Goal: Task Accomplishment & Management: Manage account settings

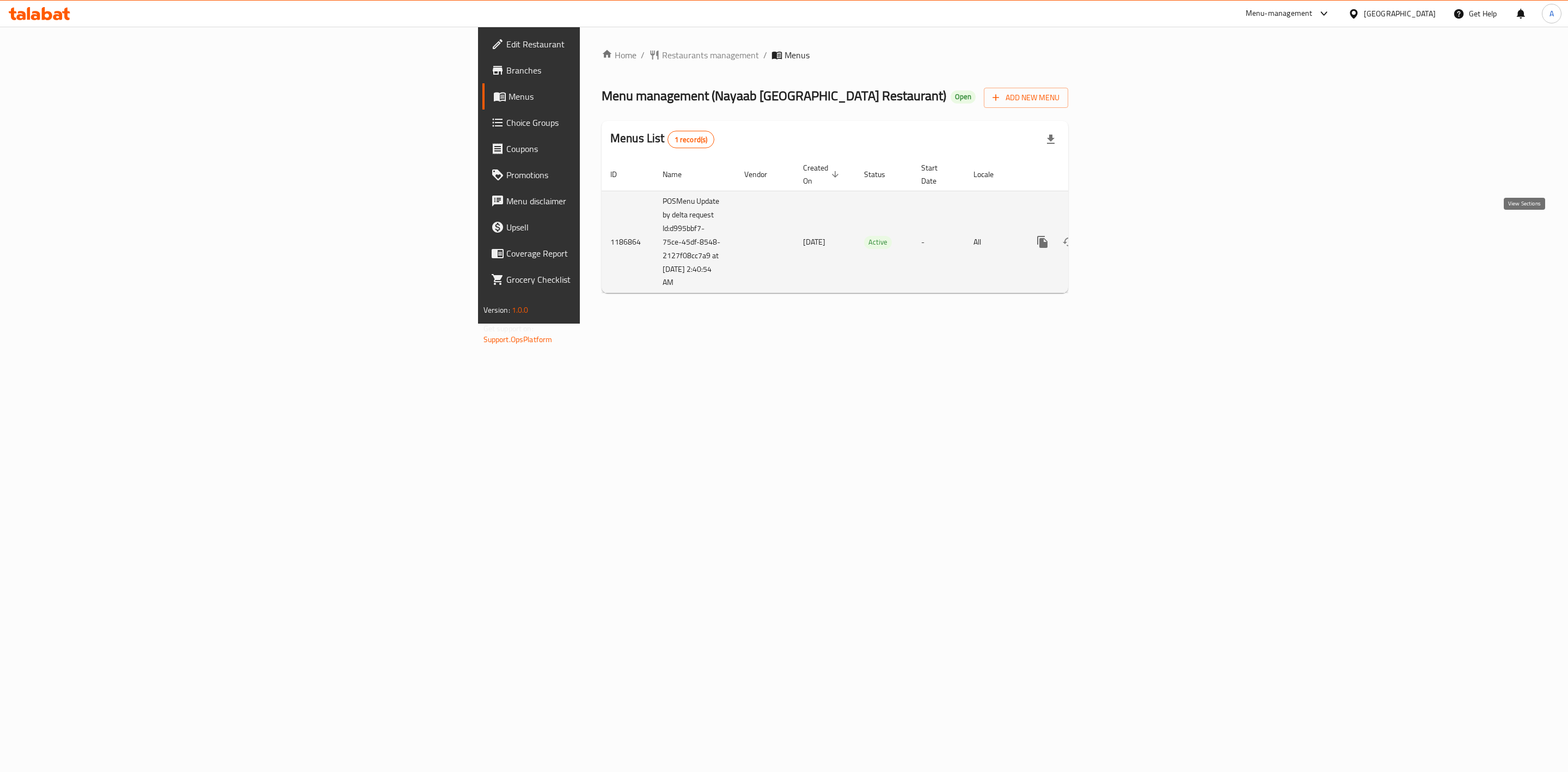
click at [1127, 236] on icon "enhanced table" at bounding box center [1121, 242] width 13 height 13
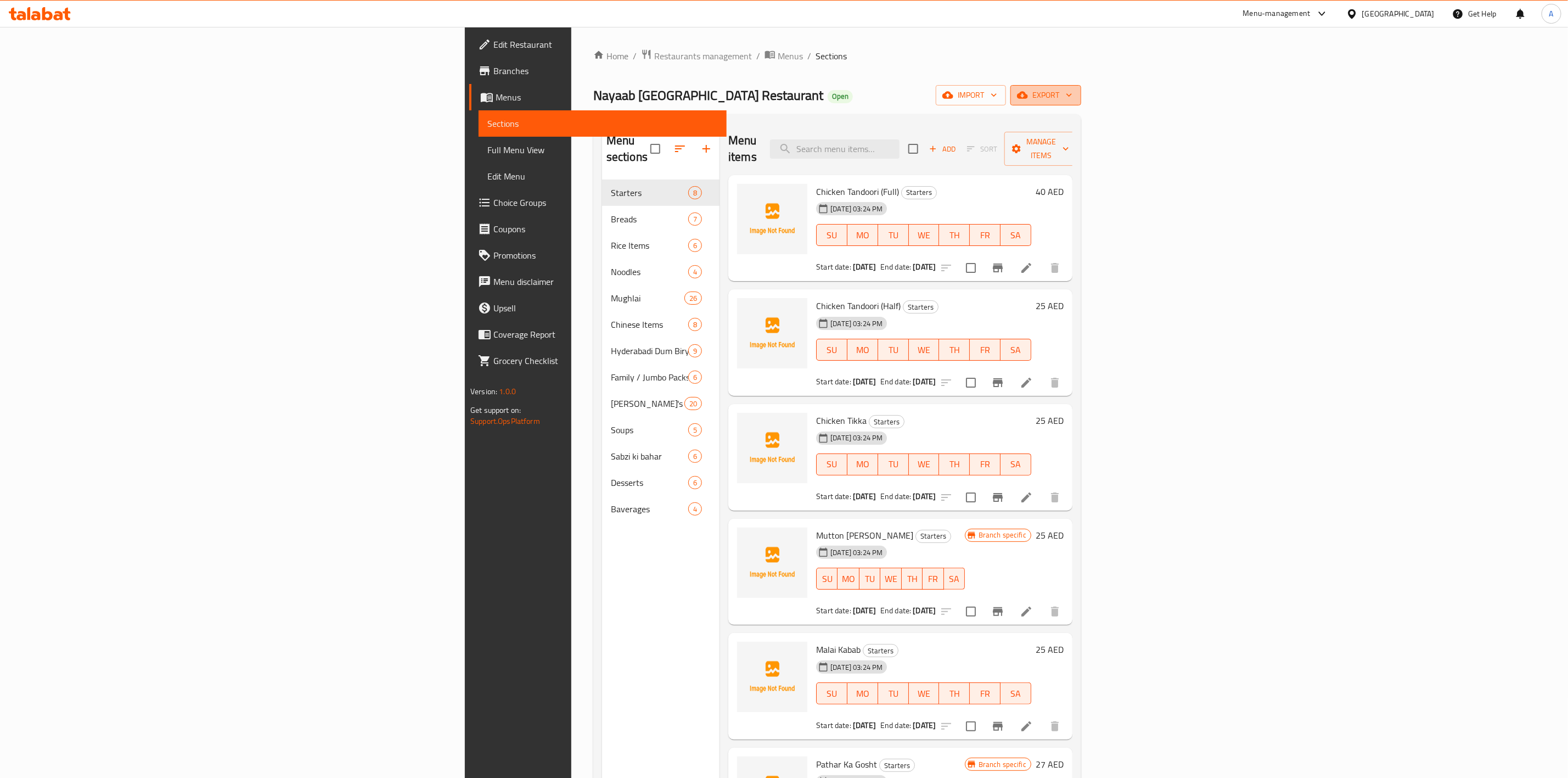
click at [1072, 94] on span "export" at bounding box center [1046, 95] width 53 height 13
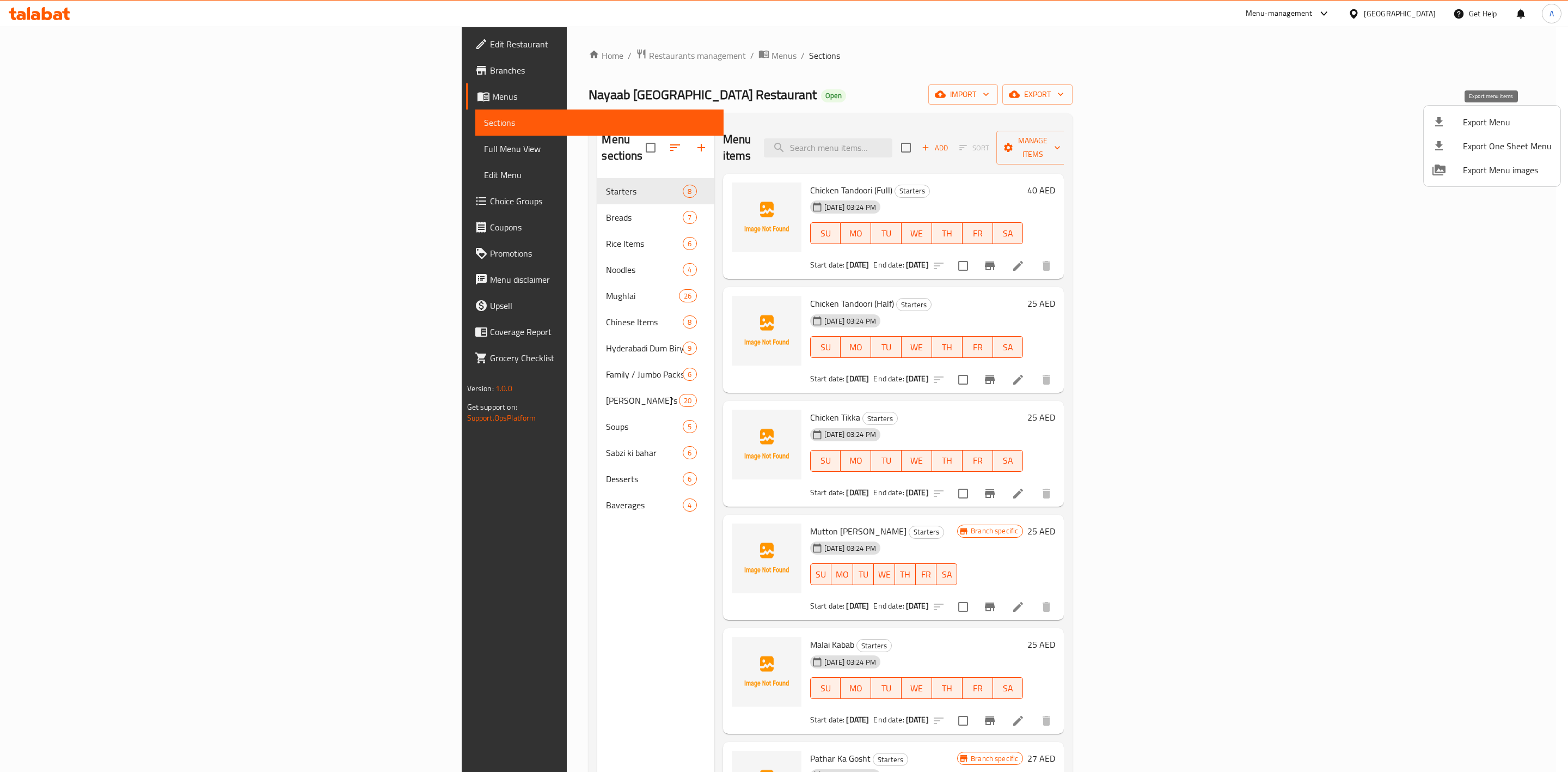
click at [1478, 124] on span "Export Menu" at bounding box center [1507, 122] width 89 height 13
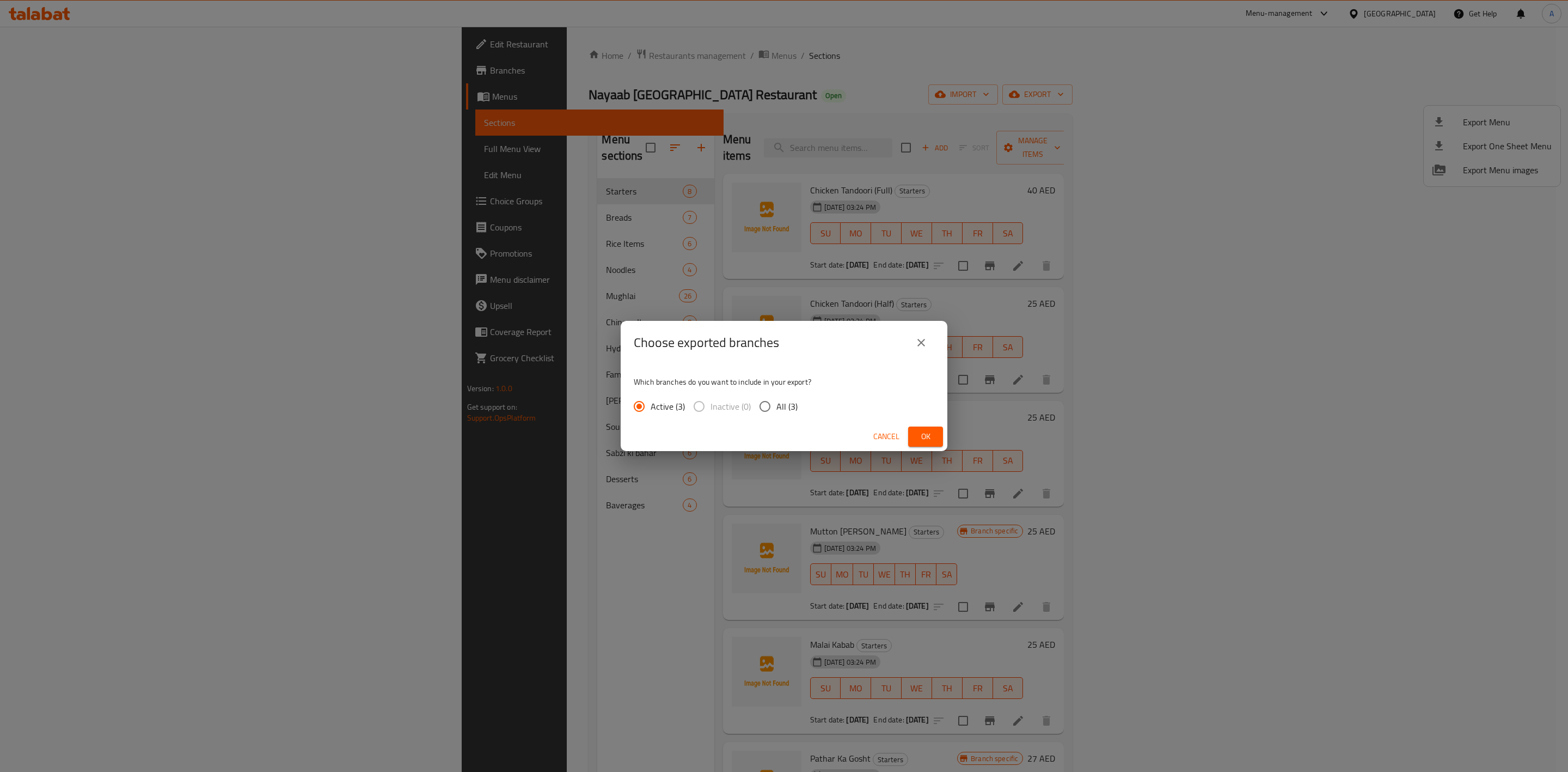
click at [779, 406] on span "All (3)" at bounding box center [787, 407] width 21 height 13
click at [776, 406] on input "All (3)" at bounding box center [765, 406] width 23 height 23
radio input "true"
click at [923, 434] on span "Ok" at bounding box center [925, 436] width 17 height 13
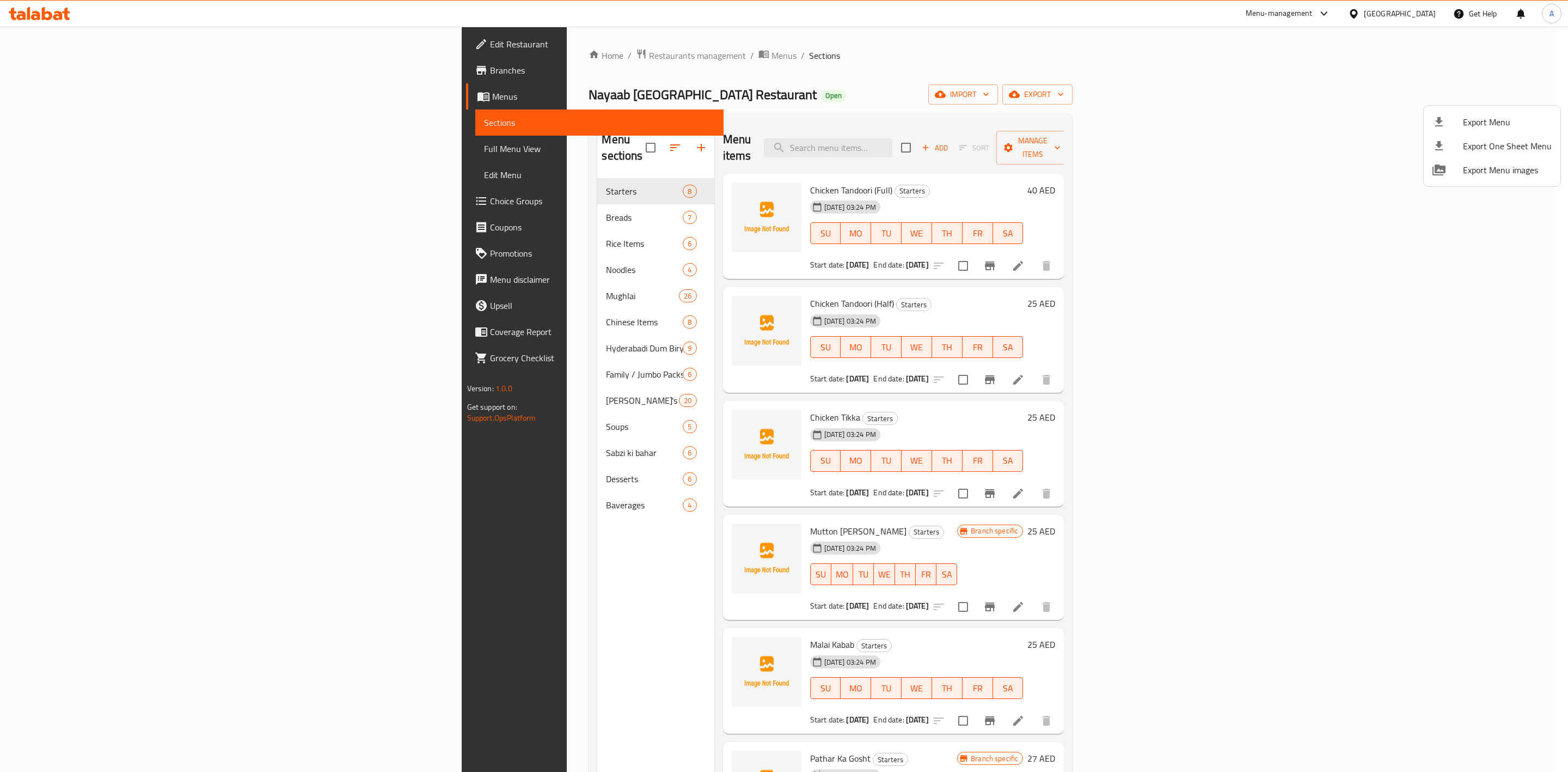
click at [479, 647] on div at bounding box center [784, 386] width 1568 height 772
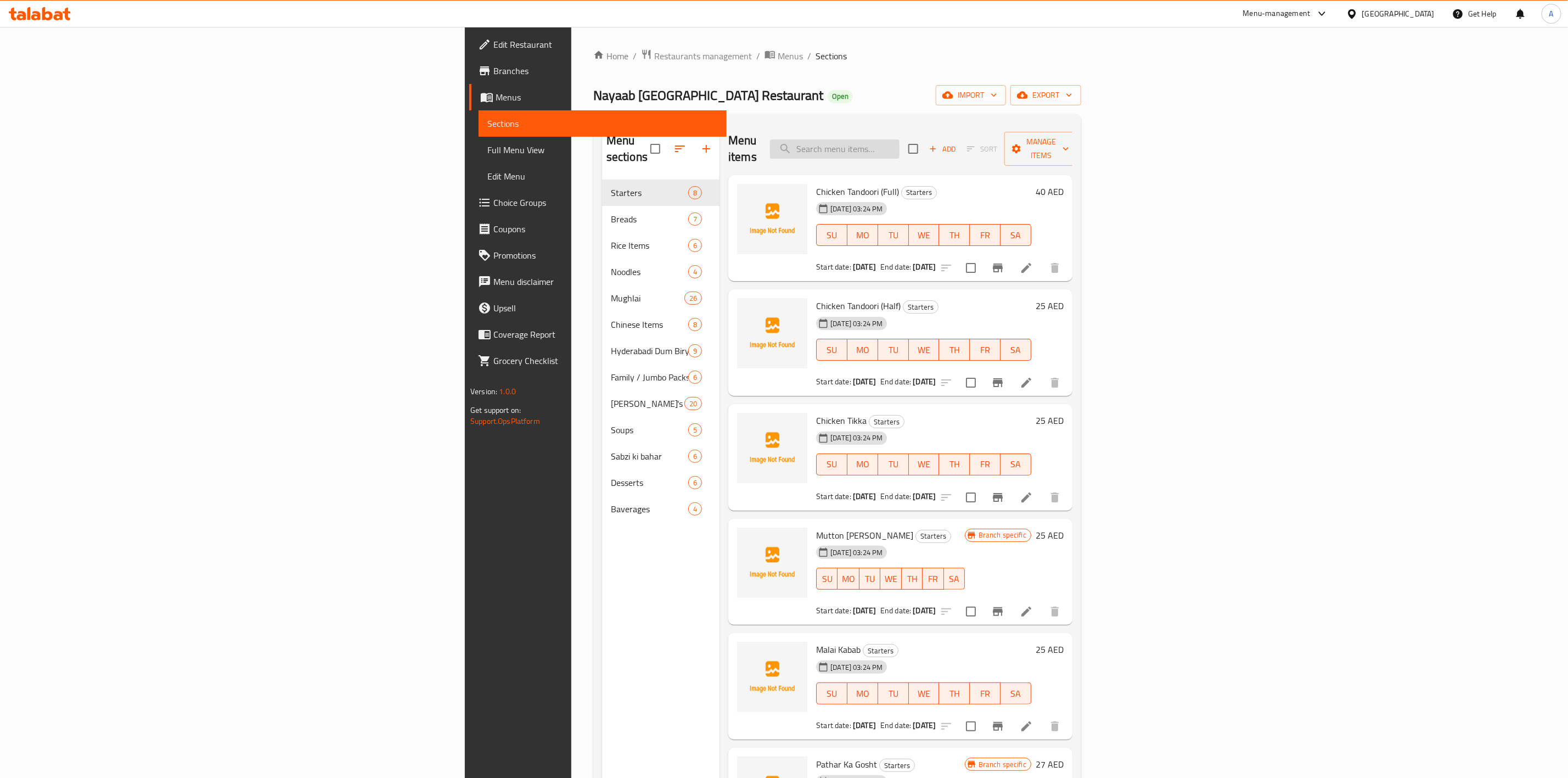
click at [899, 147] on input "search" at bounding box center [835, 149] width 130 height 19
paste input "Set - Mutton Masala with Rice & Dal"
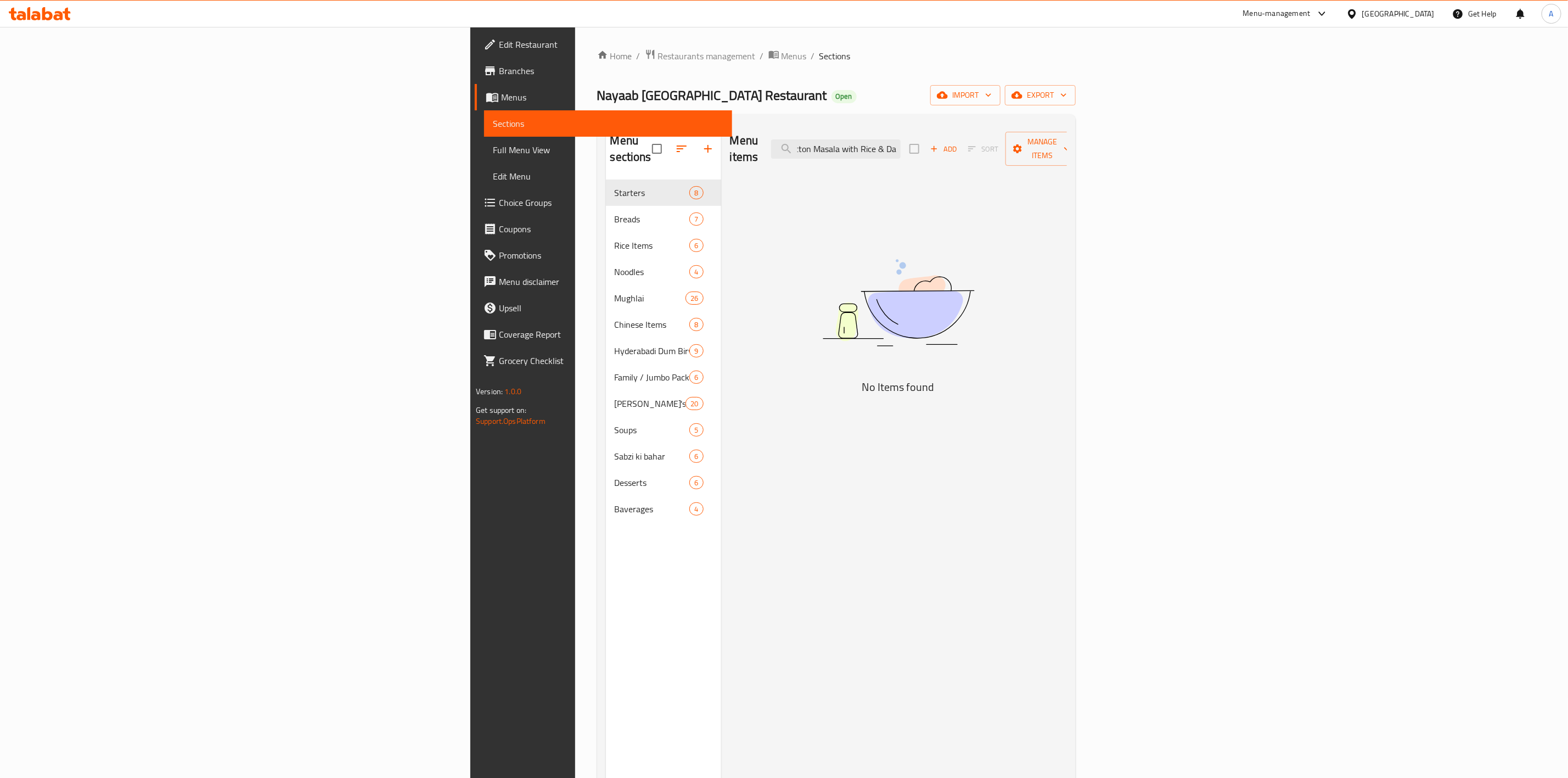
scroll to position [0, 37]
click at [901, 144] on input "Set - Mutton Masala with Rice & Dal" at bounding box center [836, 149] width 130 height 19
drag, startPoint x: 1015, startPoint y: 144, endPoint x: 1325, endPoint y: 133, distance: 310.2
click at [1067, 133] on div "Menu items Set - Mutton Masala with Rice and Dal Add Sort Manage items" at bounding box center [898, 149] width 336 height 52
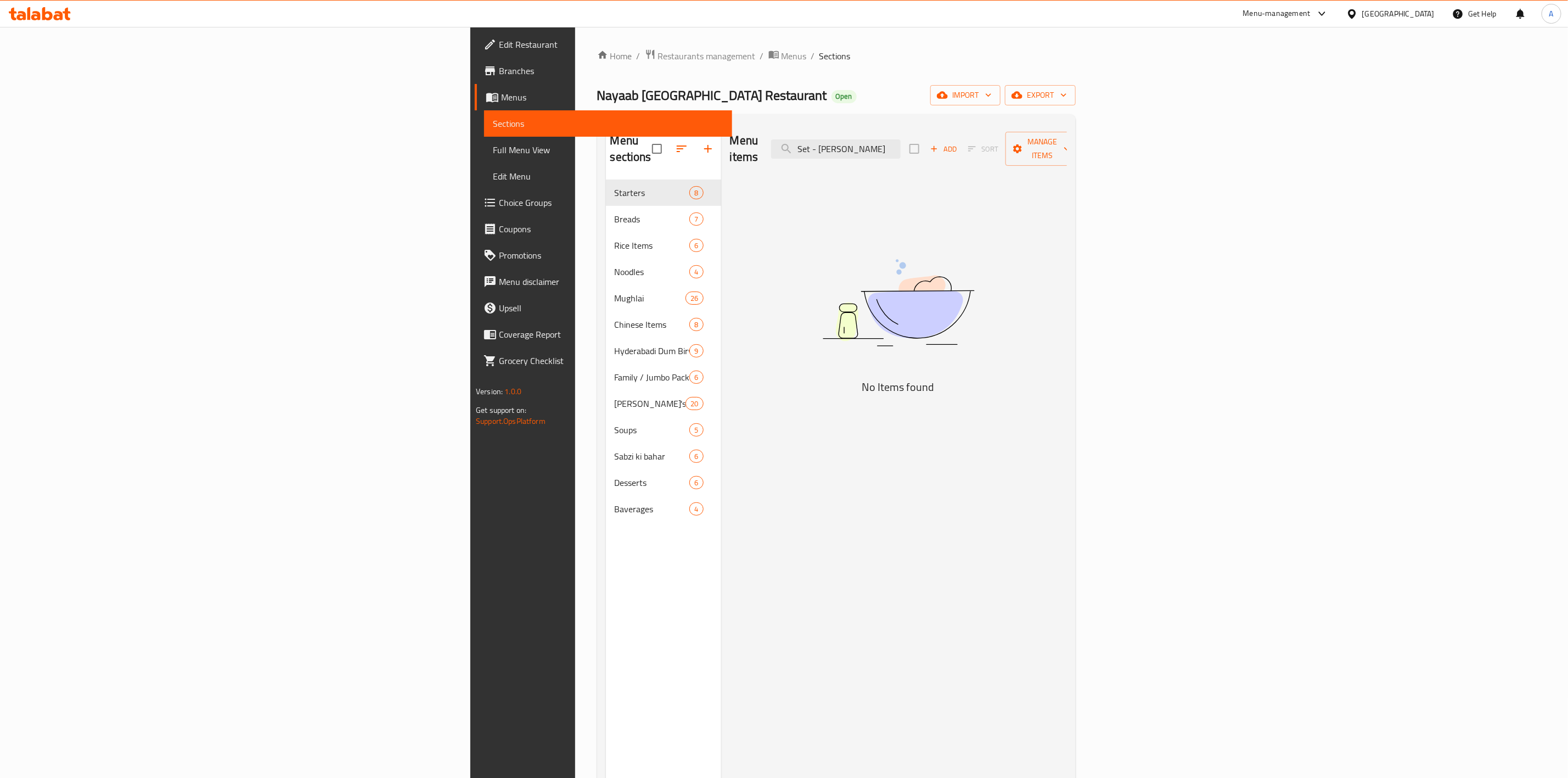
scroll to position [0, 0]
click at [901, 147] on input "Set - Mutton Masala" at bounding box center [836, 149] width 130 height 19
click at [901, 143] on input "Mutton Masala" at bounding box center [836, 149] width 130 height 19
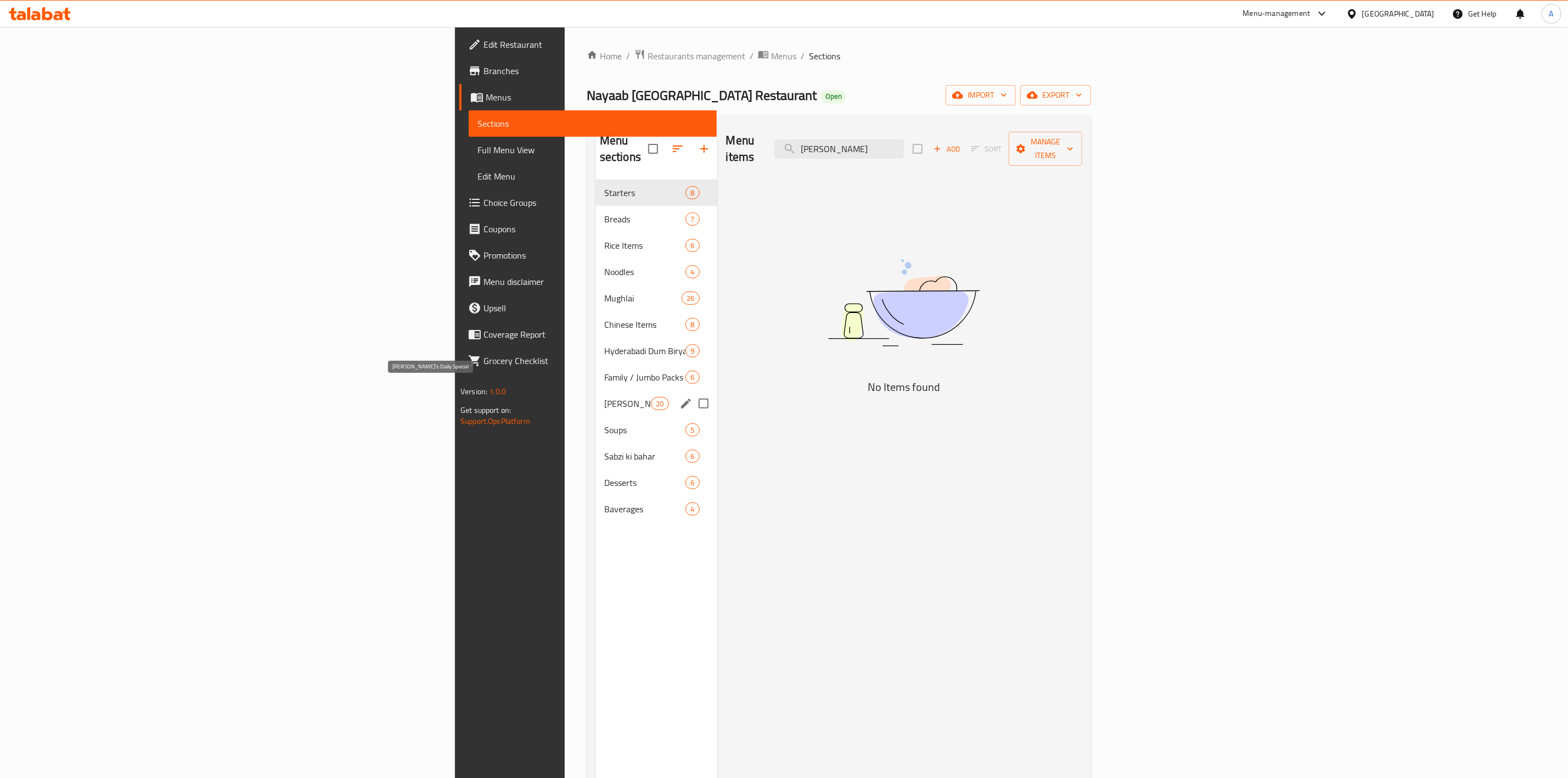
type input "Mutton Masala"
click at [604, 397] on span "[PERSON_NAME]'s Daily Special" at bounding box center [627, 403] width 47 height 13
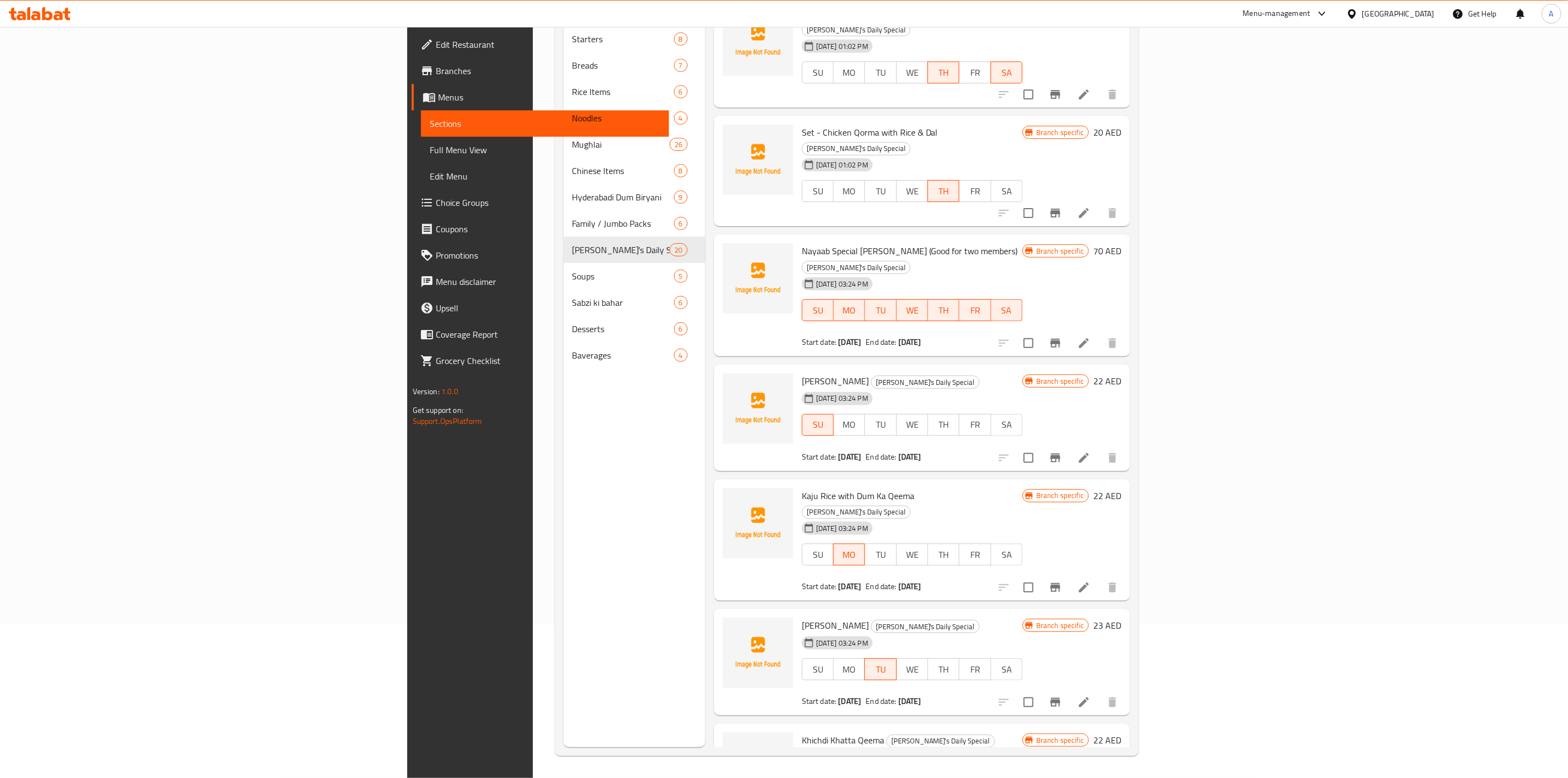
scroll to position [1016, 0]
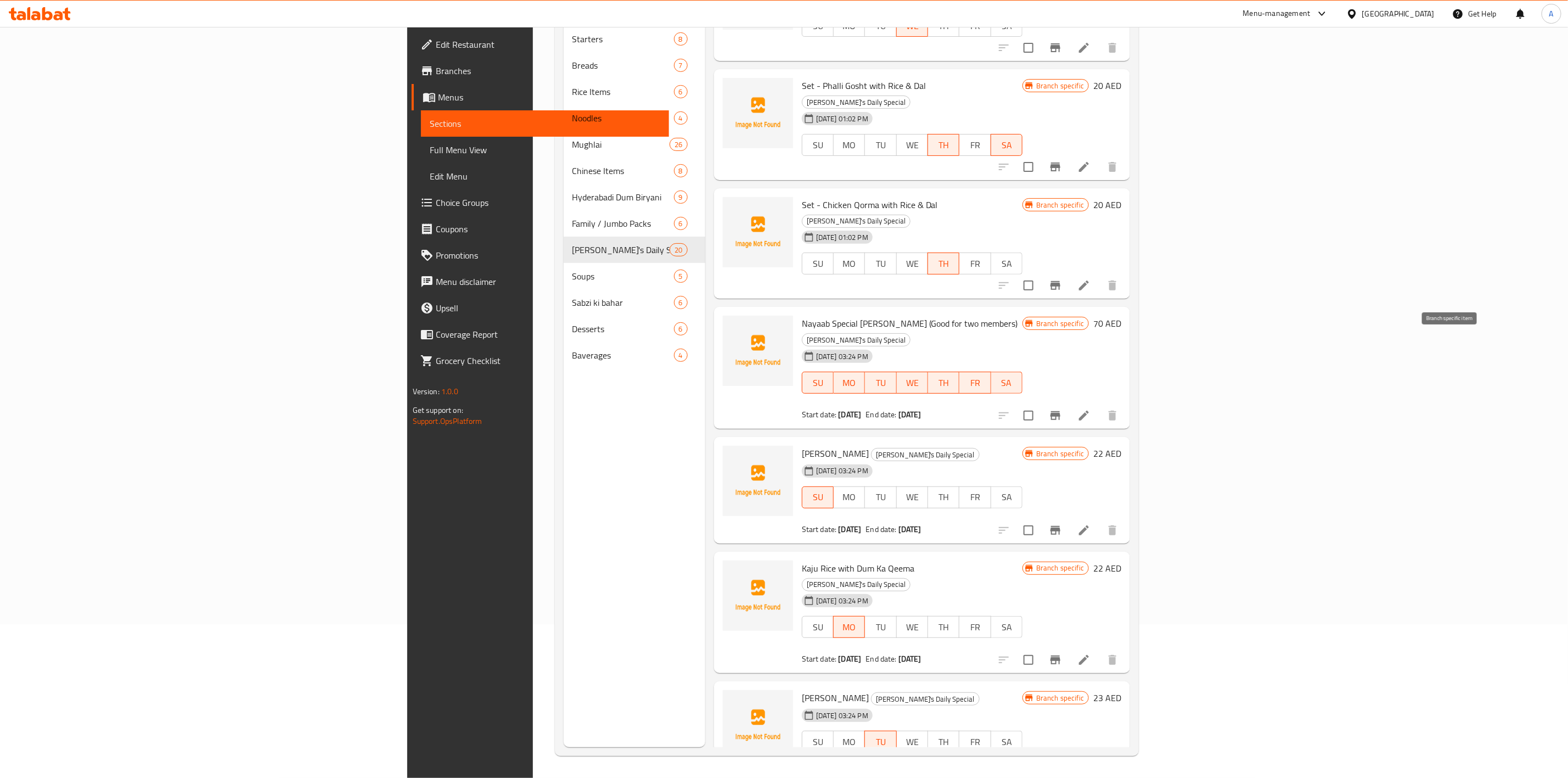
click at [1062, 523] on icon "Branch-specific-item" at bounding box center [1055, 530] width 13 height 13
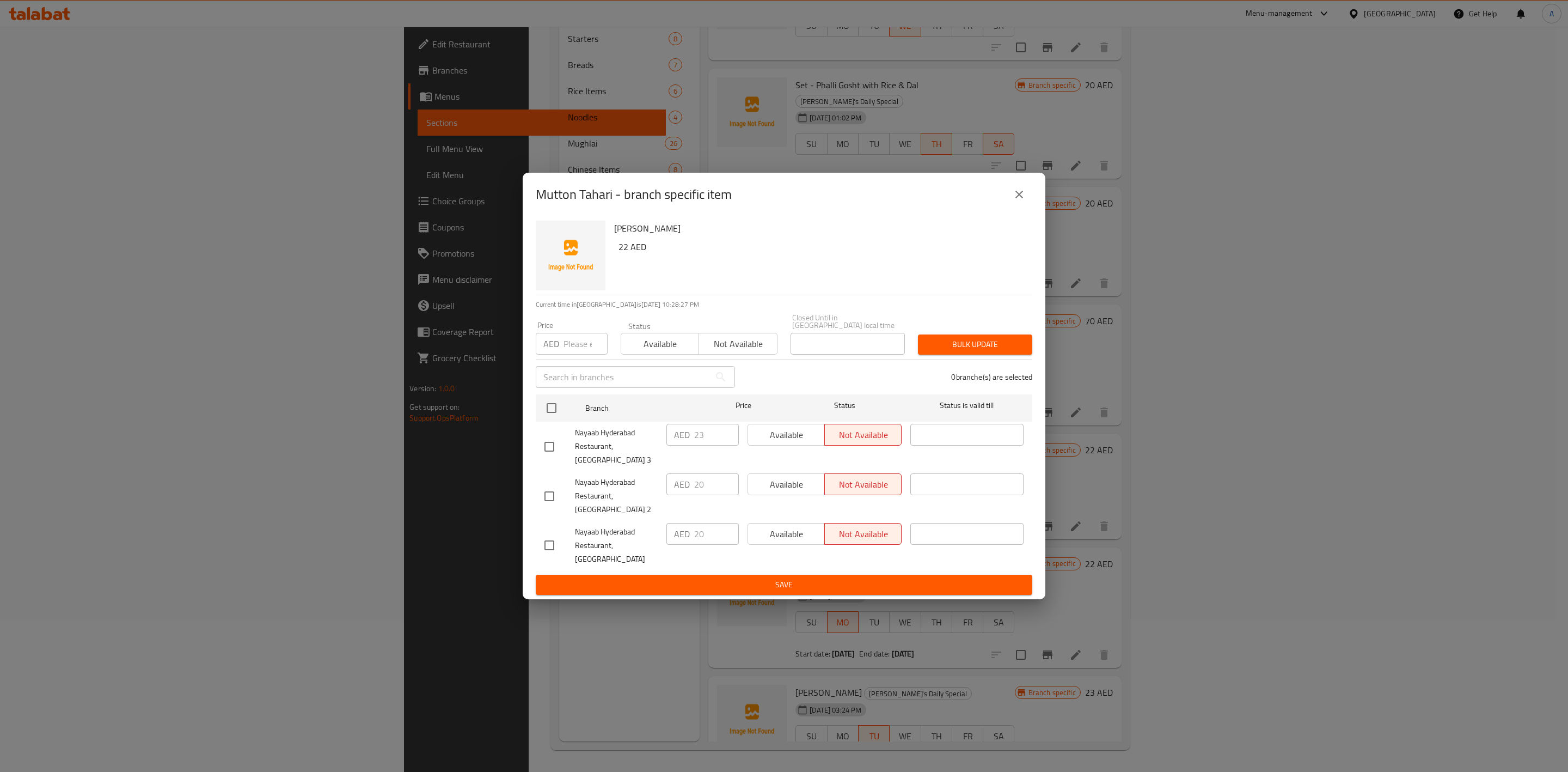
click at [1013, 201] on icon "close" at bounding box center [1019, 195] width 13 height 13
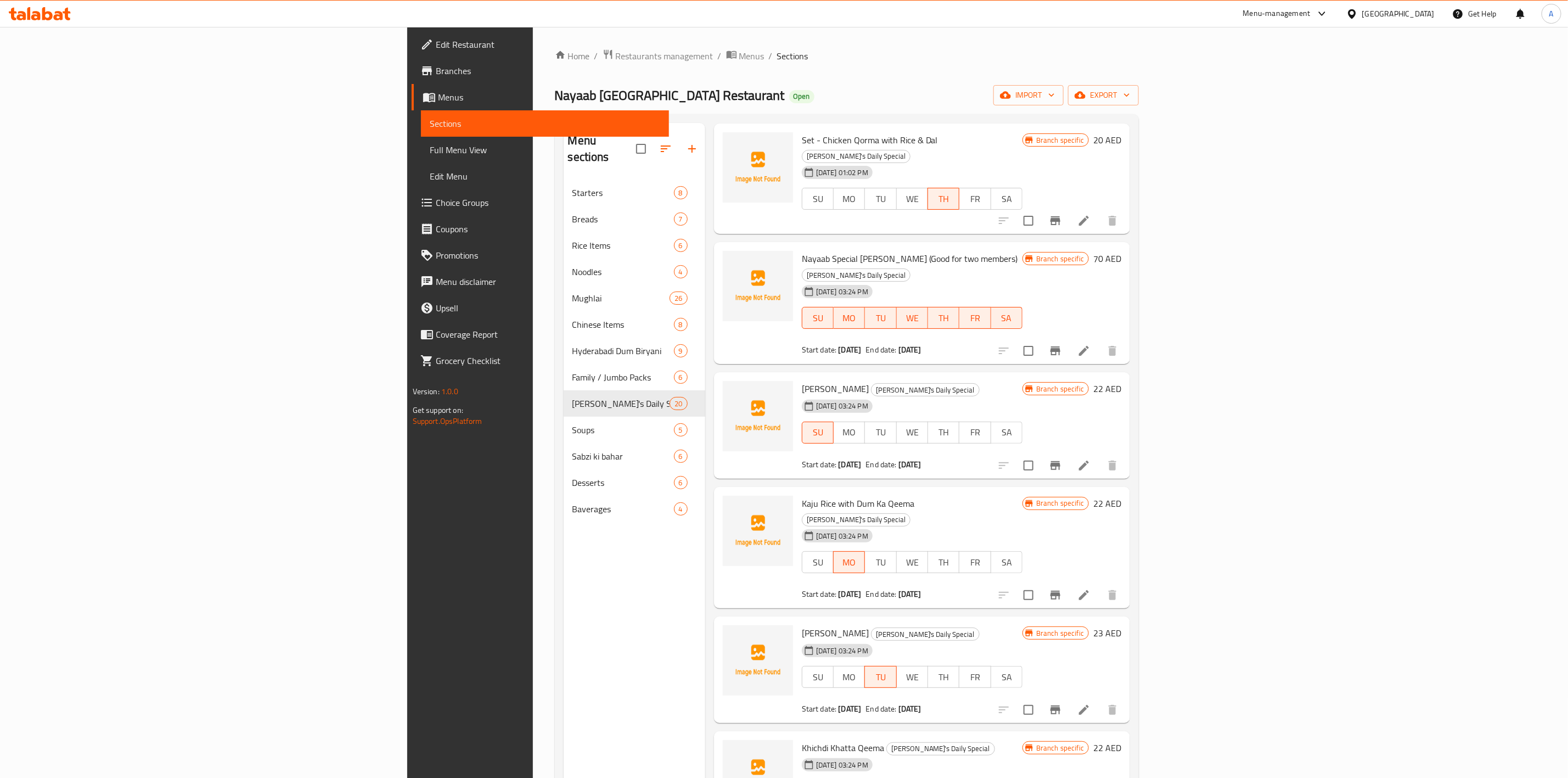
scroll to position [1428, 0]
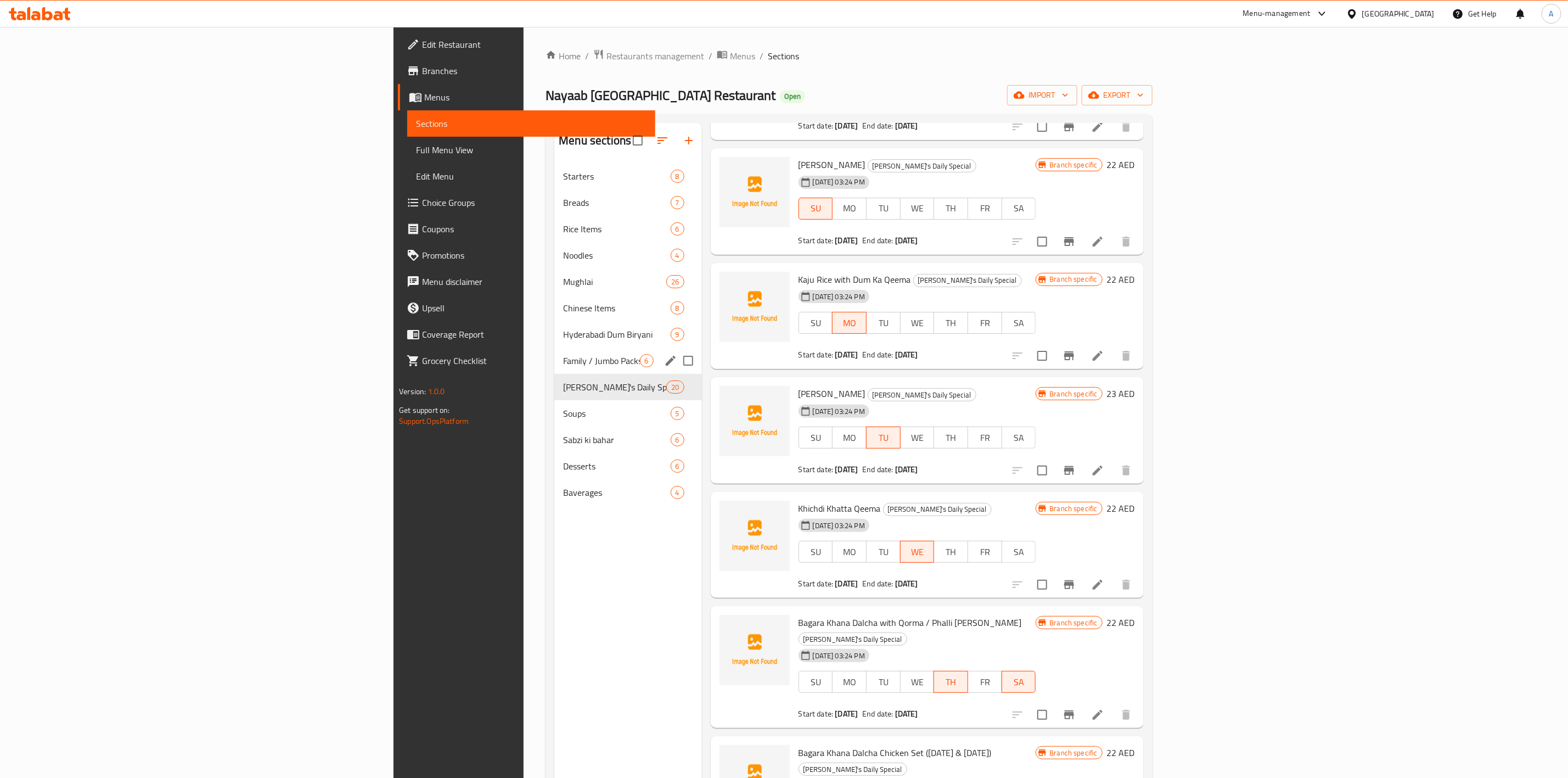
click at [563, 367] on span "Family / Jumbo Packs" at bounding box center [601, 360] width 76 height 13
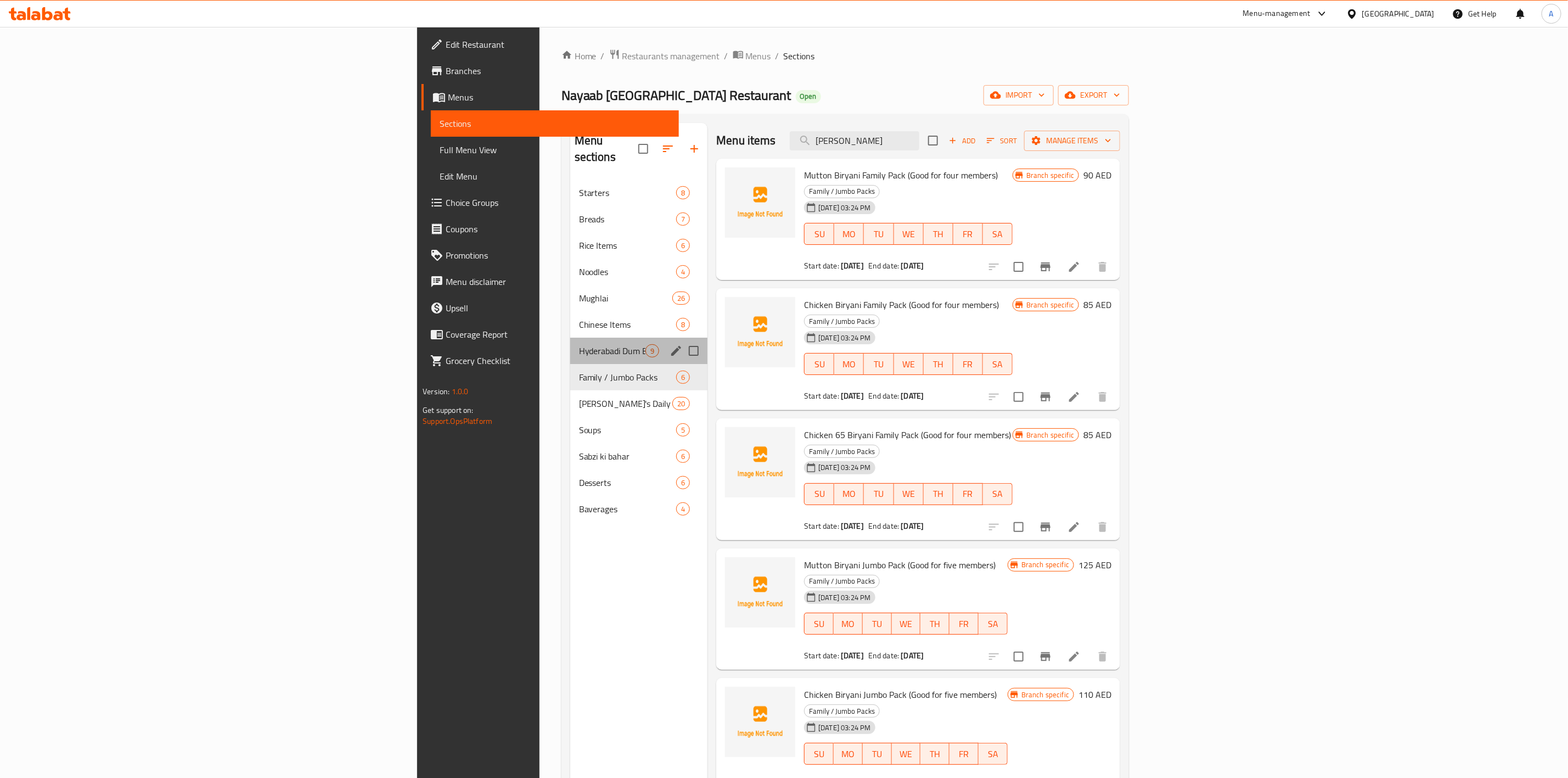
click at [570, 344] on div "Hyderabadi Dum Biryani 9" at bounding box center [639, 351] width 137 height 27
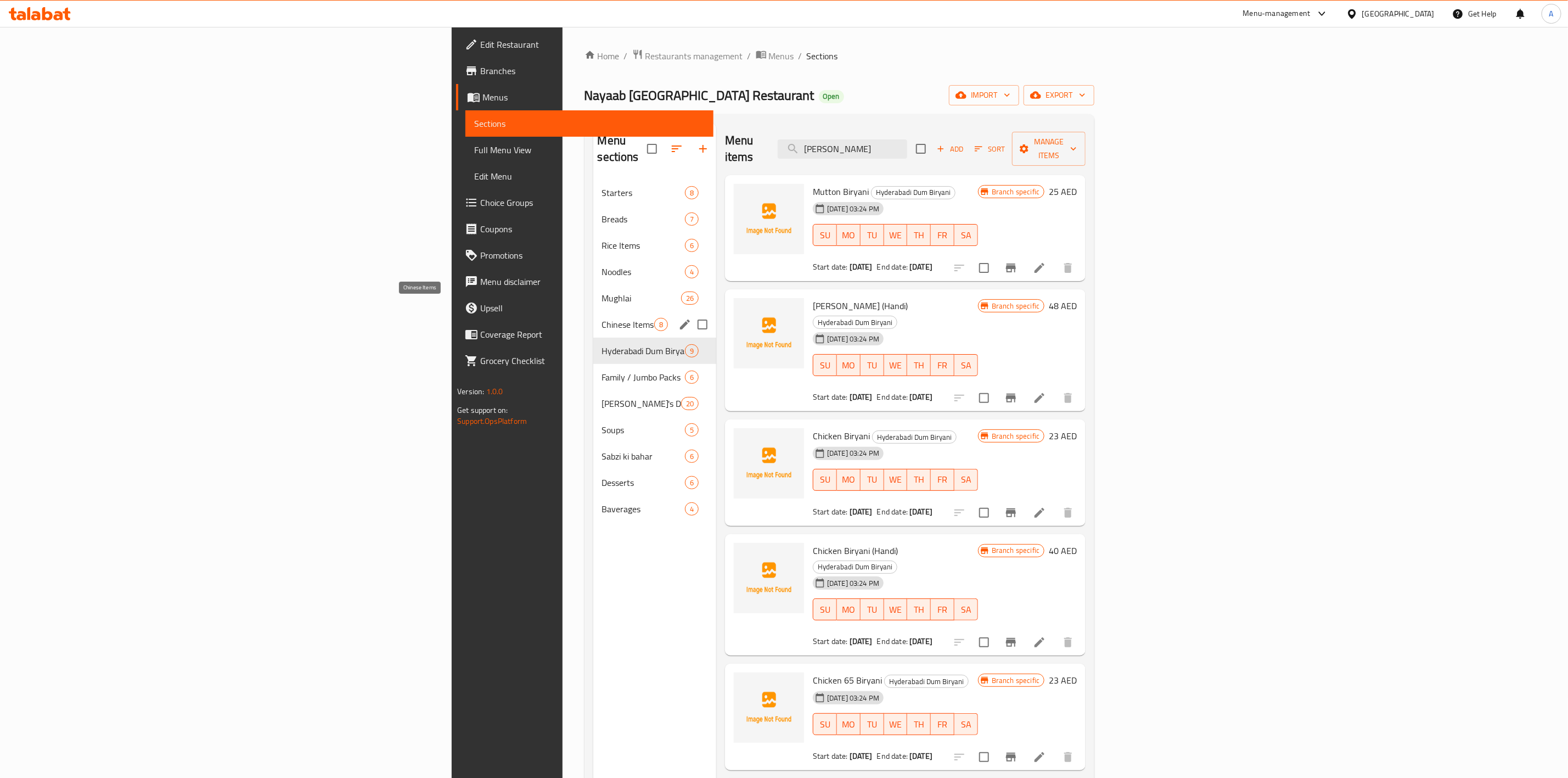
click at [601, 317] on span "Chinese Items" at bounding box center [627, 324] width 52 height 13
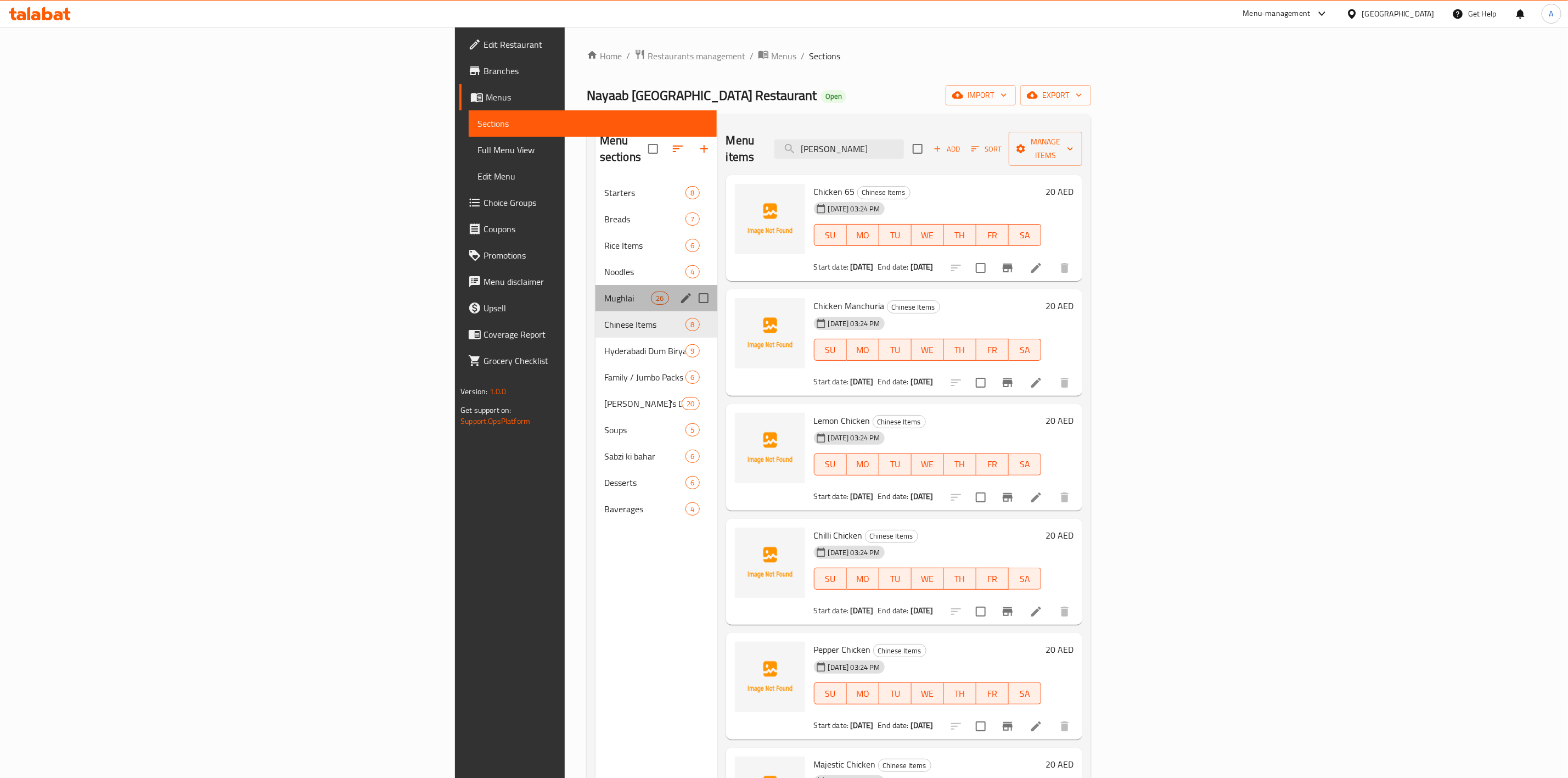
click at [596, 285] on div "Mughlai 26" at bounding box center [657, 298] width 122 height 27
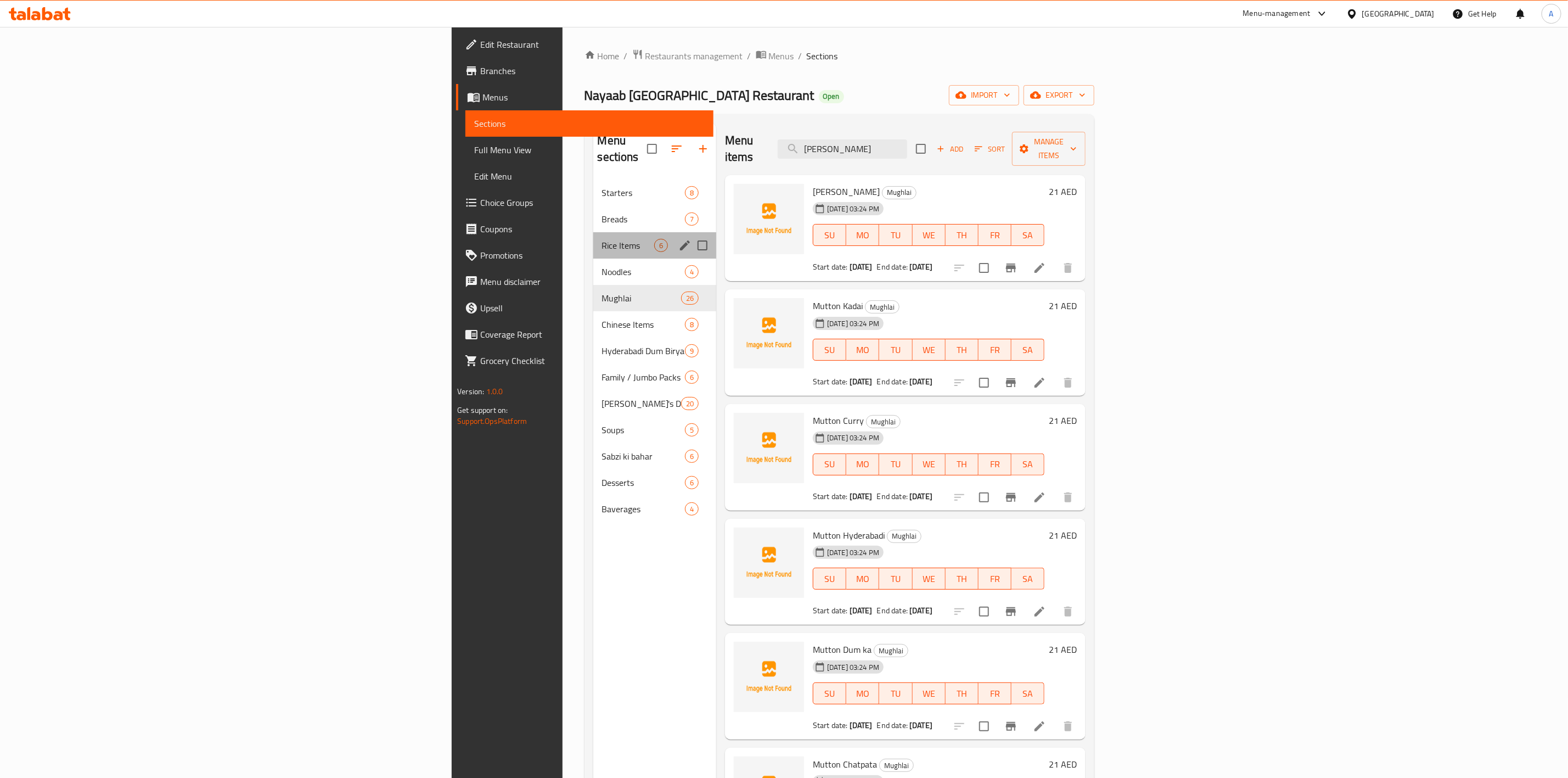
click at [593, 236] on div "Rice Items 6" at bounding box center [654, 245] width 123 height 27
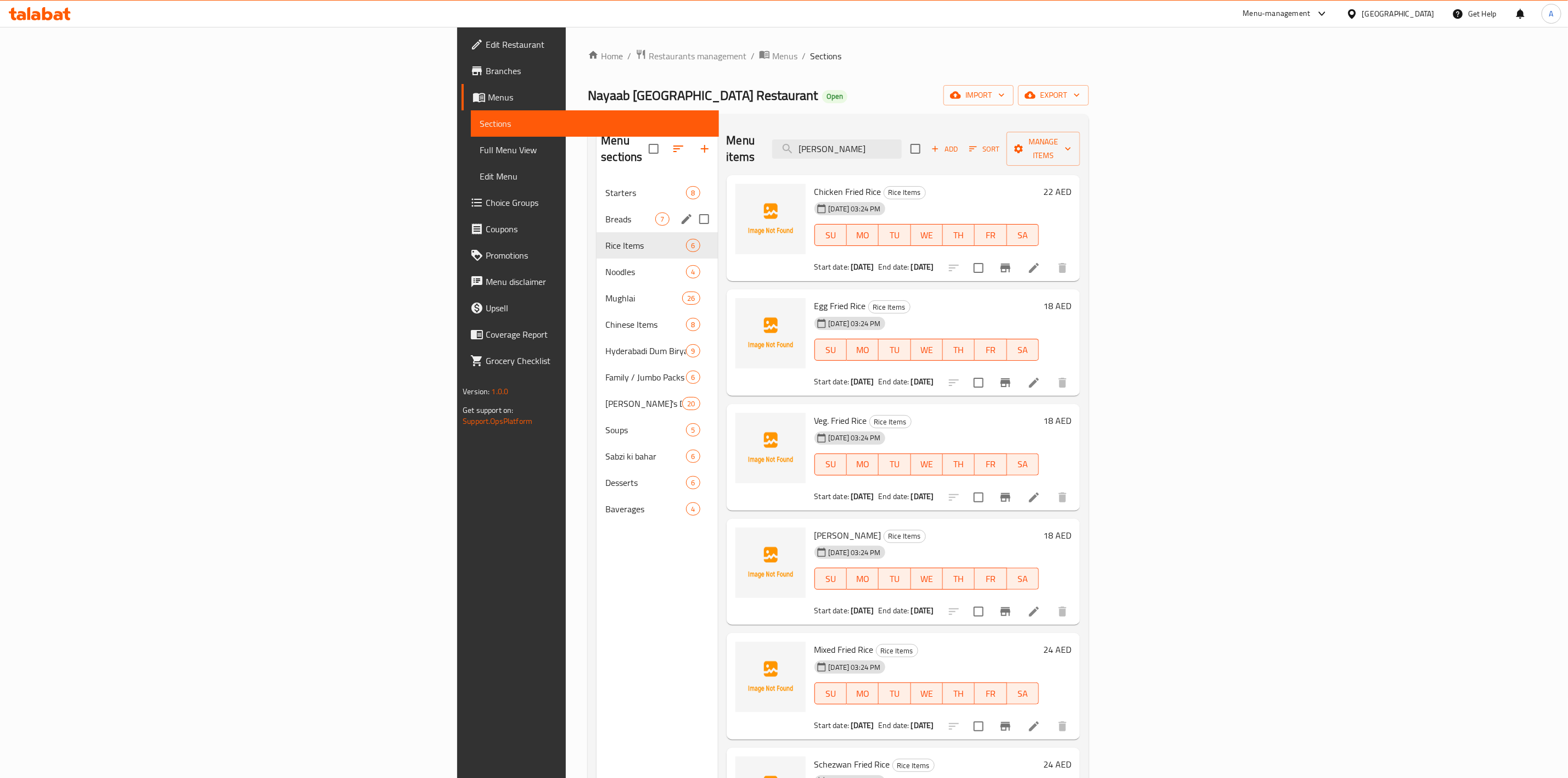
drag, startPoint x: 387, startPoint y: 190, endPoint x: 387, endPoint y: 172, distance: 18.0
click at [597, 188] on div "Starters 8 Breads 7 Rice Items 6 Noodles 4 Mughlai 26 Chinese Items 8 Hyderabad…" at bounding box center [657, 350] width 121 height 342
click at [597, 179] on div "Starters 8" at bounding box center [657, 193] width 121 height 27
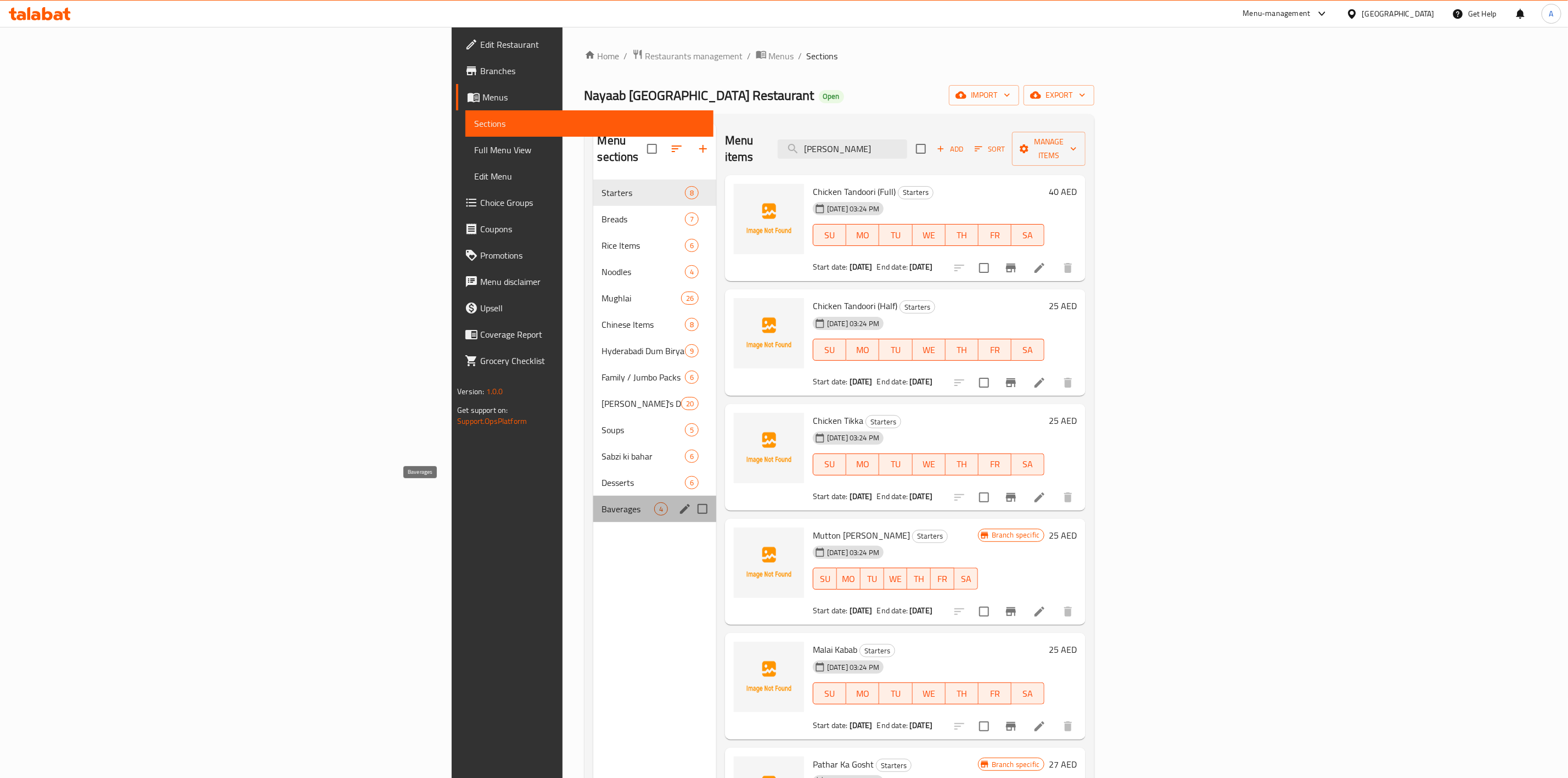
click at [601, 502] on span "Baverages" at bounding box center [627, 509] width 52 height 13
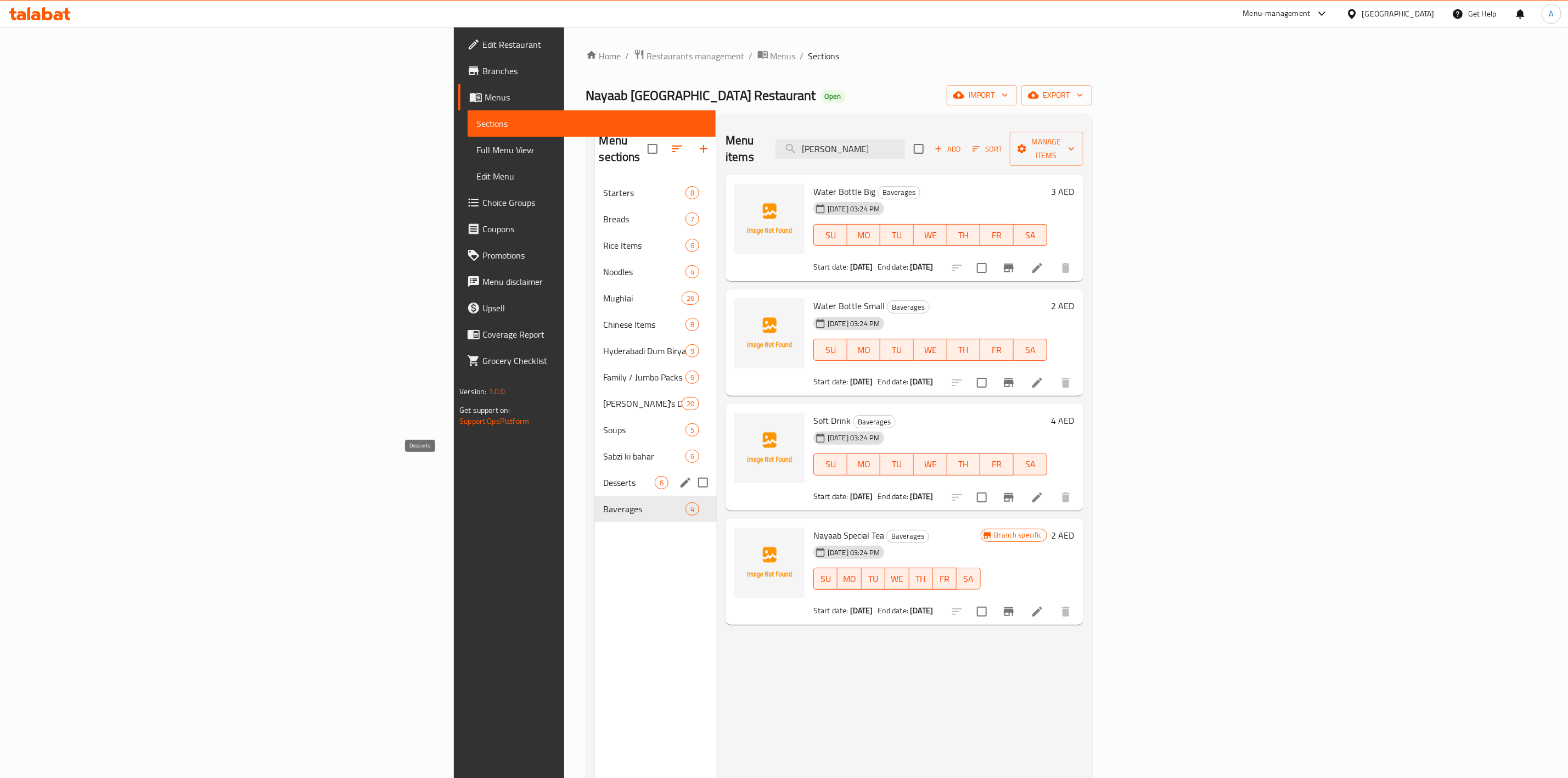
click at [603, 476] on span "Desserts" at bounding box center [629, 482] width 51 height 13
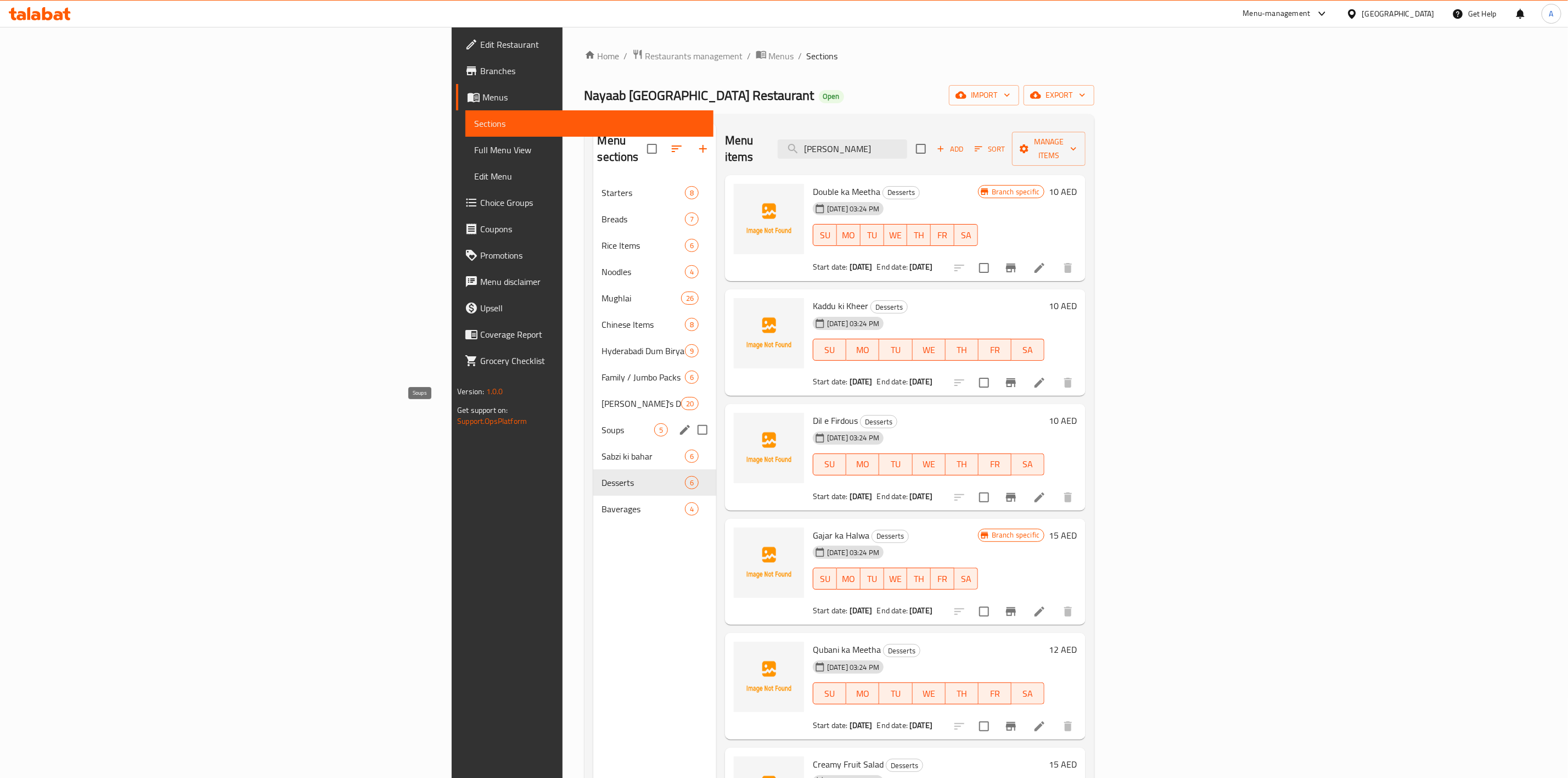
click at [601, 423] on span "Soups" at bounding box center [627, 430] width 52 height 13
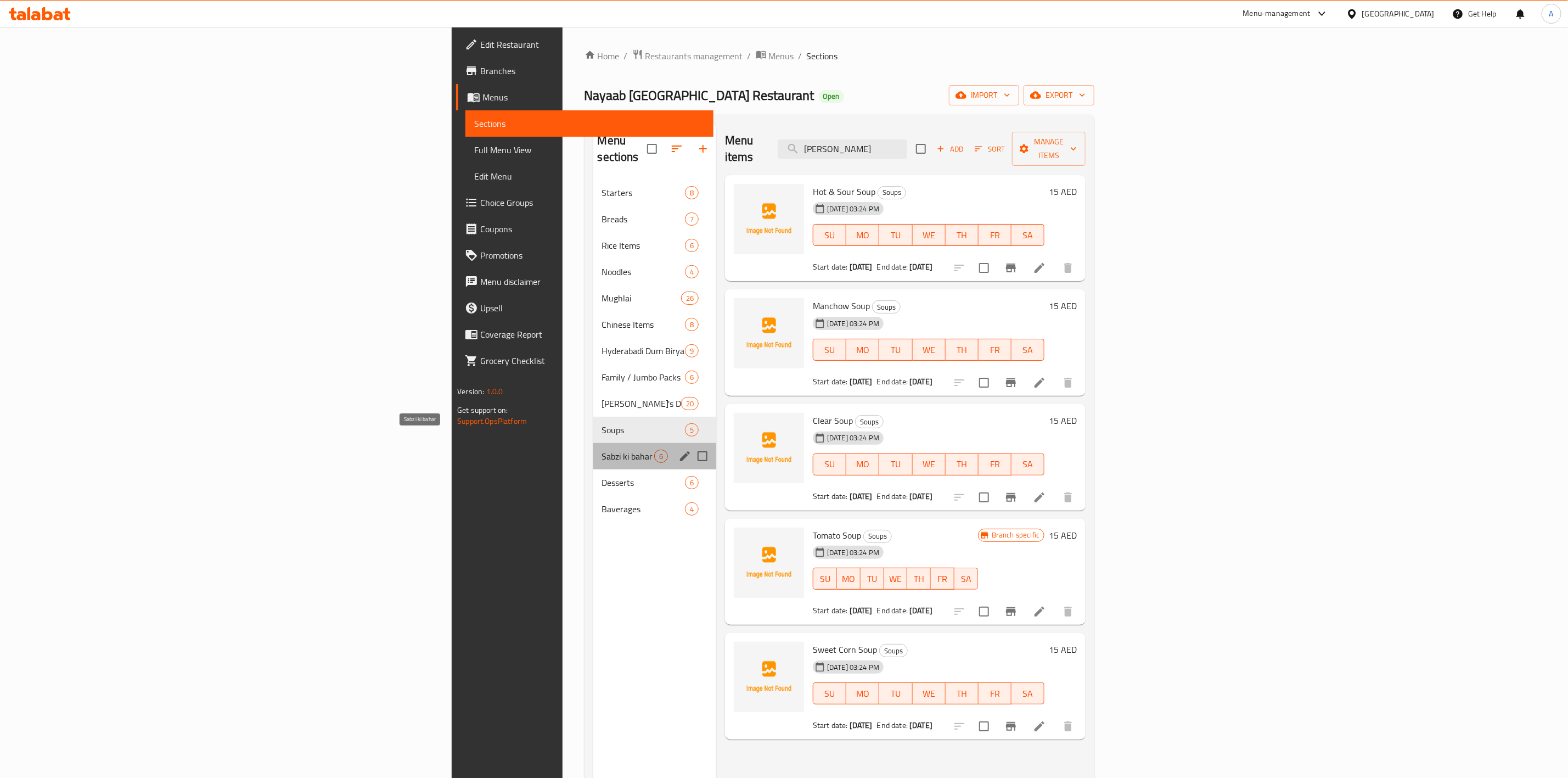
click at [601, 449] on span "Sabzi ki bahar" at bounding box center [627, 456] width 52 height 13
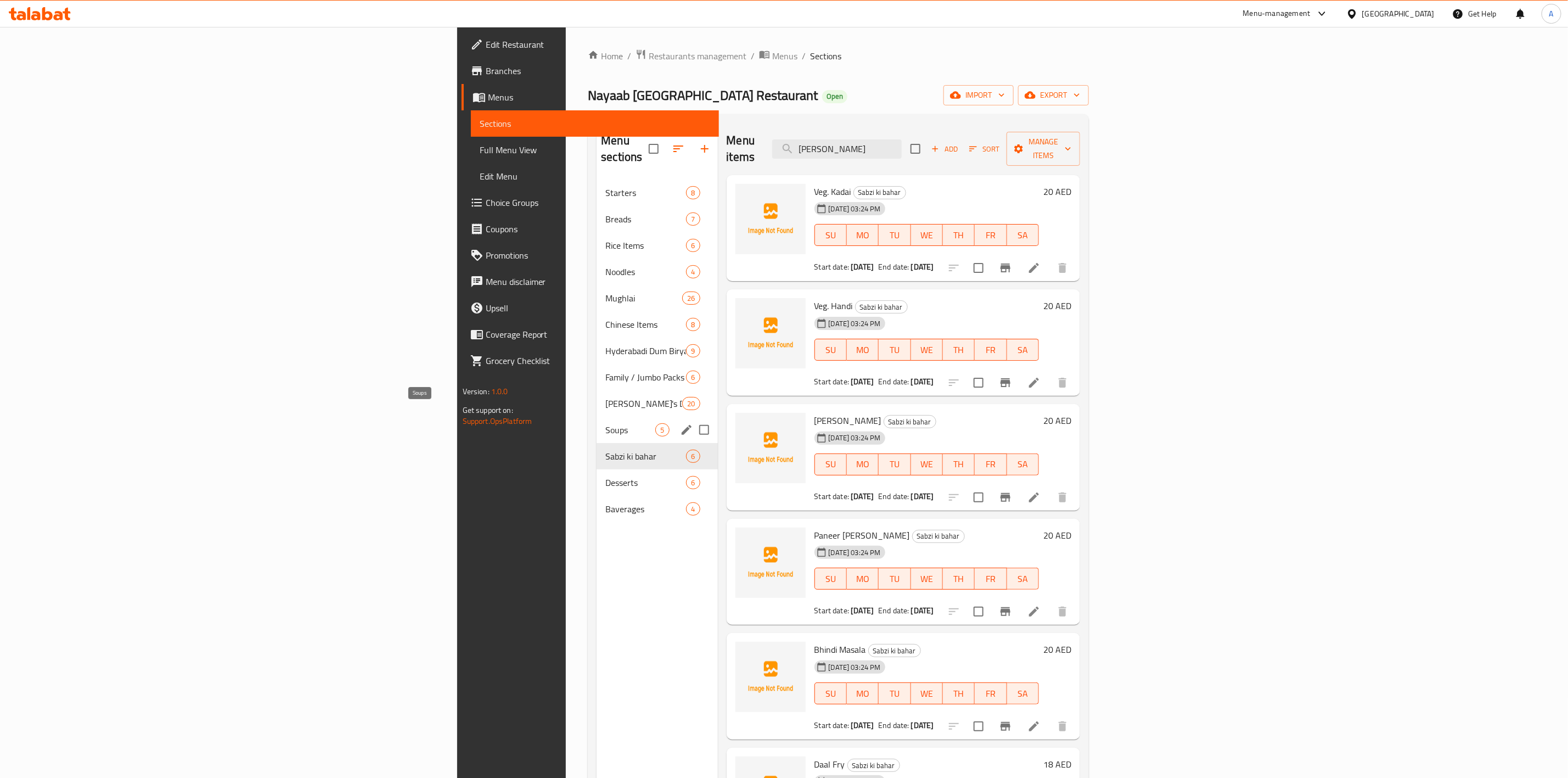
click at [605, 423] on span "Soups" at bounding box center [630, 430] width 50 height 13
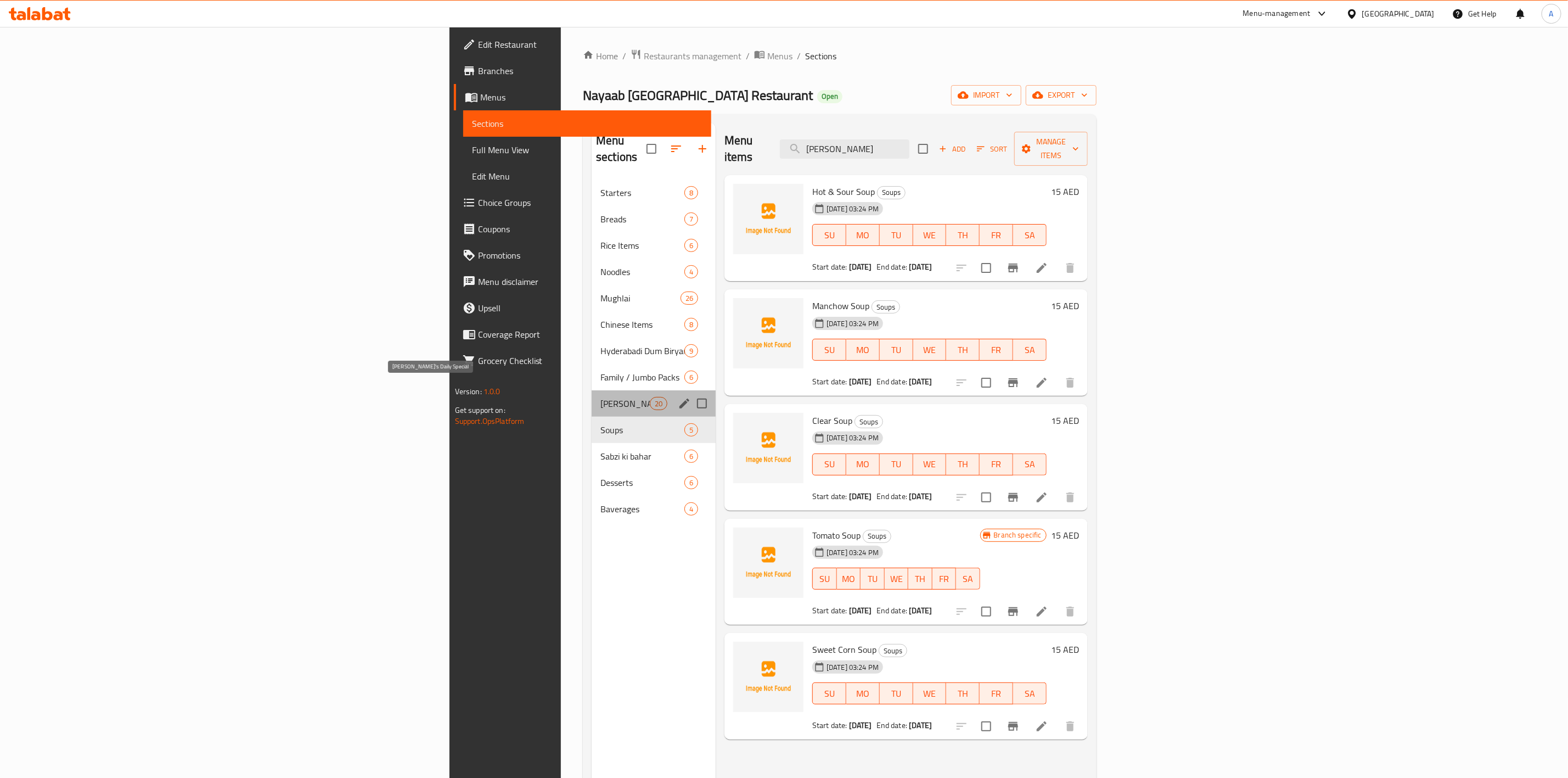
click at [601, 397] on span "[PERSON_NAME]'s Daily Special" at bounding box center [625, 403] width 50 height 13
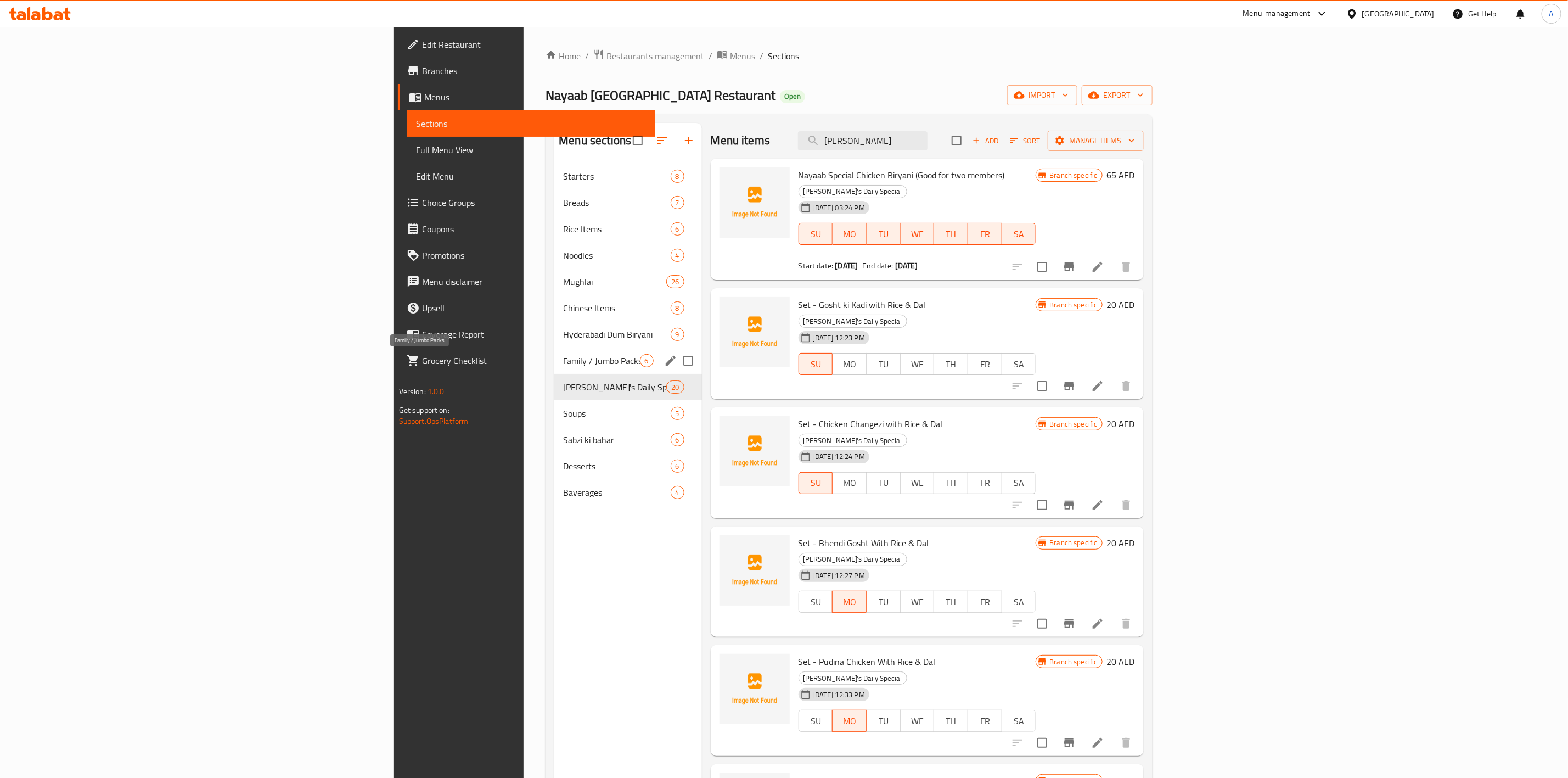
click at [563, 361] on span "Family / Jumbo Packs" at bounding box center [601, 360] width 76 height 13
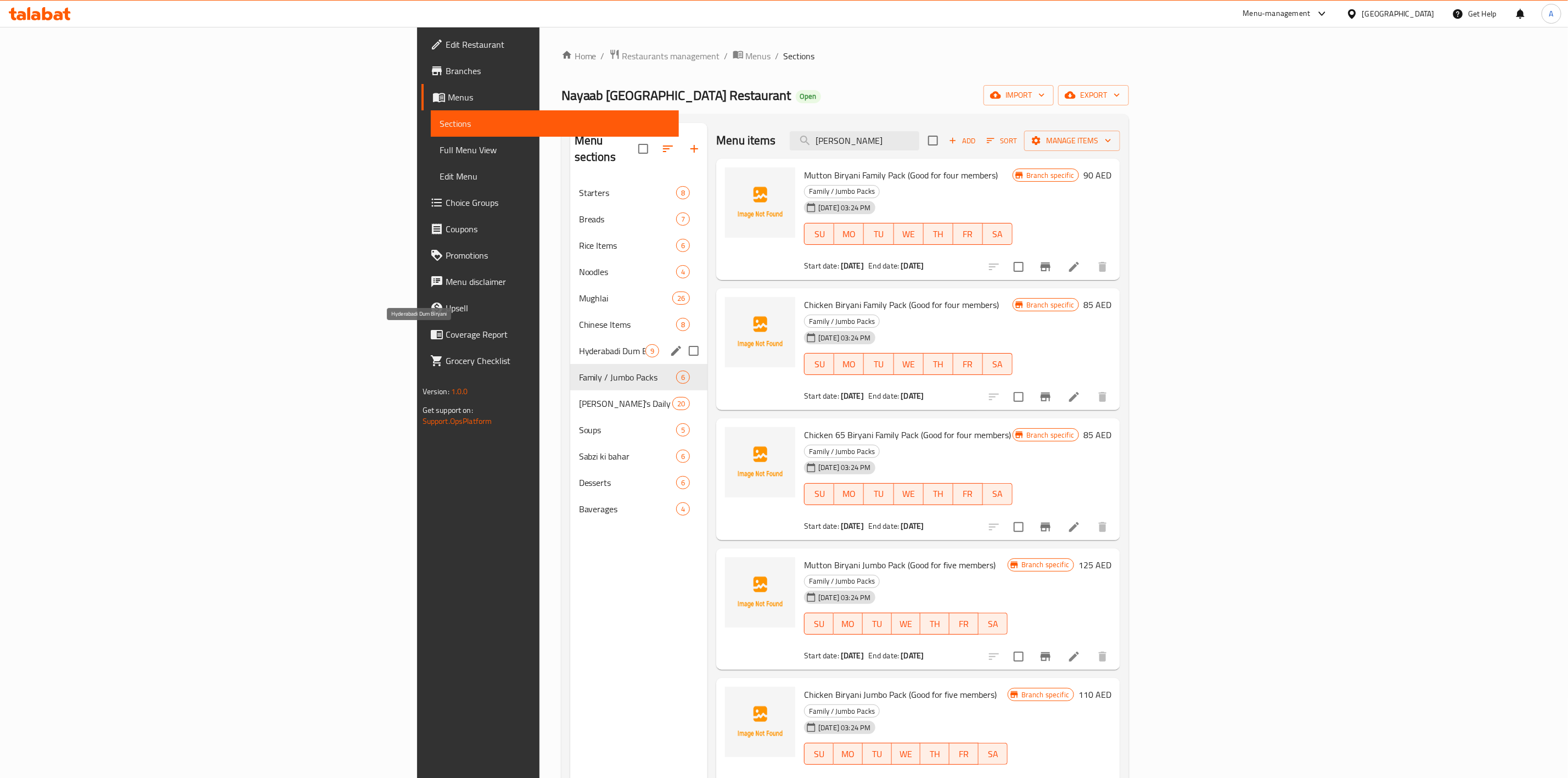
click at [579, 344] on span "Hyderabadi Dum Biryani" at bounding box center [612, 351] width 67 height 13
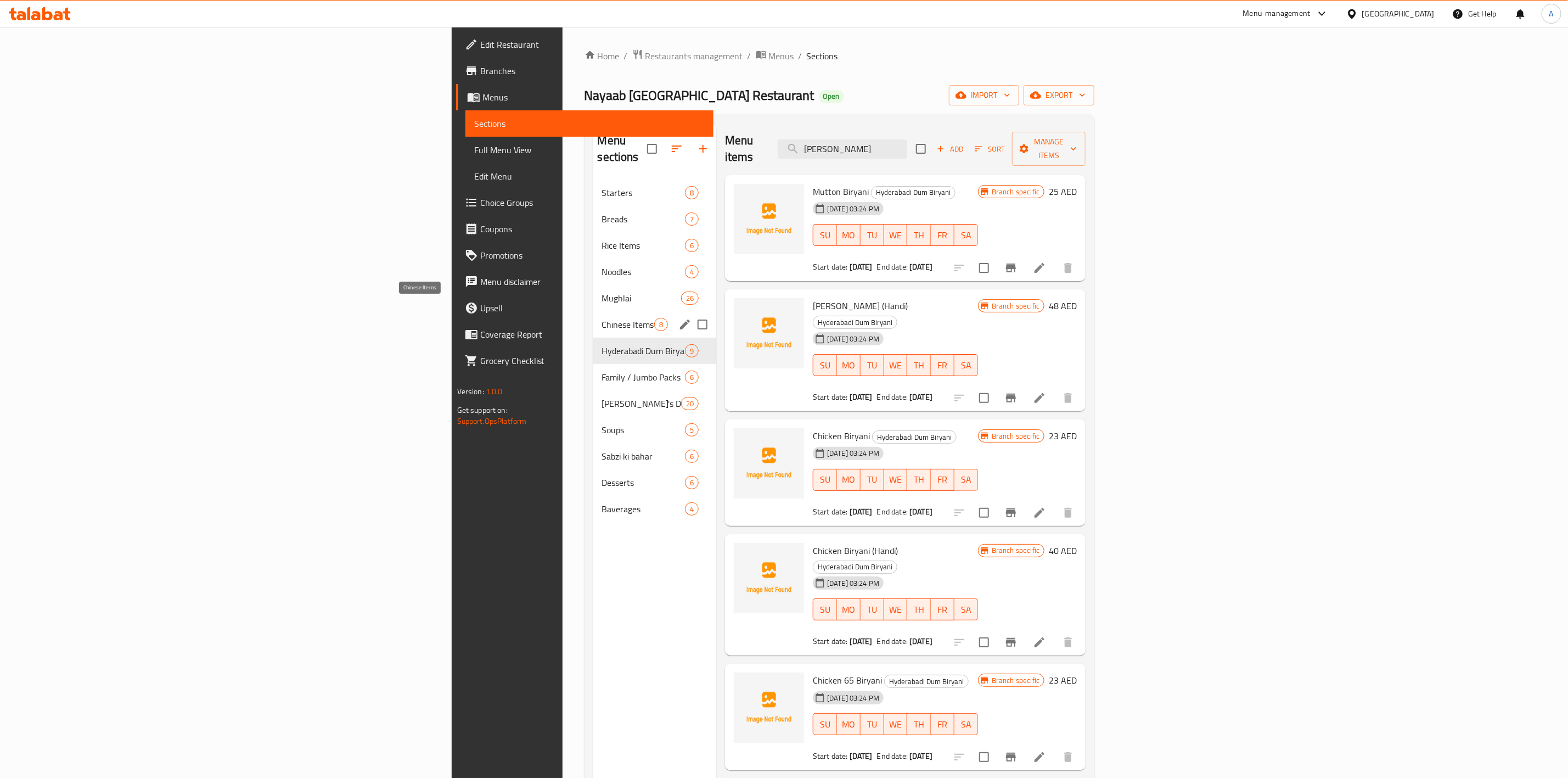
click at [601, 317] on span "Chinese Items" at bounding box center [627, 324] width 52 height 13
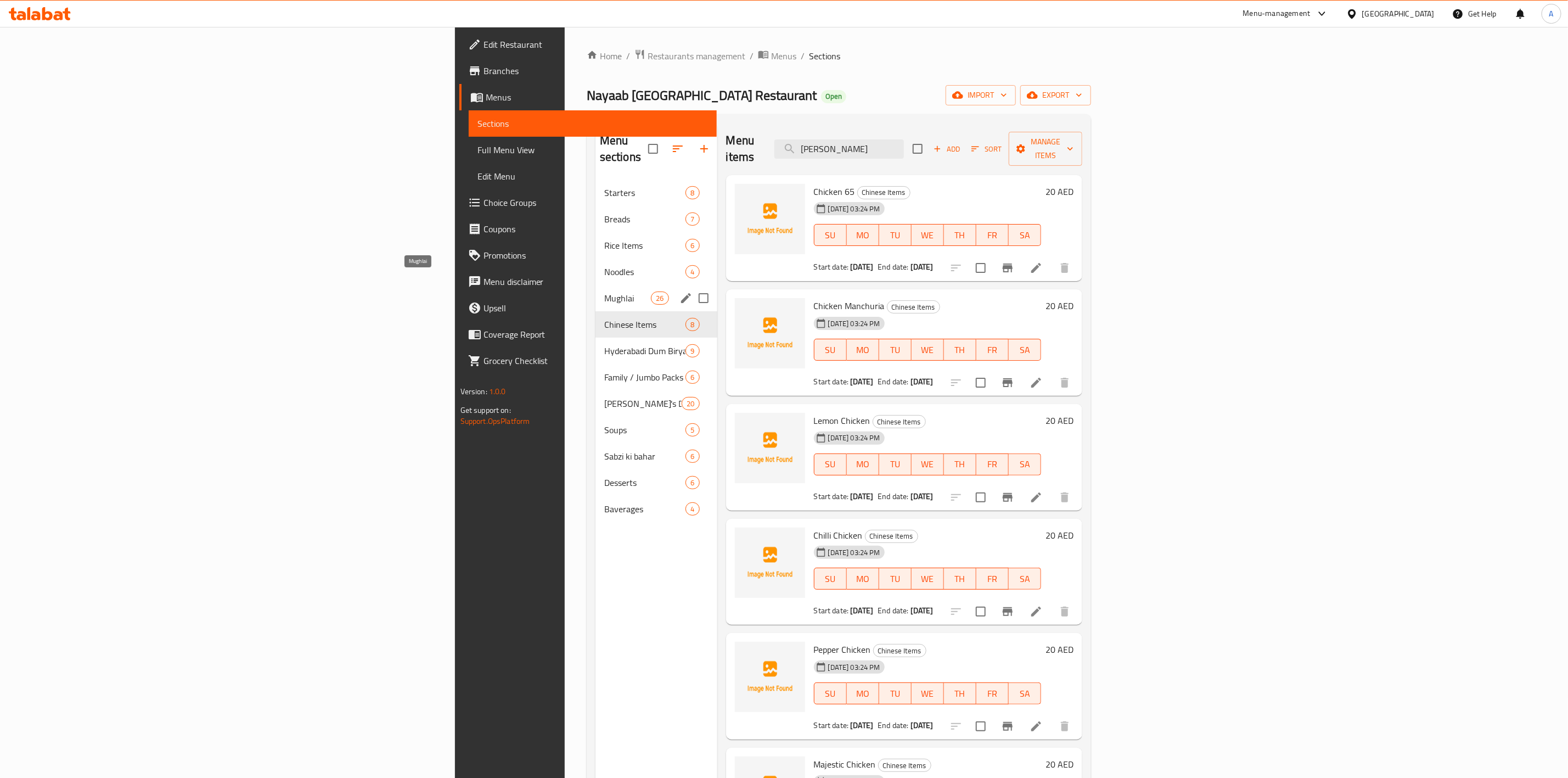
click at [604, 292] on span "Mughlai" at bounding box center [627, 298] width 47 height 13
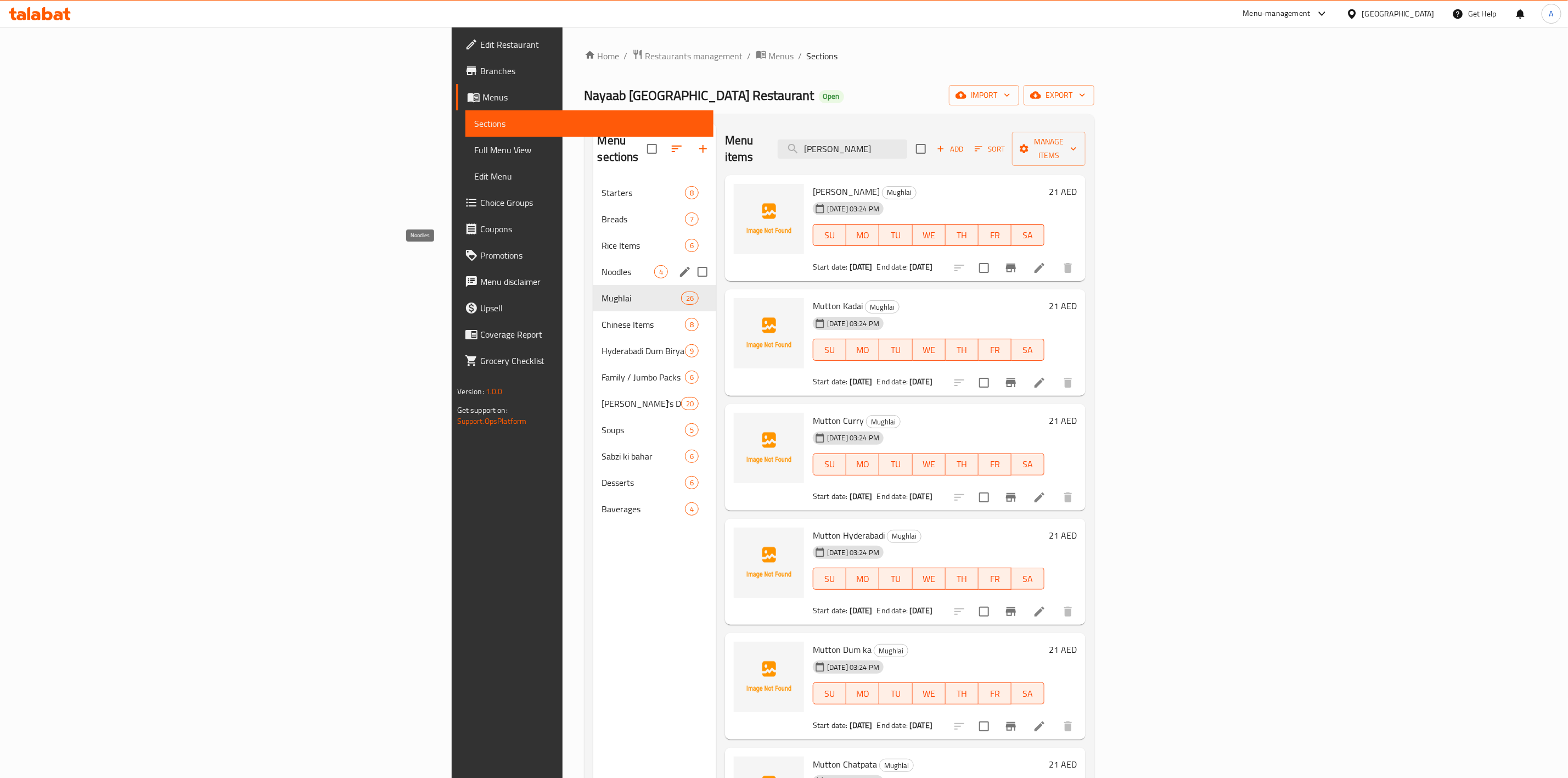
click at [601, 265] on span "Noodles" at bounding box center [627, 272] width 52 height 13
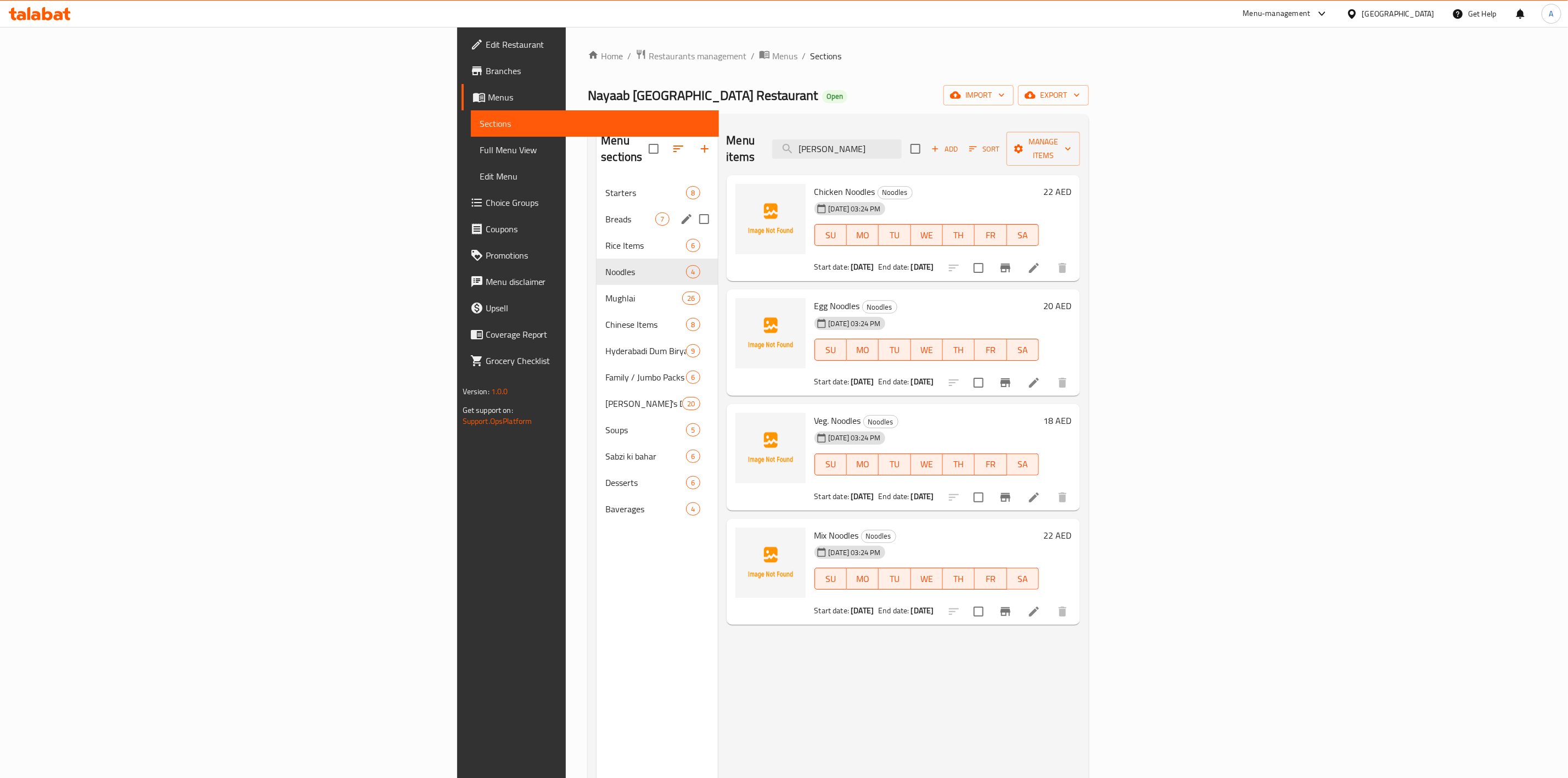
click at [597, 232] on div "Rice Items 6" at bounding box center [657, 245] width 121 height 27
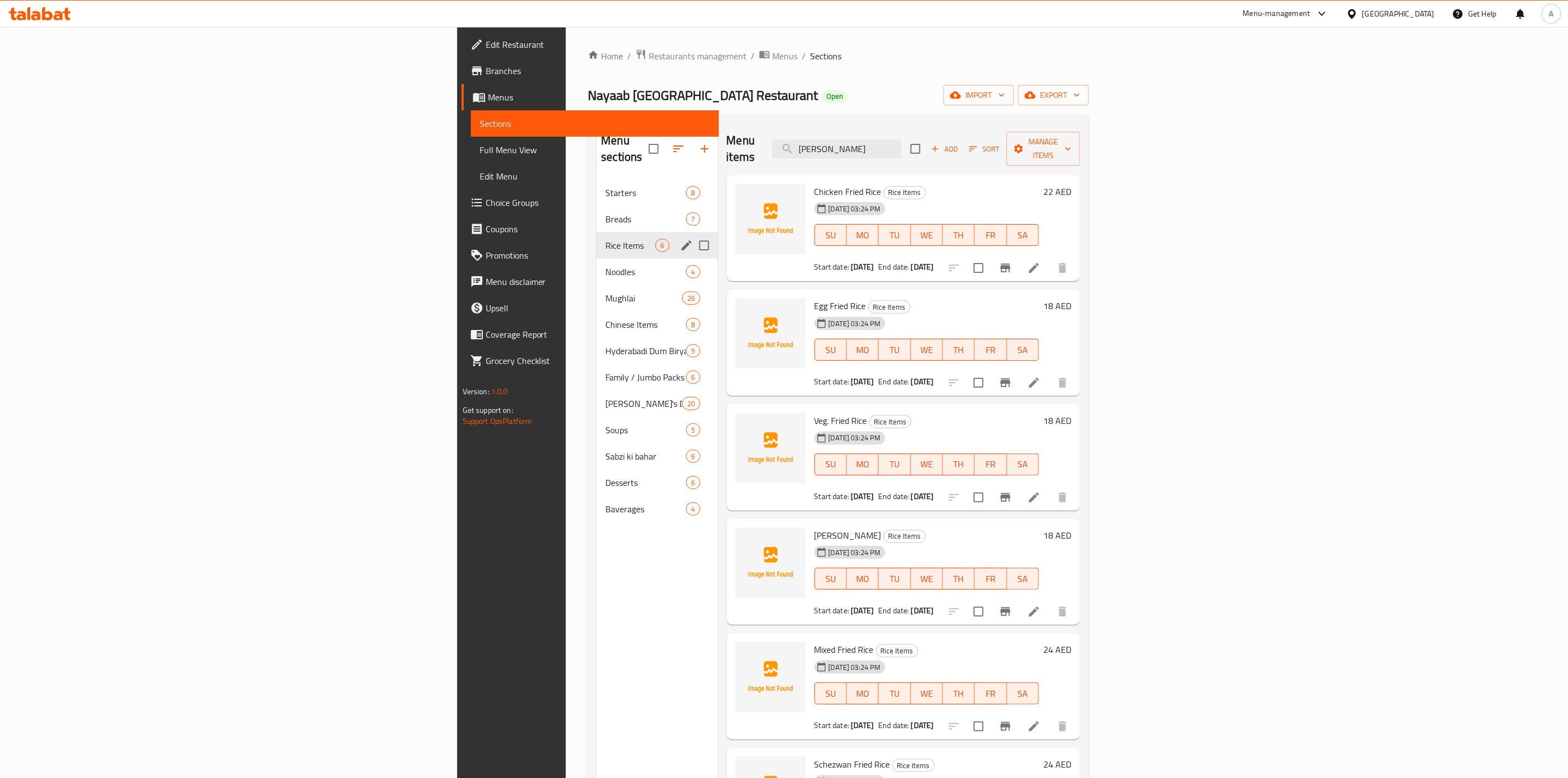
click at [597, 236] on div "Rice Items 6" at bounding box center [657, 245] width 121 height 27
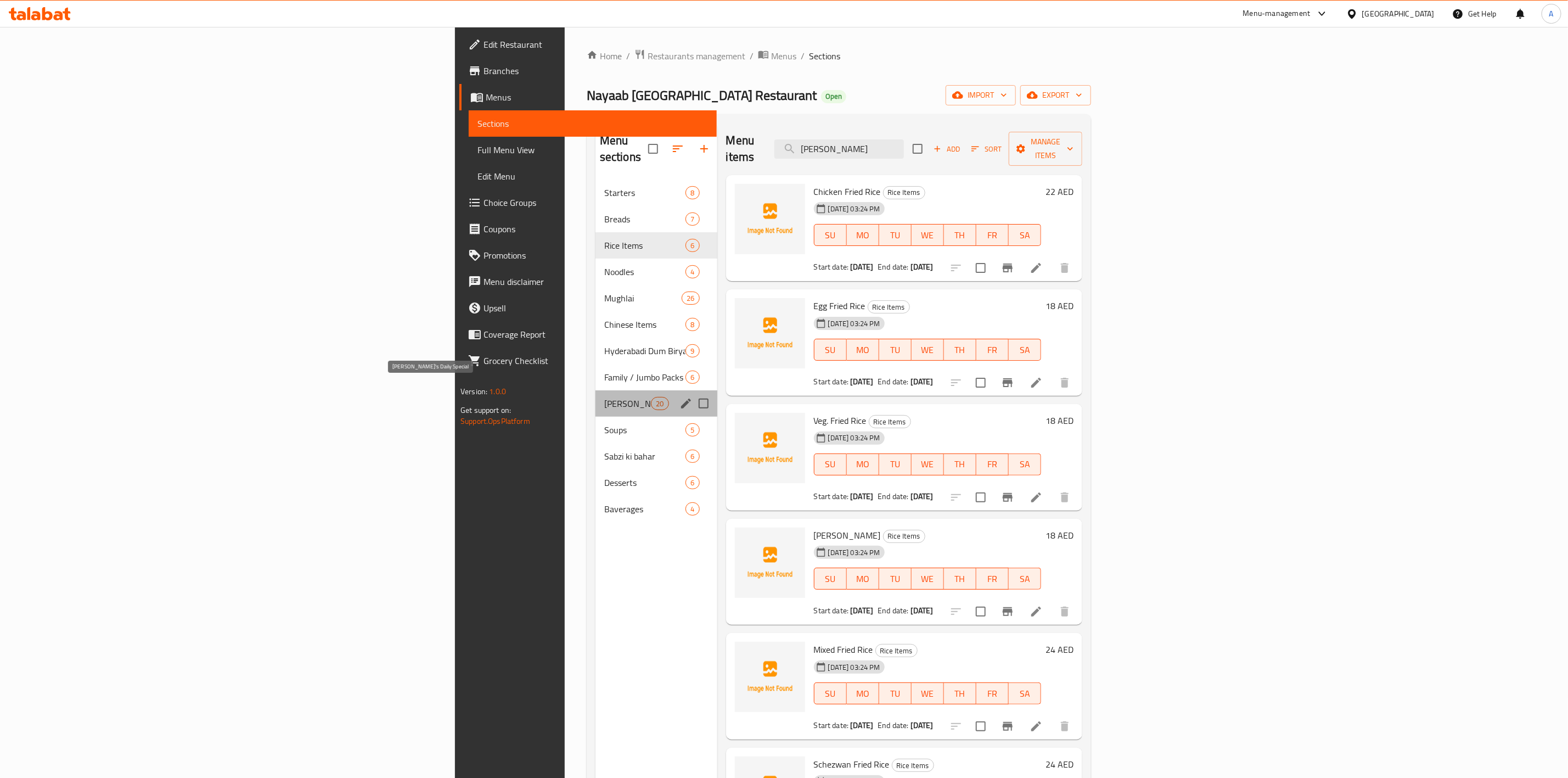
click at [604, 397] on span "[PERSON_NAME]'s Daily Special" at bounding box center [627, 403] width 47 height 13
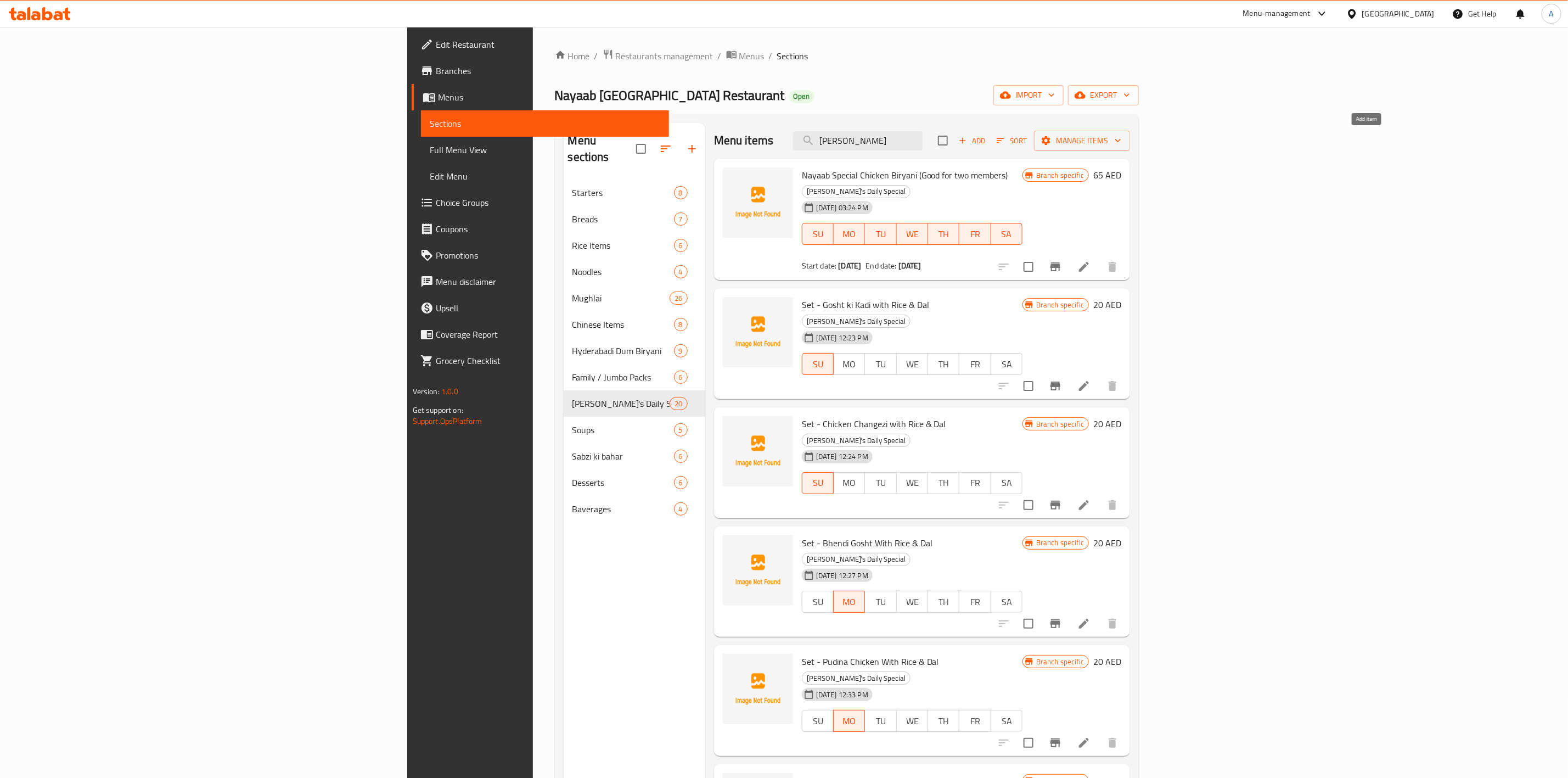
click at [967, 145] on icon "button" at bounding box center [962, 140] width 10 height 10
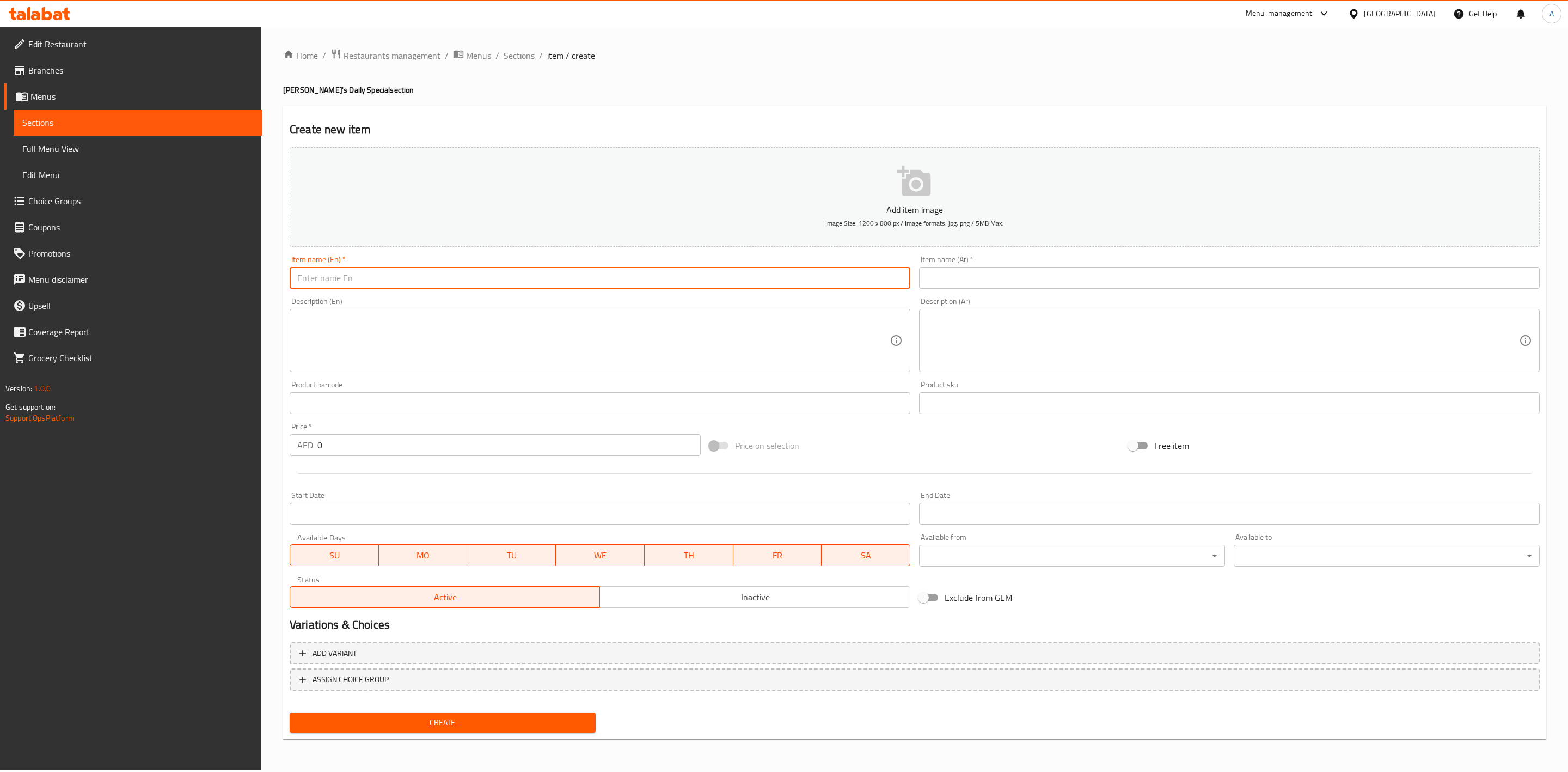
click at [377, 276] on input "text" at bounding box center [600, 277] width 620 height 22
paste input "Set - Mutton Masala with Rice & Dal"
type input "Set - Mutton Masala with Rice & Dal"
click at [492, 91] on h4 "Nayaab's Daily Special section" at bounding box center [914, 90] width 1263 height 11
drag, startPoint x: 443, startPoint y: 279, endPoint x: 116, endPoint y: 248, distance: 328.5
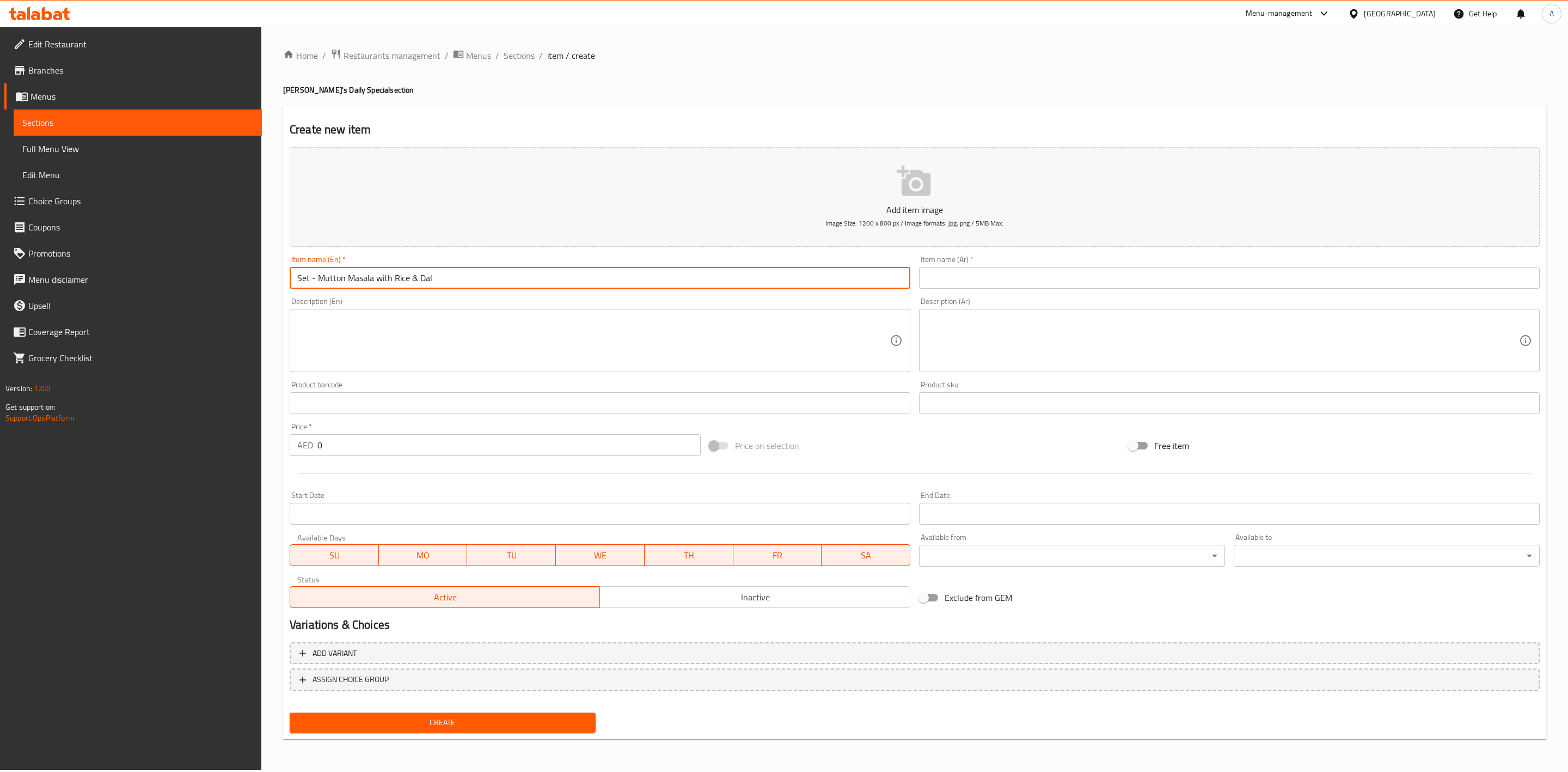
click at [116, 248] on div "Edit Restaurant Branches Menus Sections Full Menu View Edit Menu Choice Groups …" at bounding box center [784, 397] width 1568 height 743
click at [1047, 283] on input "text" at bounding box center [1229, 277] width 620 height 22
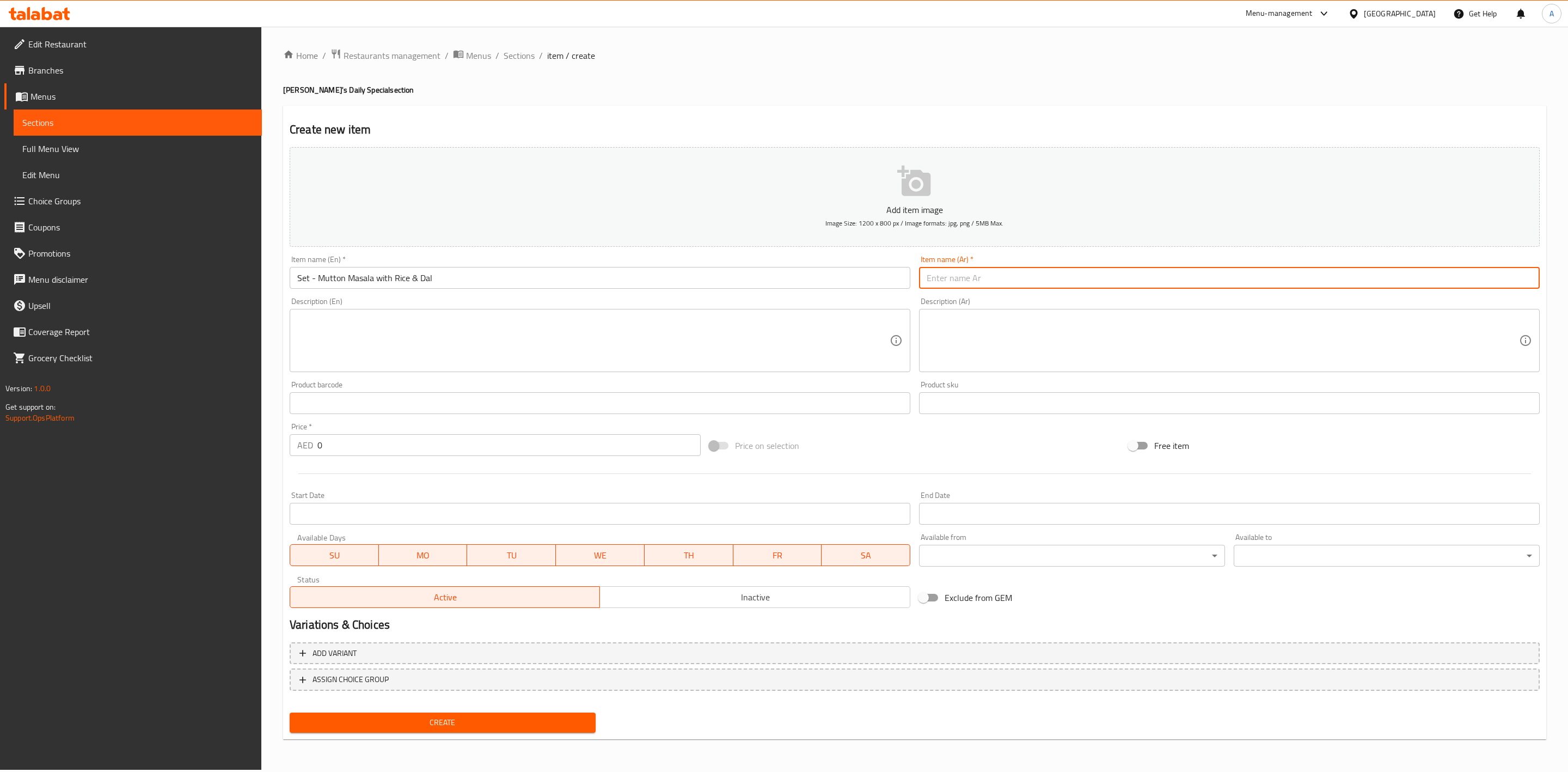
paste input "مجموعة - لحم ضأن ماسالا مع أرز وعدس"
drag, startPoint x: 1412, startPoint y: 280, endPoint x: 1385, endPoint y: 281, distance: 27.0
click at [1385, 281] on input "مجموعة - لحم ضأن ماسالا مع أرز وعدس" at bounding box center [1229, 277] width 620 height 22
type input "مجموعة - لحم ضأن ماسالا مع أرز و دال"
click at [822, 100] on div "Home / Restaurants management / Menus / Sections / item / create Nayaab's Daily…" at bounding box center [914, 397] width 1263 height 699
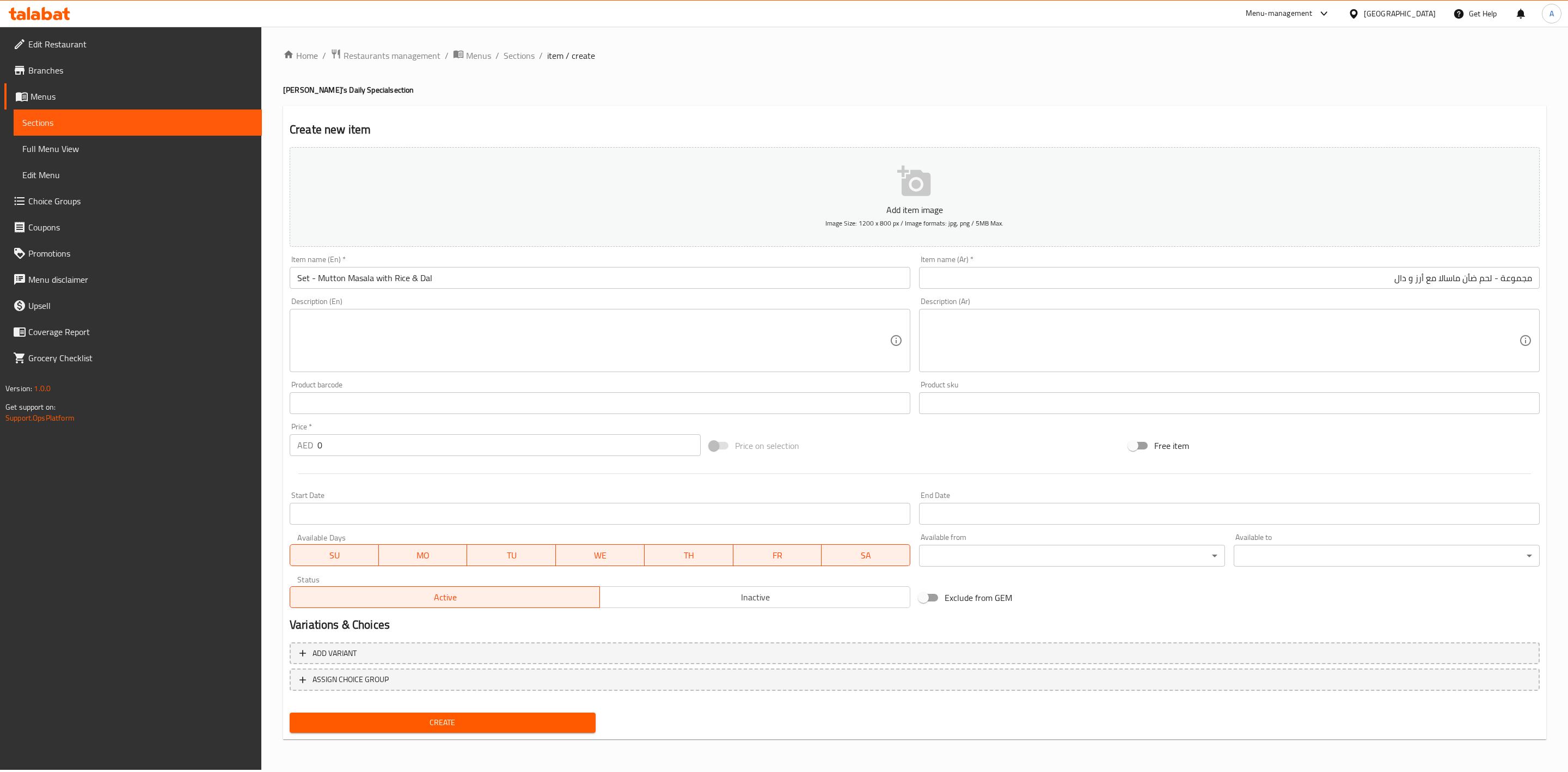
click at [619, 556] on span "WE" at bounding box center [600, 555] width 80 height 16
click at [682, 553] on span "TH" at bounding box center [688, 555] width 80 height 16
click at [845, 549] on span "SA" at bounding box center [865, 555] width 80 height 16
click at [474, 553] on span "TU" at bounding box center [511, 555] width 80 height 16
click at [422, 557] on span "MO" at bounding box center [423, 555] width 80 height 16
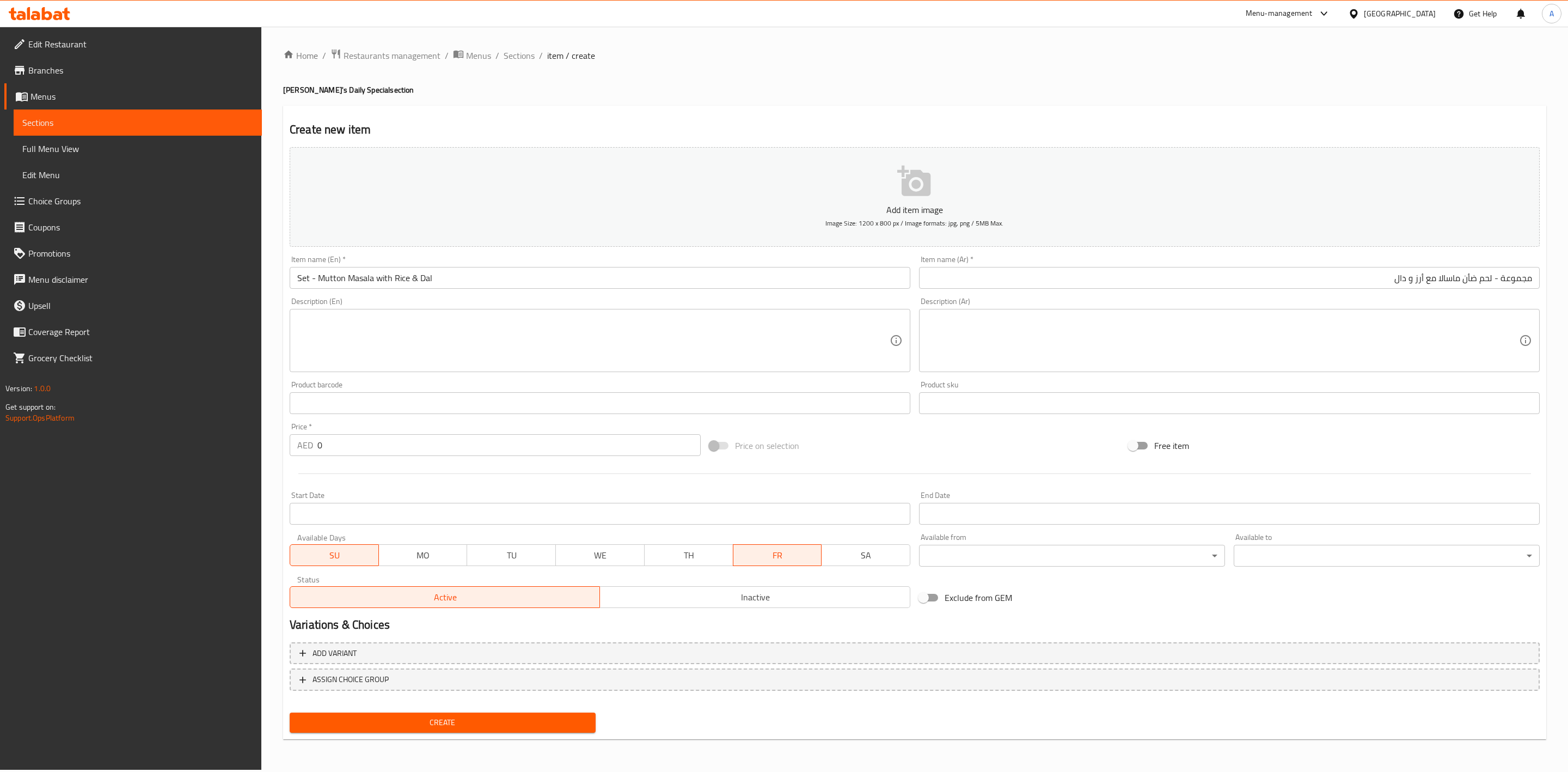
click at [312, 557] on span "SU" at bounding box center [334, 555] width 80 height 16
drag, startPoint x: 343, startPoint y: 440, endPoint x: 184, endPoint y: 446, distance: 159.1
click at [184, 446] on div "Edit Restaurant Branches Menus Sections Full Menu View Edit Menu Choice Groups …" at bounding box center [784, 397] width 1568 height 743
type input "20"
click at [545, 492] on div "Start Date Start Date" at bounding box center [600, 507] width 620 height 33
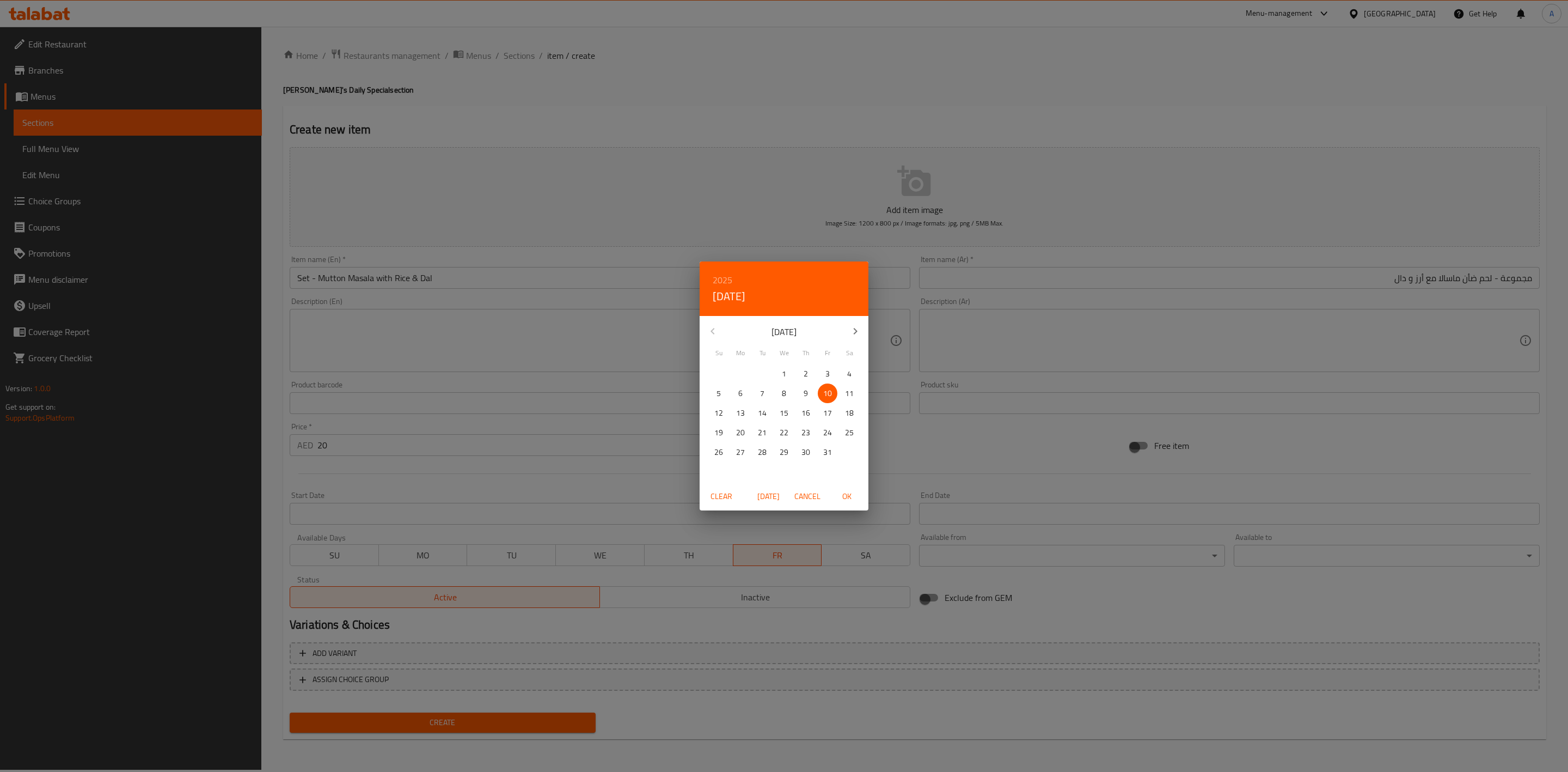
click at [729, 693] on div "2025 Fri, Oct 10 October 2025 Su Mo Tu We Th Fr Sa 28 29 30 1 2 3 4 5 6 7 8 9 1…" at bounding box center [784, 386] width 1568 height 772
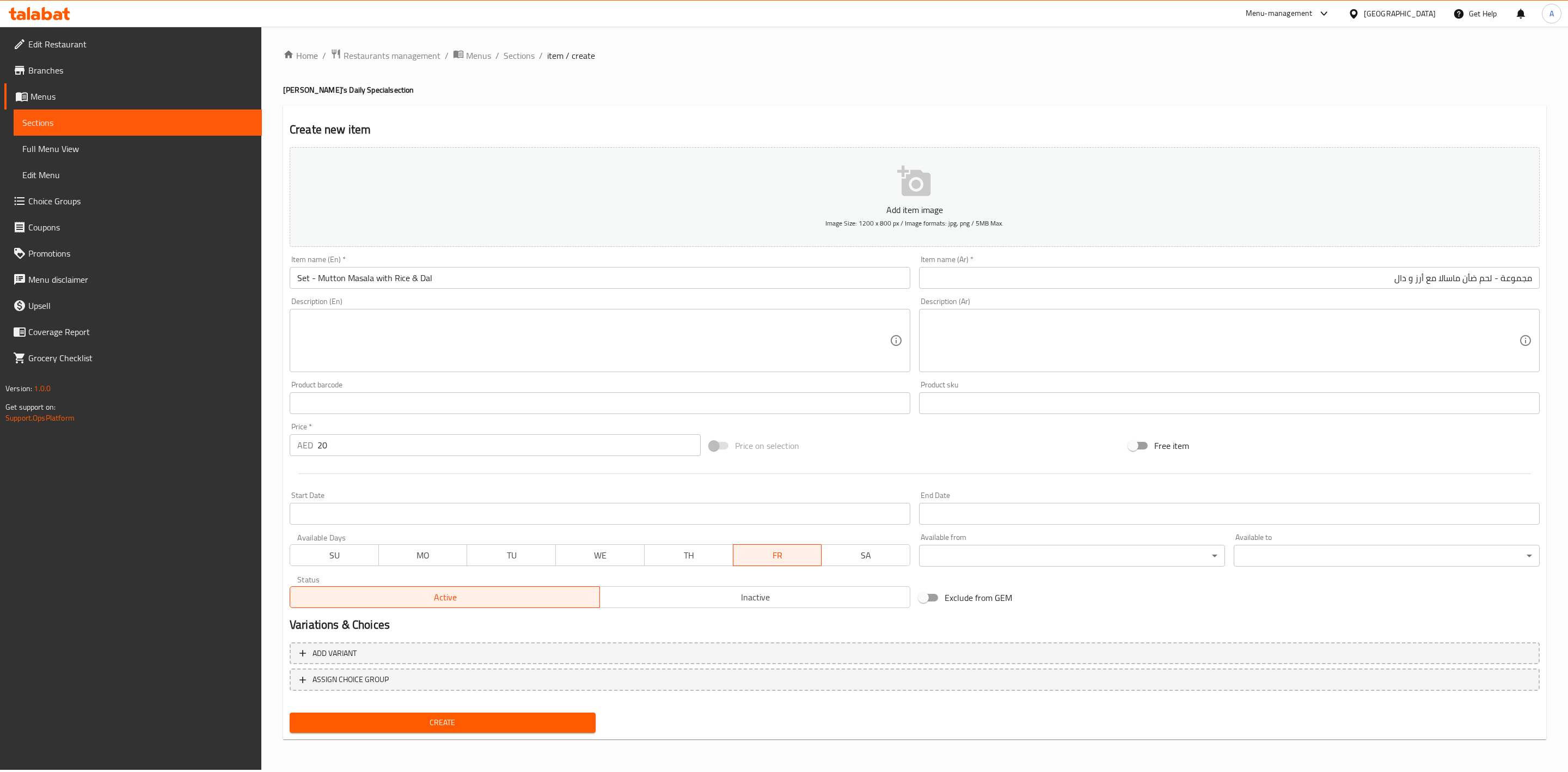
click at [438, 712] on button "Create" at bounding box center [442, 722] width 305 height 20
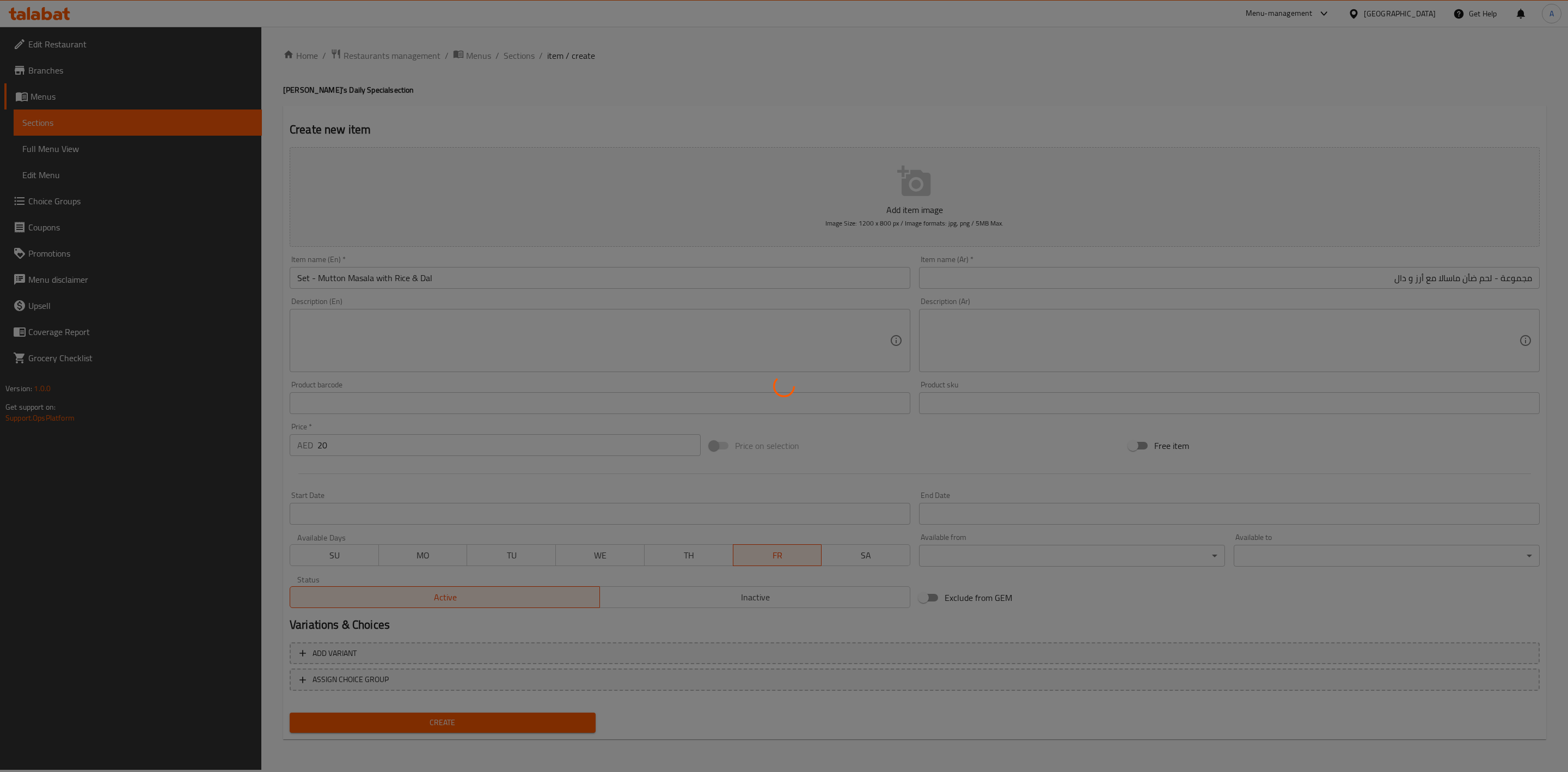
type input "0"
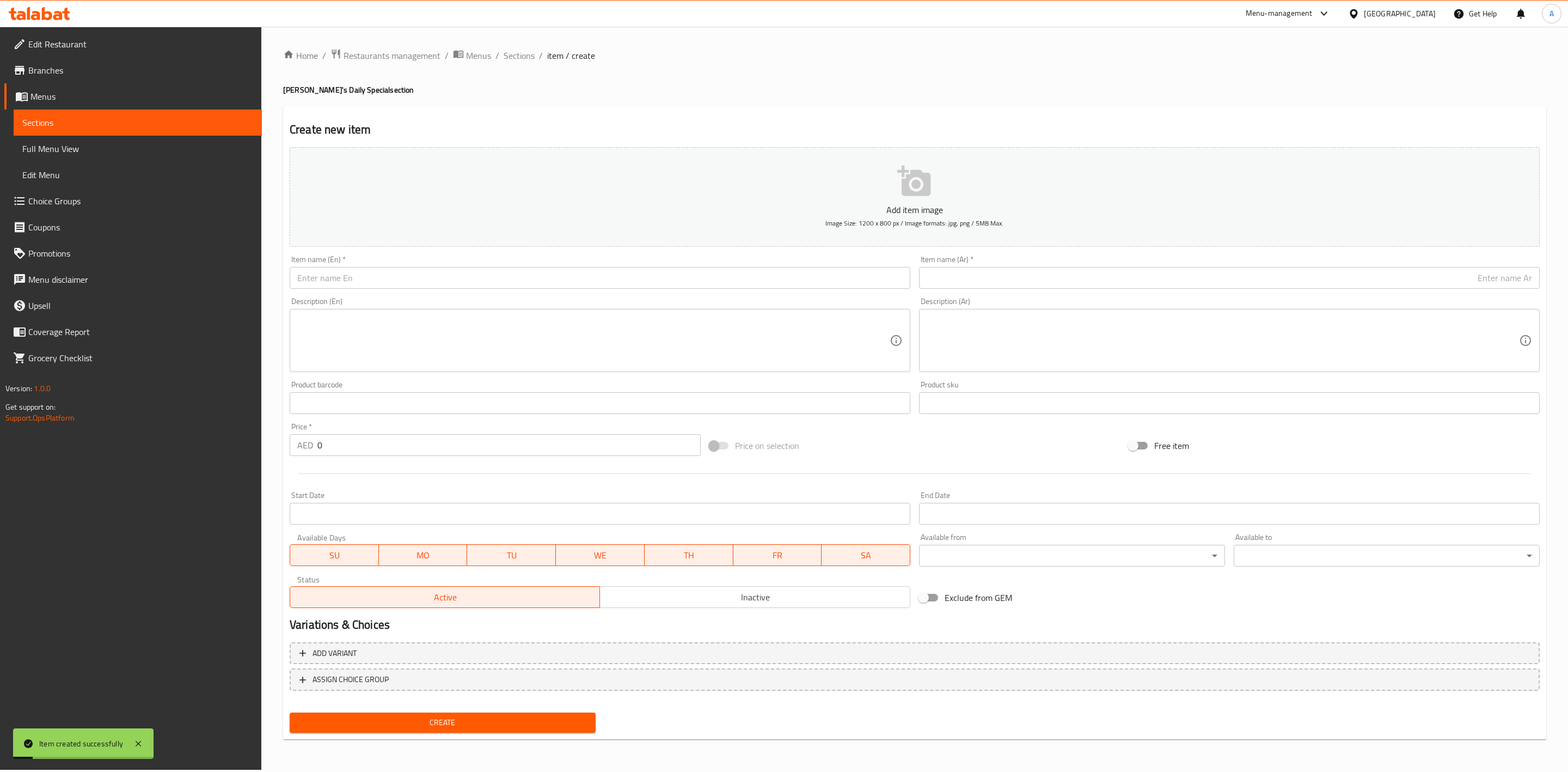
click at [517, 45] on div "Home / Restaurants management / Menus / Sections / item / create Nayaab's Daily…" at bounding box center [914, 397] width 1306 height 743
click at [514, 53] on span "Sections" at bounding box center [518, 56] width 31 height 13
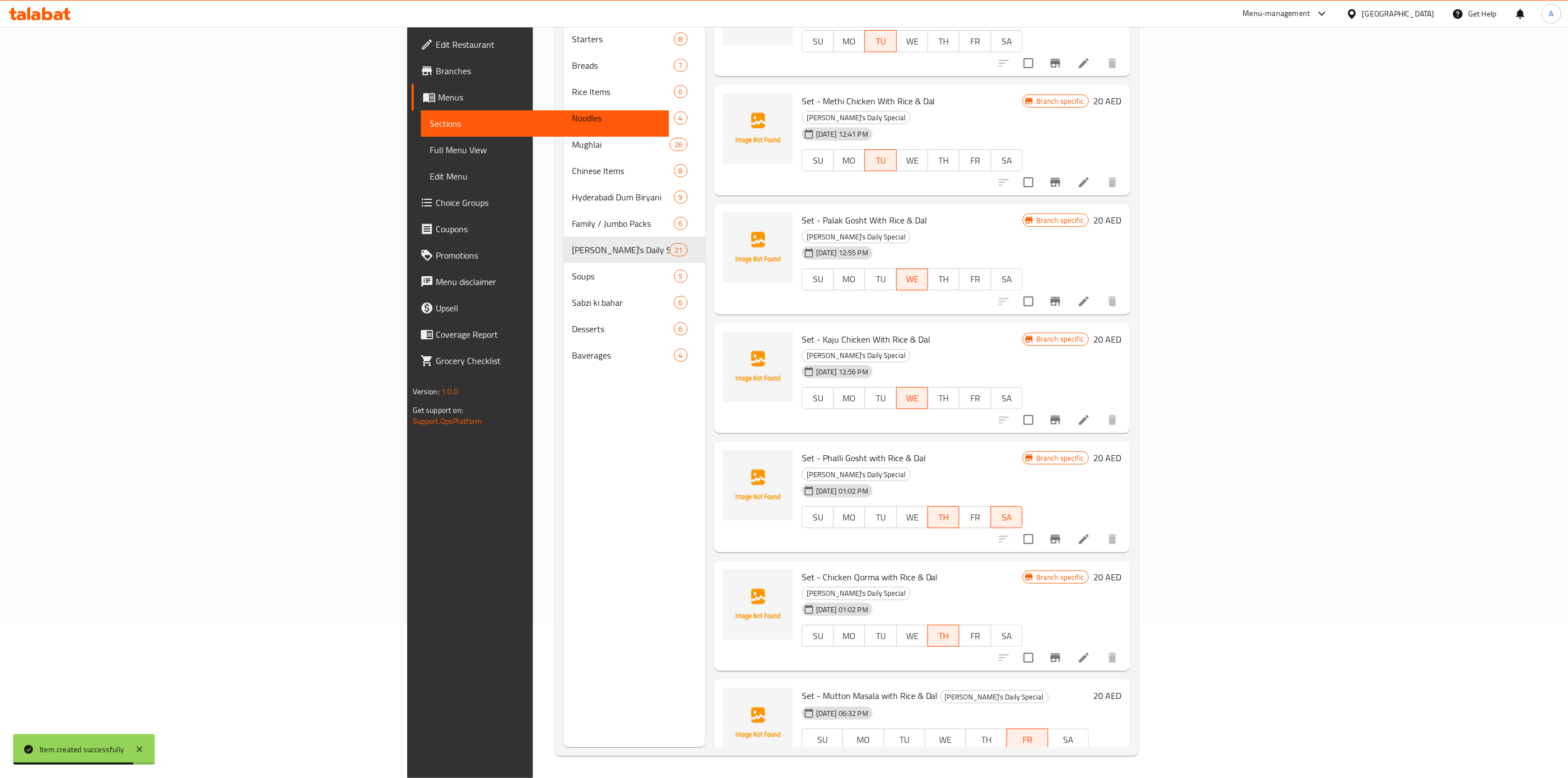
scroll to position [626, 0]
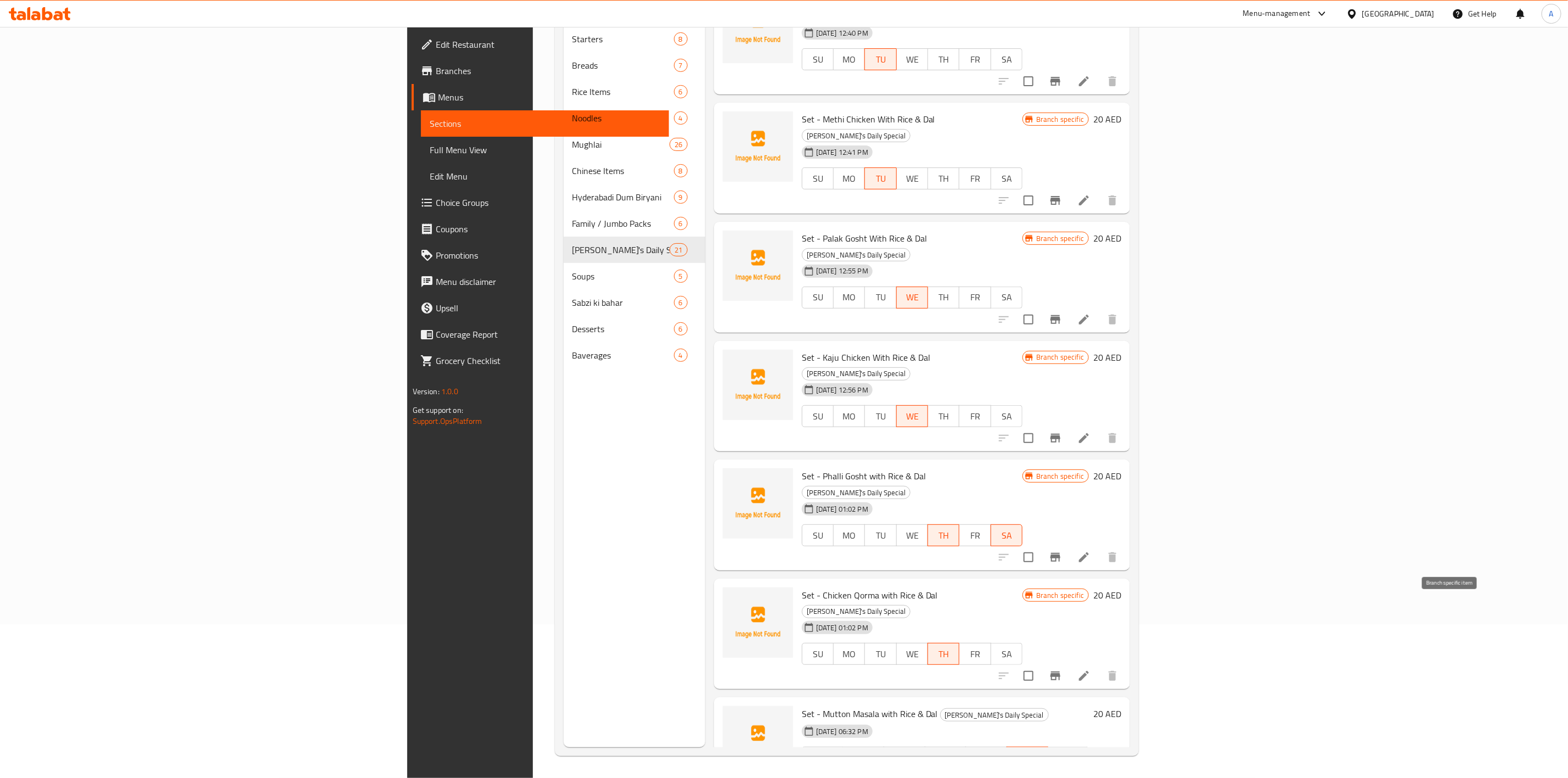
click at [1062, 772] on icon "Branch-specific-item" at bounding box center [1055, 779] width 13 height 13
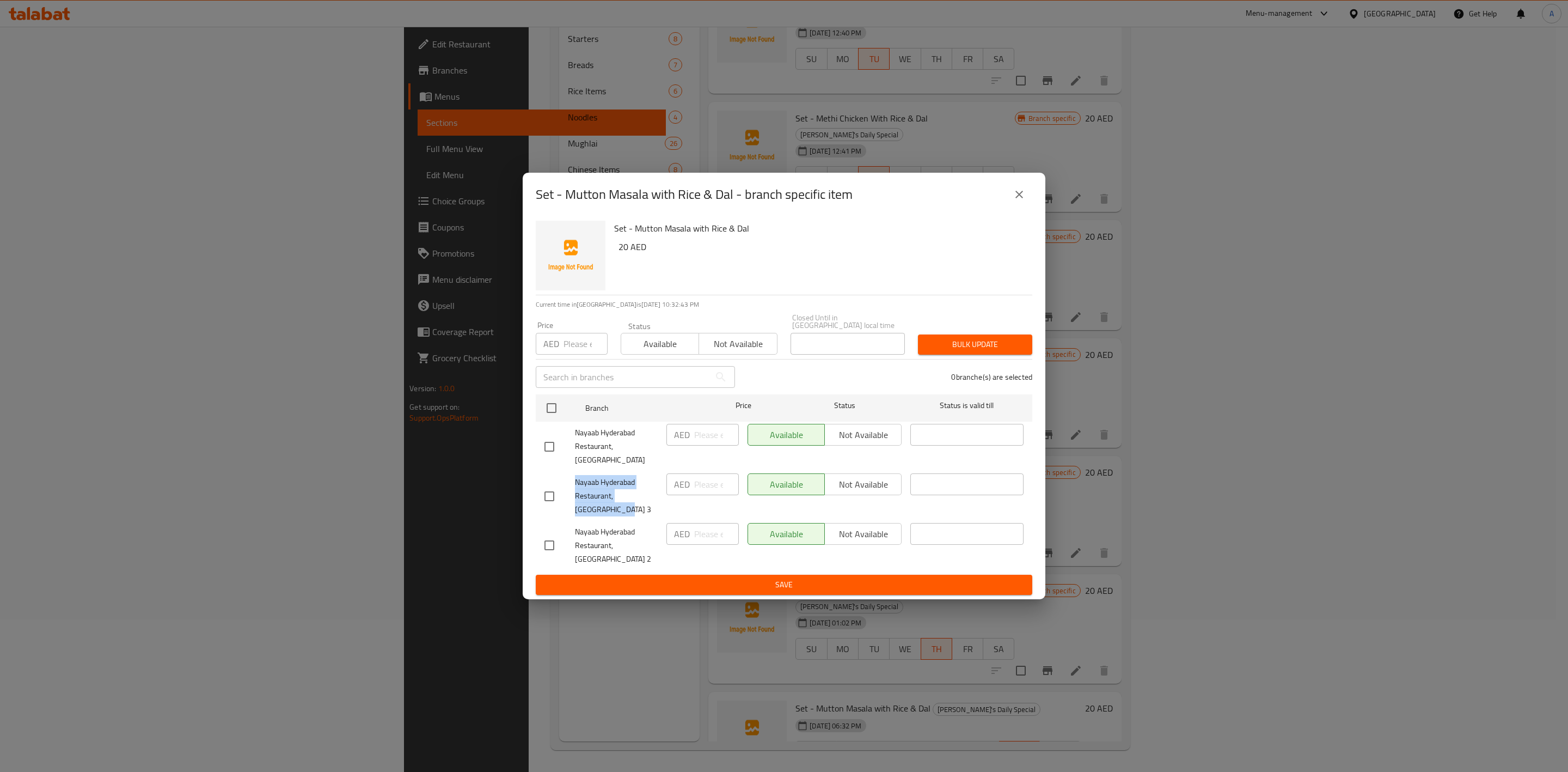
drag, startPoint x: 603, startPoint y: 507, endPoint x: 586, endPoint y: 485, distance: 27.8
click at [578, 481] on span "Nayaab Hyderabad Restaurant, Al Rashidiya 3" at bounding box center [616, 496] width 82 height 41
click at [586, 485] on span "Nayaab Hyderabad Restaurant, Al Rashidiya 3" at bounding box center [616, 496] width 82 height 41
click at [548, 541] on input "checkbox" at bounding box center [549, 545] width 23 height 23
checkbox input "true"
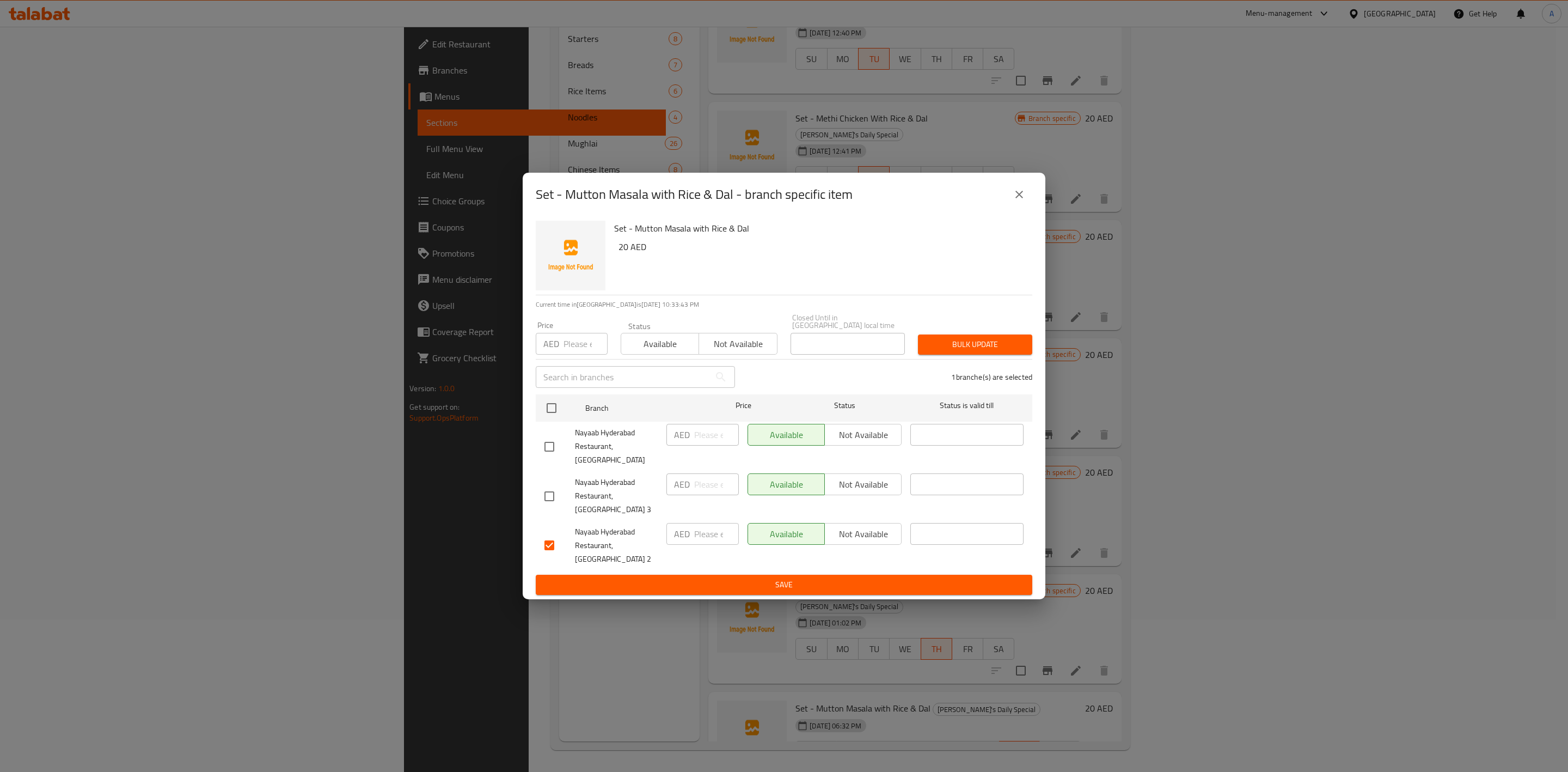
click at [569, 355] on input "number" at bounding box center [585, 343] width 44 height 22
type input "23"
click at [945, 351] on span "Bulk update" at bounding box center [975, 344] width 96 height 13
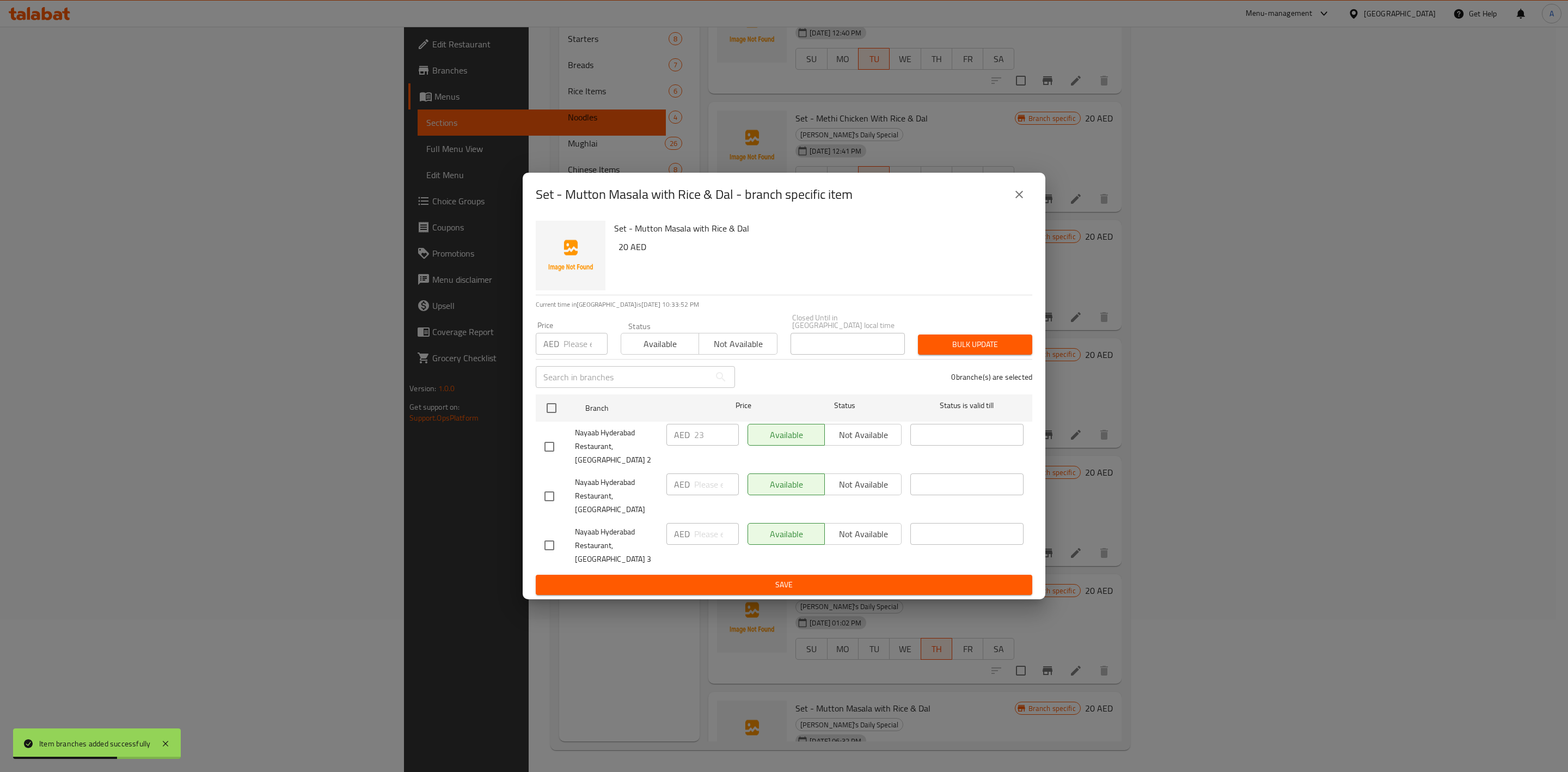
click at [548, 497] on input "checkbox" at bounding box center [549, 496] width 23 height 23
checkbox input "true"
click at [551, 534] on input "checkbox" at bounding box center [549, 545] width 23 height 23
checkbox input "true"
click at [572, 355] on input "number" at bounding box center [585, 343] width 44 height 22
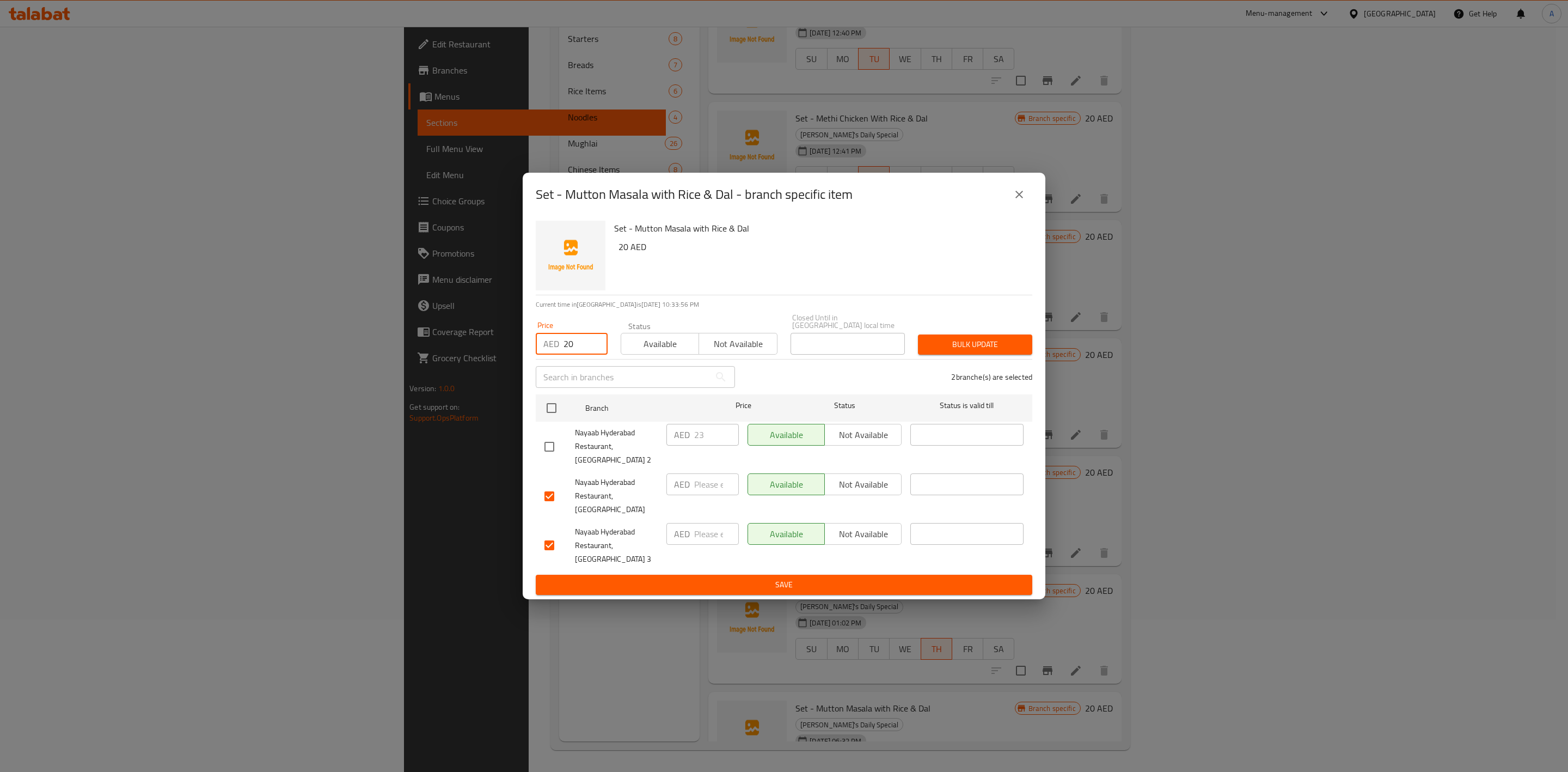
type input "20"
click at [966, 351] on span "Bulk update" at bounding box center [975, 344] width 96 height 13
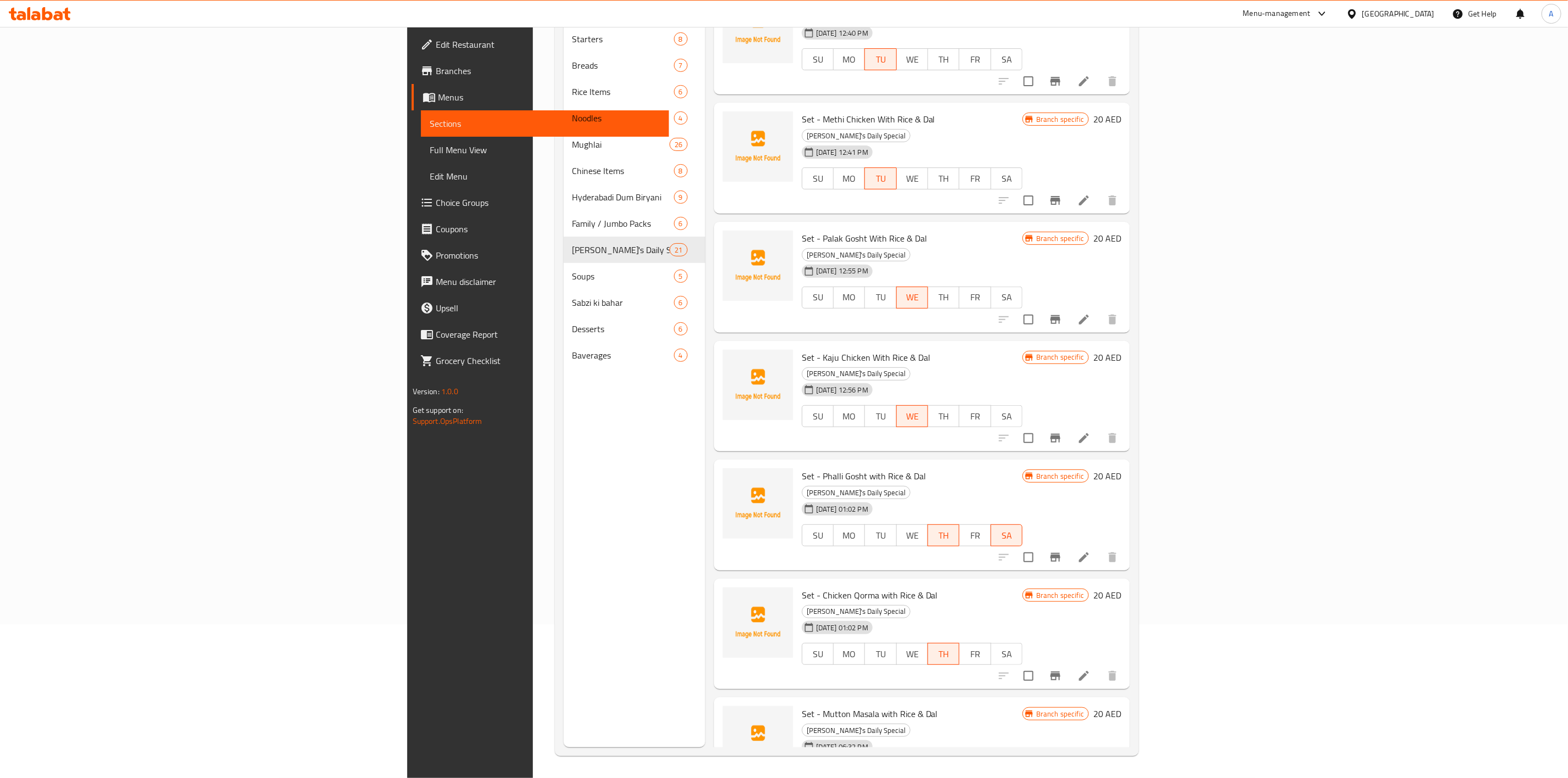
scroll to position [0, 0]
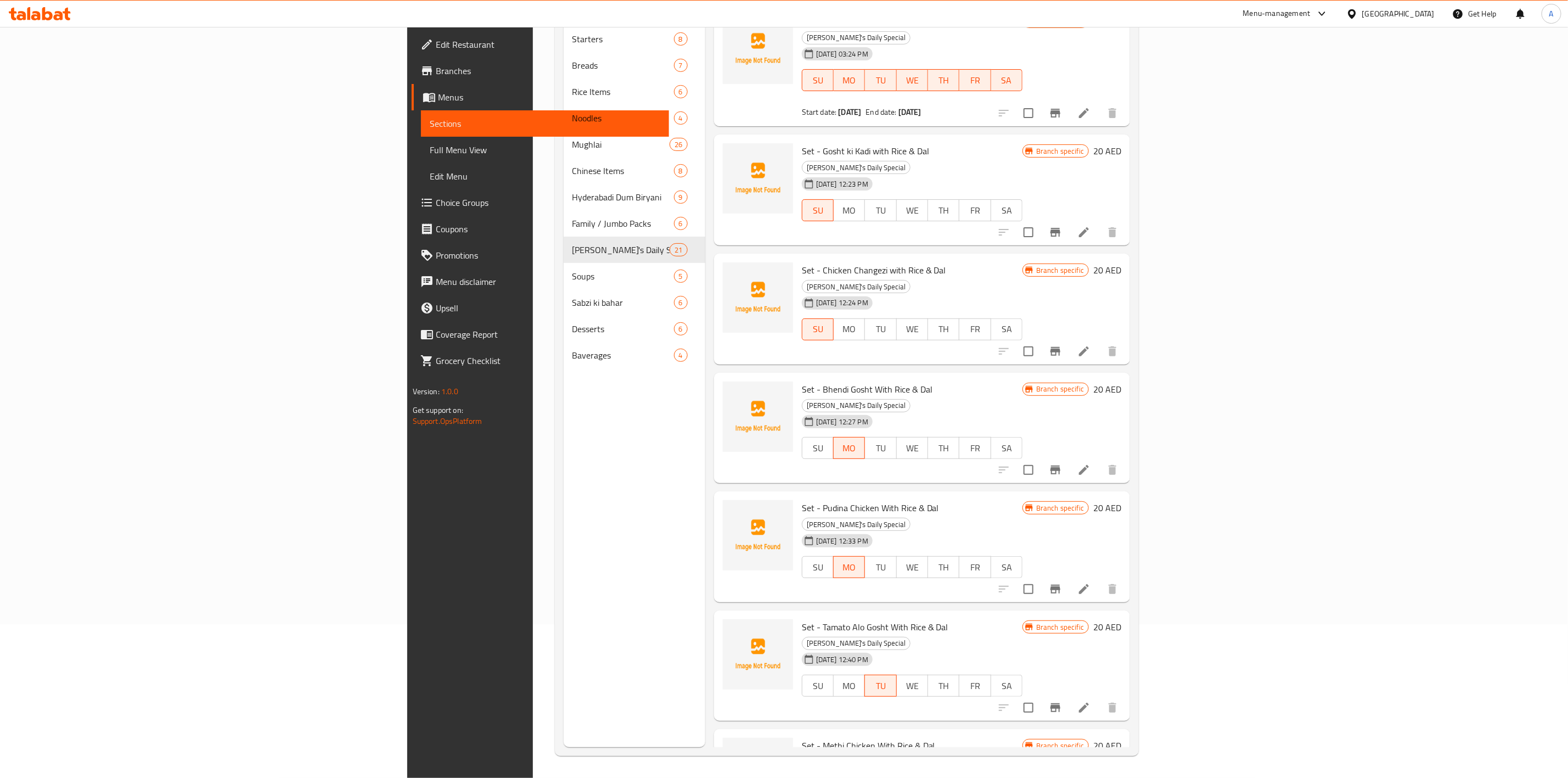
click at [563, 549] on div "Menu sections Starters 8 Breads 7 Rice Items 6 Noodles 4 Mughlai 26 Chinese Ite…" at bounding box center [634, 358] width 142 height 778
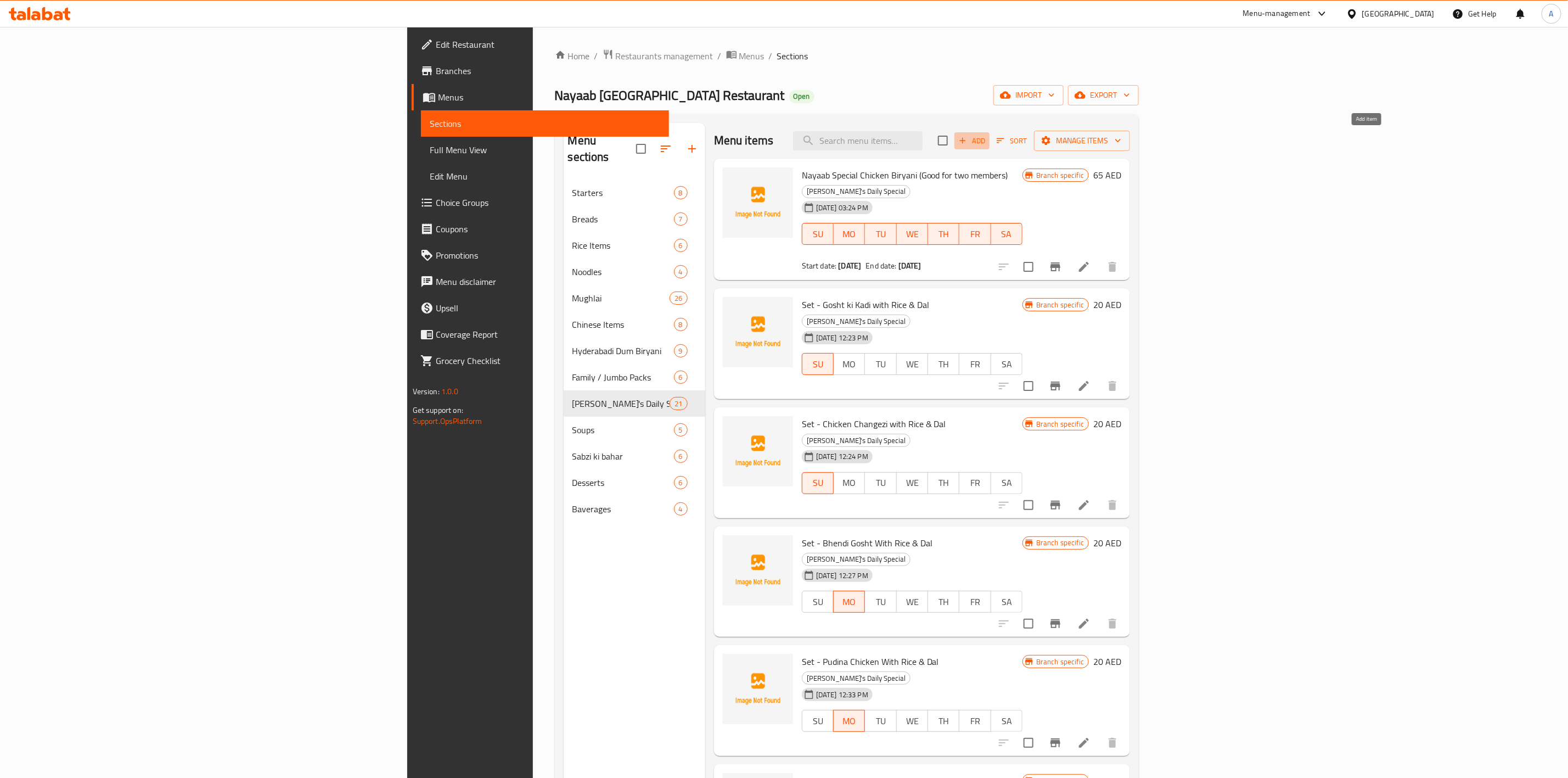
click at [989, 148] on button "Add" at bounding box center [971, 141] width 35 height 17
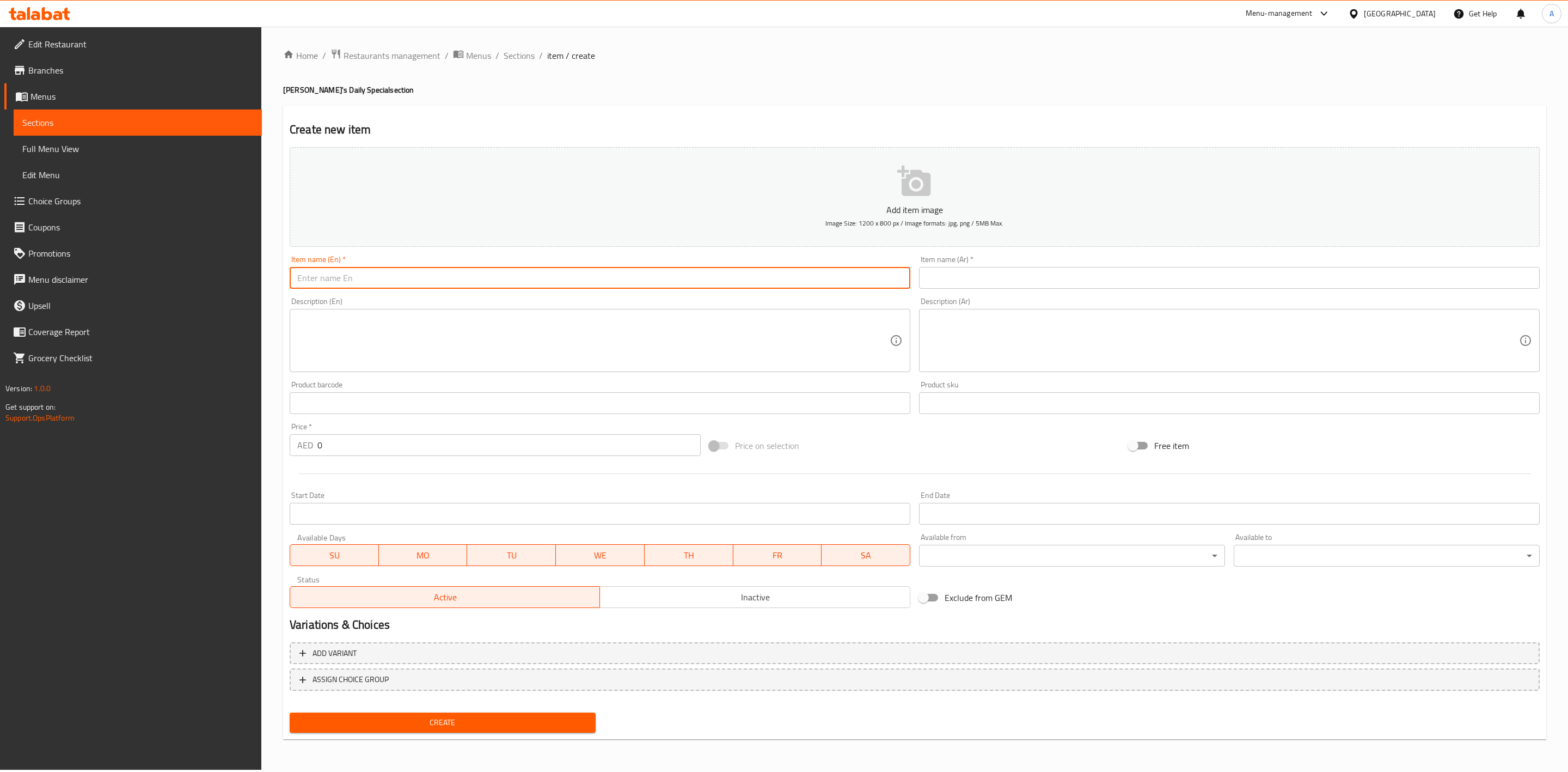
click at [441, 287] on input "text" at bounding box center [600, 277] width 620 height 22
paste input "Set - Dum Ka Chicken with Rice & Dal"
drag, startPoint x: 463, startPoint y: 283, endPoint x: 222, endPoint y: 283, distance: 241.0
click at [222, 283] on div "Edit Restaurant Branches Menus Sections Full Menu View Edit Menu Choice Groups …" at bounding box center [784, 397] width 1568 height 743
type input "Set - Dum Ka Chicken with Rice & Dal"
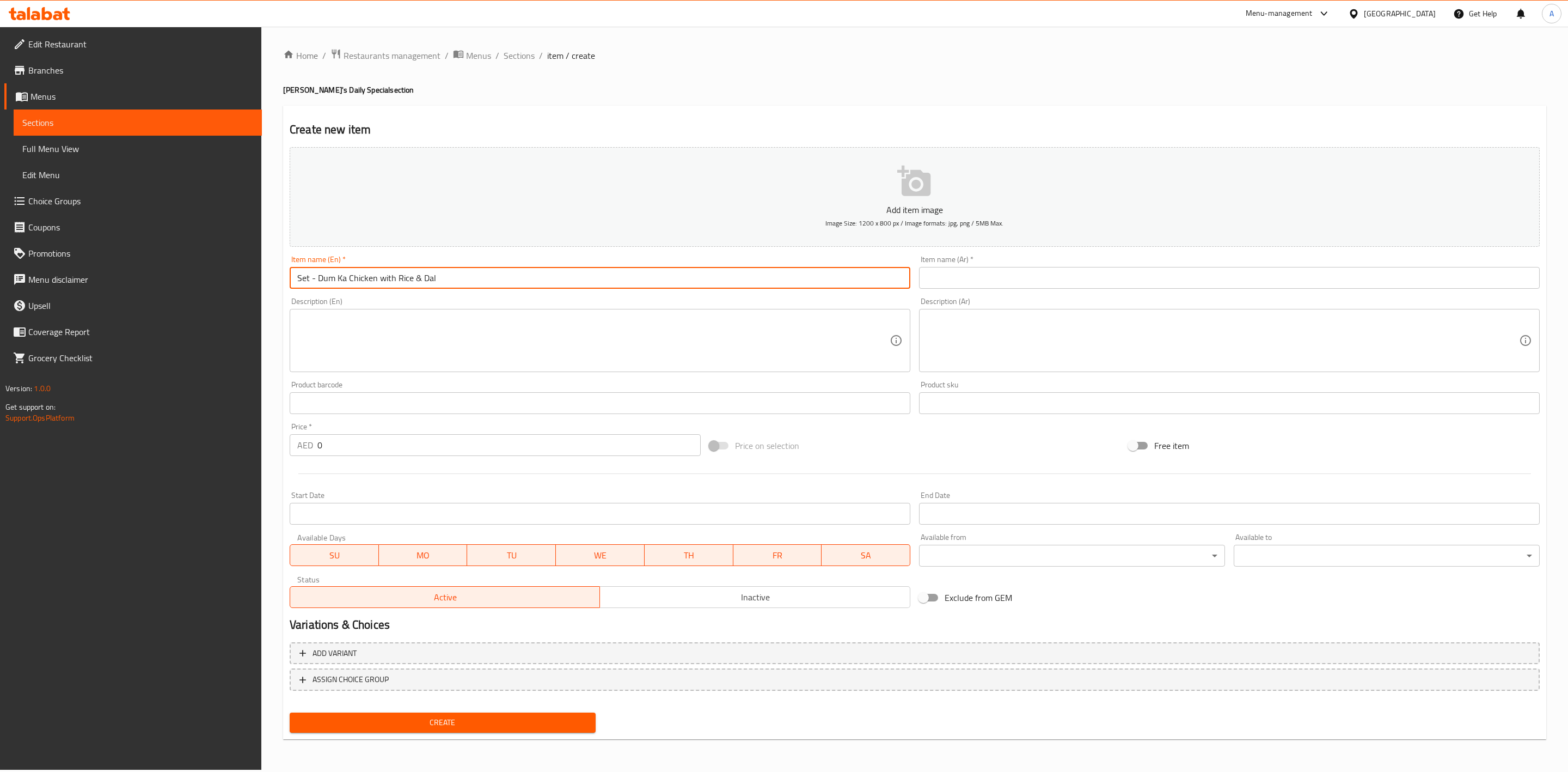
click at [1067, 273] on input "text" at bounding box center [1229, 277] width 620 height 22
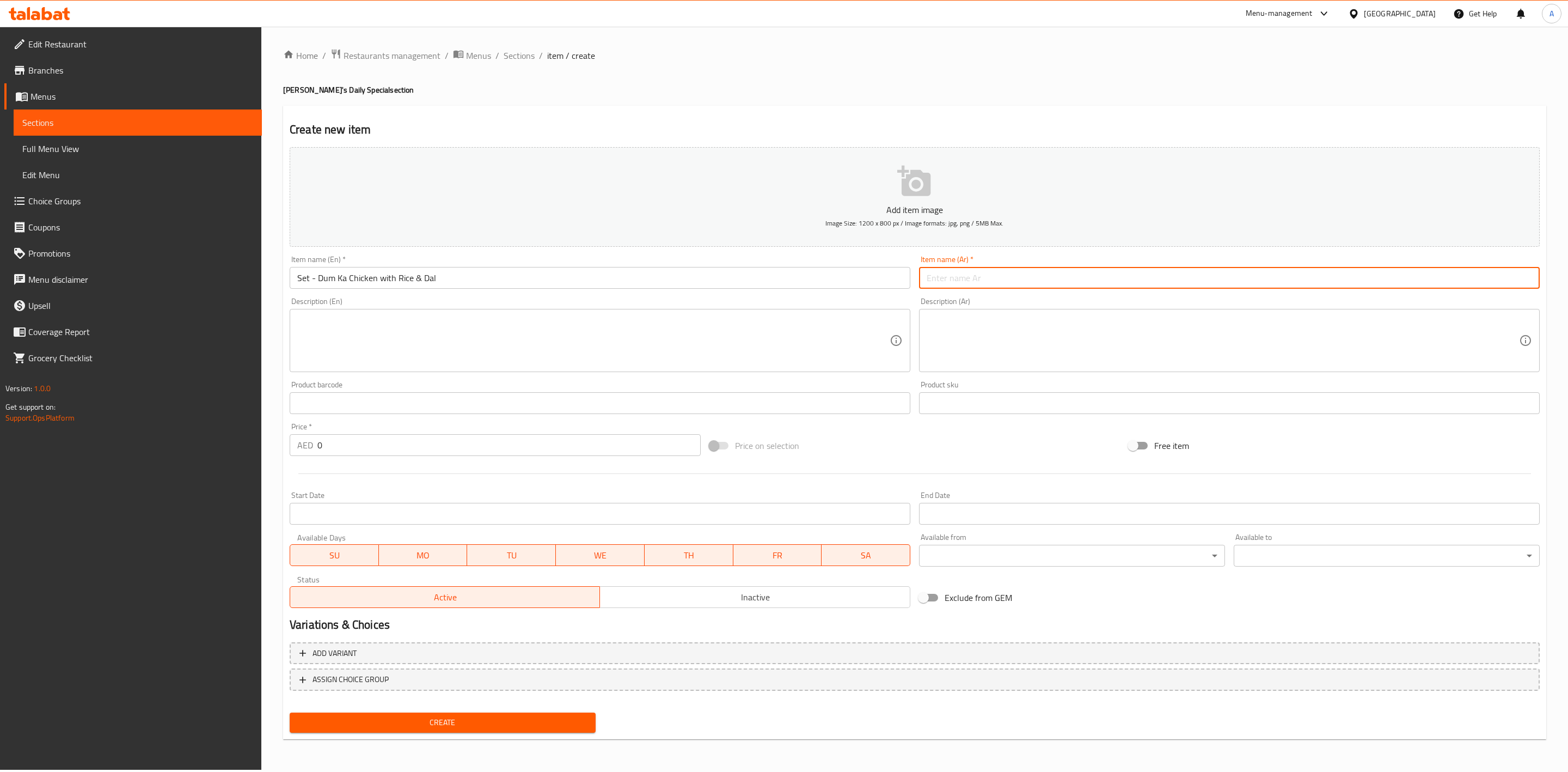
paste input "مجموعة - دجاج دوم كا مع أرز ودال"
type input "مجموعة - دجاج دوم كا مع أرز ودال"
click at [698, 560] on span "TH" at bounding box center [688, 555] width 80 height 16
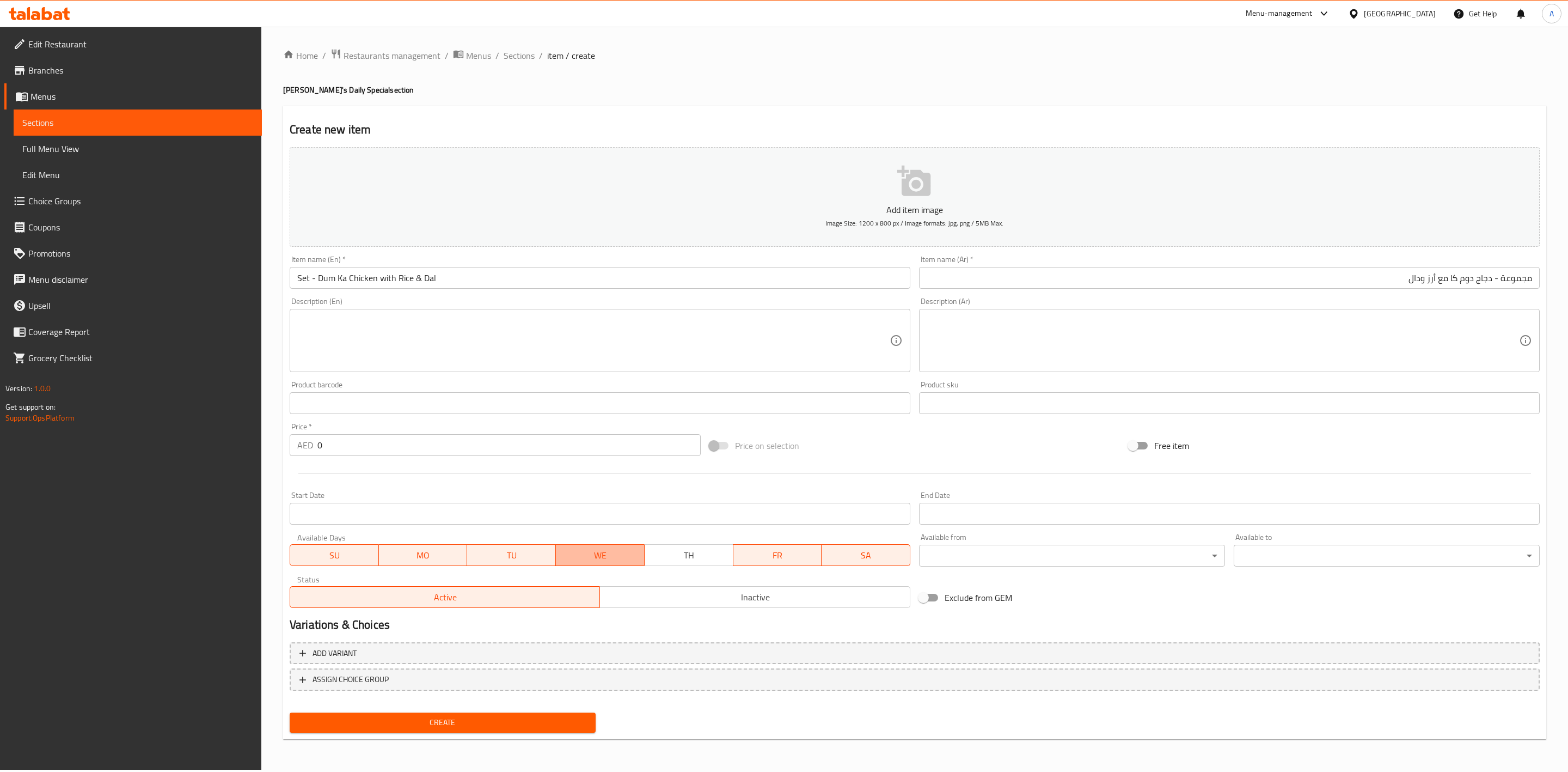
click at [584, 553] on span "WE" at bounding box center [600, 555] width 80 height 16
click at [516, 559] on span "TU" at bounding box center [511, 555] width 80 height 16
click at [422, 559] on span "MO" at bounding box center [423, 555] width 80 height 16
drag, startPoint x: 339, startPoint y: 548, endPoint x: 801, endPoint y: 570, distance: 462.5
click at [339, 548] on span "SU" at bounding box center [334, 555] width 80 height 16
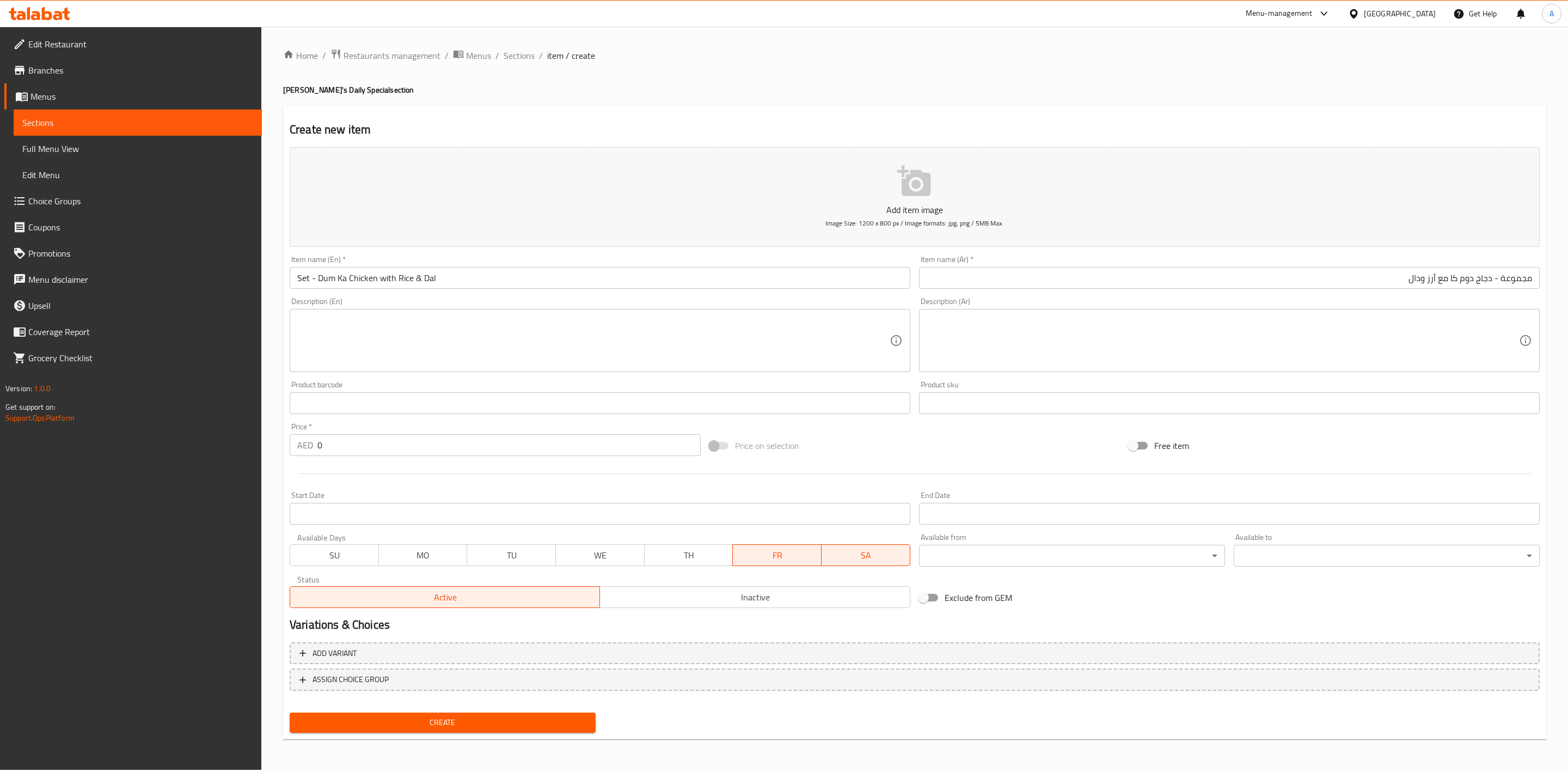
click at [862, 553] on span "SA" at bounding box center [865, 555] width 80 height 16
click at [531, 56] on span "Sections" at bounding box center [518, 56] width 31 height 13
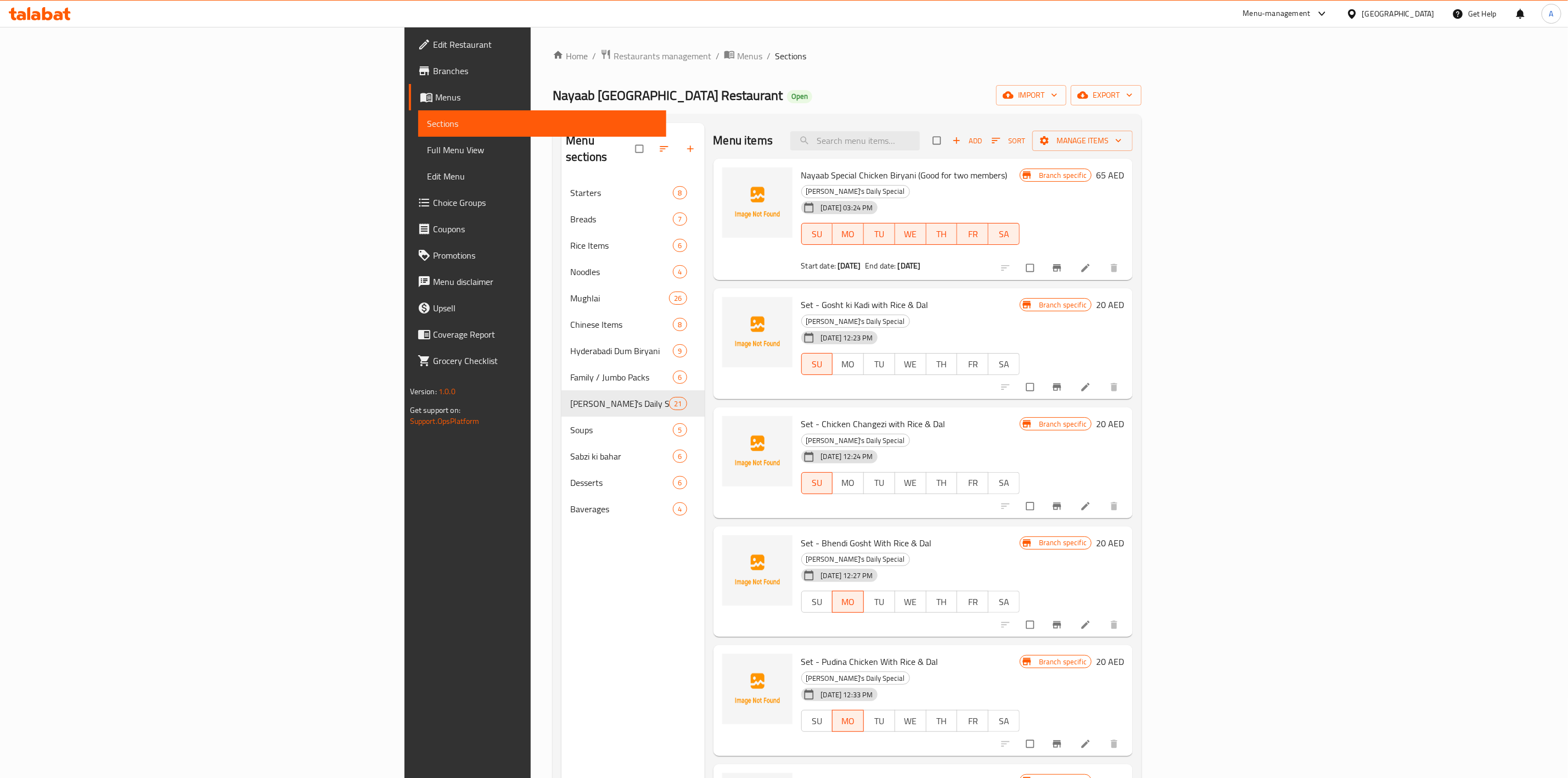
click at [433, 71] on span "Branches" at bounding box center [544, 71] width 224 height 13
click at [1133, 128] on div "Menu items Add Sort Manage items" at bounding box center [923, 140] width 419 height 35
click at [960, 142] on icon "button" at bounding box center [956, 140] width 7 height 7
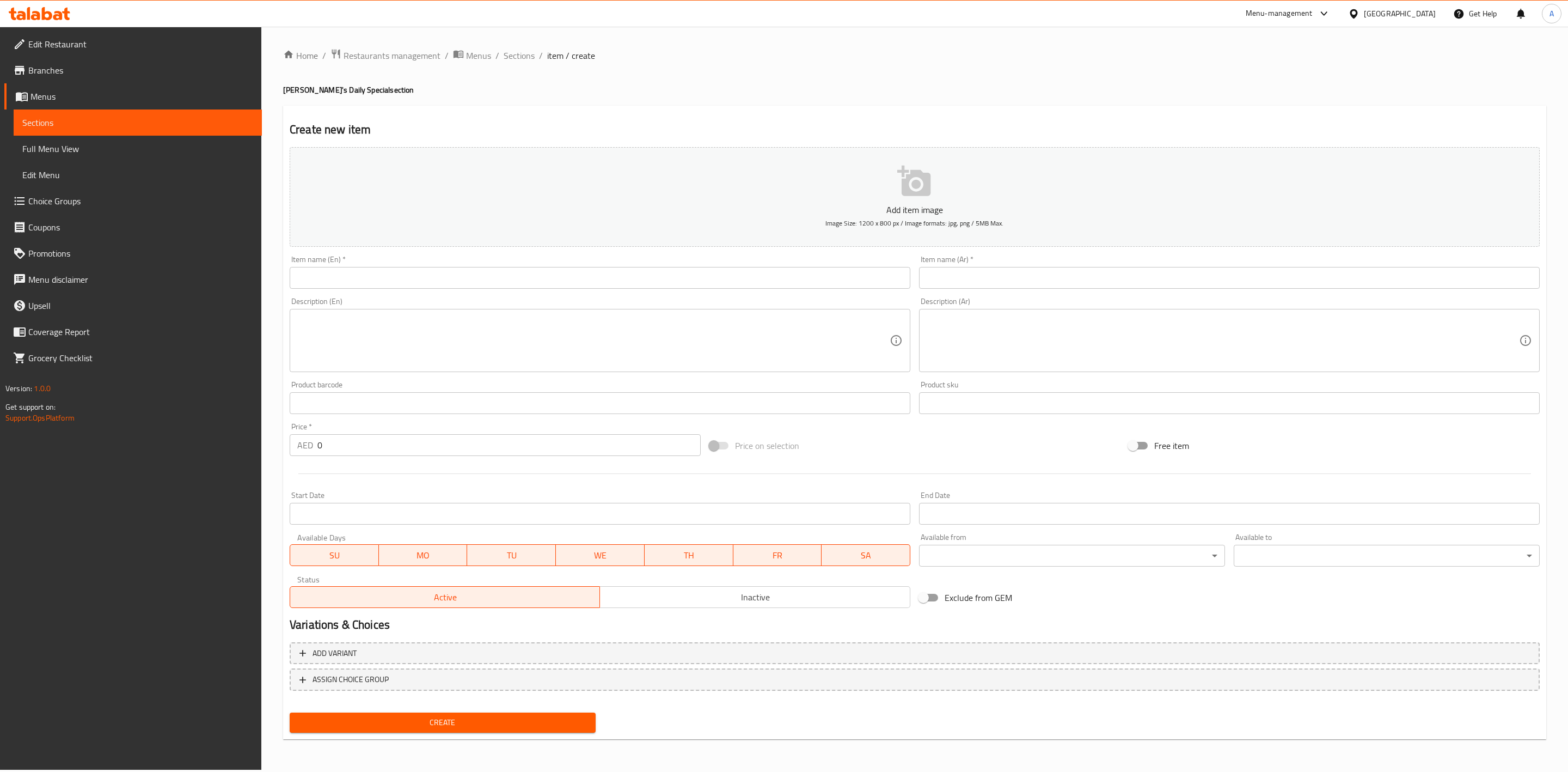
click at [362, 276] on input "text" at bounding box center [600, 277] width 620 height 22
paste input "Set - Dum Ka Chicken with Rice & Dal"
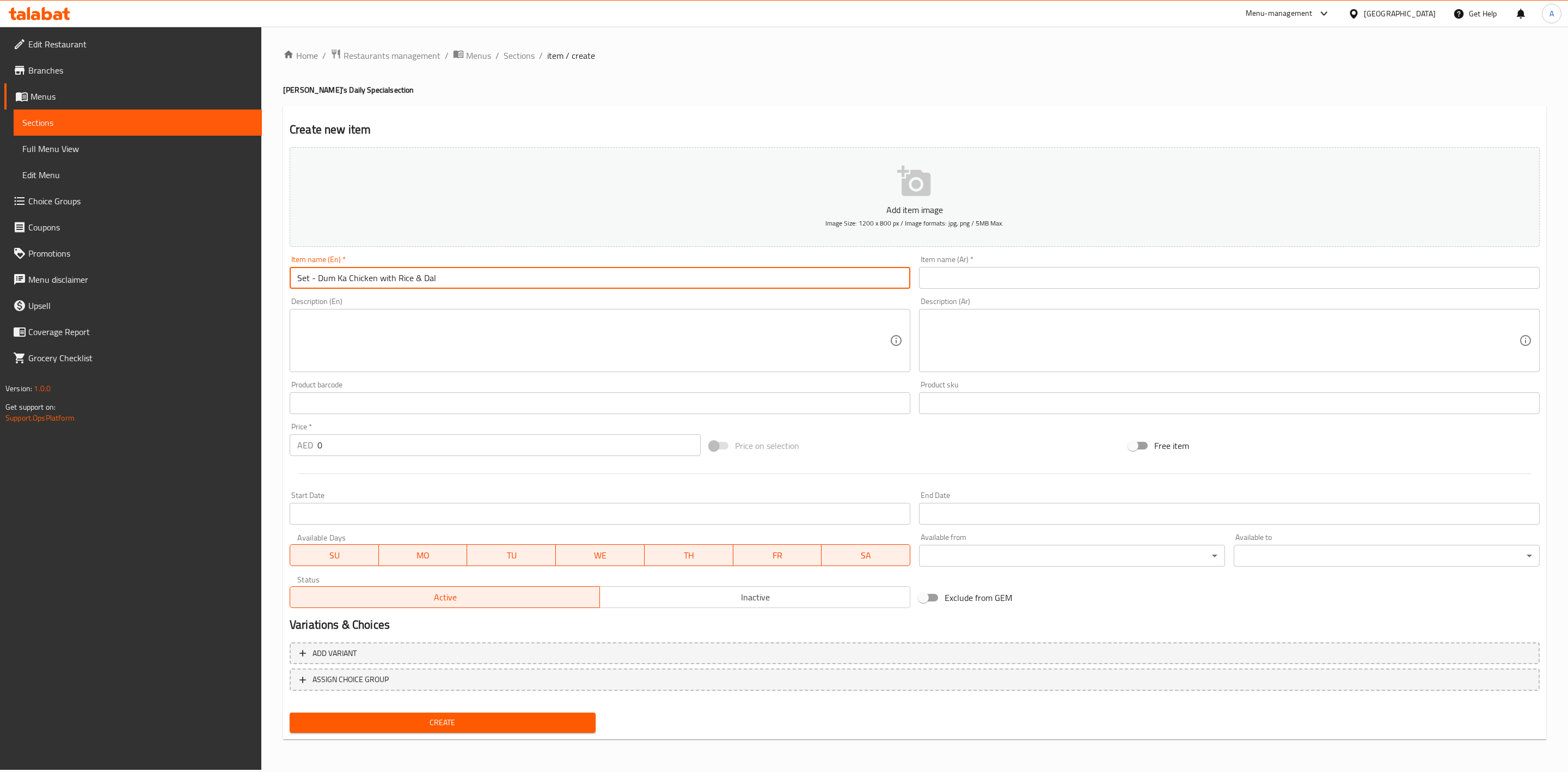
type input "Set - Dum Ka Chicken with Rice & Dal"
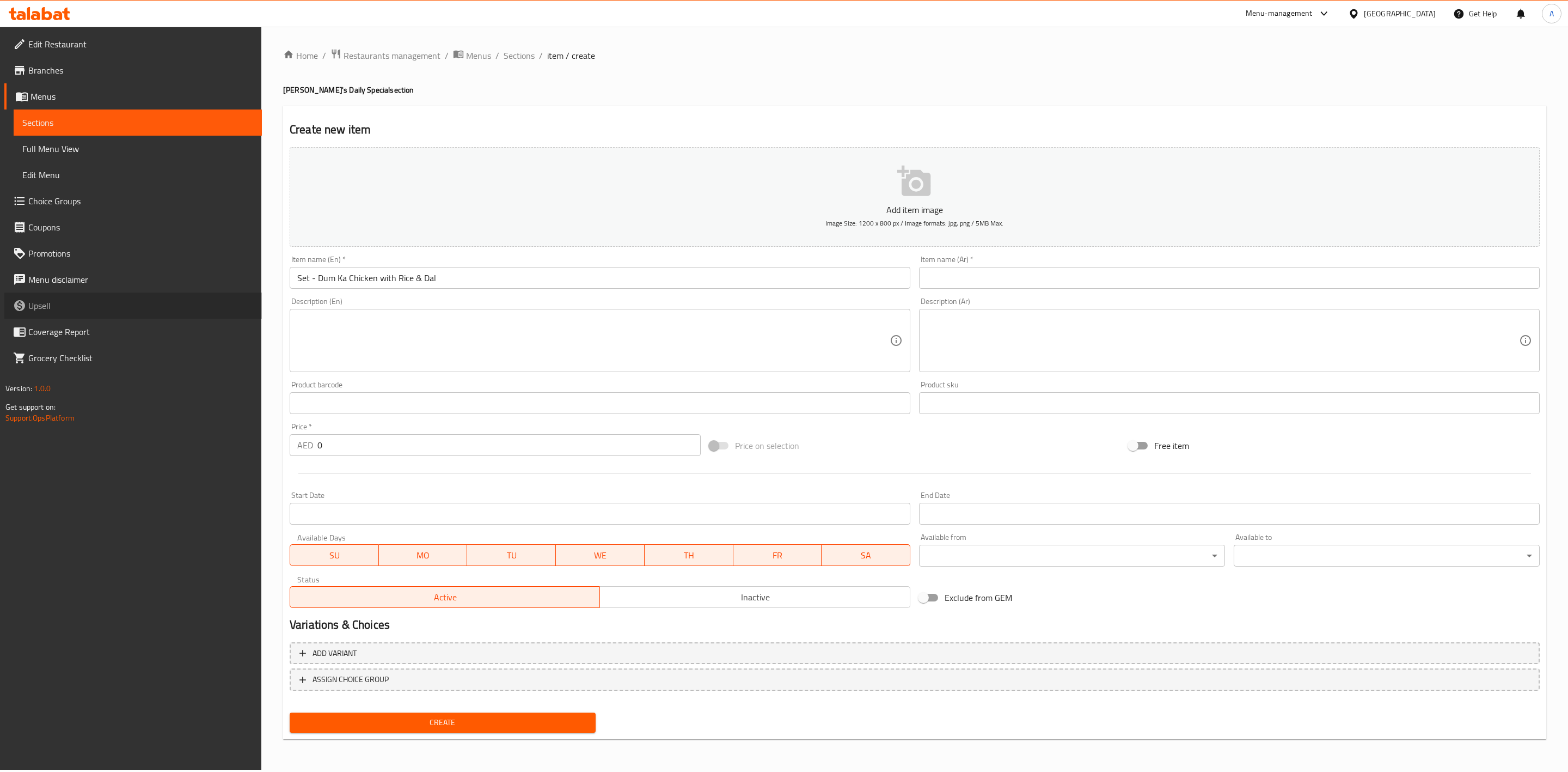
click at [257, 311] on link "Upsell" at bounding box center [133, 306] width 257 height 26
click at [528, 57] on span "Sections" at bounding box center [518, 56] width 31 height 13
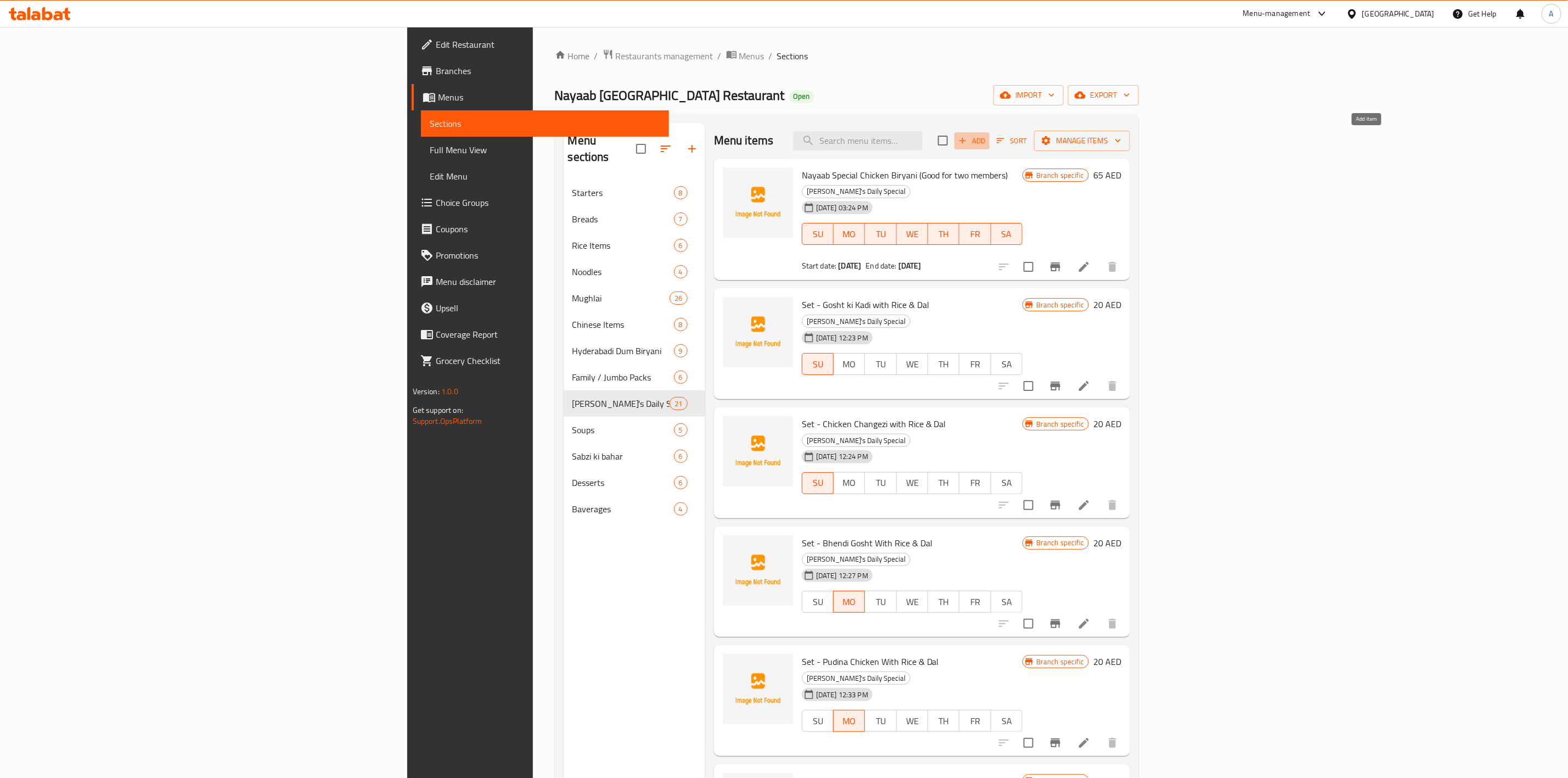
click at [987, 143] on span "Add" at bounding box center [971, 140] width 30 height 12
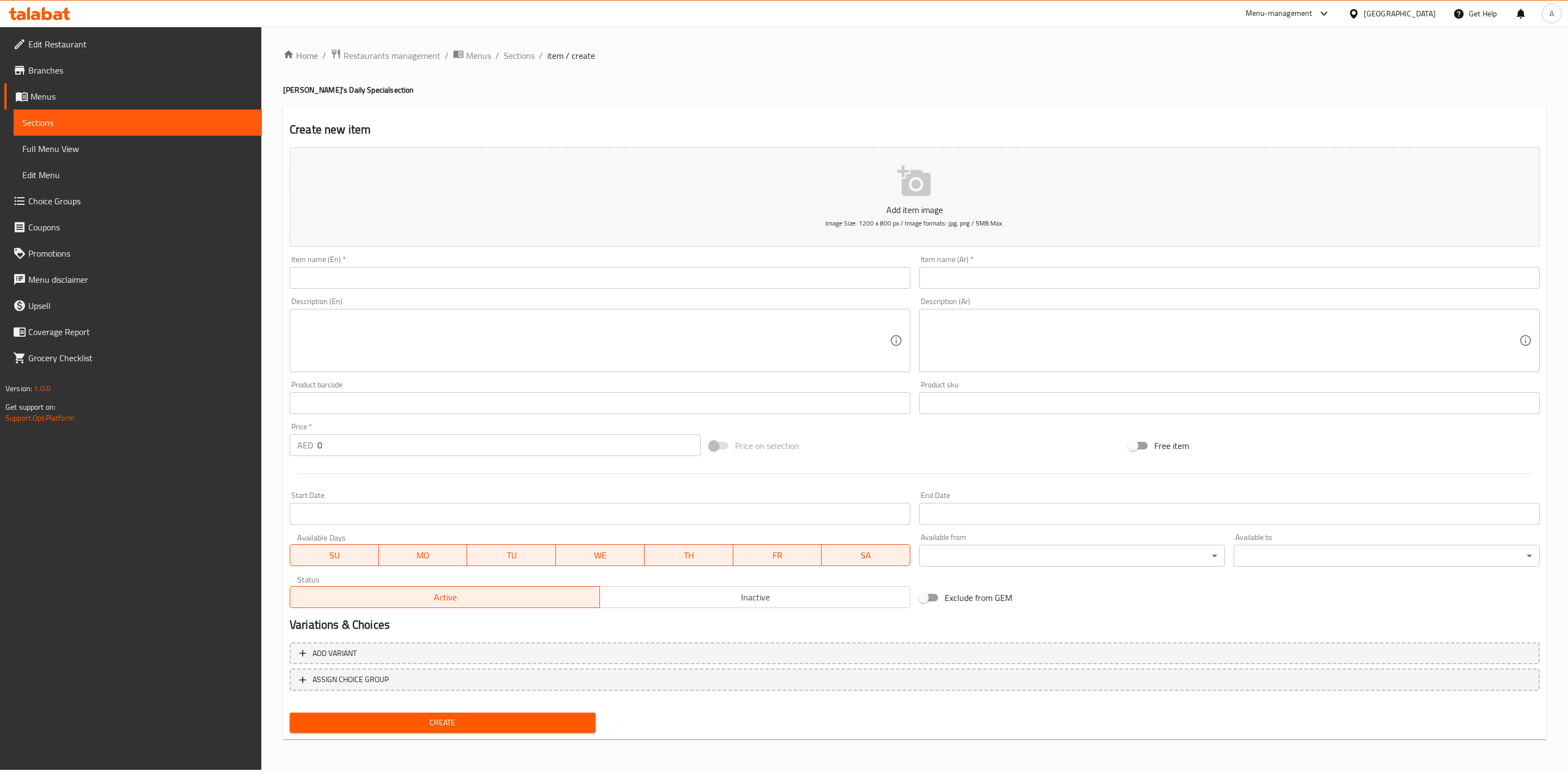
click at [384, 284] on input "text" at bounding box center [600, 277] width 620 height 22
paste input "Set - Dum Ka Chicken with Rice & Dal"
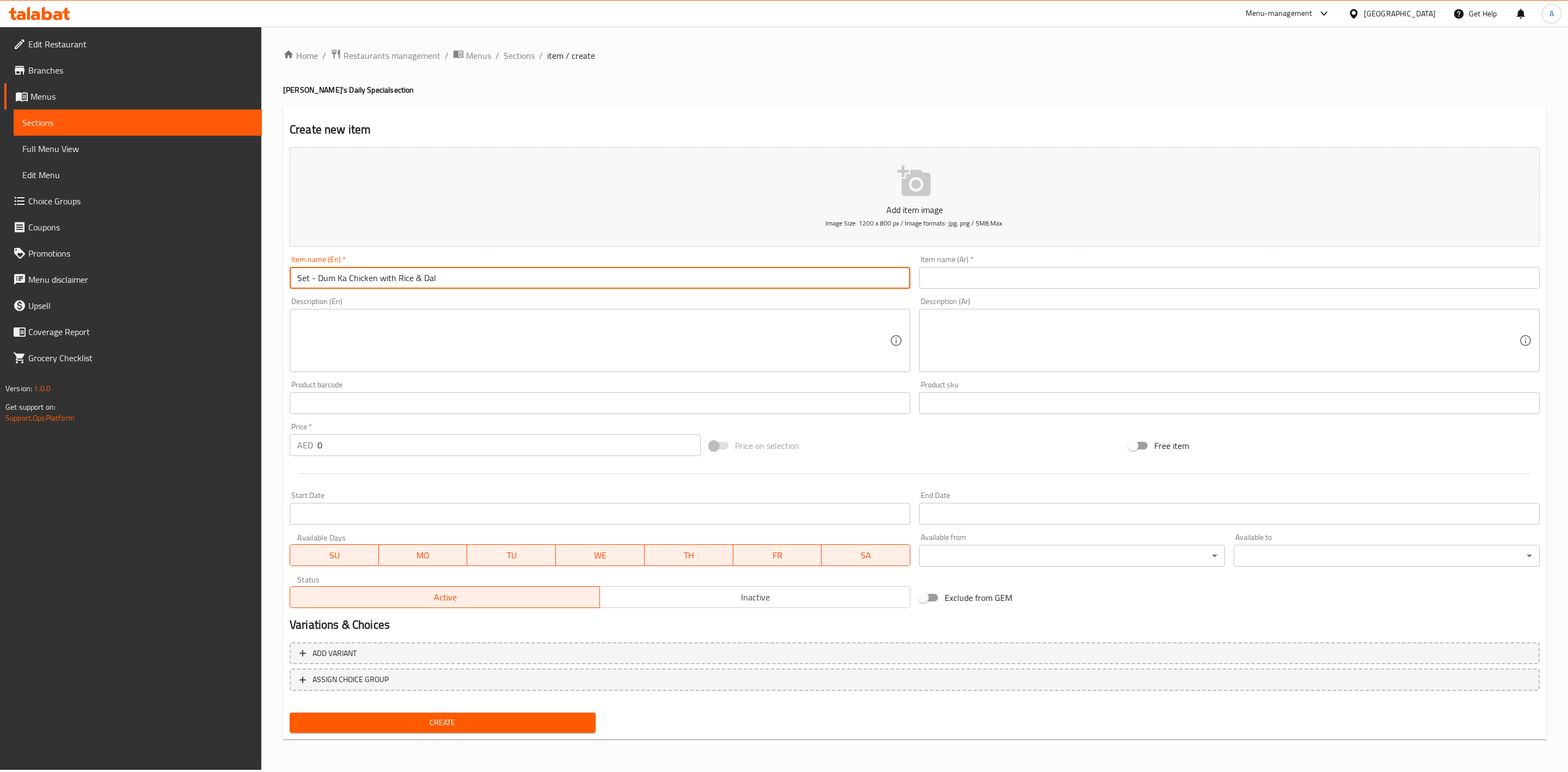
type input "Set - Dum Ka Chicken with Rice & Dal"
click at [530, 107] on div "Create new item Add item image Image Size: 1200 x 800 px / Image formats: jpg, …" at bounding box center [914, 423] width 1263 height 634
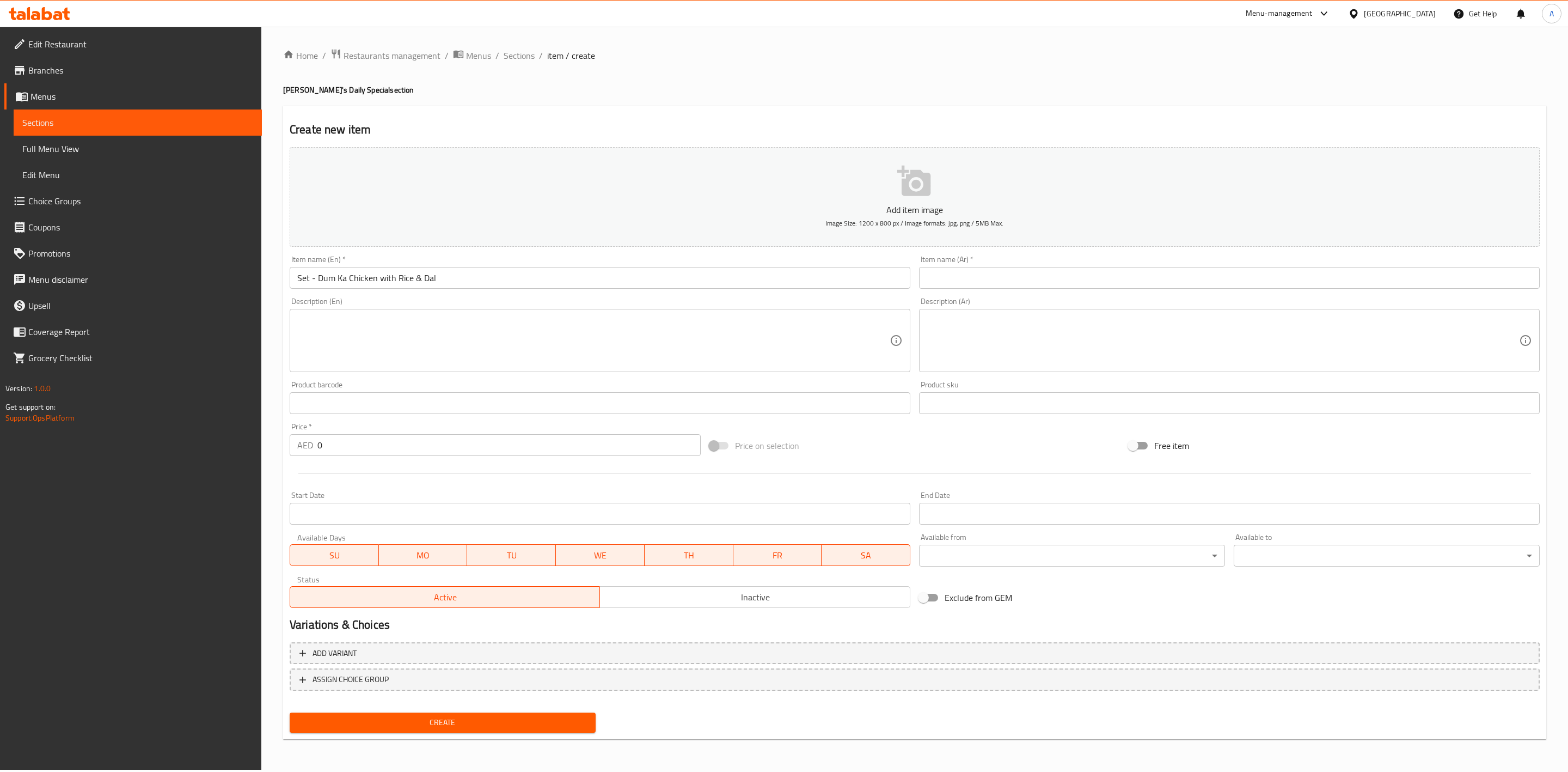
click at [984, 276] on input "text" at bounding box center [1229, 277] width 620 height 22
paste input "مجموعة - دجاج دوم كا مع أرز ودال"
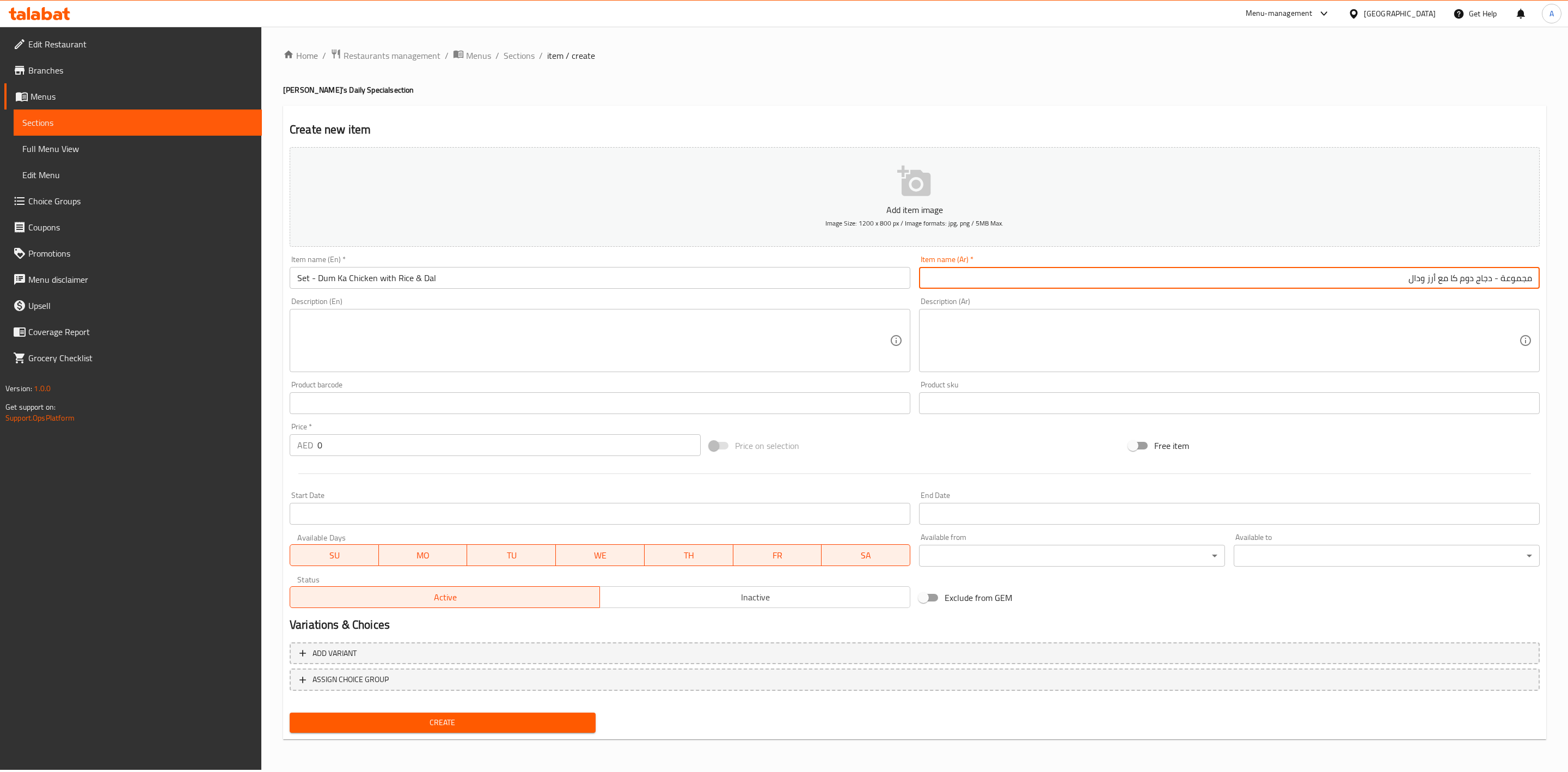
type input "مجموعة - دجاج دوم كا مع أرز ودال"
click at [766, 557] on span "FR" at bounding box center [777, 555] width 80 height 16
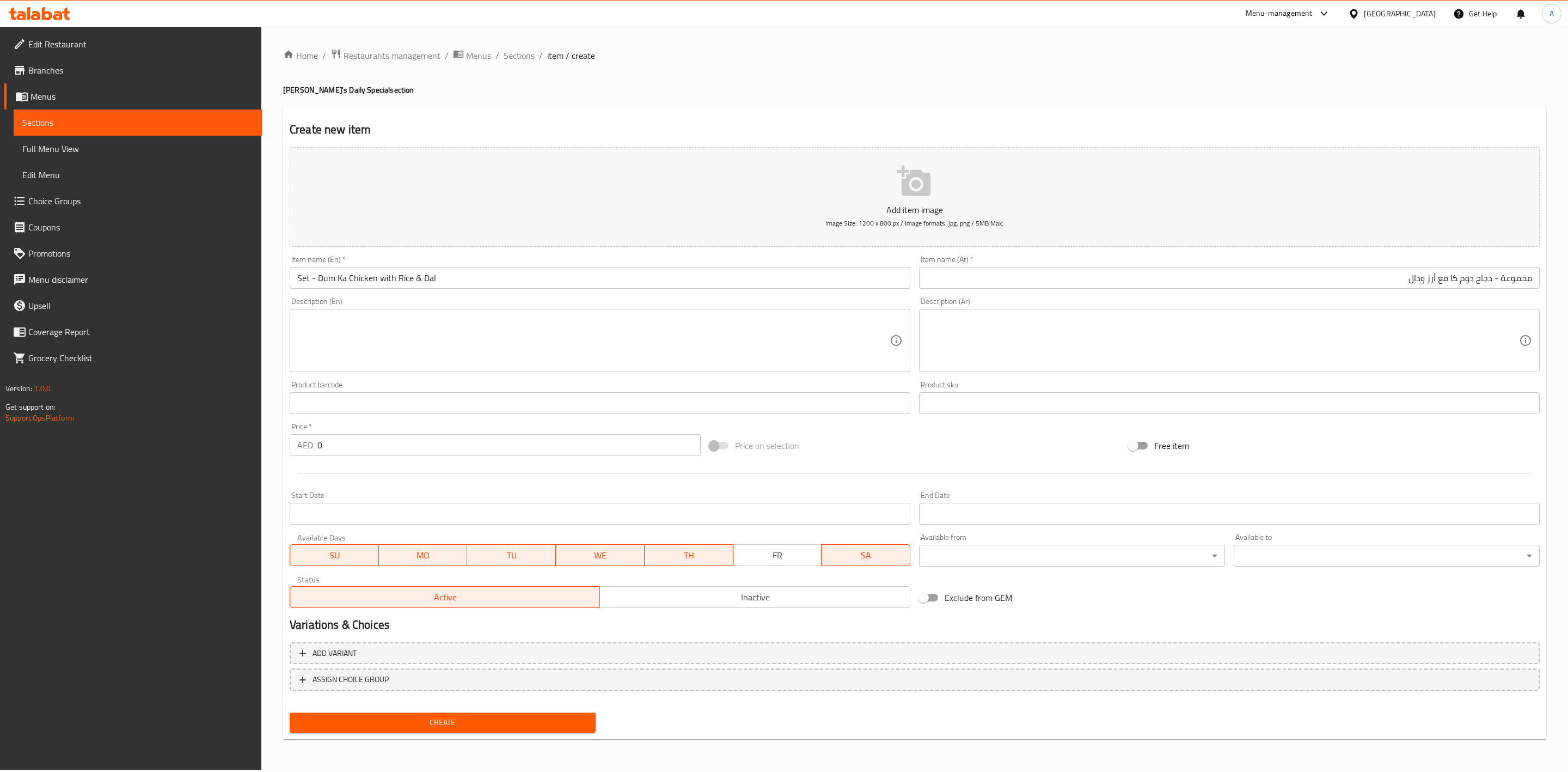
click at [761, 553] on span "FR" at bounding box center [777, 555] width 80 height 16
click at [696, 557] on span "TH" at bounding box center [688, 555] width 80 height 16
click at [862, 560] on span "SA" at bounding box center [865, 555] width 80 height 16
drag, startPoint x: 608, startPoint y: 559, endPoint x: 474, endPoint y: 552, distance: 134.2
click at [603, 559] on span "WE" at bounding box center [600, 555] width 80 height 16
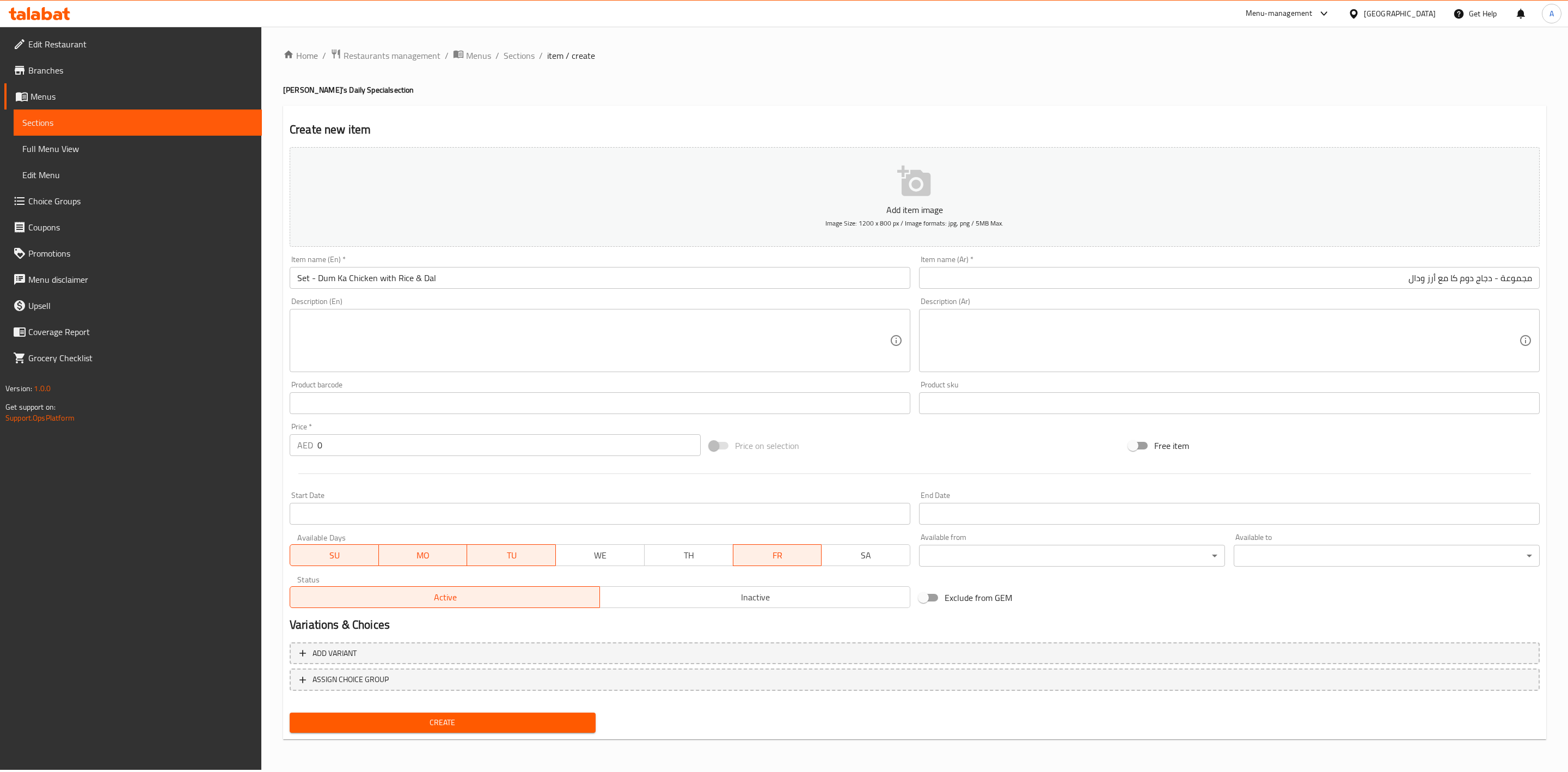
click at [487, 552] on span "TU" at bounding box center [511, 555] width 80 height 16
drag, startPoint x: 427, startPoint y: 552, endPoint x: 354, endPoint y: 552, distance: 73.0
click at [426, 552] on span "MO" at bounding box center [423, 555] width 80 height 16
click at [350, 552] on span "SU" at bounding box center [334, 555] width 80 height 16
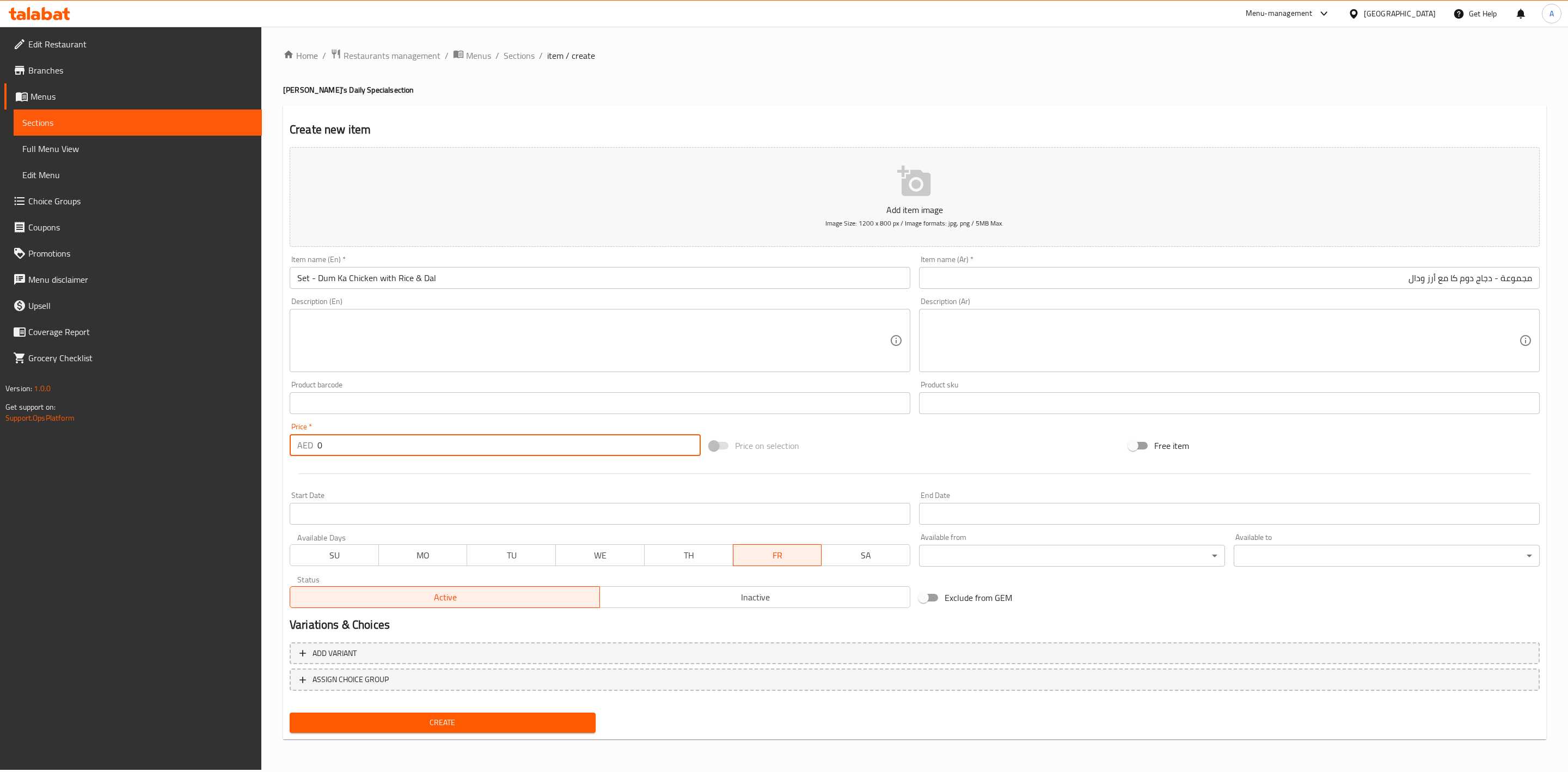
drag, startPoint x: 339, startPoint y: 444, endPoint x: 166, endPoint y: 441, distance: 173.0
click at [166, 441] on div "Edit Restaurant Branches Menus Sections Full Menu View Edit Menu Choice Groups …" at bounding box center [784, 397] width 1568 height 743
type input "20"
click at [465, 712] on button "Create" at bounding box center [442, 722] width 305 height 20
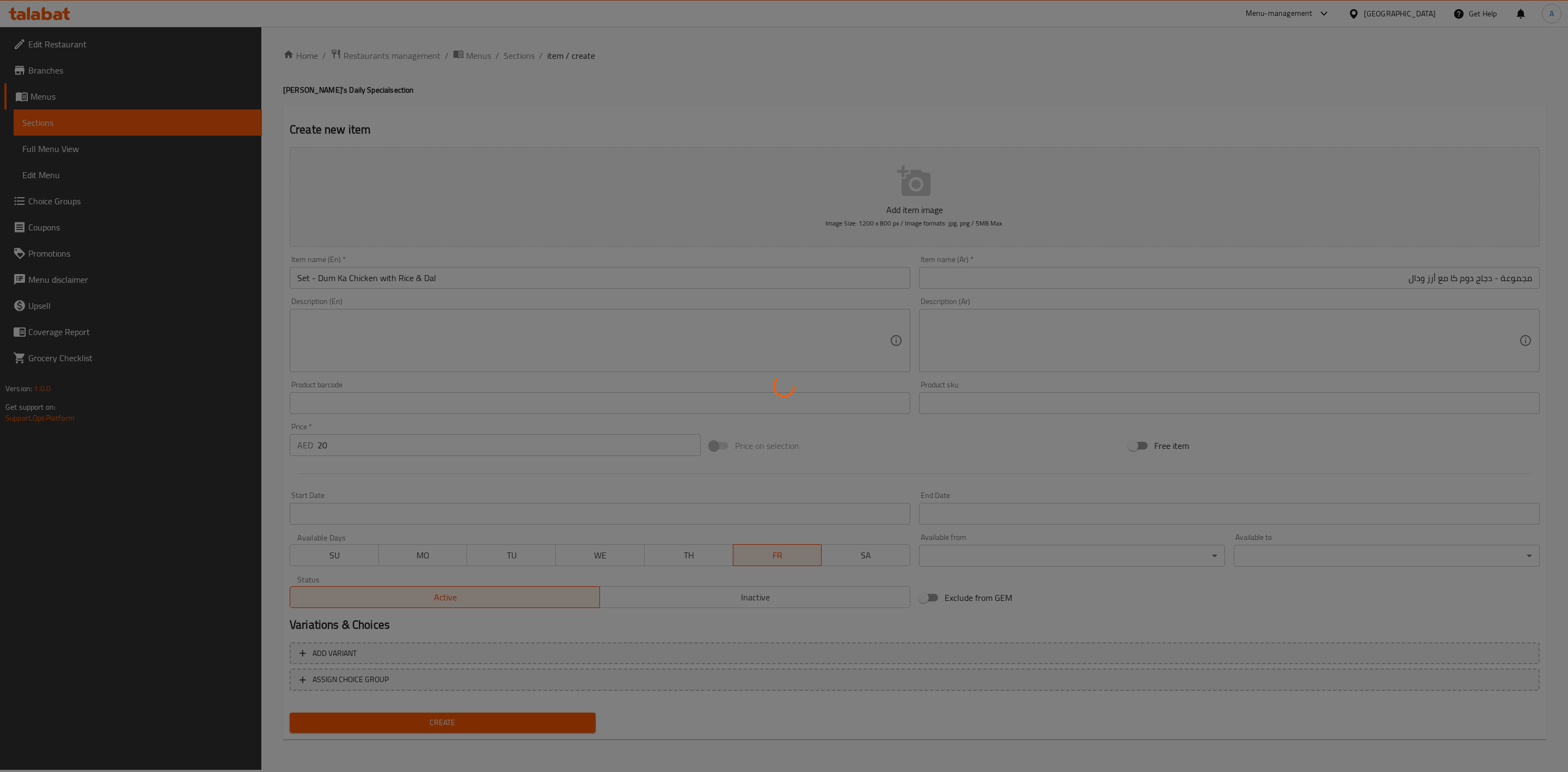
type input "0"
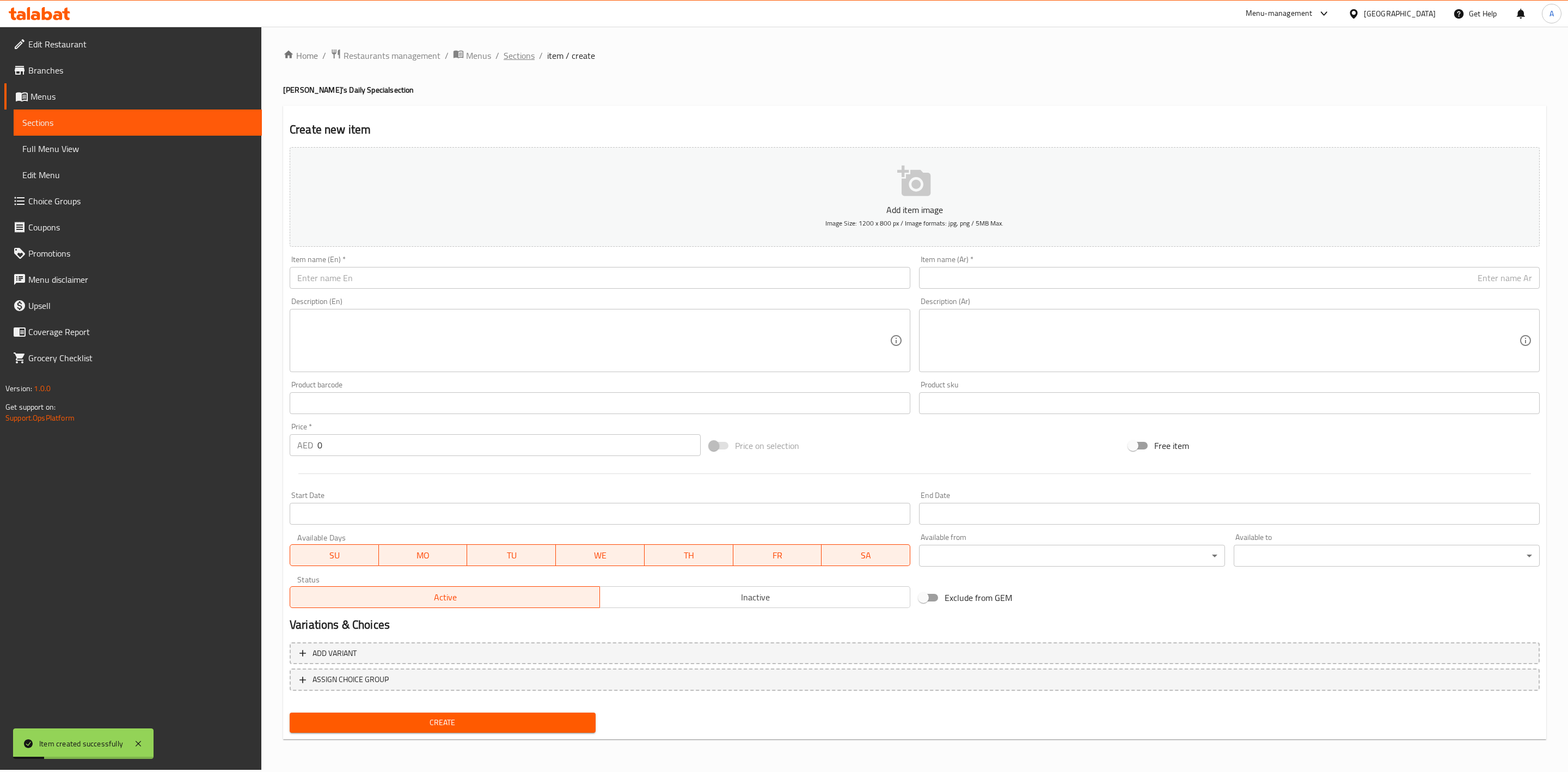
click at [519, 49] on span "Sections" at bounding box center [518, 56] width 31 height 13
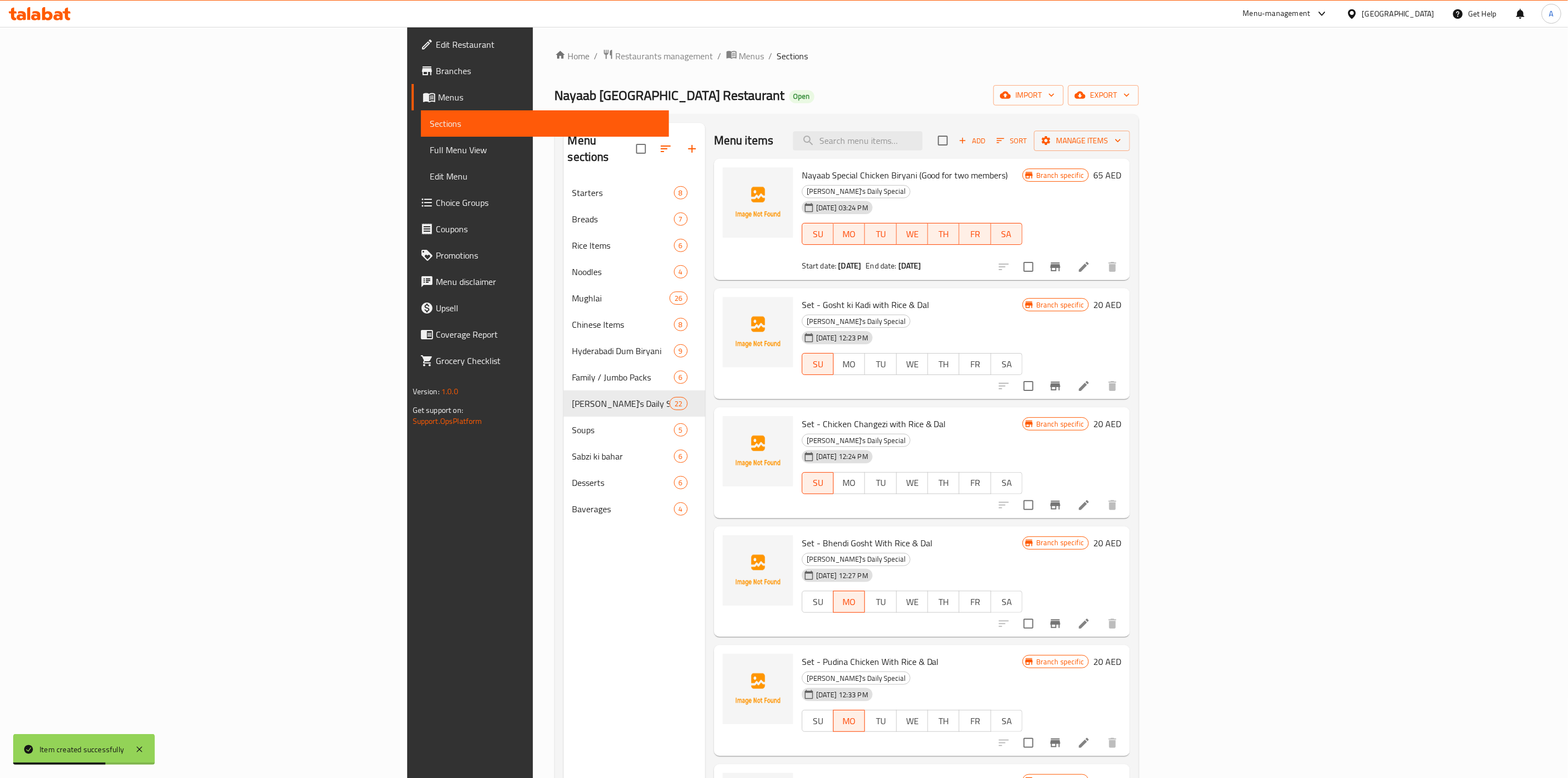
scroll to position [915, 0]
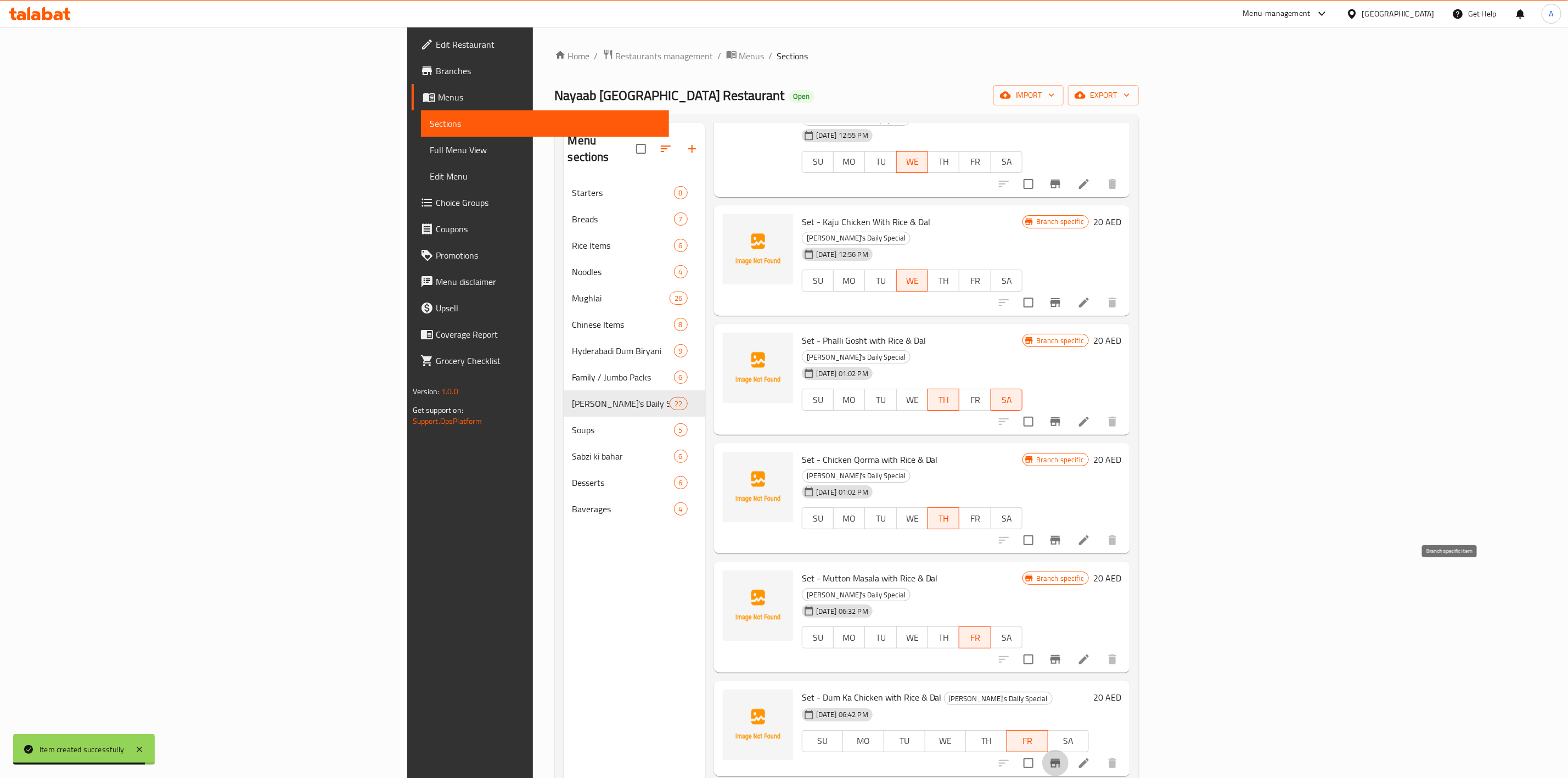
click at [1069, 749] on button "Branch-specific-item" at bounding box center [1055, 763] width 27 height 27
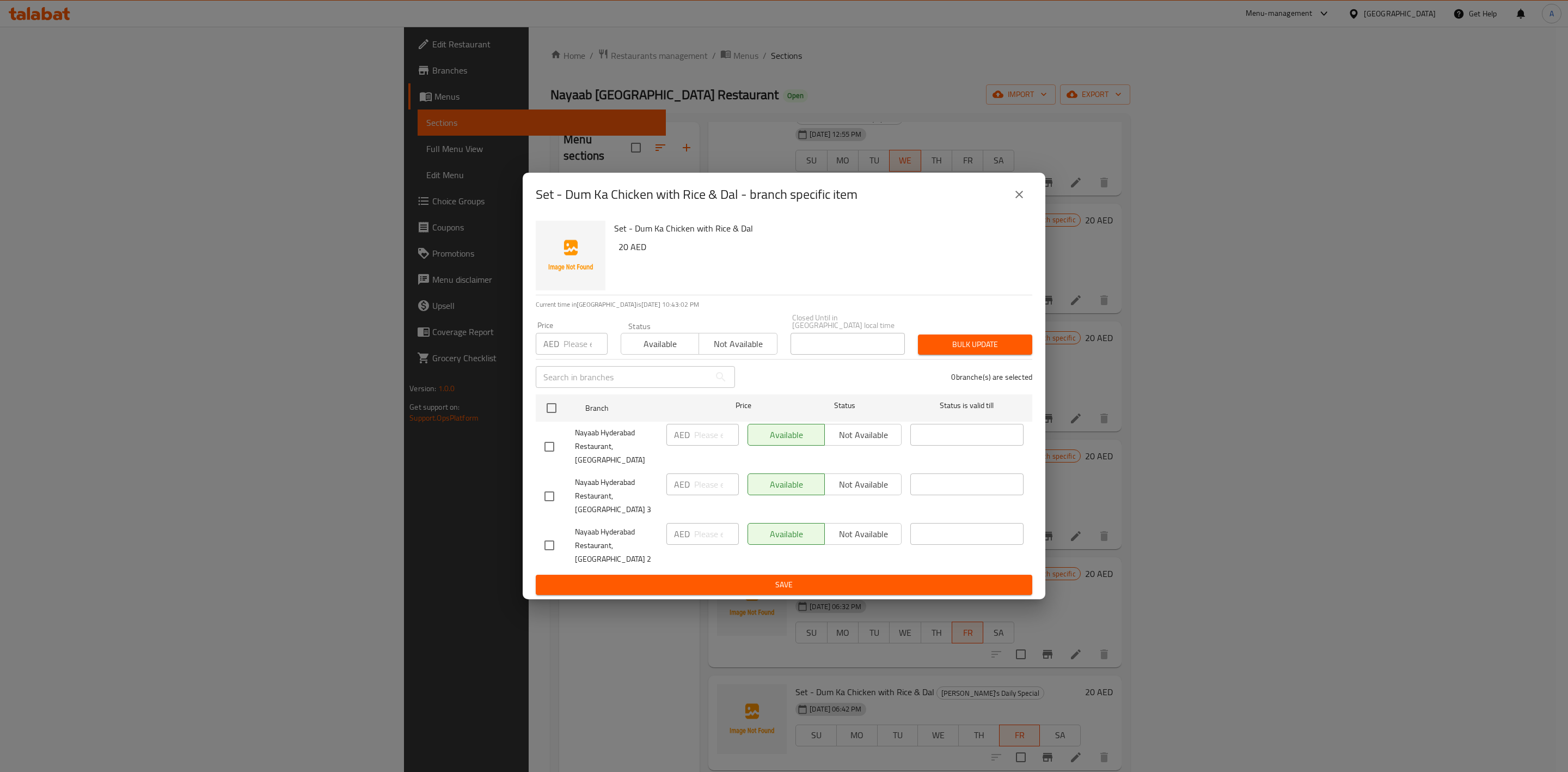
click at [557, 451] on input "checkbox" at bounding box center [549, 447] width 23 height 23
checkbox input "true"
drag, startPoint x: 550, startPoint y: 499, endPoint x: 566, endPoint y: 409, distance: 91.4
click at [549, 499] on input "checkbox" at bounding box center [549, 496] width 23 height 23
checkbox input "true"
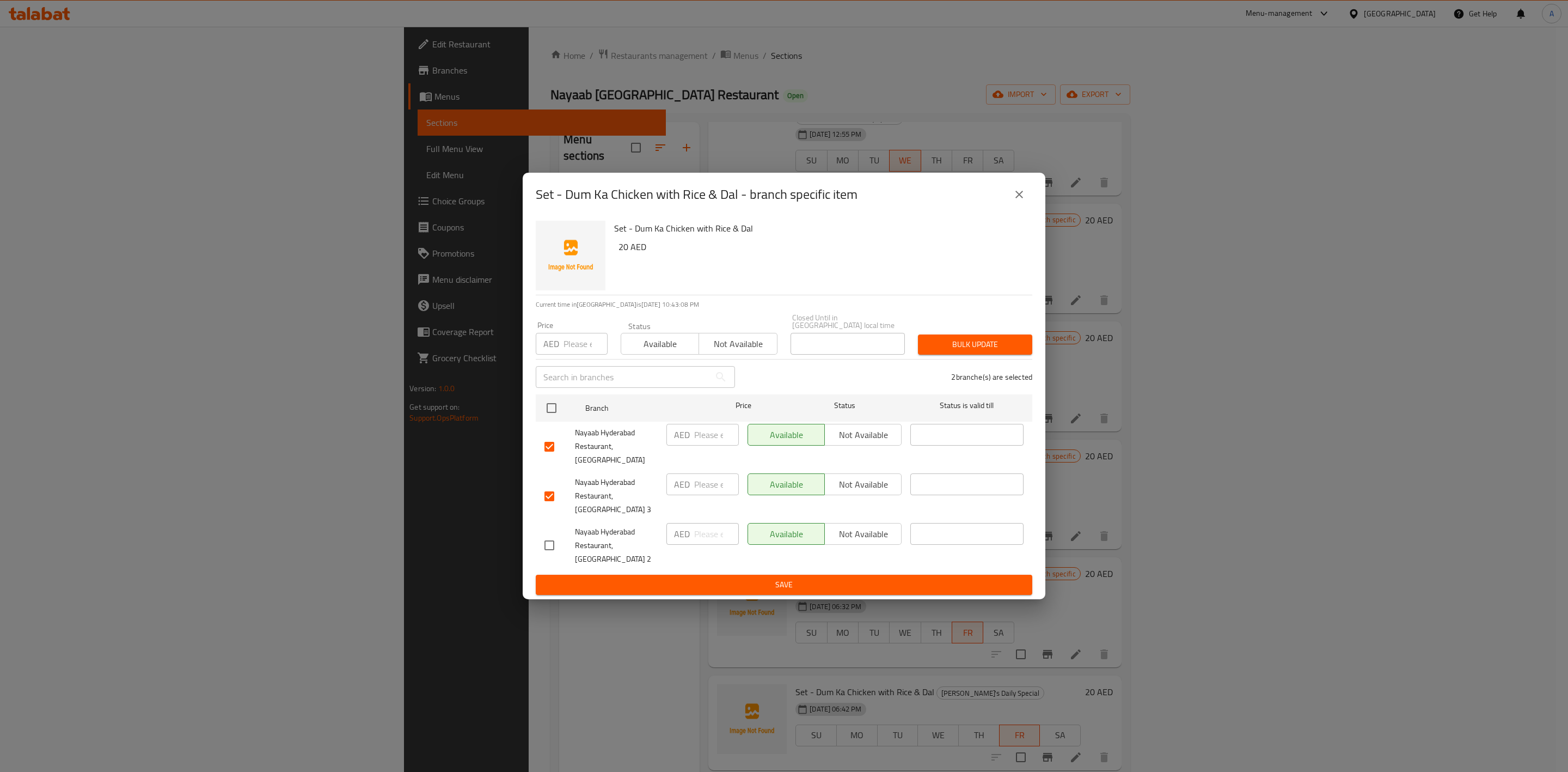
click at [575, 355] on input "number" at bounding box center [585, 343] width 44 height 22
click at [578, 355] on input "21" at bounding box center [585, 343] width 44 height 22
type input "20"
click at [970, 351] on span "Bulk update" at bounding box center [975, 344] width 96 height 13
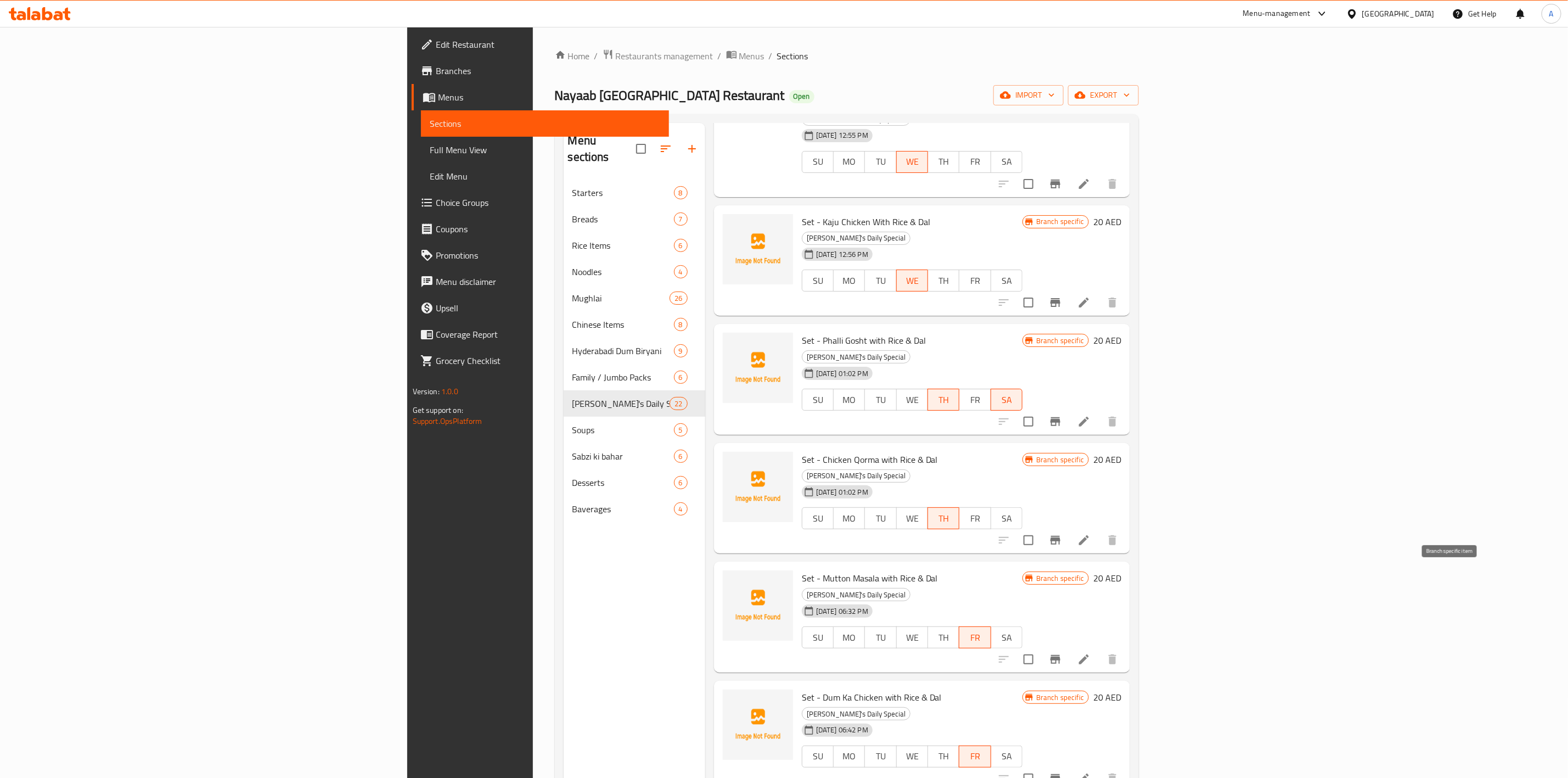
click at [1060, 774] on icon "Branch-specific-item" at bounding box center [1055, 778] width 10 height 9
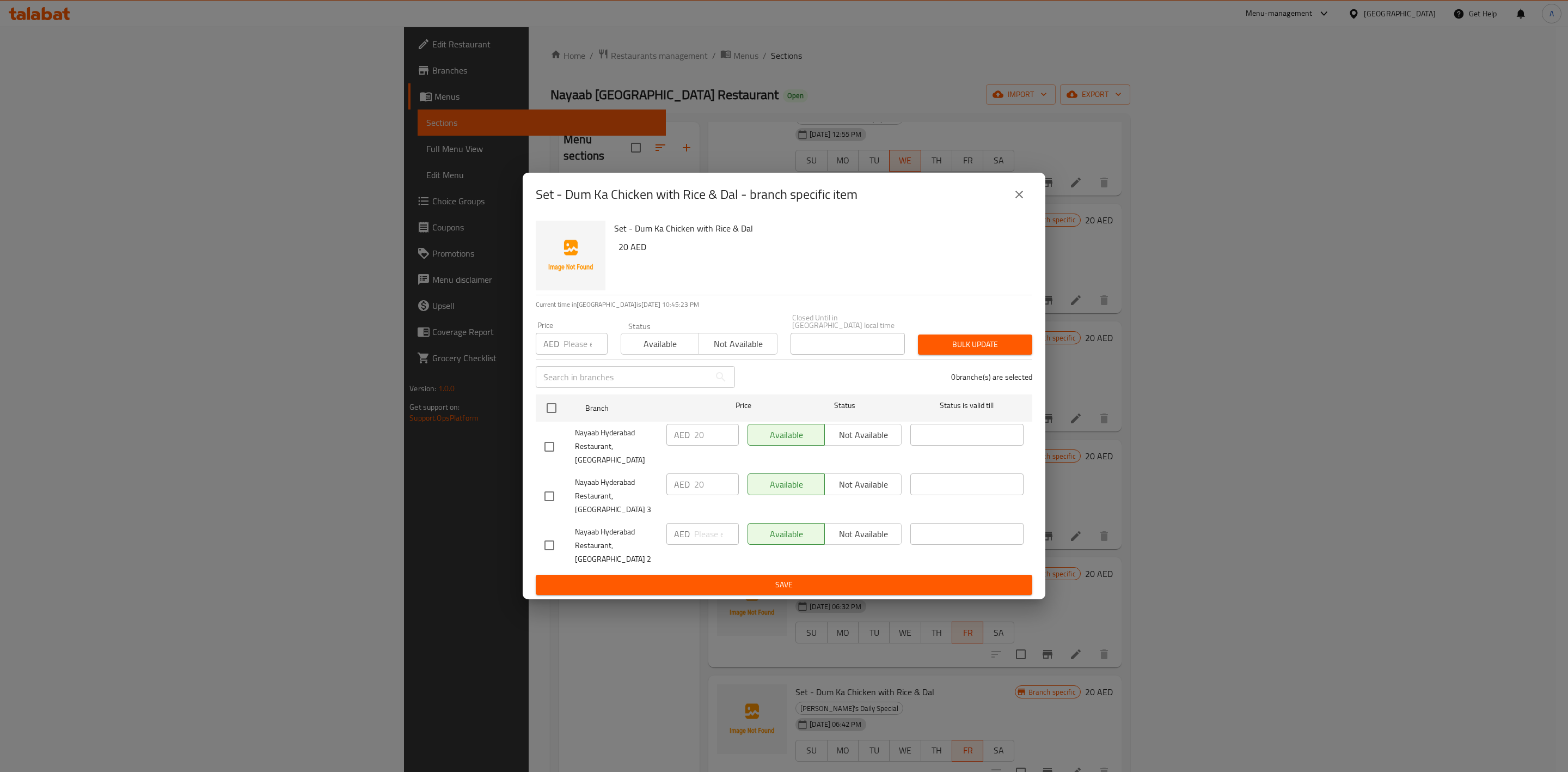
click at [549, 539] on input "checkbox" at bounding box center [549, 545] width 23 height 23
checkbox input "true"
click at [570, 355] on input "number" at bounding box center [585, 343] width 44 height 22
type input "23"
click at [964, 351] on span "Bulk update" at bounding box center [975, 344] width 96 height 13
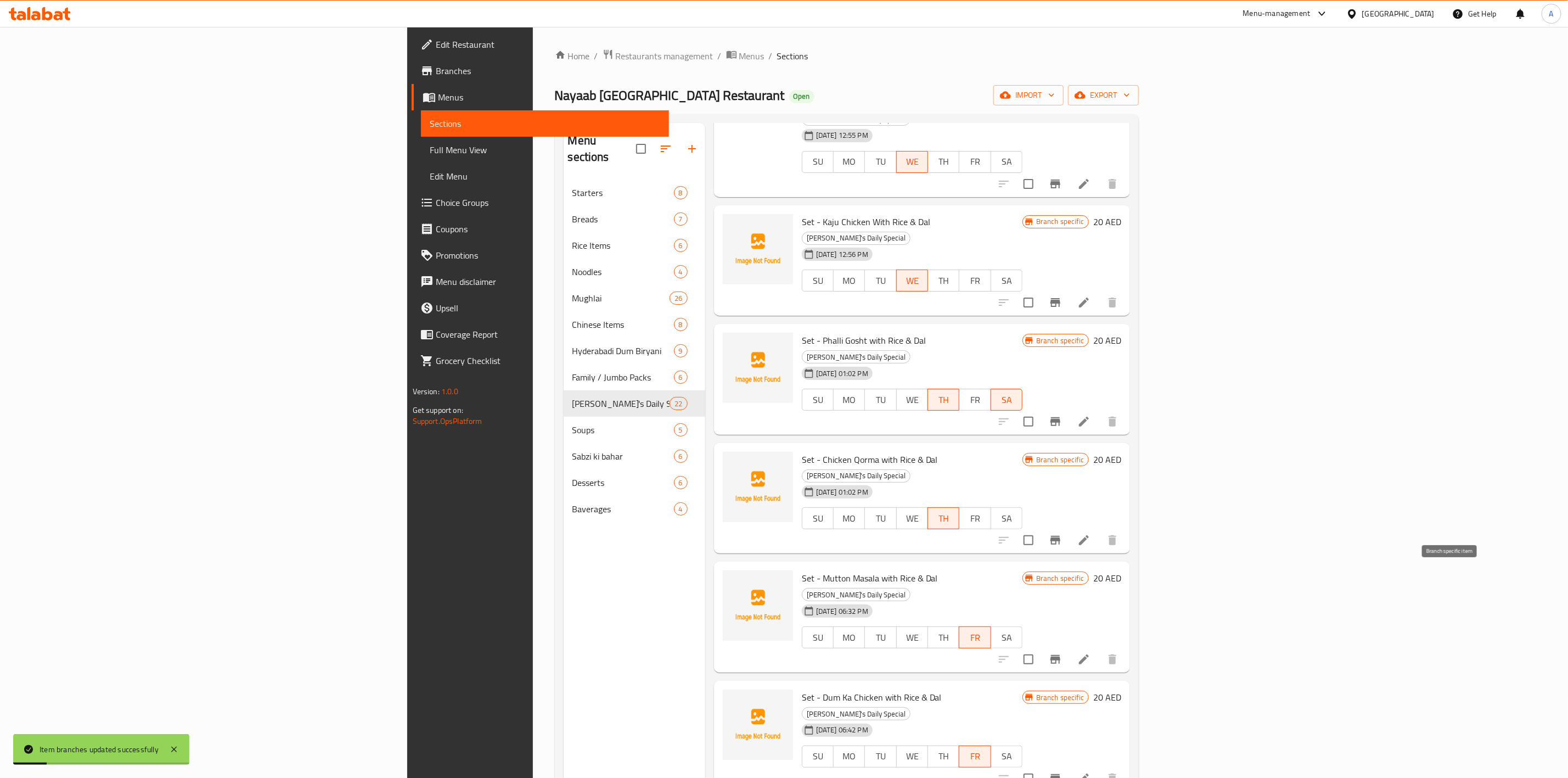
click at [1062, 771] on icon "Branch-specific-item" at bounding box center [1055, 778] width 13 height 13
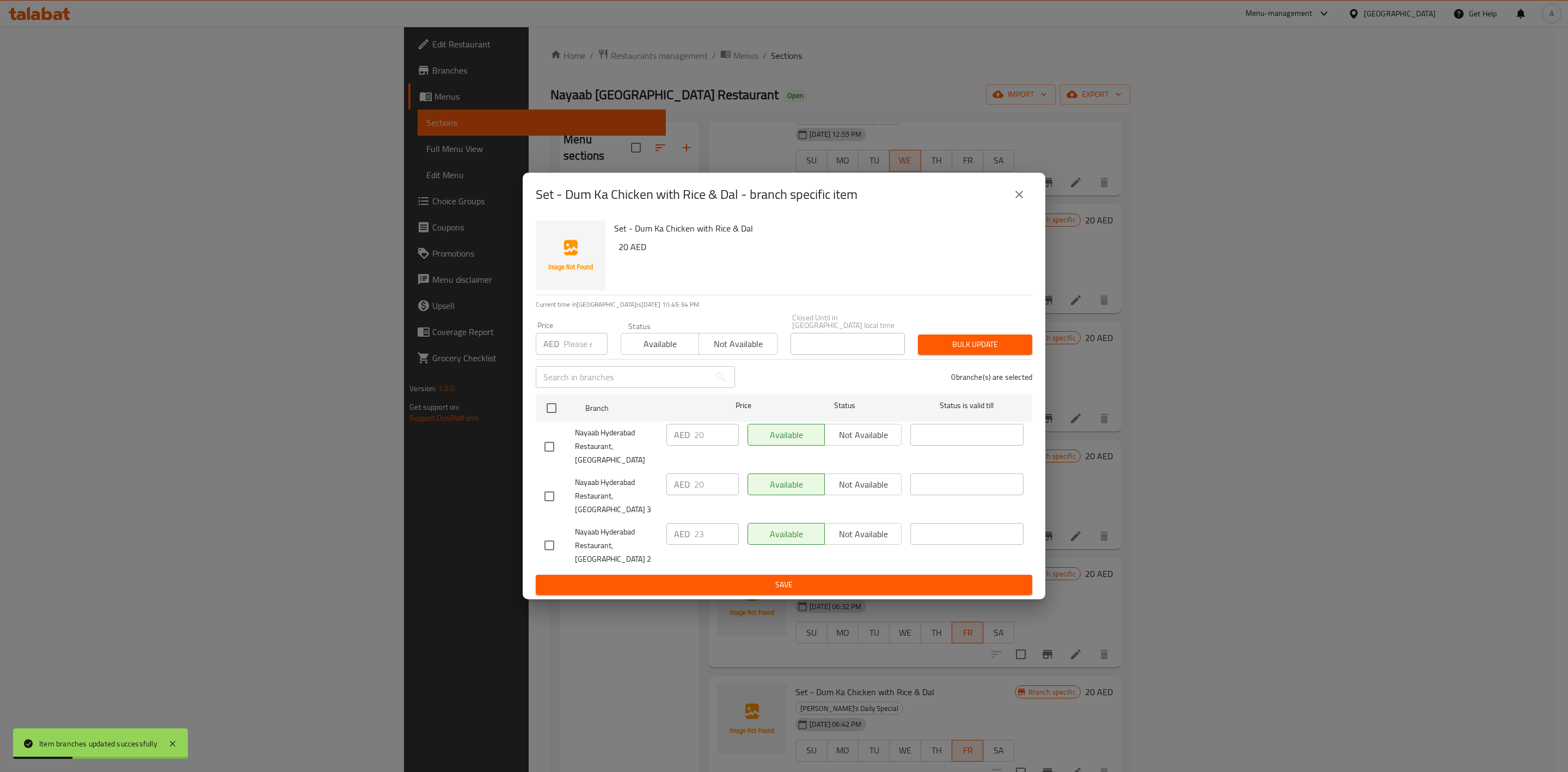
click at [1011, 207] on button "close" at bounding box center [1019, 195] width 26 height 26
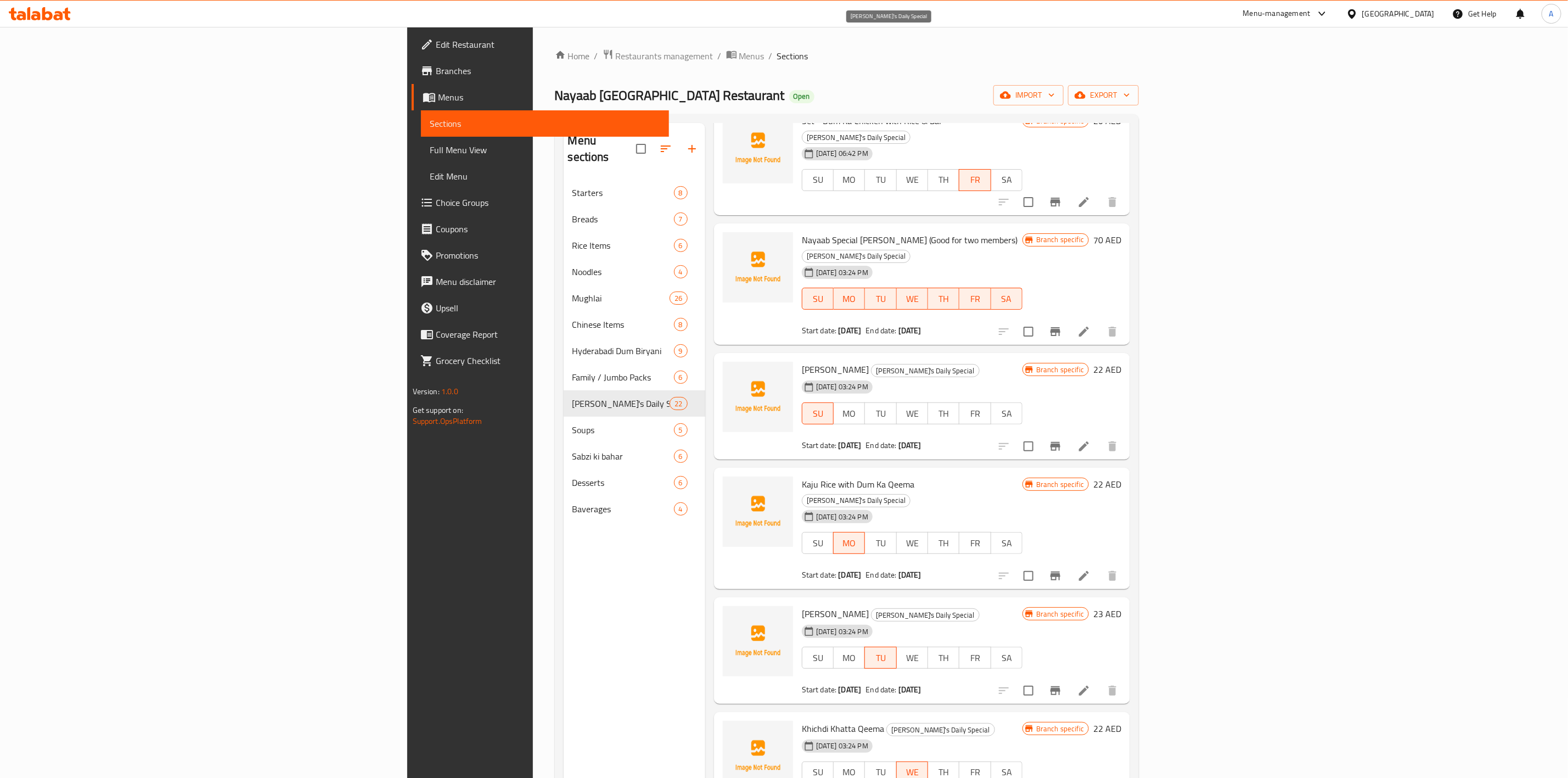
scroll to position [1635, 0]
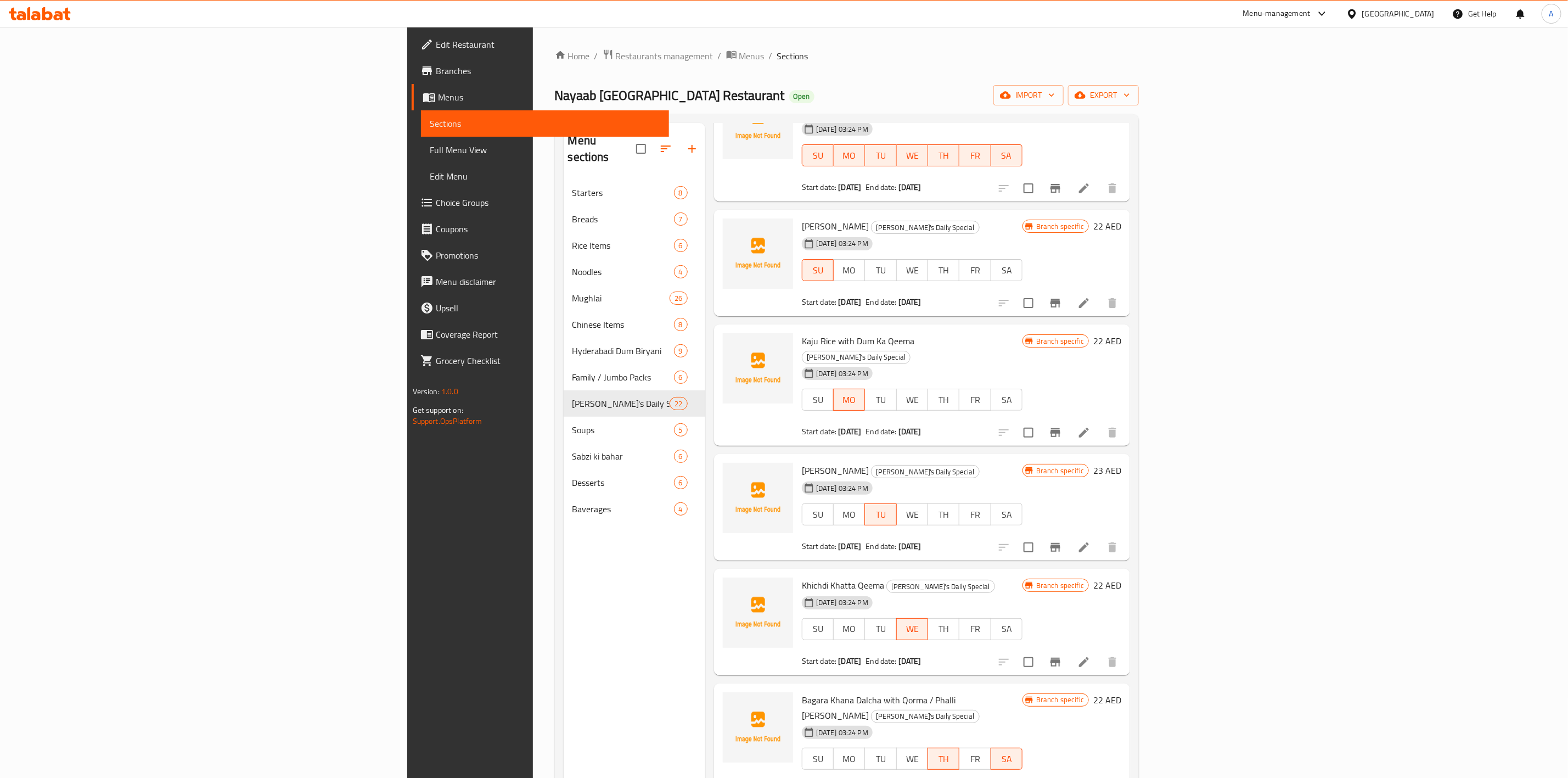
click at [1016, 692] on h6 "Bagara Khana Dalcha with Qorma / Phalli ka Salan Nayaab's Daily Special" at bounding box center [911, 707] width 220 height 31
click at [563, 582] on div "Menu sections Starters 8 Breads 7 Rice Items 6 Noodles 4 Mughlai 26 Chinese Ite…" at bounding box center [634, 512] width 142 height 778
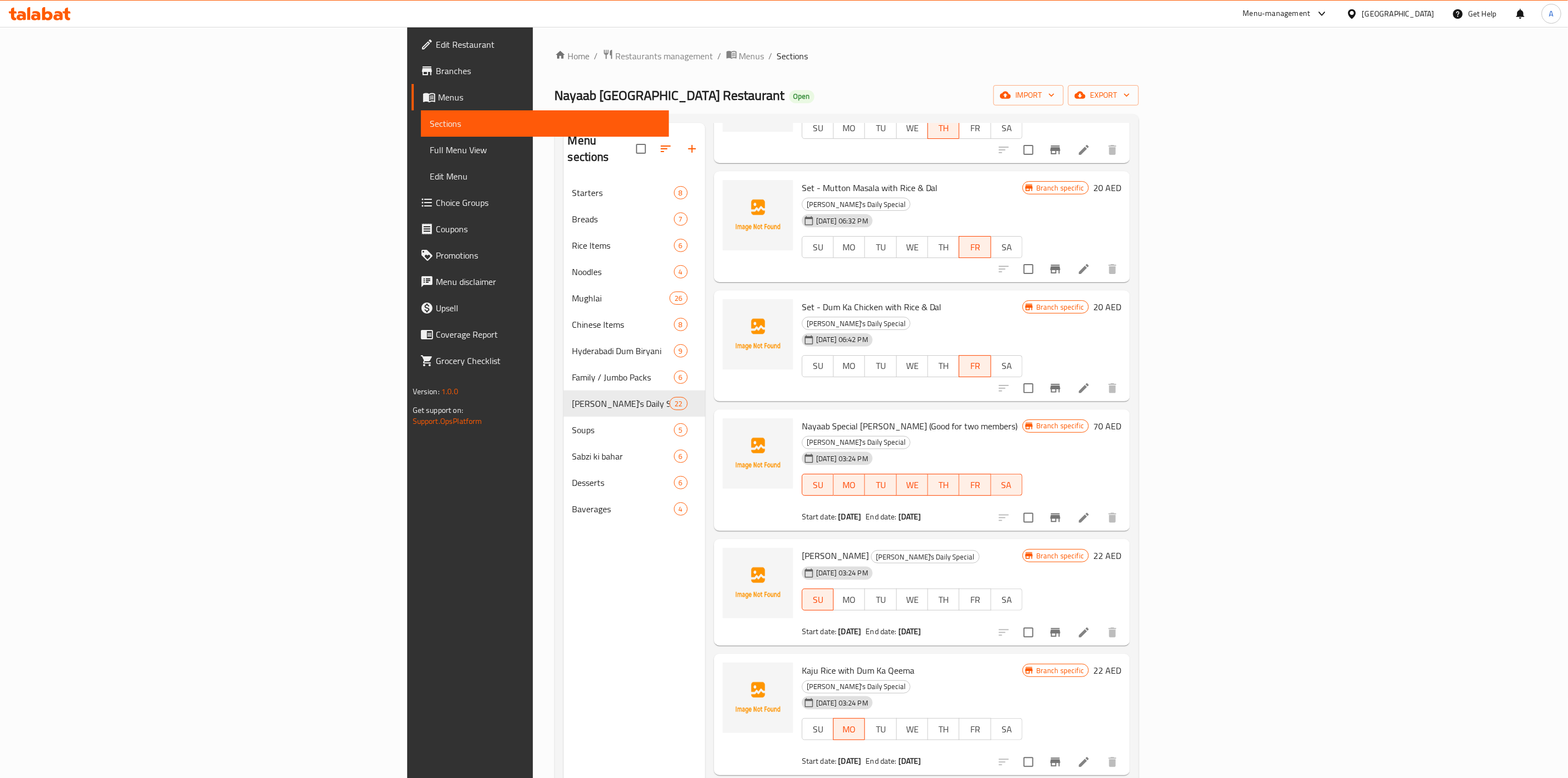
scroll to position [154, 0]
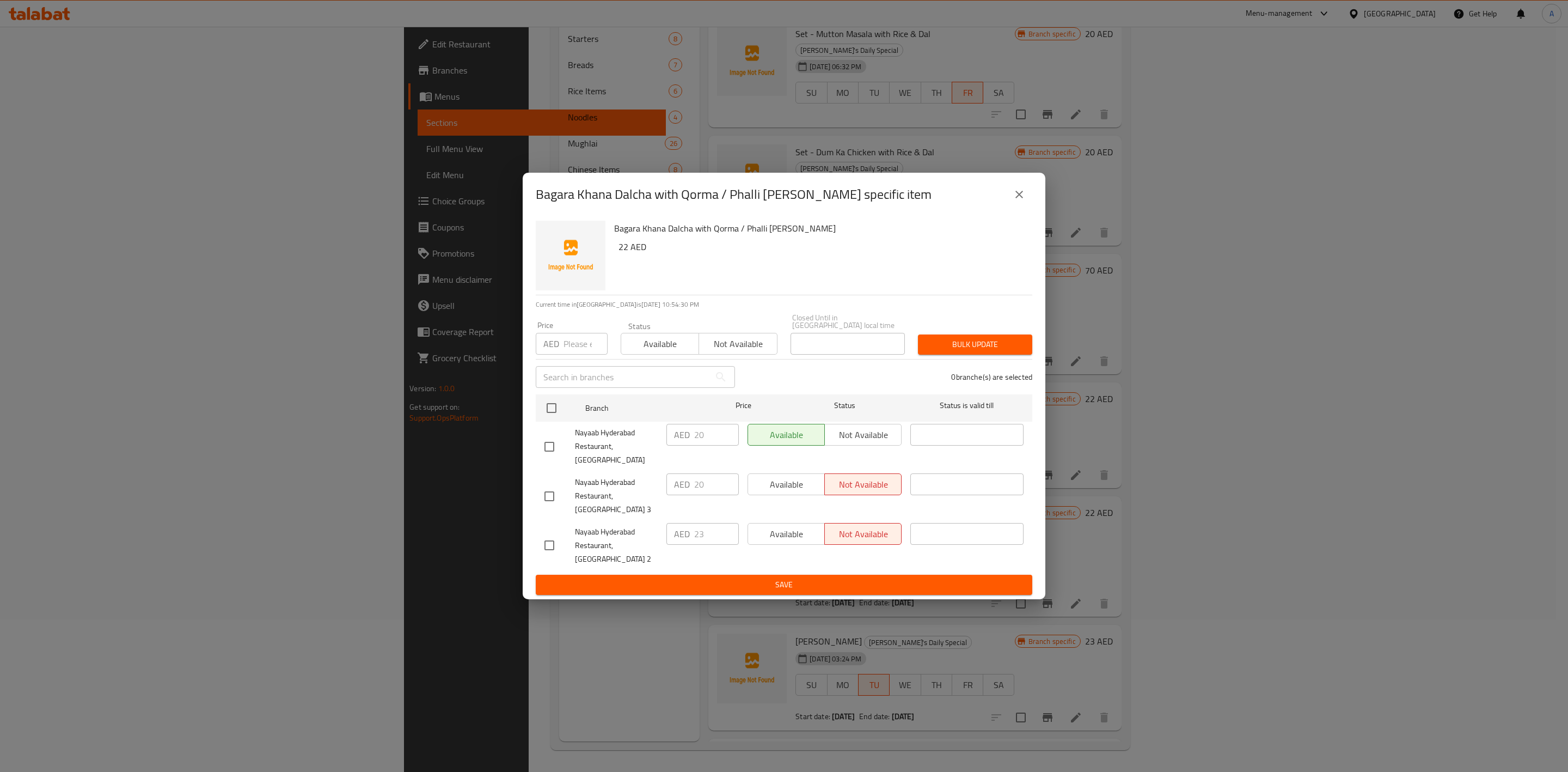
click at [1014, 201] on icon "close" at bounding box center [1019, 195] width 13 height 13
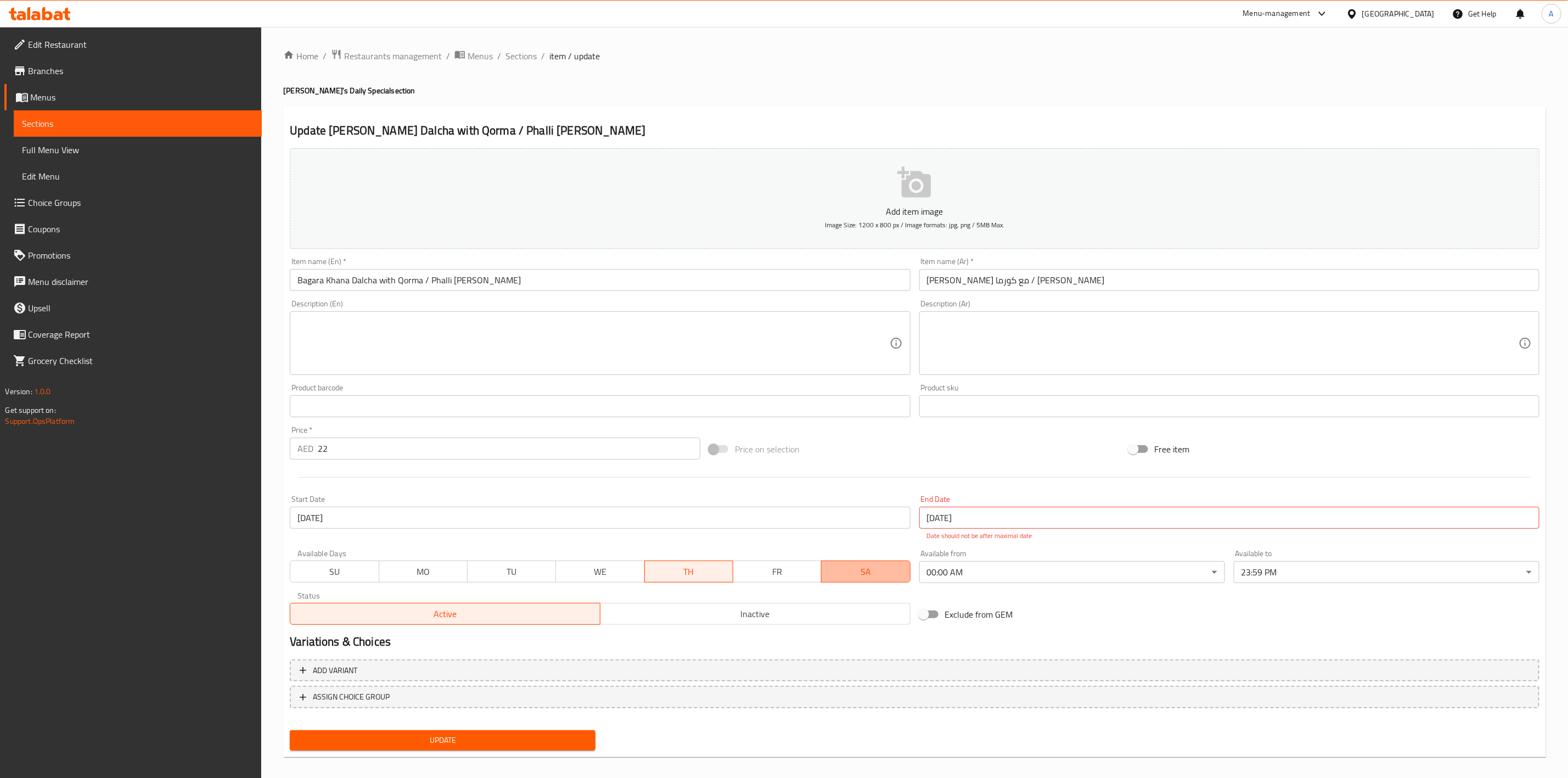
click at [855, 568] on span "SA" at bounding box center [865, 571] width 79 height 16
click at [435, 747] on button "Update" at bounding box center [442, 740] width 306 height 20
click at [530, 51] on span "Sections" at bounding box center [520, 56] width 31 height 13
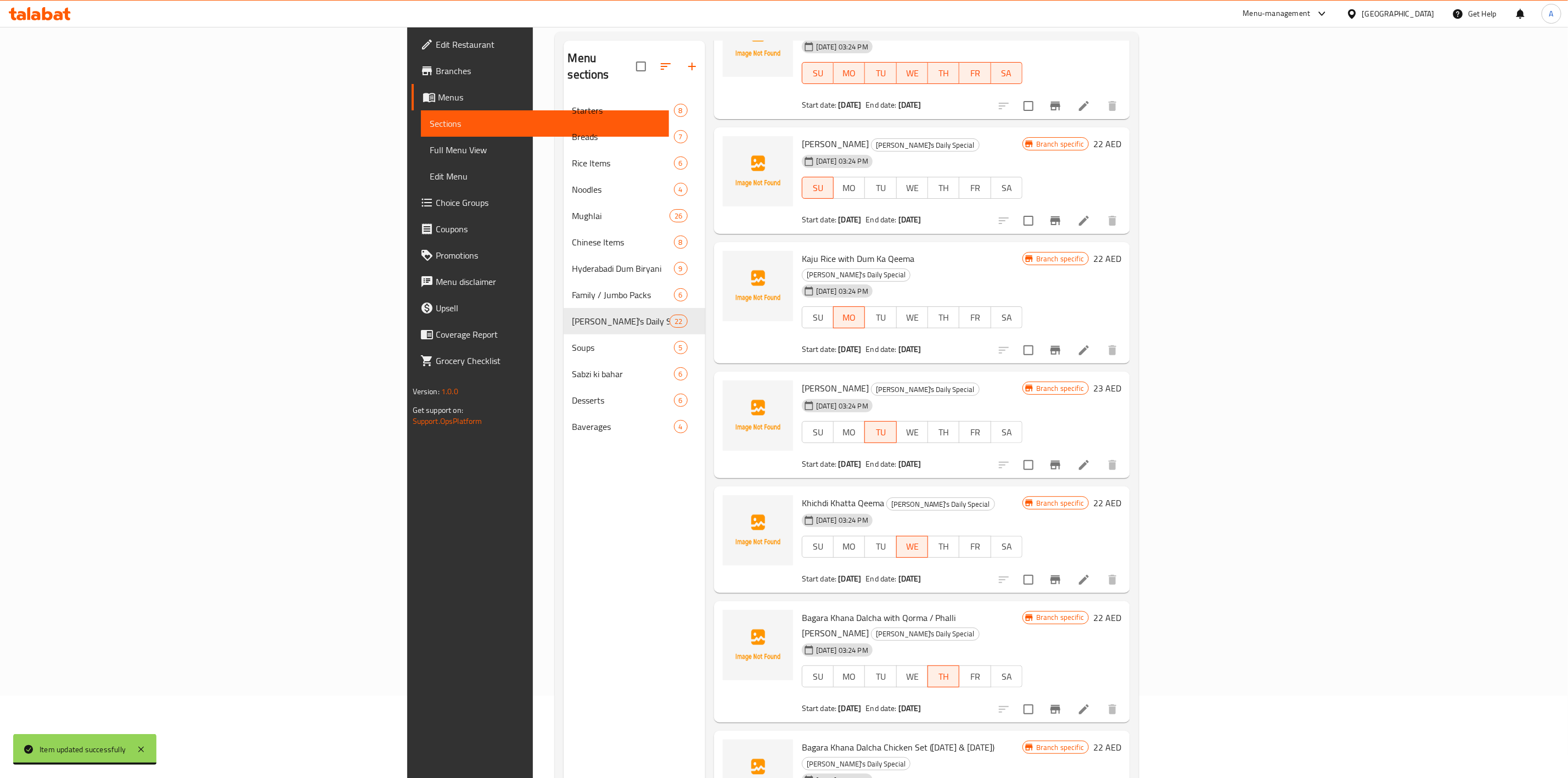
scroll to position [604, 0]
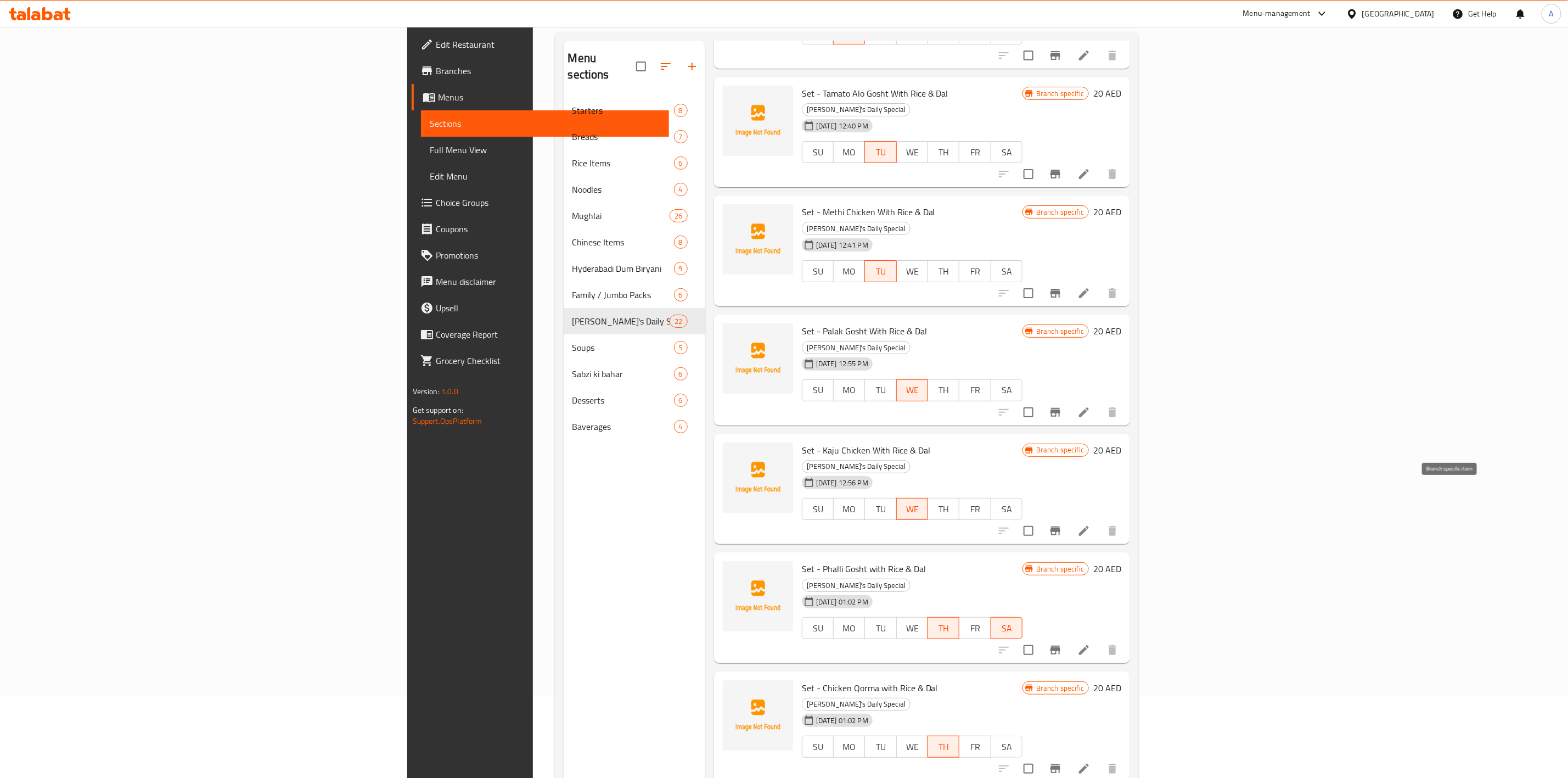
click at [1060, 645] on icon "Branch-specific-item" at bounding box center [1055, 649] width 10 height 9
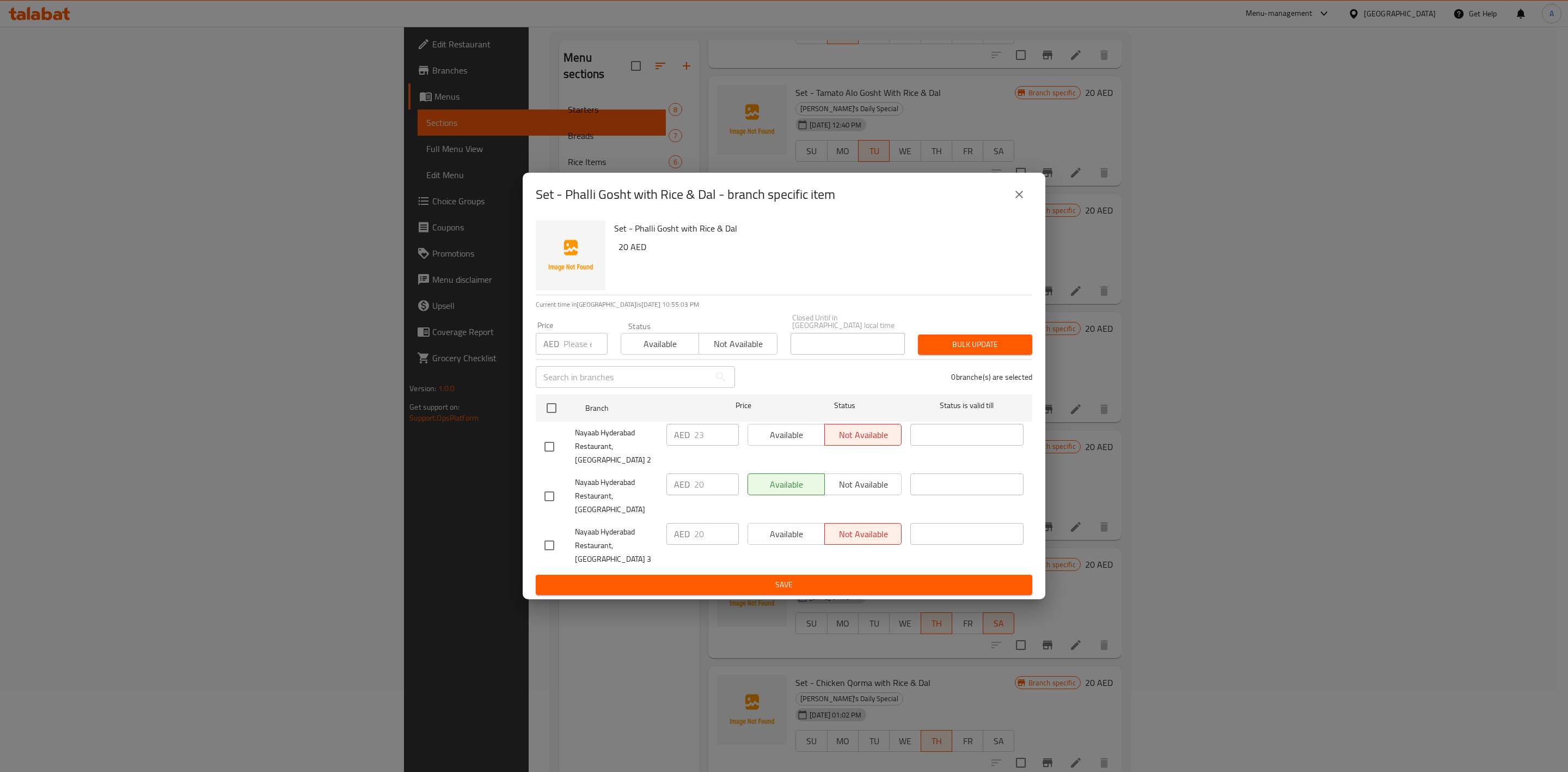
click at [1017, 207] on button "close" at bounding box center [1019, 195] width 26 height 26
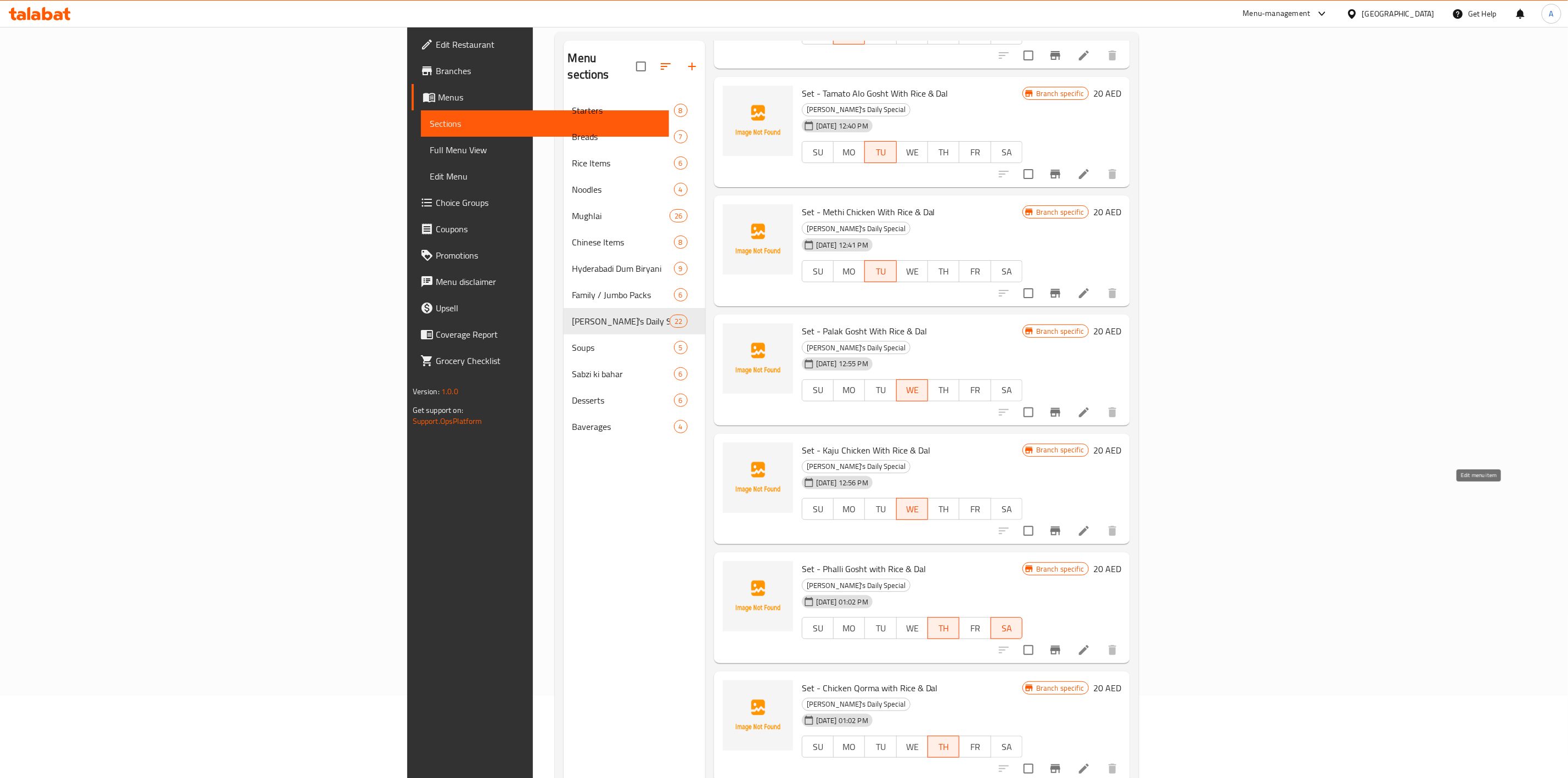
click at [1090, 644] on icon at bounding box center [1084, 650] width 13 height 13
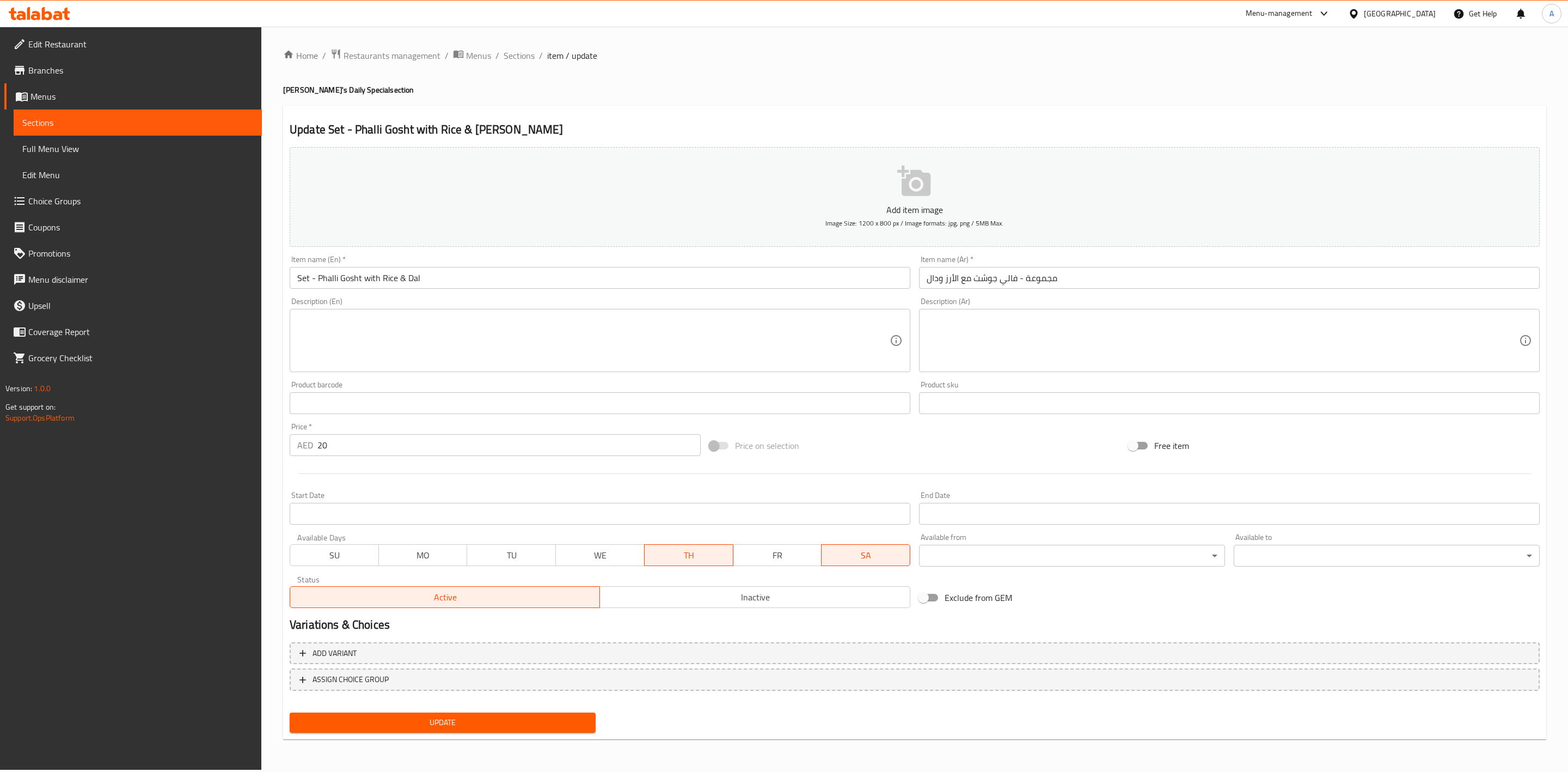
click at [698, 557] on span "TH" at bounding box center [688, 555] width 80 height 16
click at [496, 721] on span "Update" at bounding box center [442, 722] width 288 height 13
click at [513, 54] on span "Sections" at bounding box center [518, 56] width 31 height 13
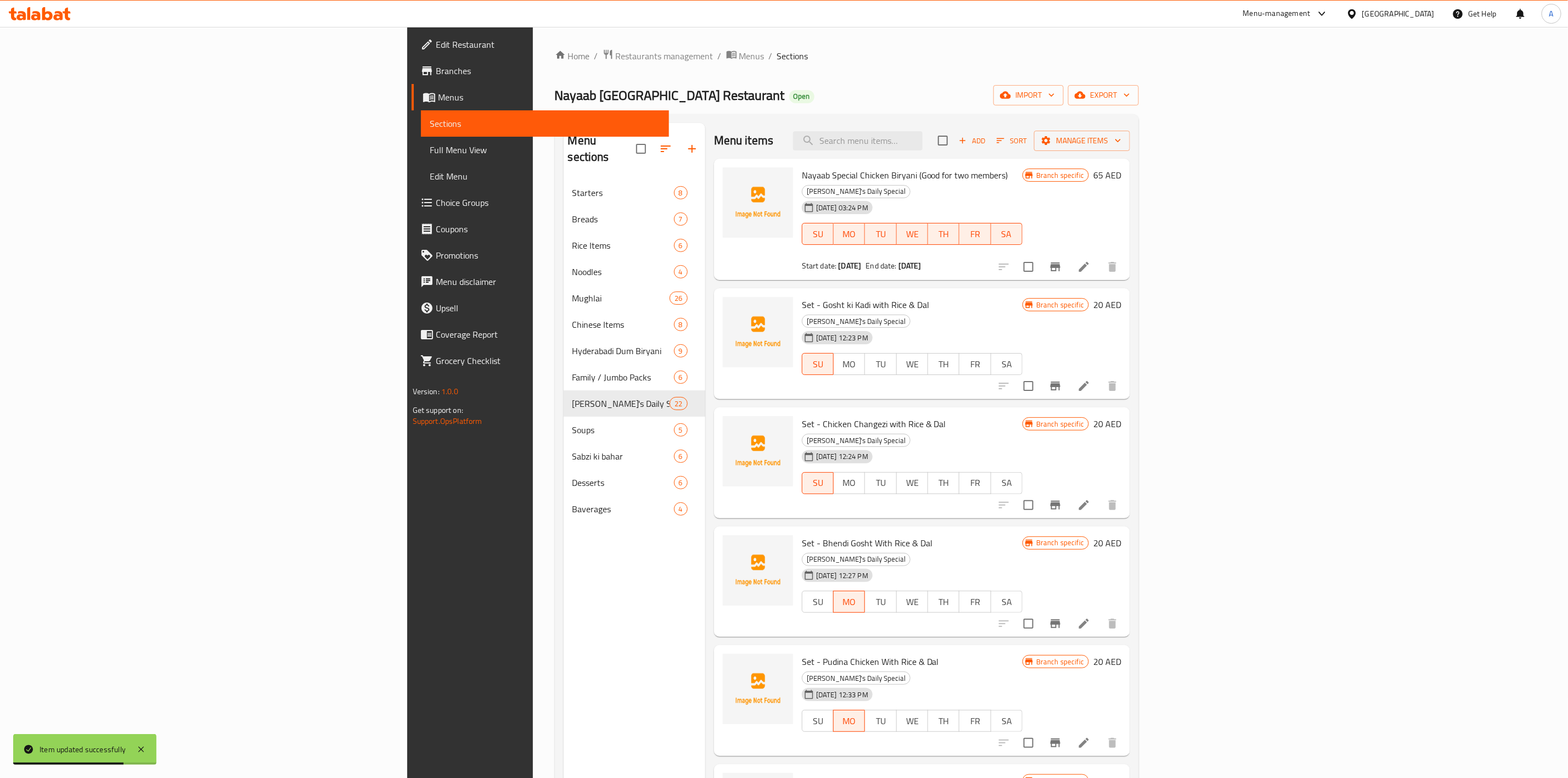
scroll to position [604, 0]
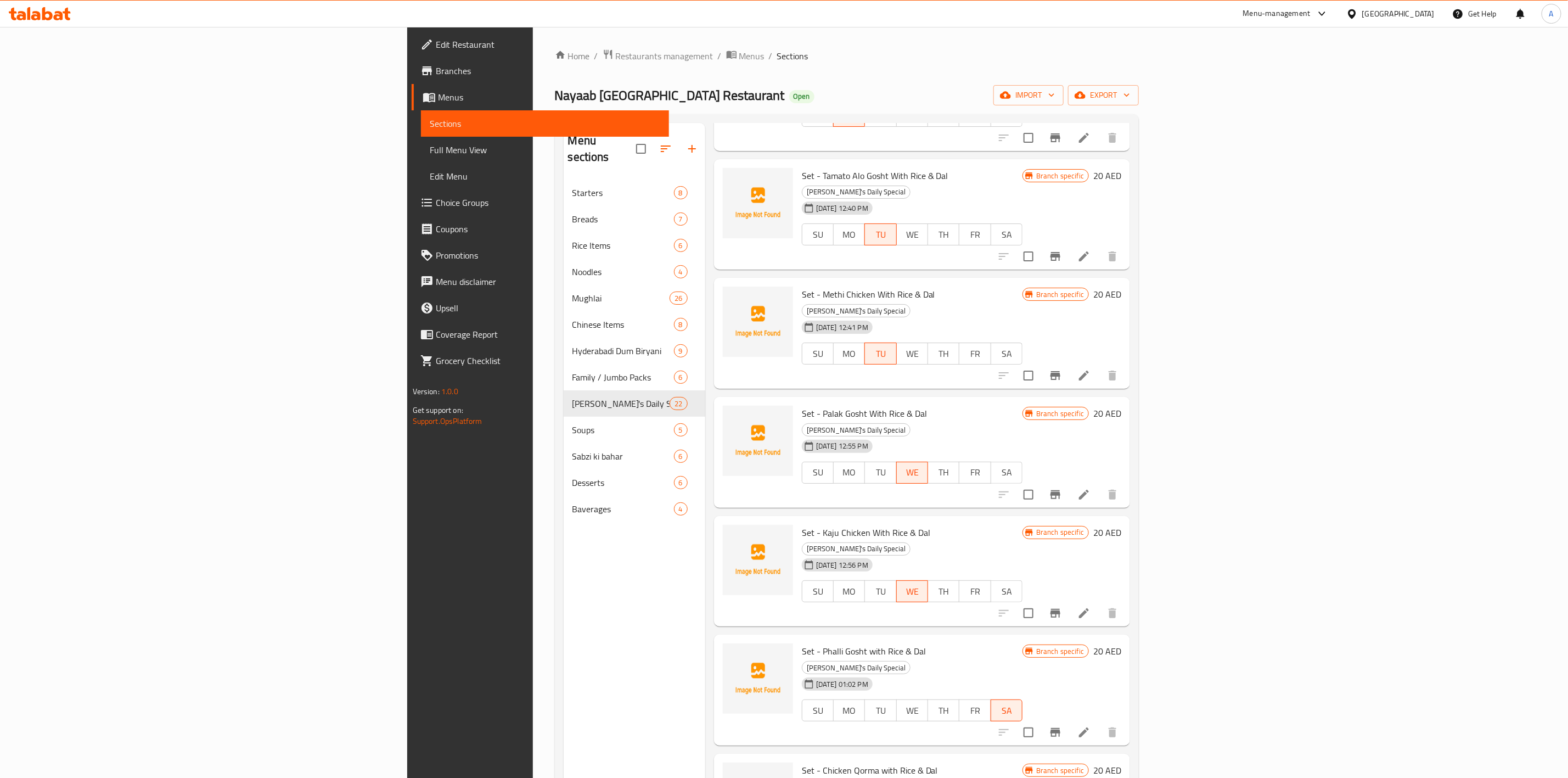
click at [872, 85] on div "Nayaab Hyderabad Restaurant Open import export" at bounding box center [846, 94] width 584 height 20
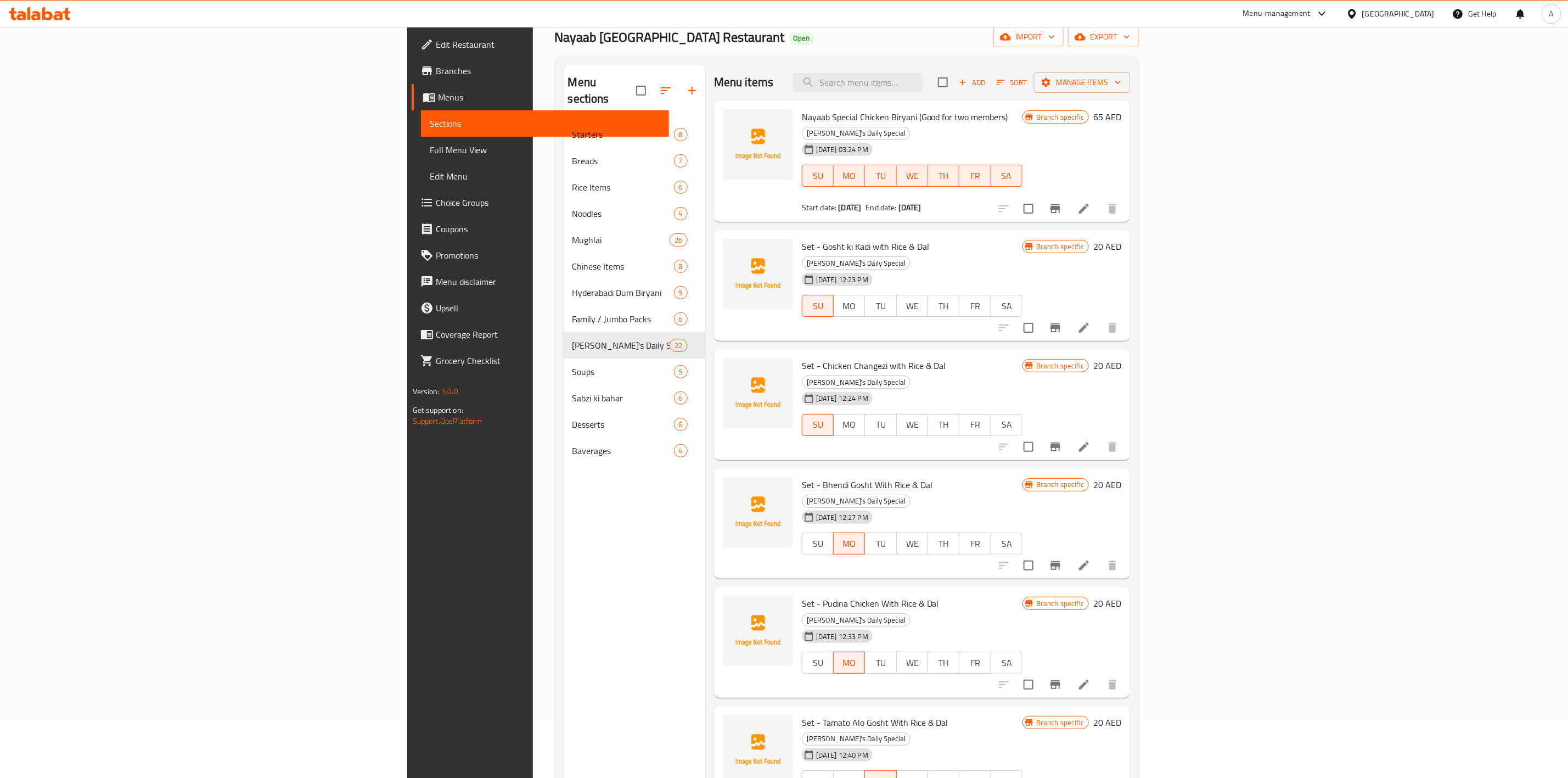
scroll to position [0, 0]
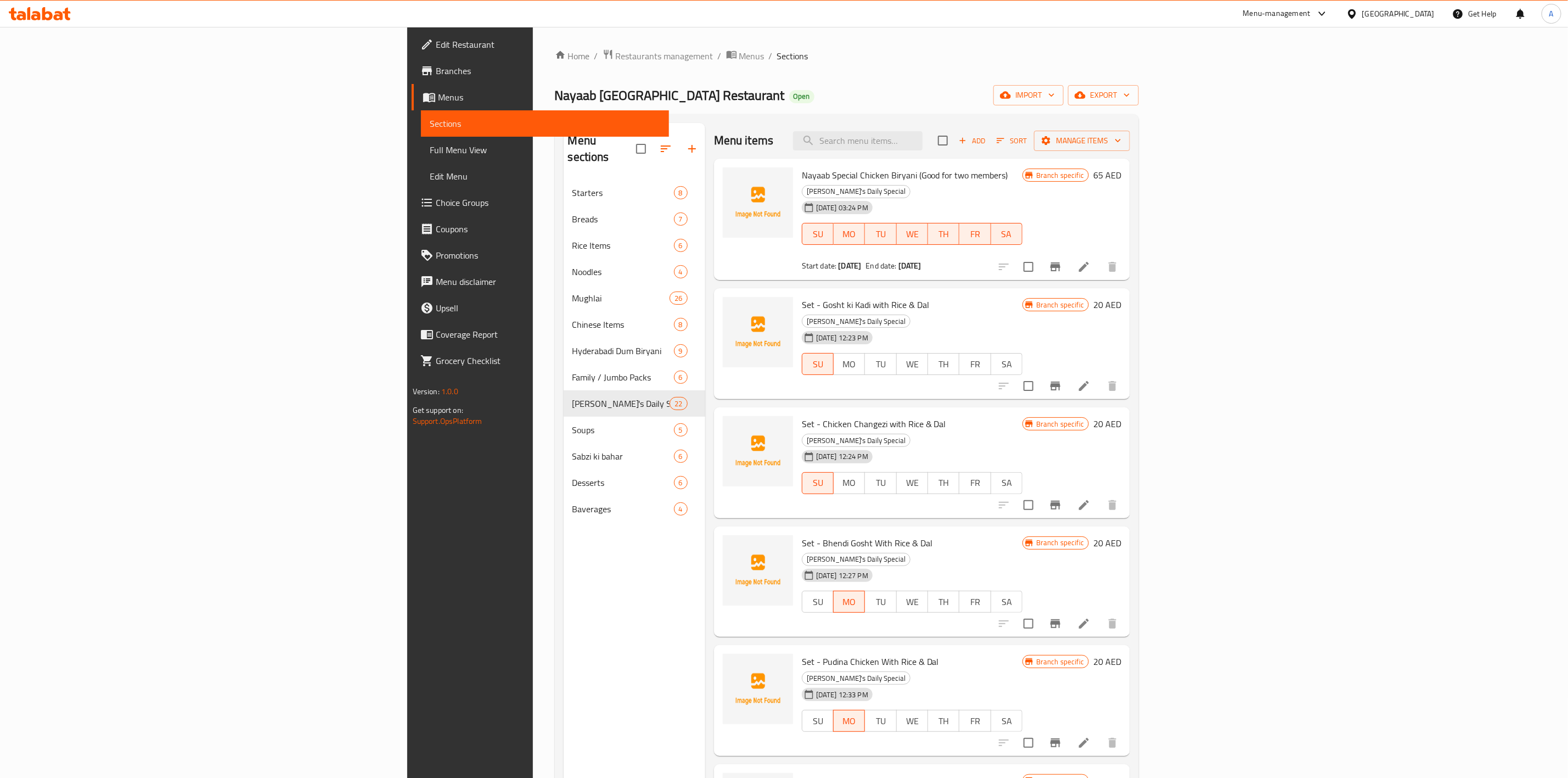
click at [987, 136] on span "Add" at bounding box center [971, 140] width 30 height 12
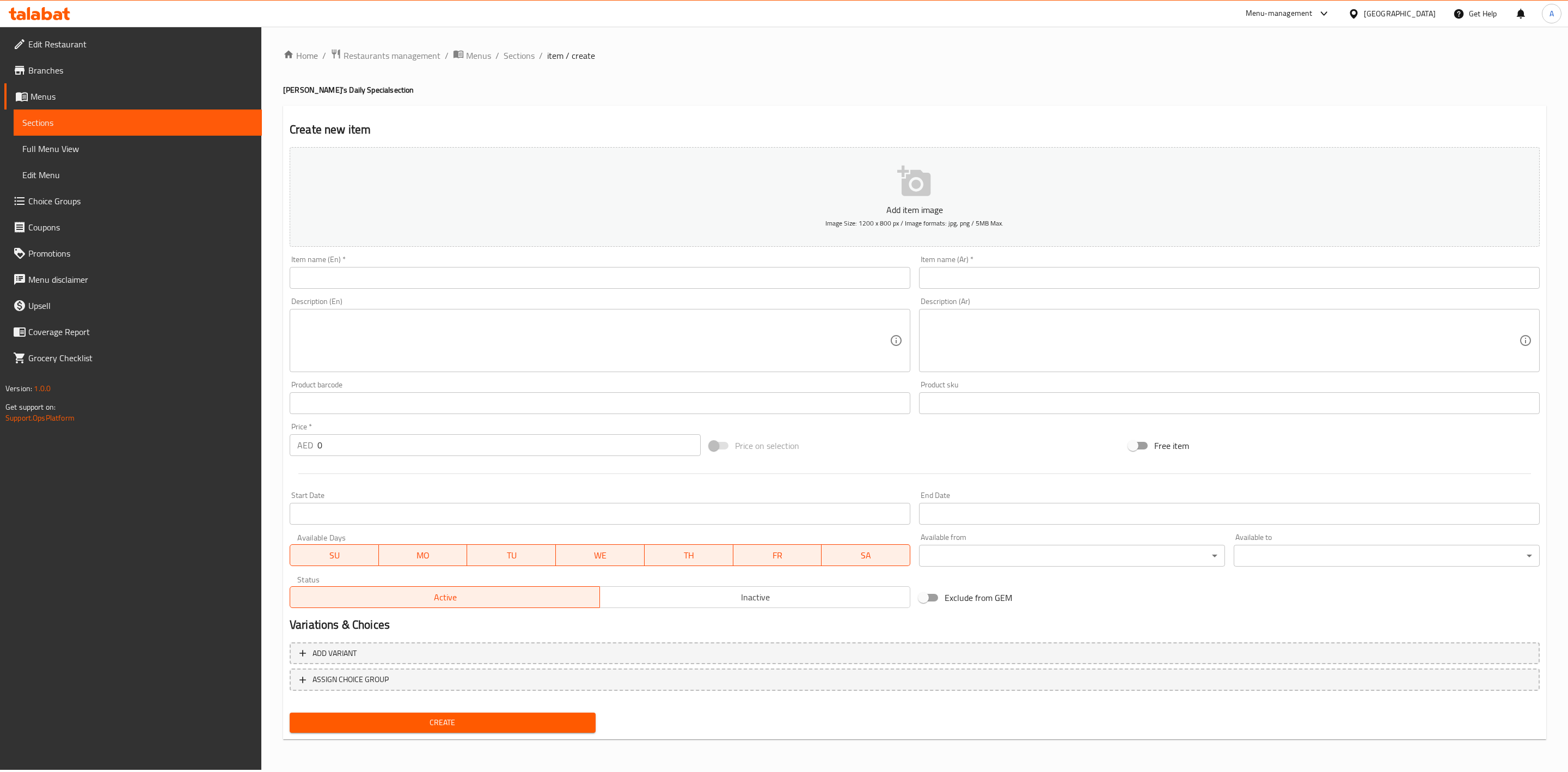
click at [449, 272] on input "text" at bounding box center [600, 277] width 620 height 22
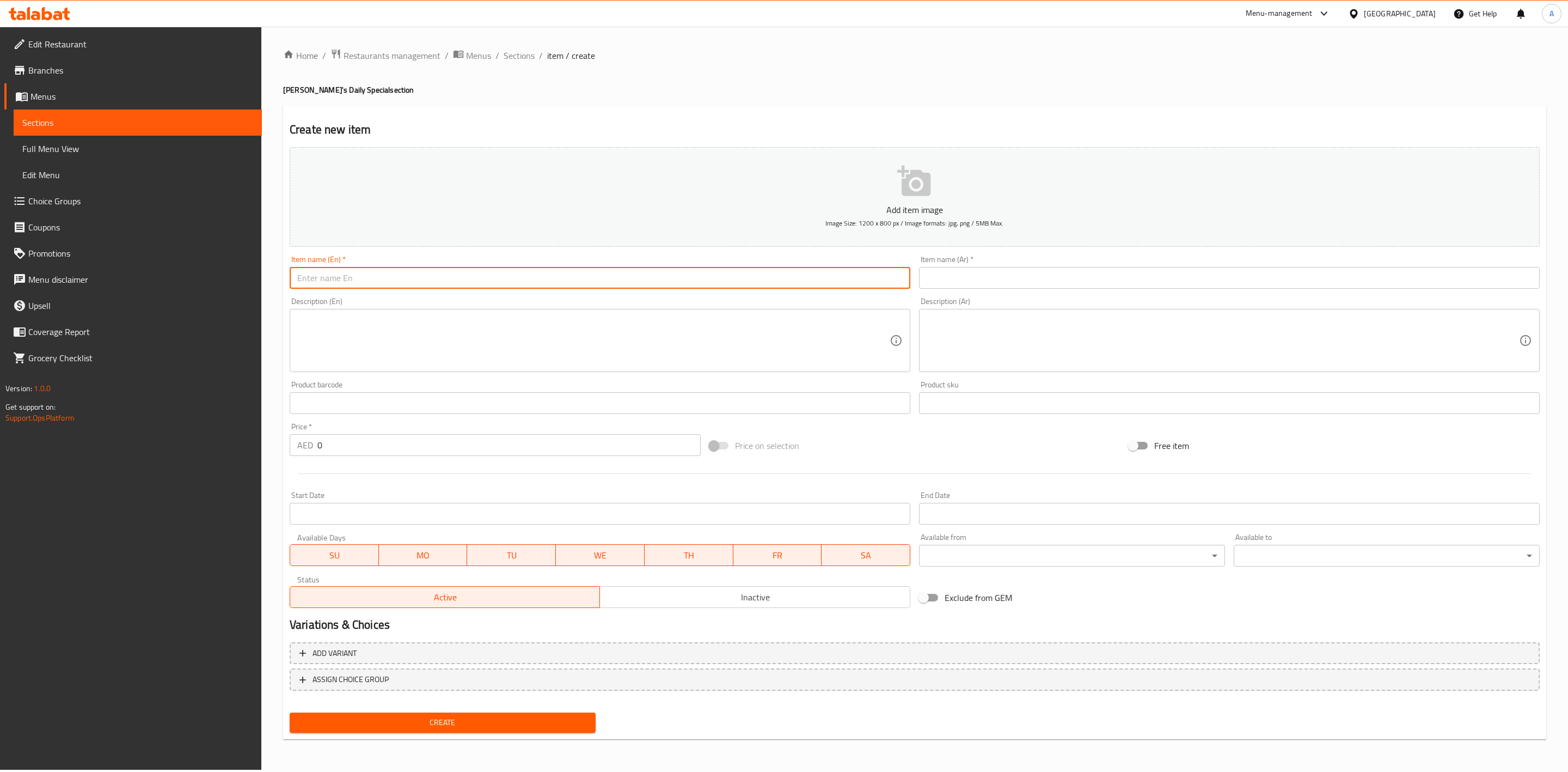
paste input "Set - Malai Chicken with Rice & Dal"
type input "Set - Malai Chicken with Rice & Dal"
click at [562, 98] on div "Home / Restaurants management / Menus / Sections / item / create Nayaab's Daily…" at bounding box center [914, 397] width 1263 height 699
drag, startPoint x: 487, startPoint y: 283, endPoint x: 240, endPoint y: 286, distance: 247.0
click at [240, 286] on div "Edit Restaurant Branches Menus Sections Full Menu View Edit Menu Choice Groups …" at bounding box center [784, 397] width 1568 height 743
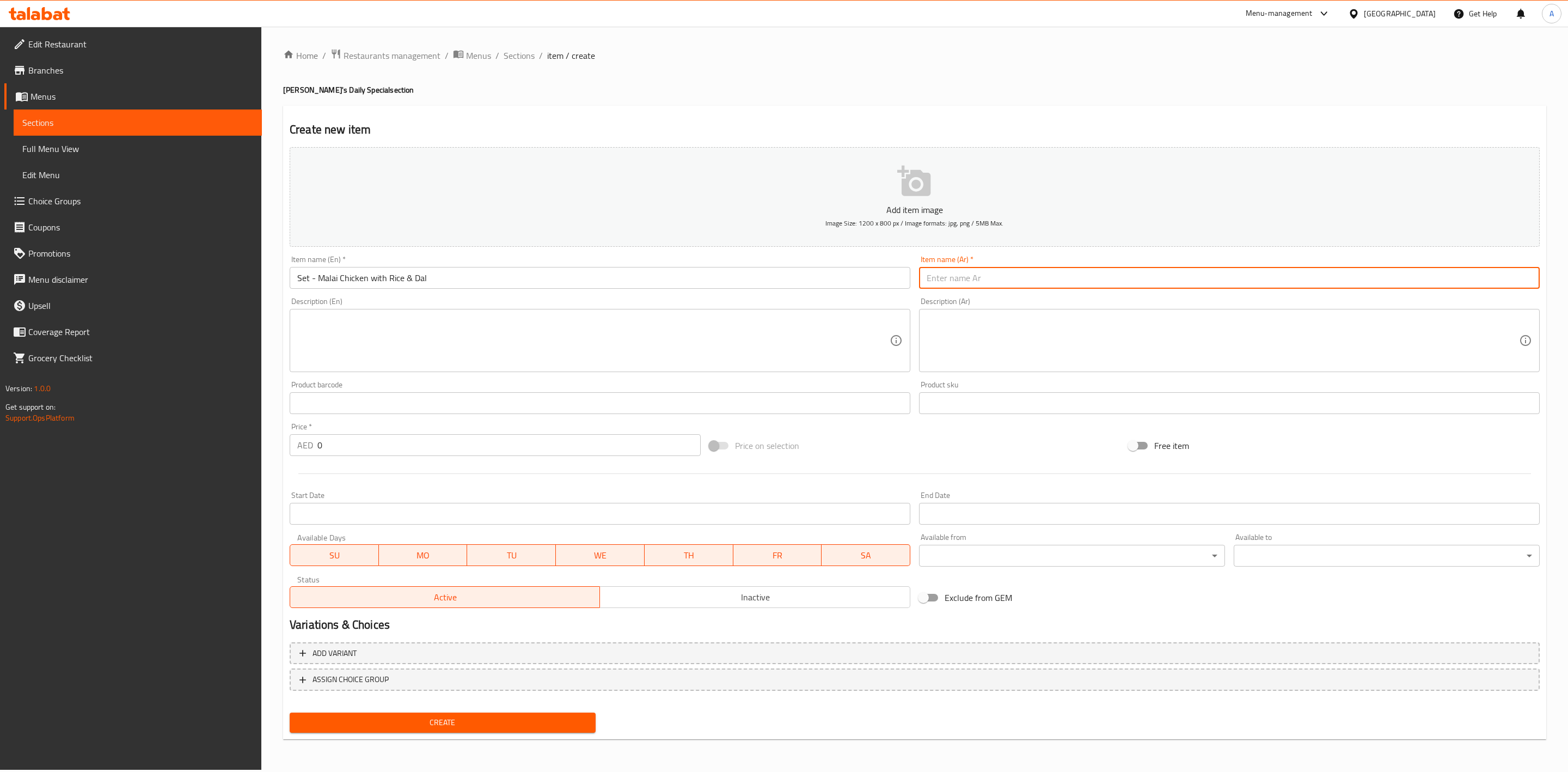
click at [1036, 283] on input "text" at bounding box center [1229, 277] width 620 height 22
paste input "مجموعة - دجاج مالاي مع أرز ودال"
type input "مجموعة - دجاج مالاي مع أرز ودال"
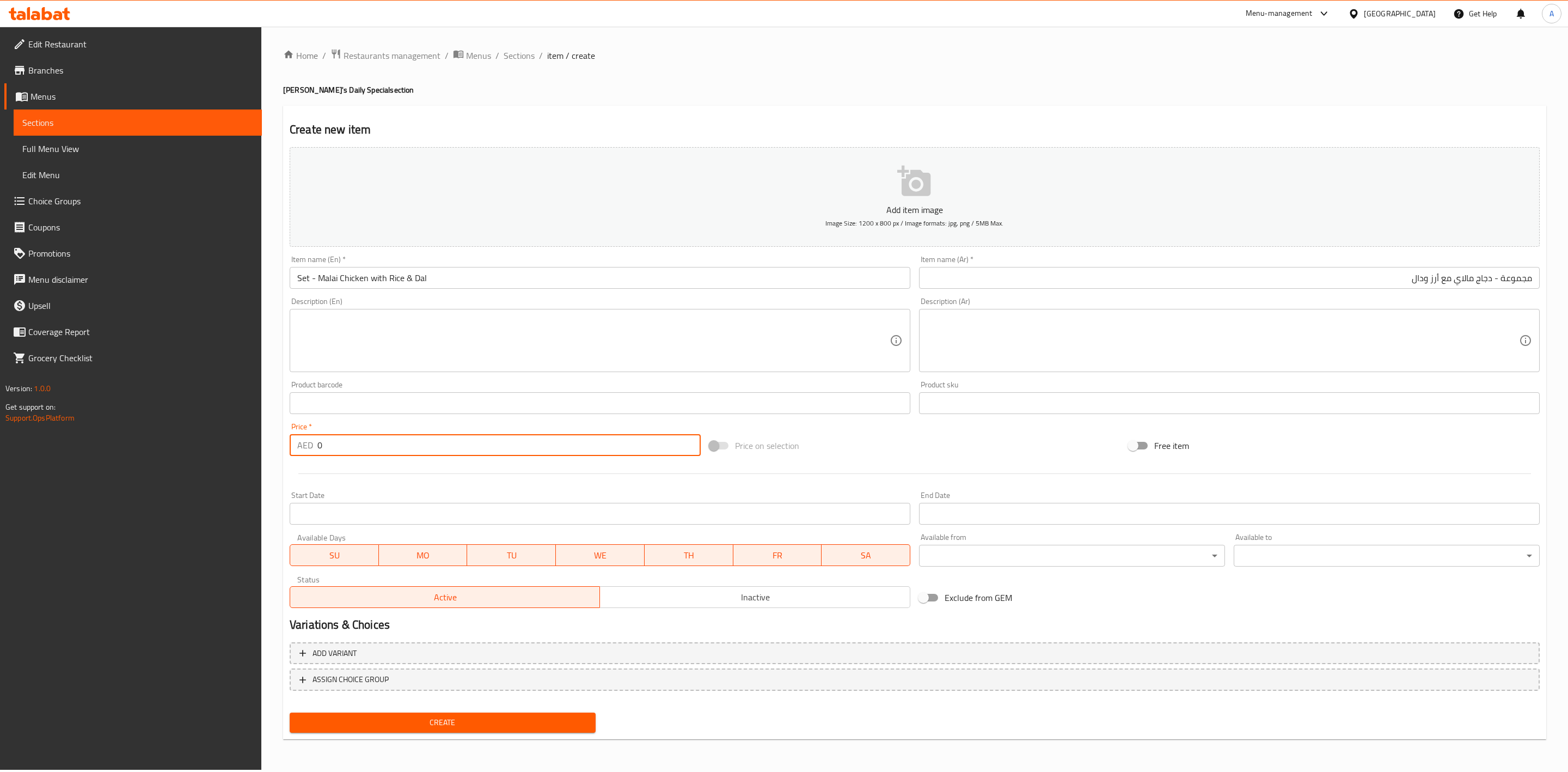
drag, startPoint x: 339, startPoint y: 446, endPoint x: 272, endPoint y: 437, distance: 67.6
click at [272, 437] on div "Home / Restaurants management / Menus / Sections / item / create Nayaab's Daily…" at bounding box center [914, 397] width 1306 height 743
type input "20"
click at [775, 554] on span "FR" at bounding box center [777, 555] width 80 height 16
click at [678, 557] on span "TH" at bounding box center [688, 555] width 80 height 16
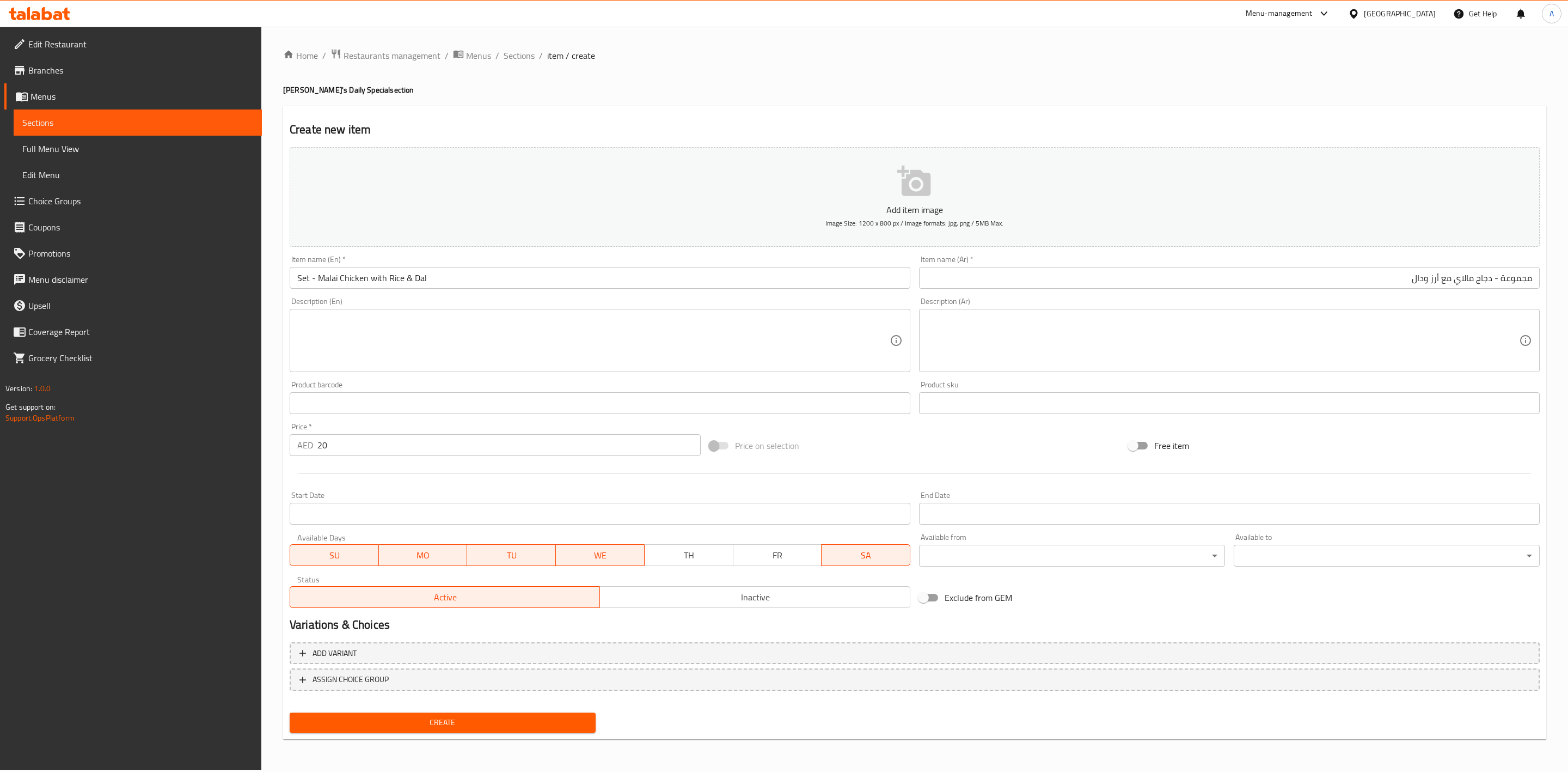
click at [573, 555] on span "WE" at bounding box center [600, 555] width 80 height 16
click at [515, 555] on span "TU" at bounding box center [511, 555] width 80 height 16
drag, startPoint x: 434, startPoint y: 549, endPoint x: 327, endPoint y: 553, distance: 107.1
click at [433, 549] on span "MO" at bounding box center [423, 555] width 80 height 16
click at [326, 553] on span "SU" at bounding box center [334, 555] width 80 height 16
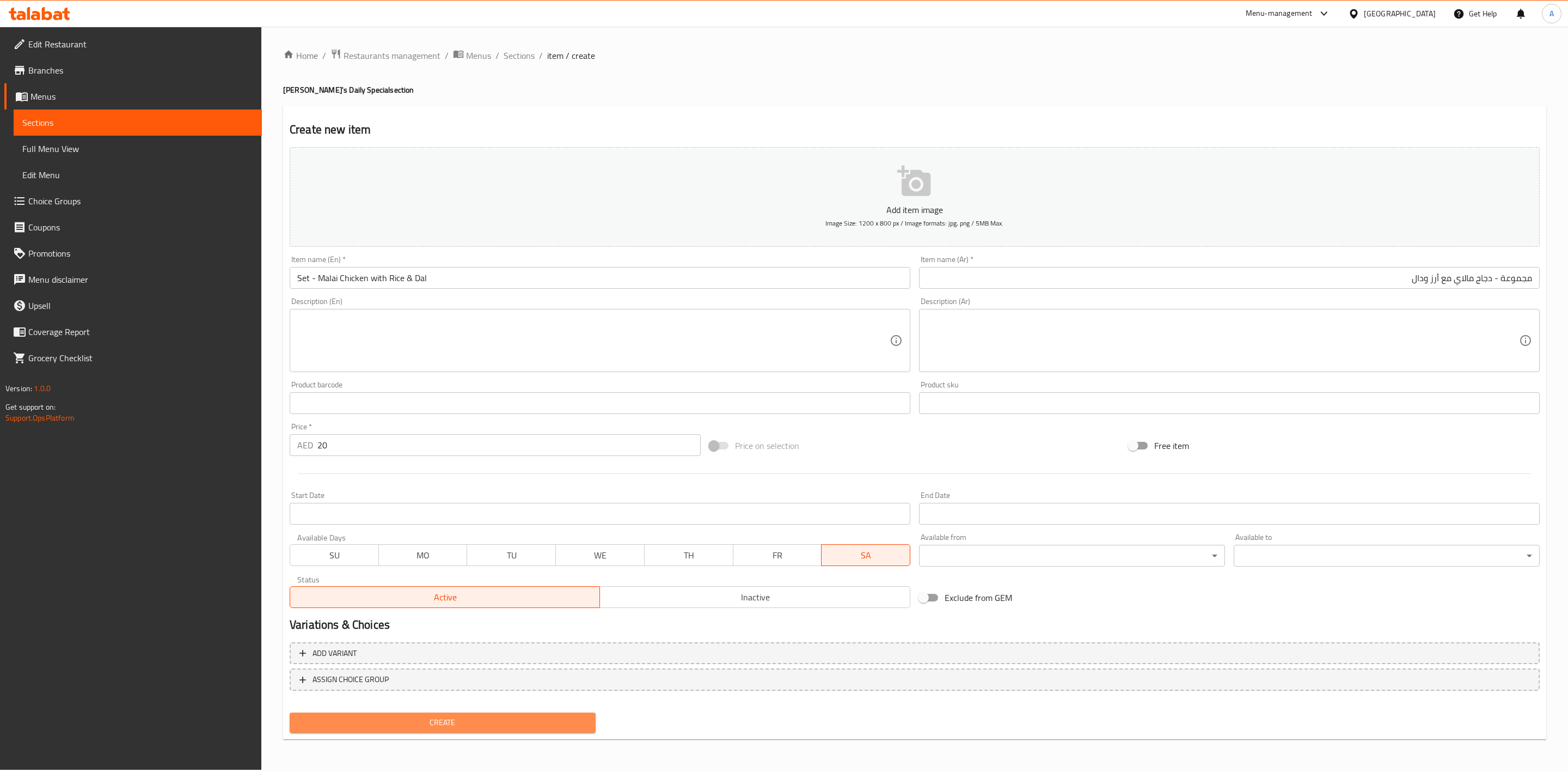
click at [515, 717] on span "Create" at bounding box center [442, 722] width 288 height 13
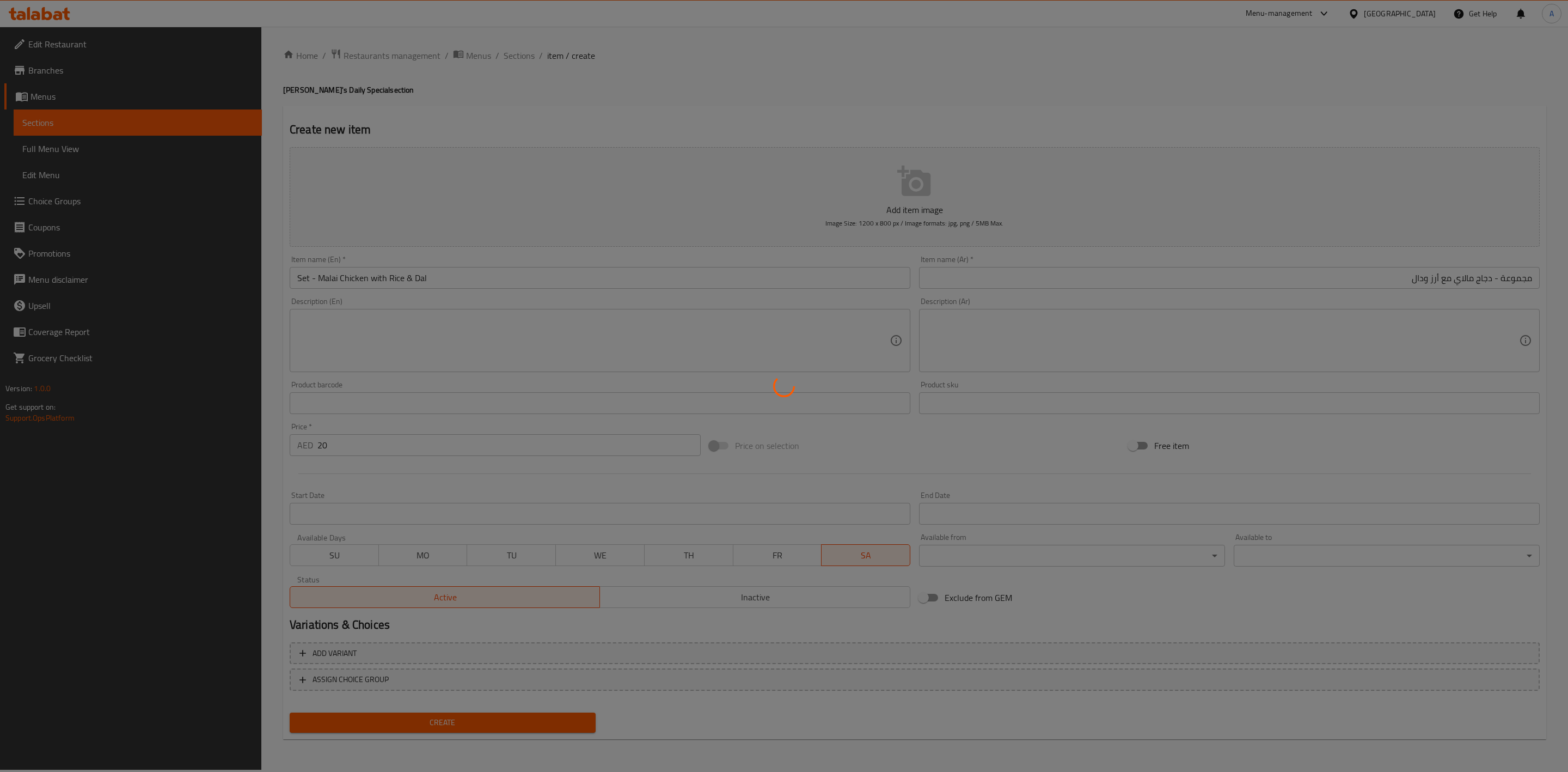
type input "0"
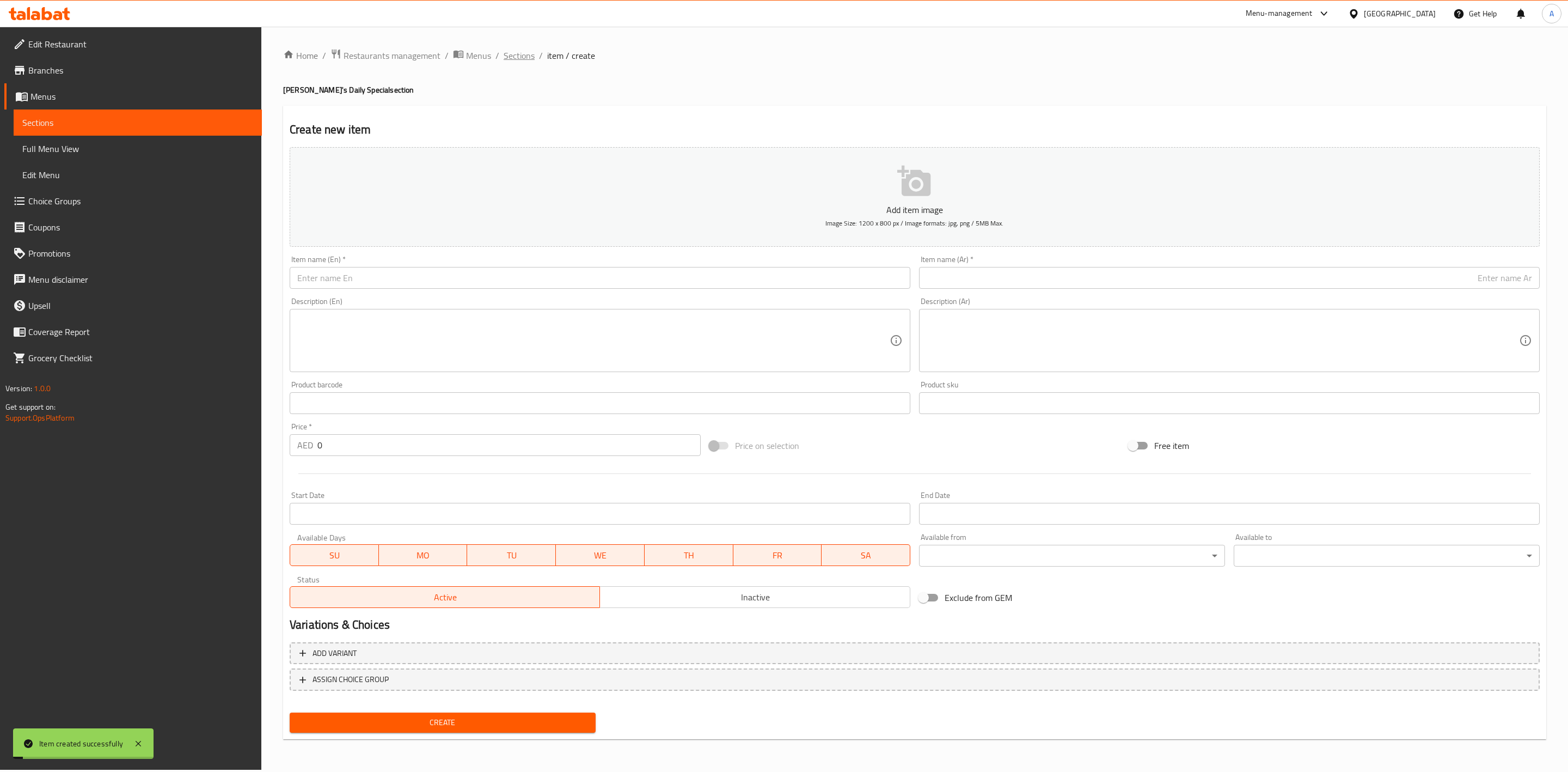
click at [507, 56] on span "Sections" at bounding box center [518, 56] width 31 height 13
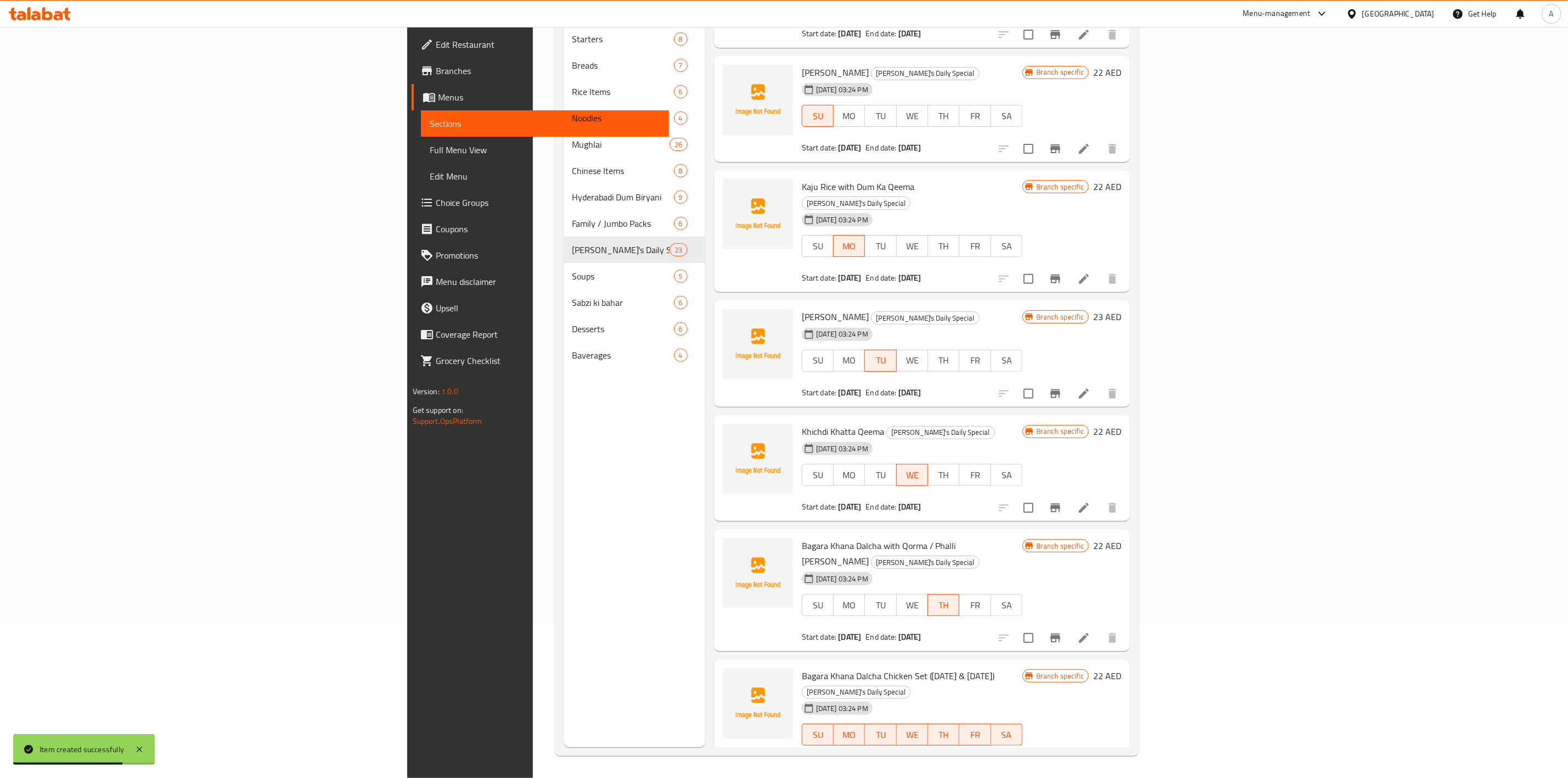
scroll to position [1018, 0]
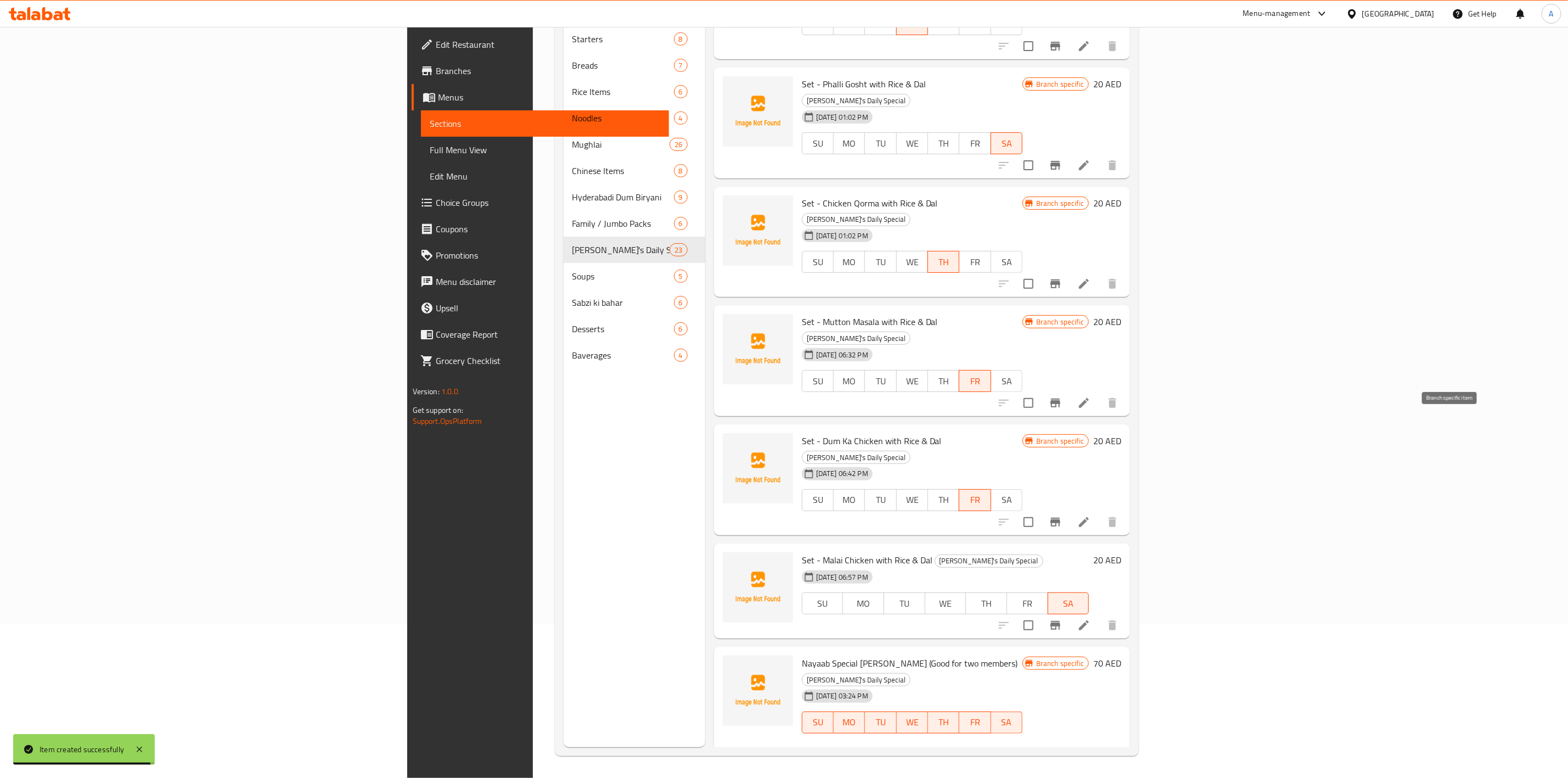
click at [1062, 619] on icon "Branch-specific-item" at bounding box center [1055, 625] width 13 height 13
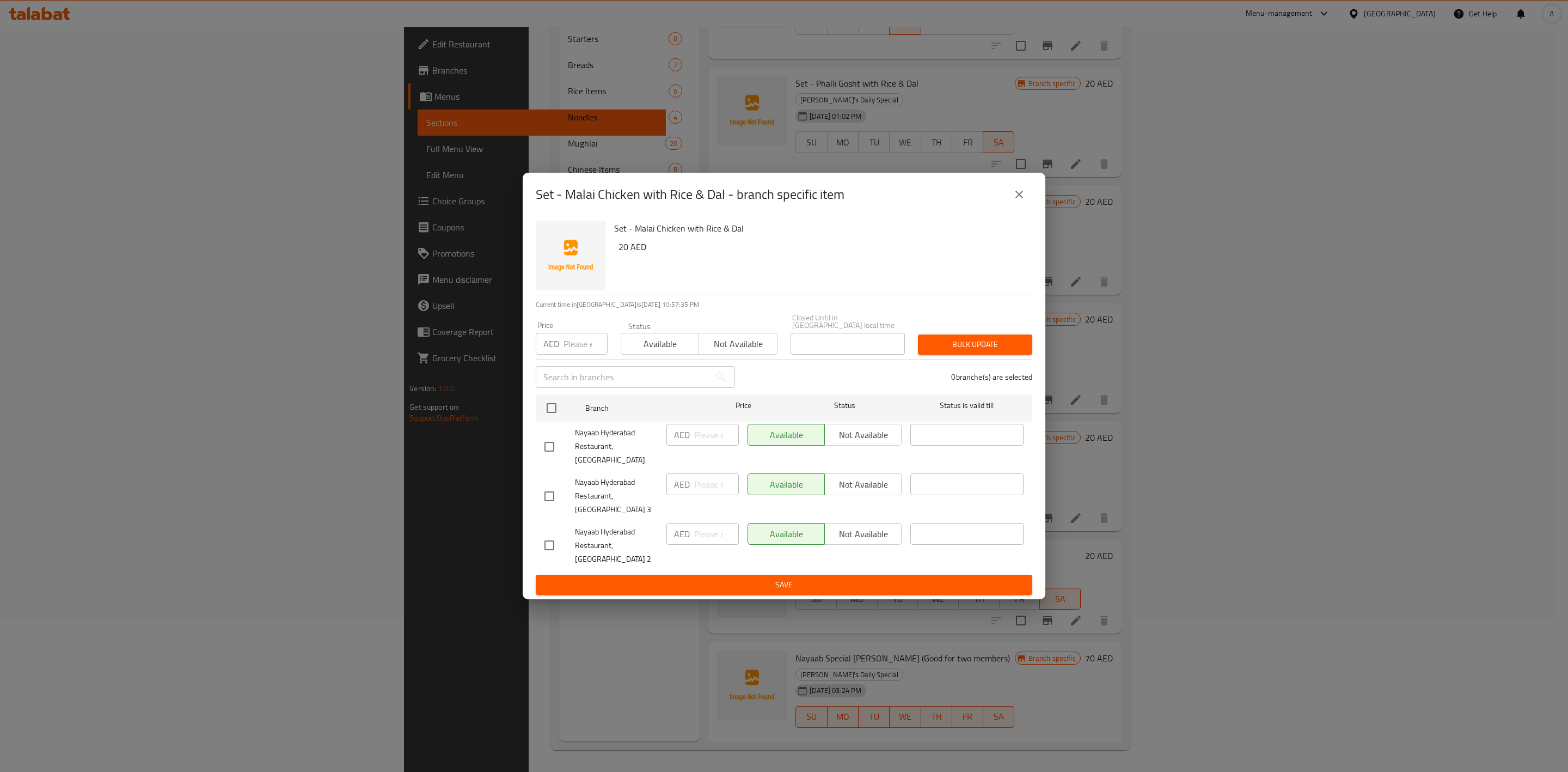
click at [557, 451] on input "checkbox" at bounding box center [549, 447] width 23 height 23
checkbox input "true"
click at [544, 489] on input "checkbox" at bounding box center [549, 496] width 23 height 23
checkbox input "true"
click at [570, 355] on input "number" at bounding box center [585, 343] width 44 height 22
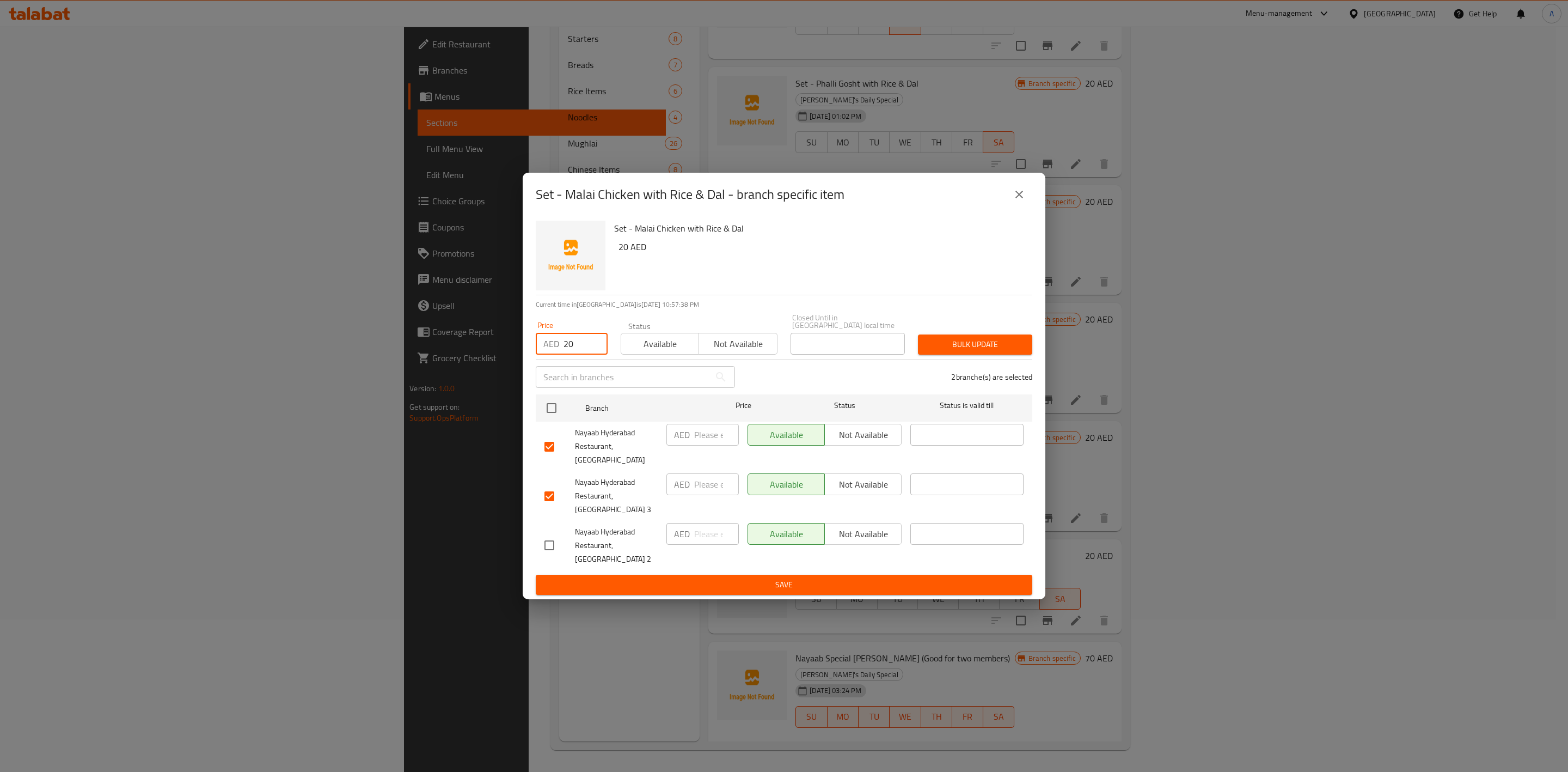
type input "20"
click at [984, 351] on span "Bulk update" at bounding box center [975, 344] width 96 height 13
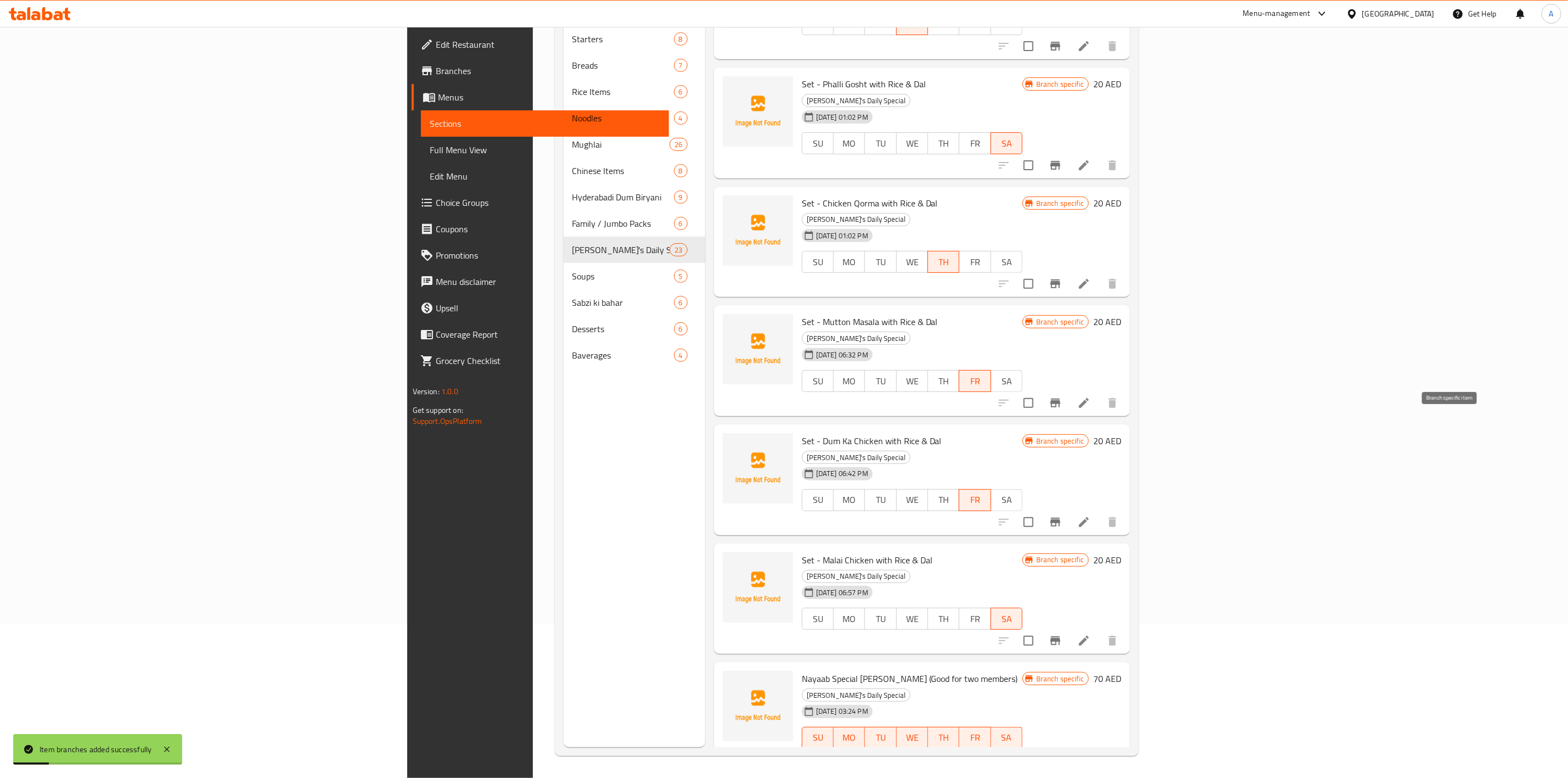
click at [1062, 634] on icon "Branch-specific-item" at bounding box center [1055, 641] width 13 height 13
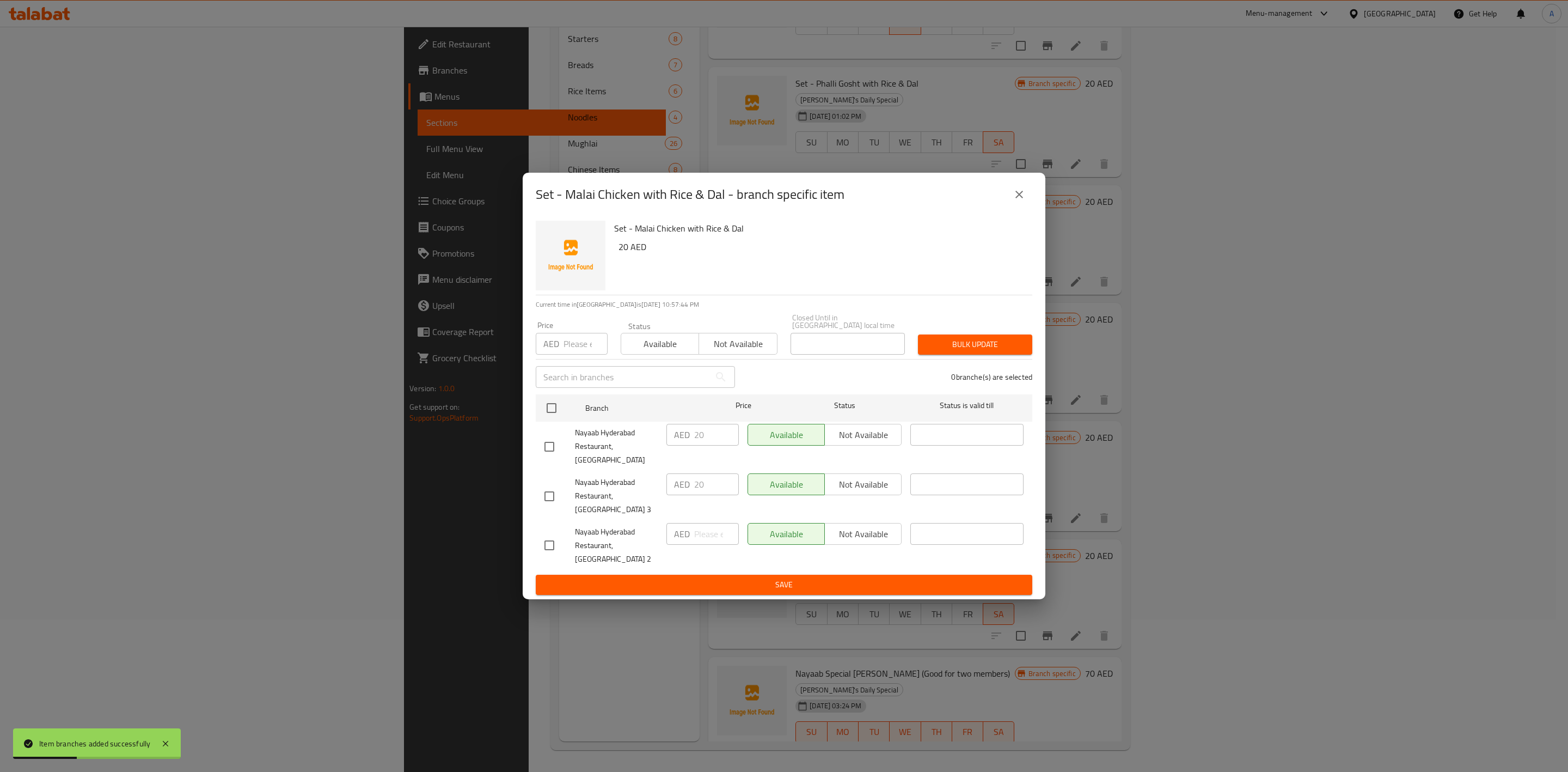
click at [556, 538] on input "checkbox" at bounding box center [549, 545] width 23 height 23
checkbox input "true"
click at [567, 355] on input "number" at bounding box center [585, 343] width 44 height 22
type input "23"
click at [969, 351] on span "Bulk update" at bounding box center [975, 344] width 96 height 13
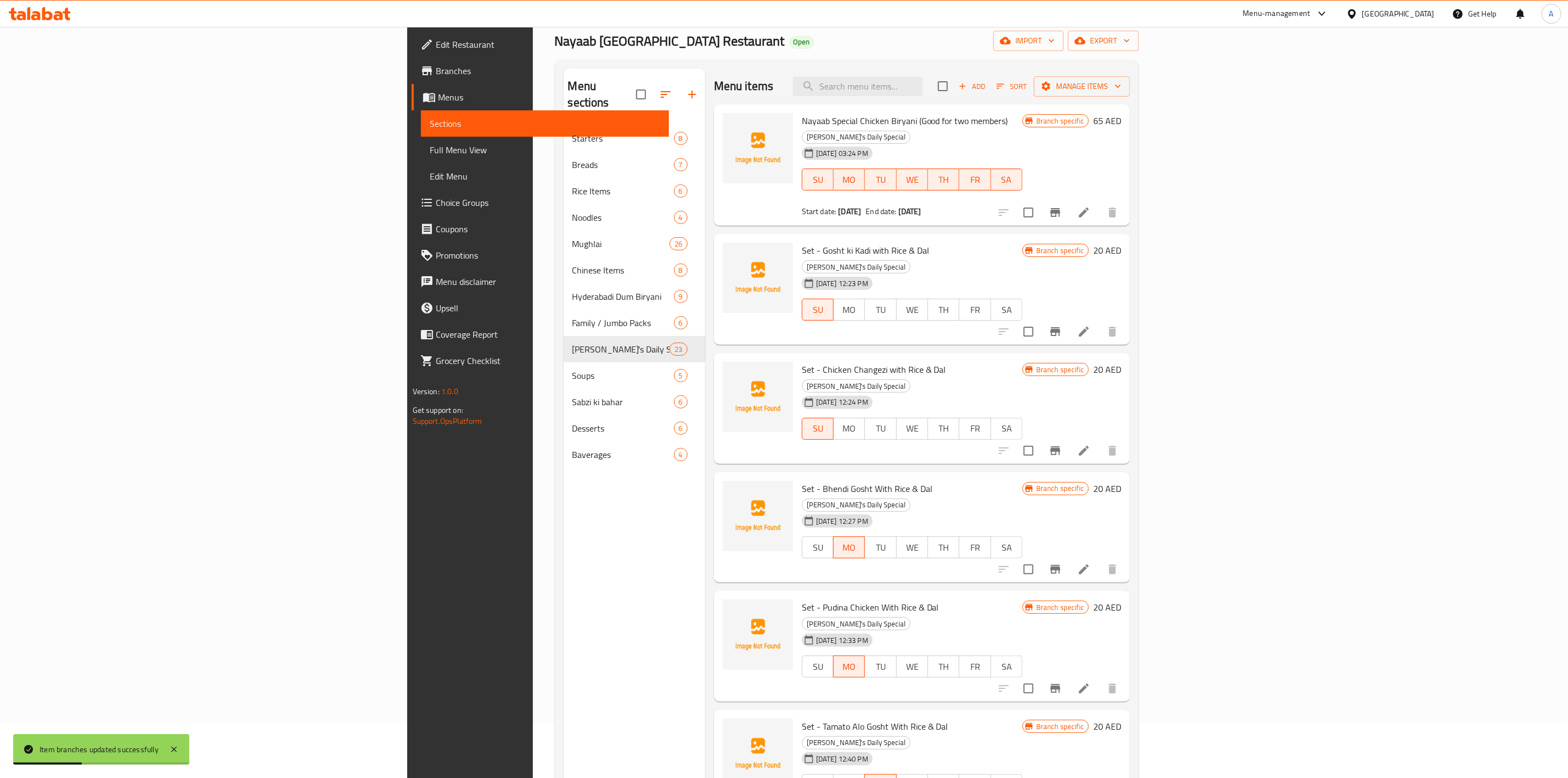
scroll to position [0, 0]
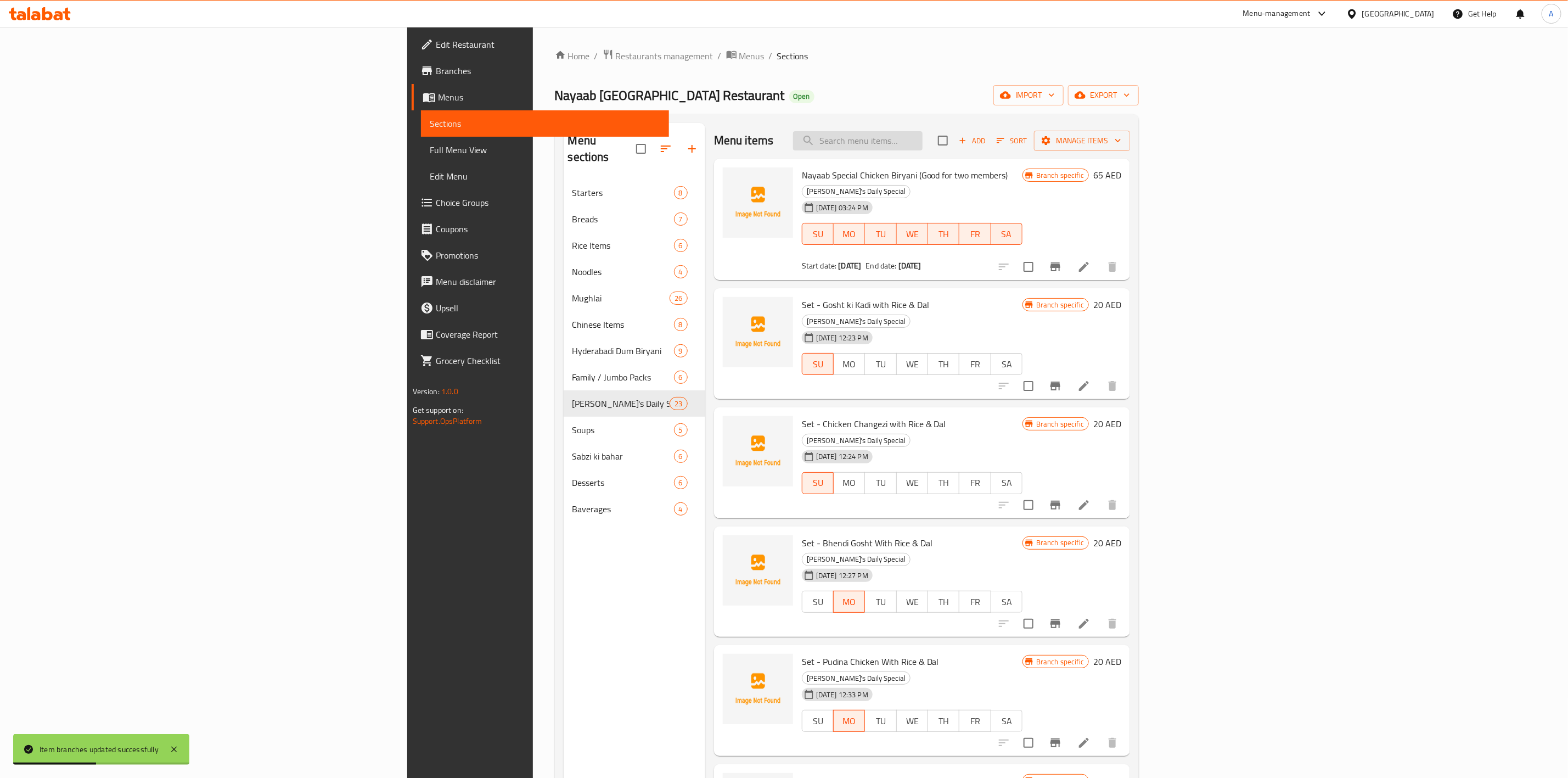
click at [923, 142] on input "search" at bounding box center [858, 141] width 130 height 19
paste input "Special Chicken Set"
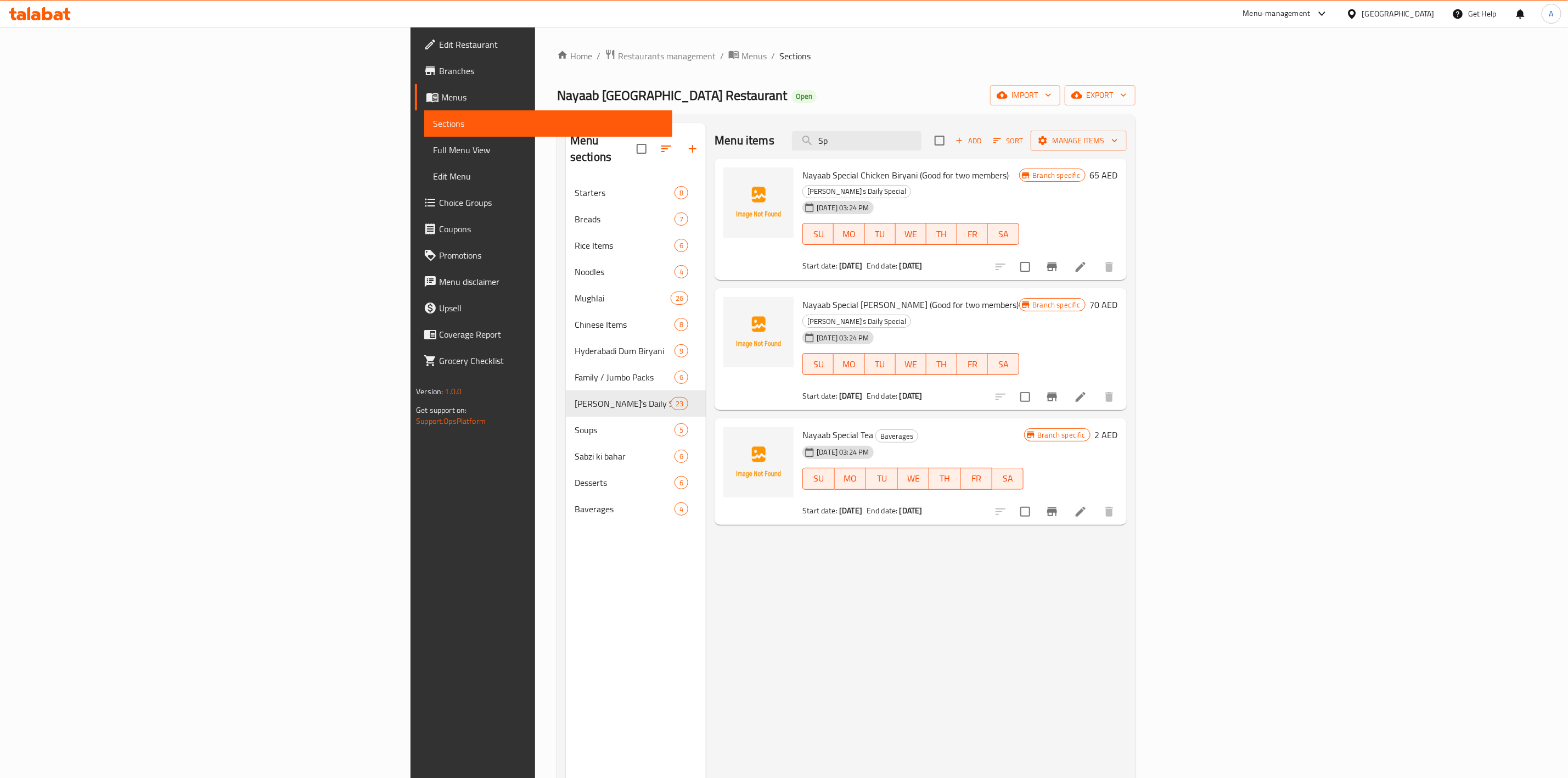
type input "S"
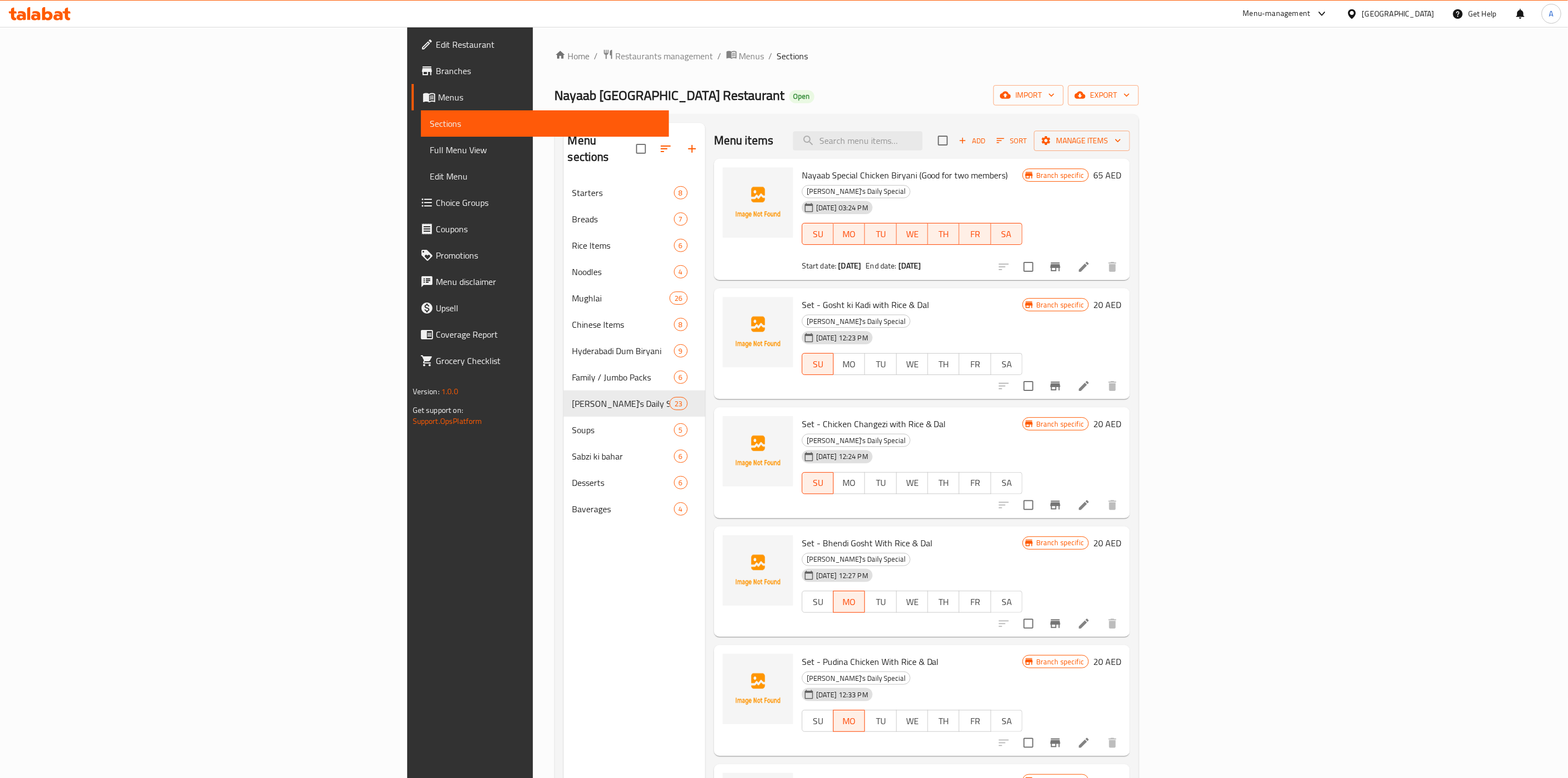
click at [563, 558] on div "Menu sections Starters 8 Breads 7 Rice Items 6 Noodles 4 Mughlai 26 Chinese Ite…" at bounding box center [634, 512] width 142 height 778
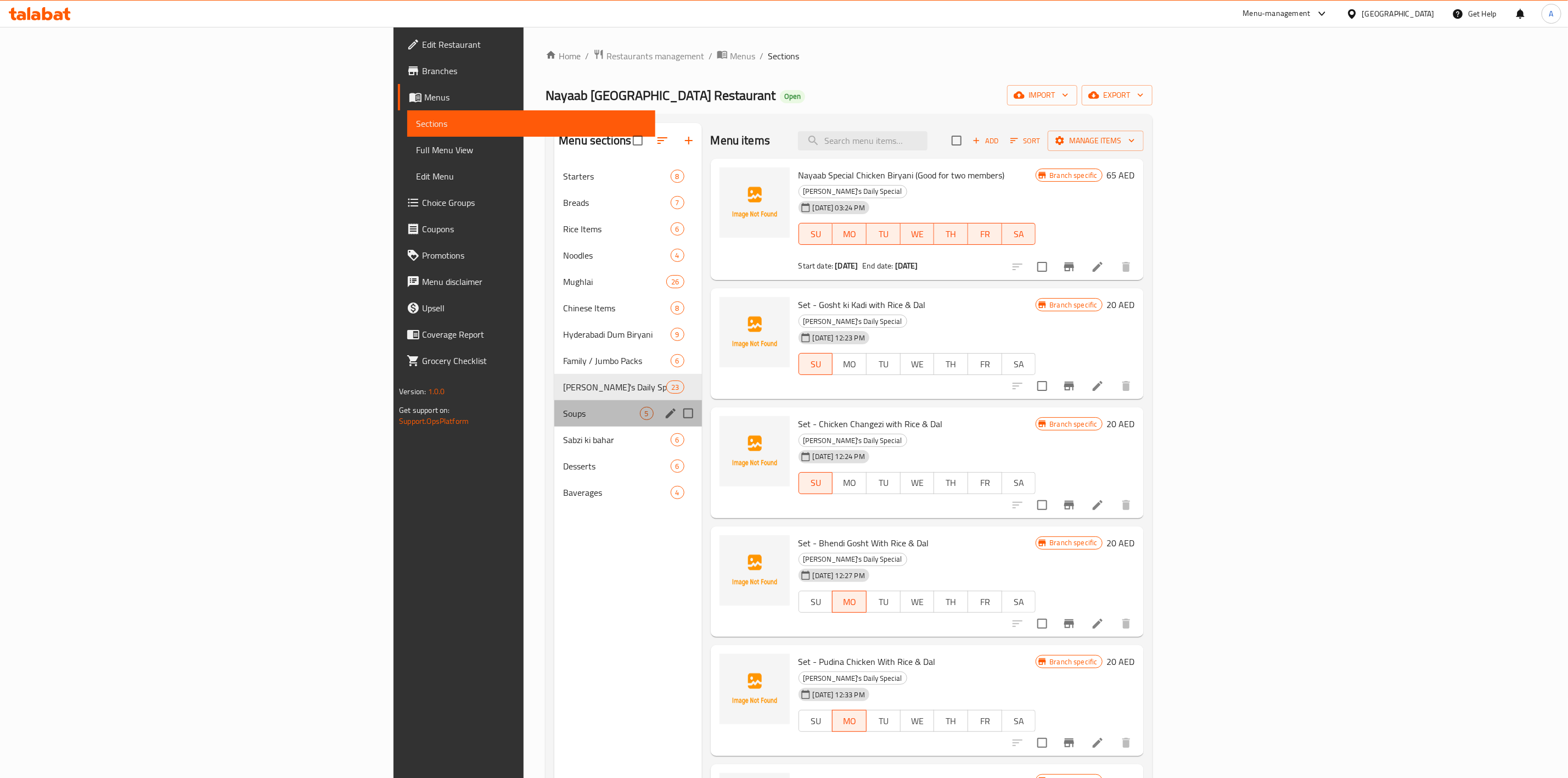
click at [554, 421] on div "Soups 5" at bounding box center [627, 414] width 147 height 27
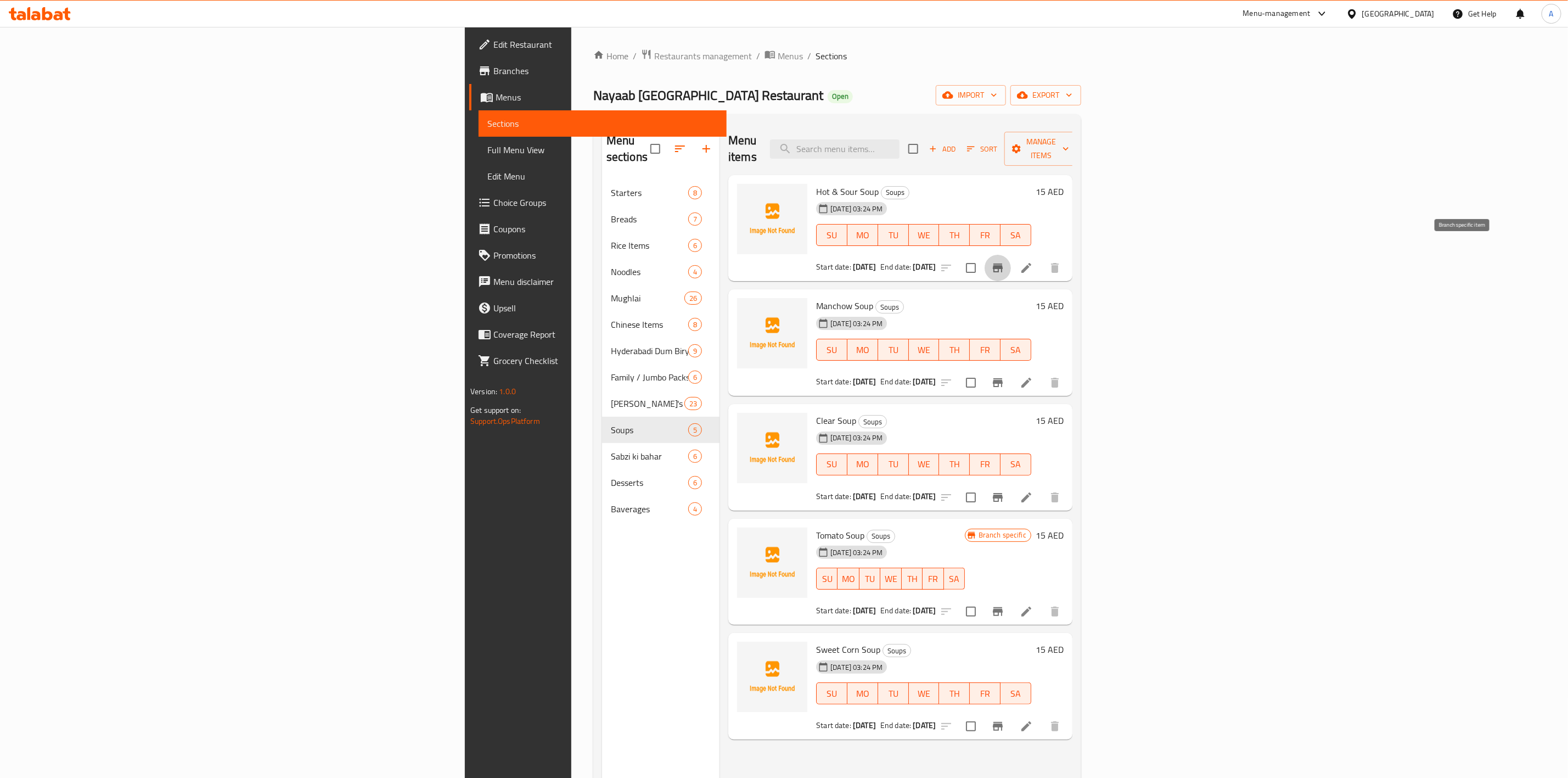
click at [1004, 261] on icon "Branch-specific-item" at bounding box center [998, 268] width 13 height 13
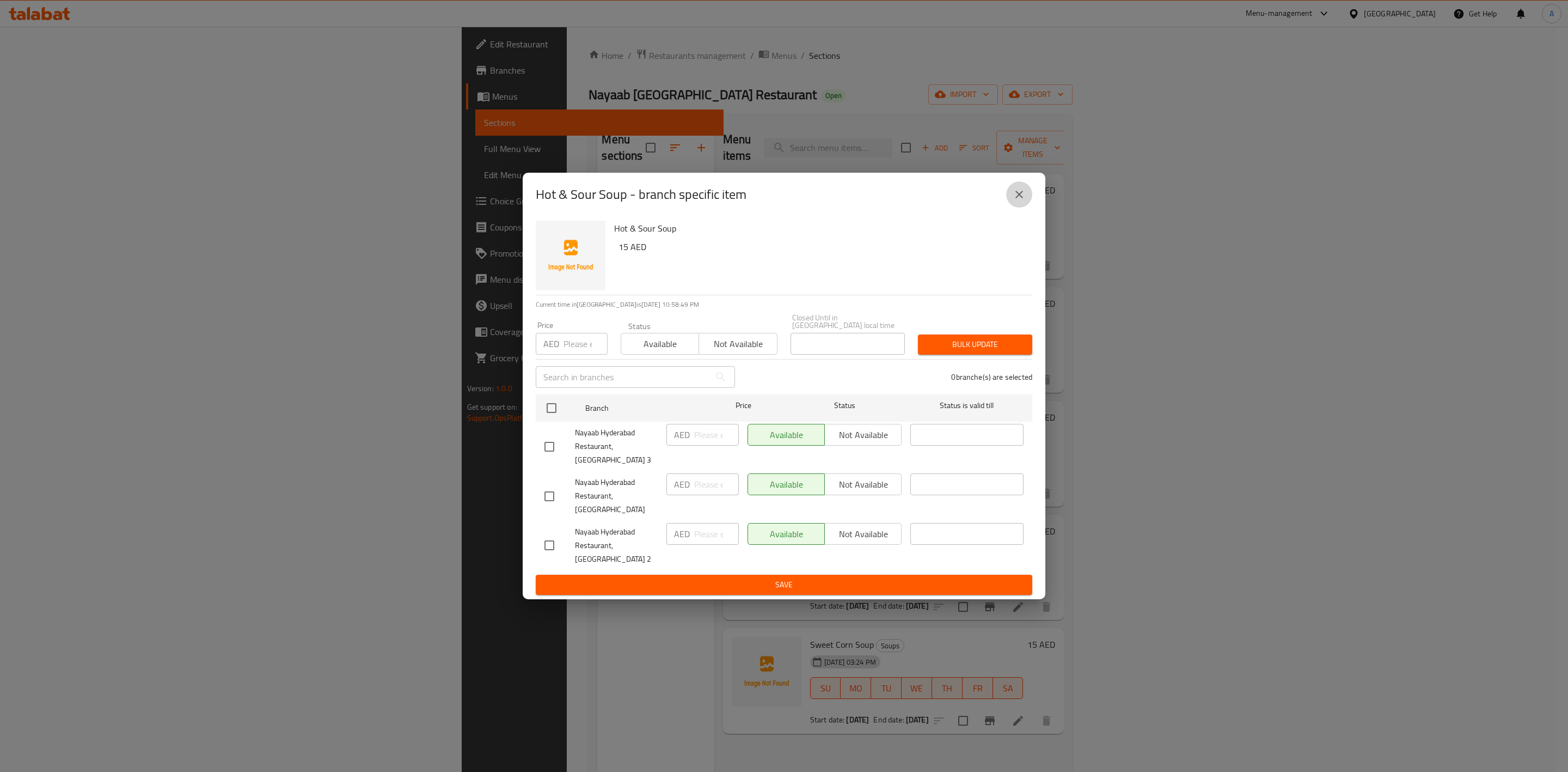
click at [1017, 201] on icon "close" at bounding box center [1019, 195] width 13 height 13
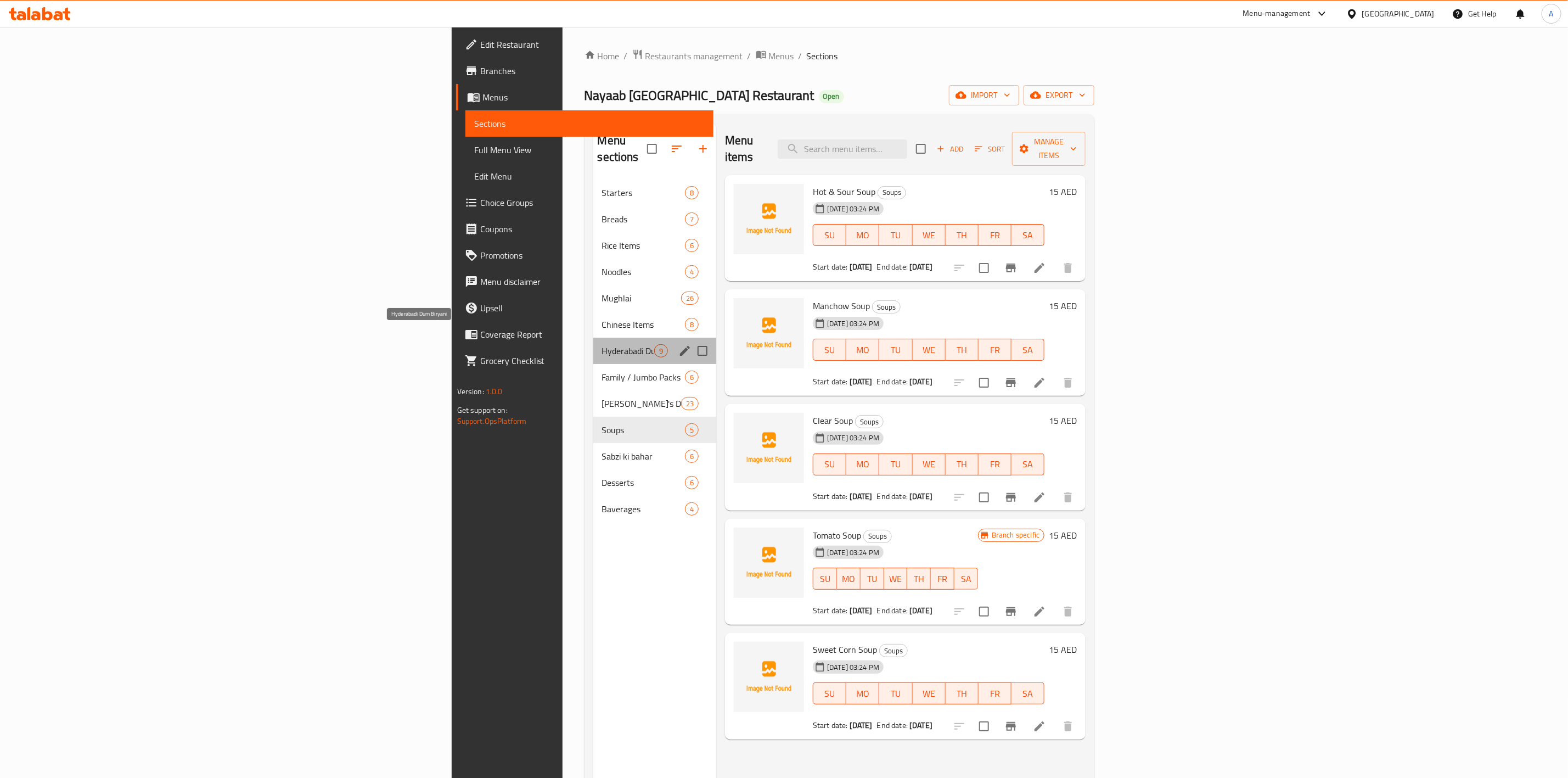
click at [601, 344] on span "Hyderabadi Dum Biryani" at bounding box center [627, 351] width 52 height 13
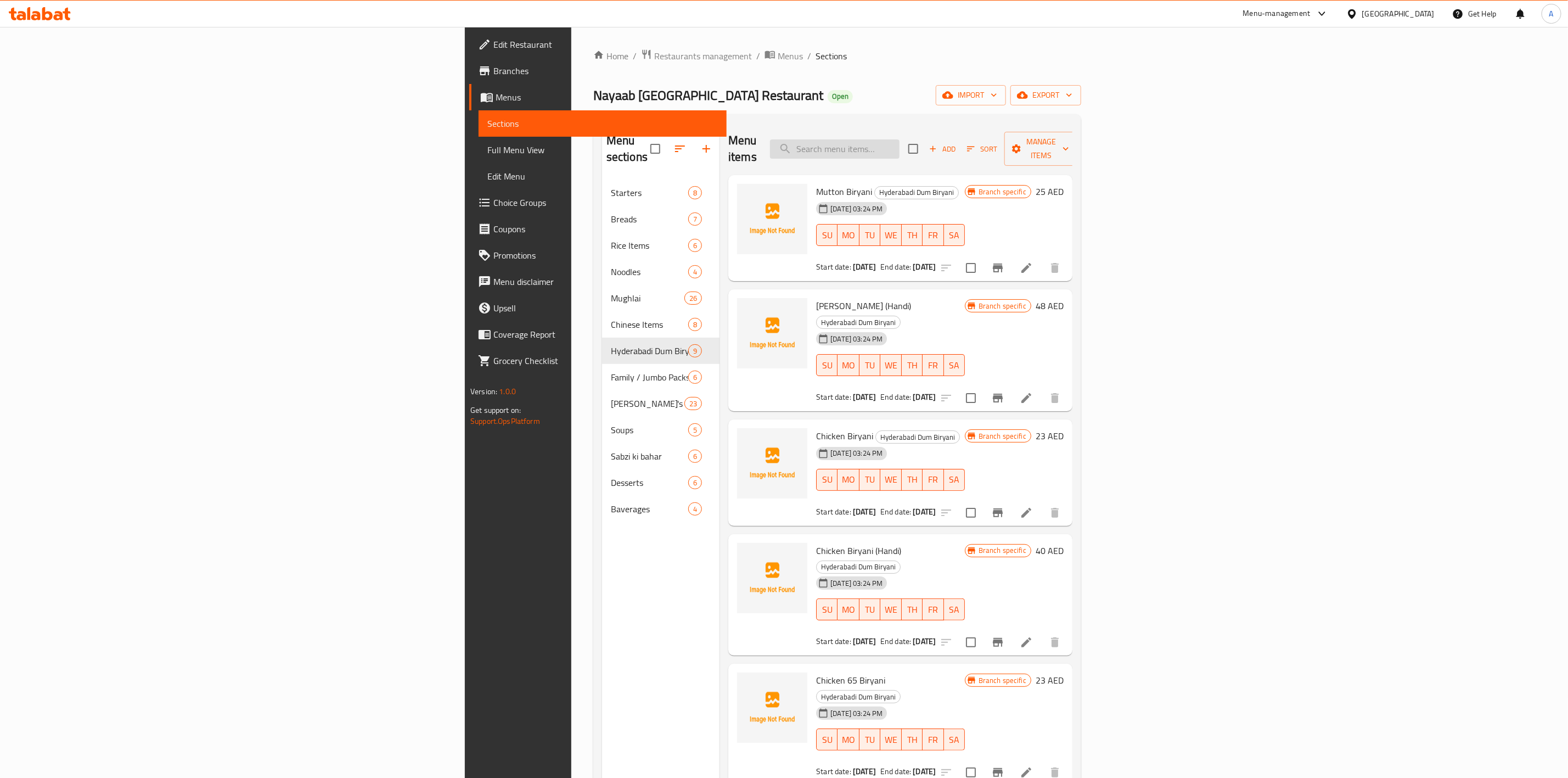
click at [899, 147] on input "search" at bounding box center [835, 149] width 130 height 19
paste input "Mutton Seekh Kabab"
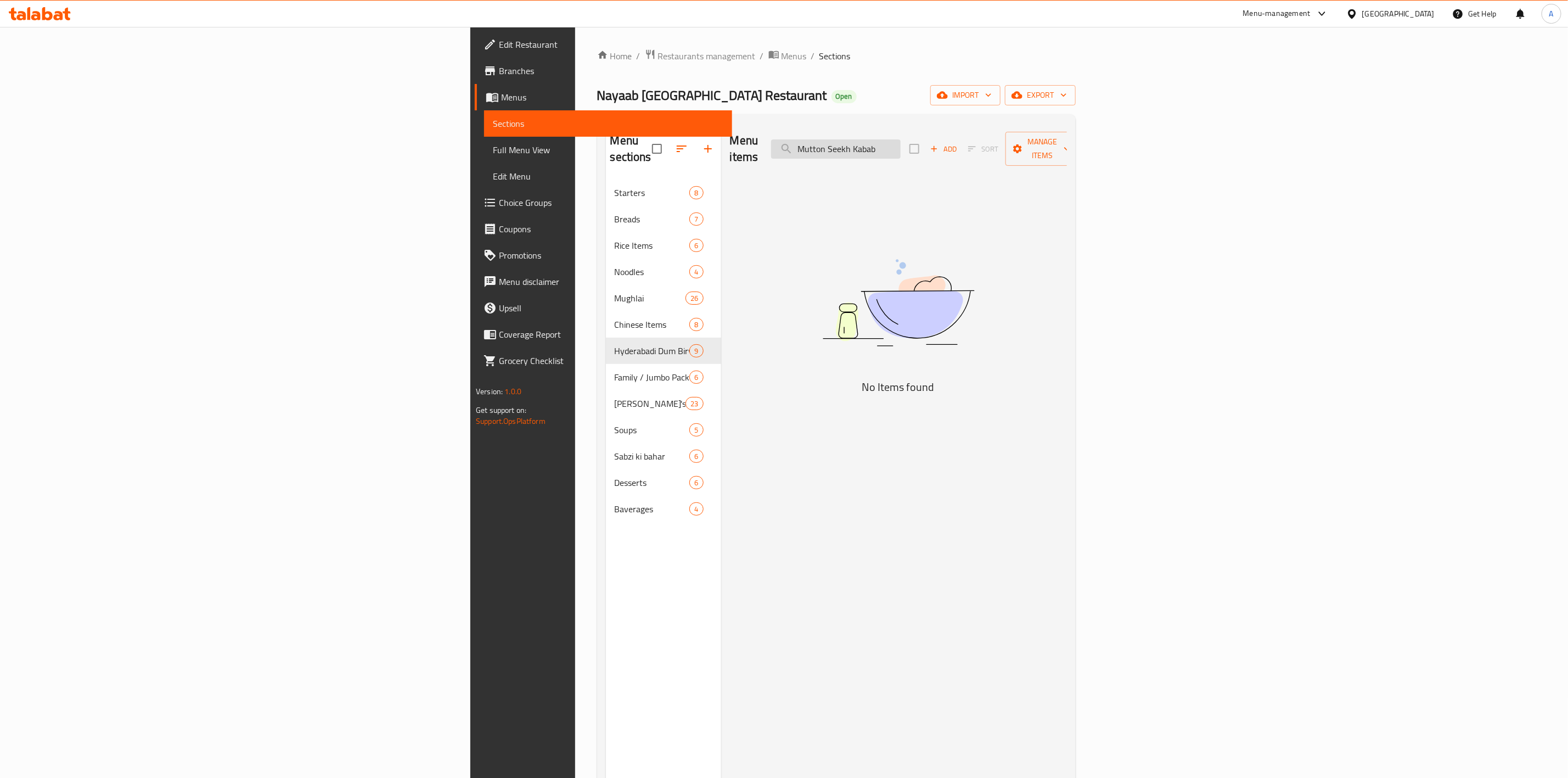
click at [901, 142] on input "Mutton Seekh Kabab" at bounding box center [836, 149] width 130 height 19
paste input "Chice"
drag, startPoint x: 1051, startPoint y: 144, endPoint x: 579, endPoint y: 99, distance: 474.1
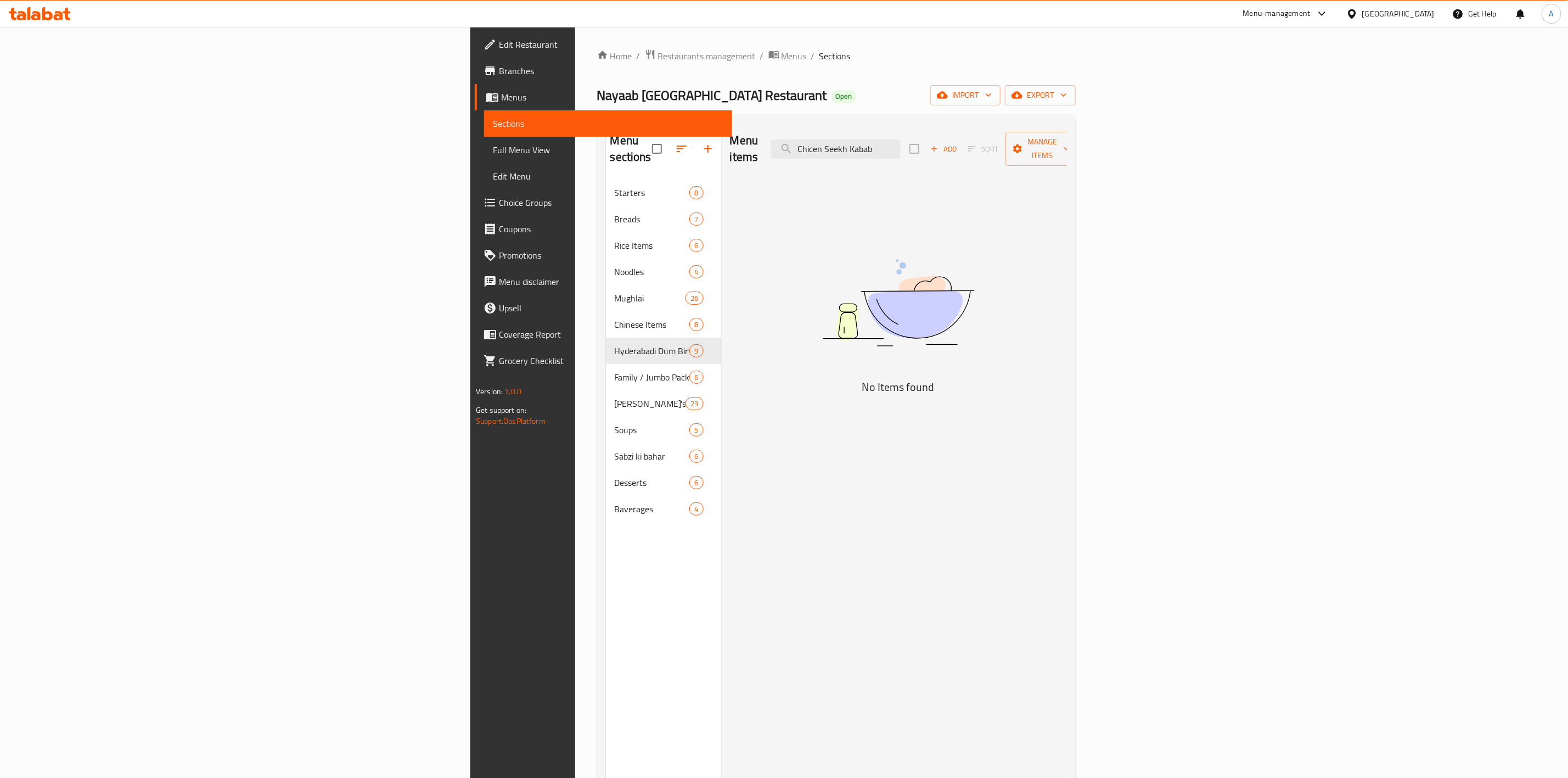
click at [597, 101] on div "Home / Restaurants management / Menus / Sections Nayaab Hyderabad Restaurant Op…" at bounding box center [836, 479] width 479 height 861
paste input "Mutton Tikka"
click at [1035, 262] on img at bounding box center [898, 302] width 275 height 146
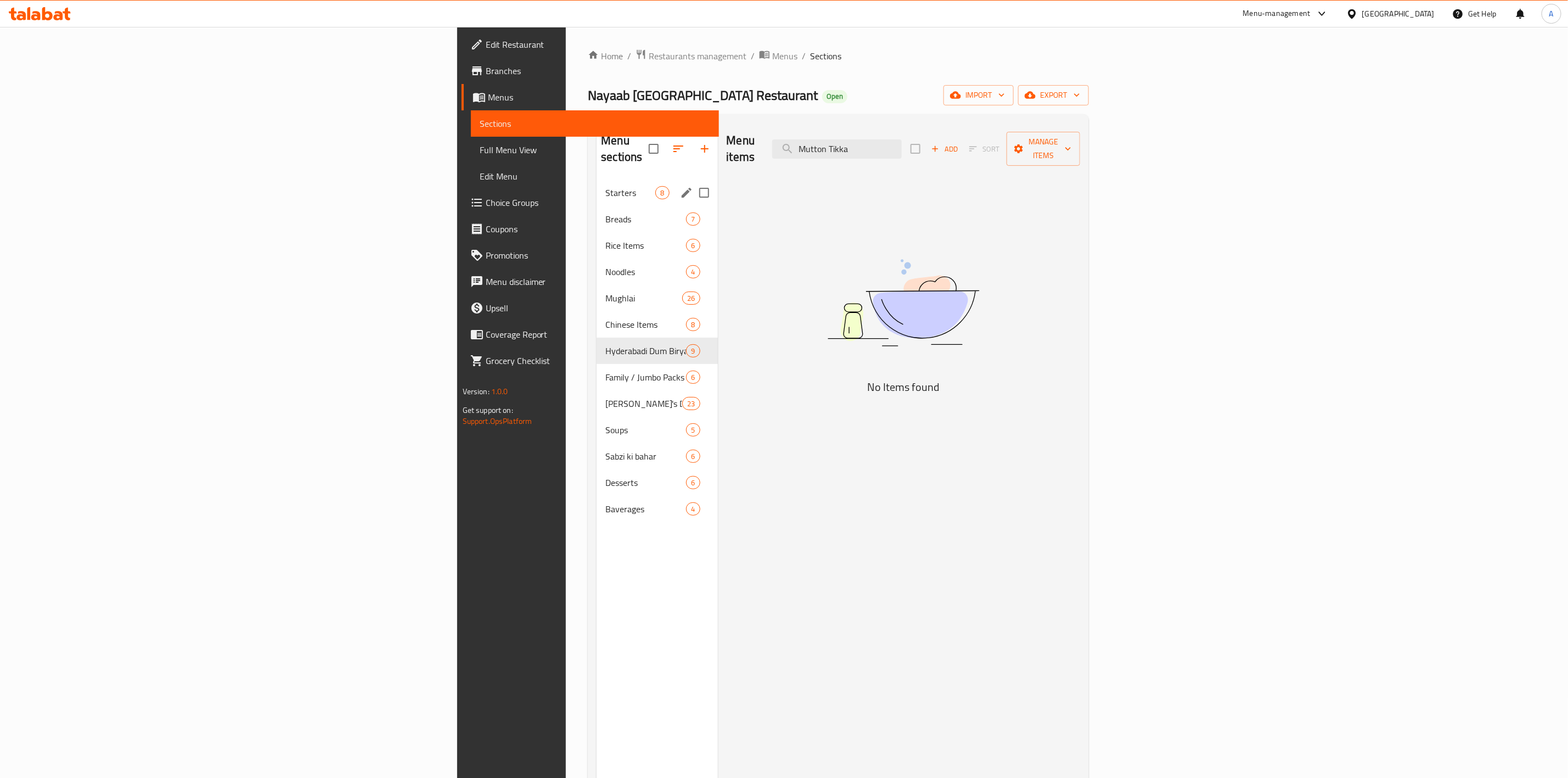
click at [597, 179] on div "Starters 8" at bounding box center [657, 193] width 121 height 27
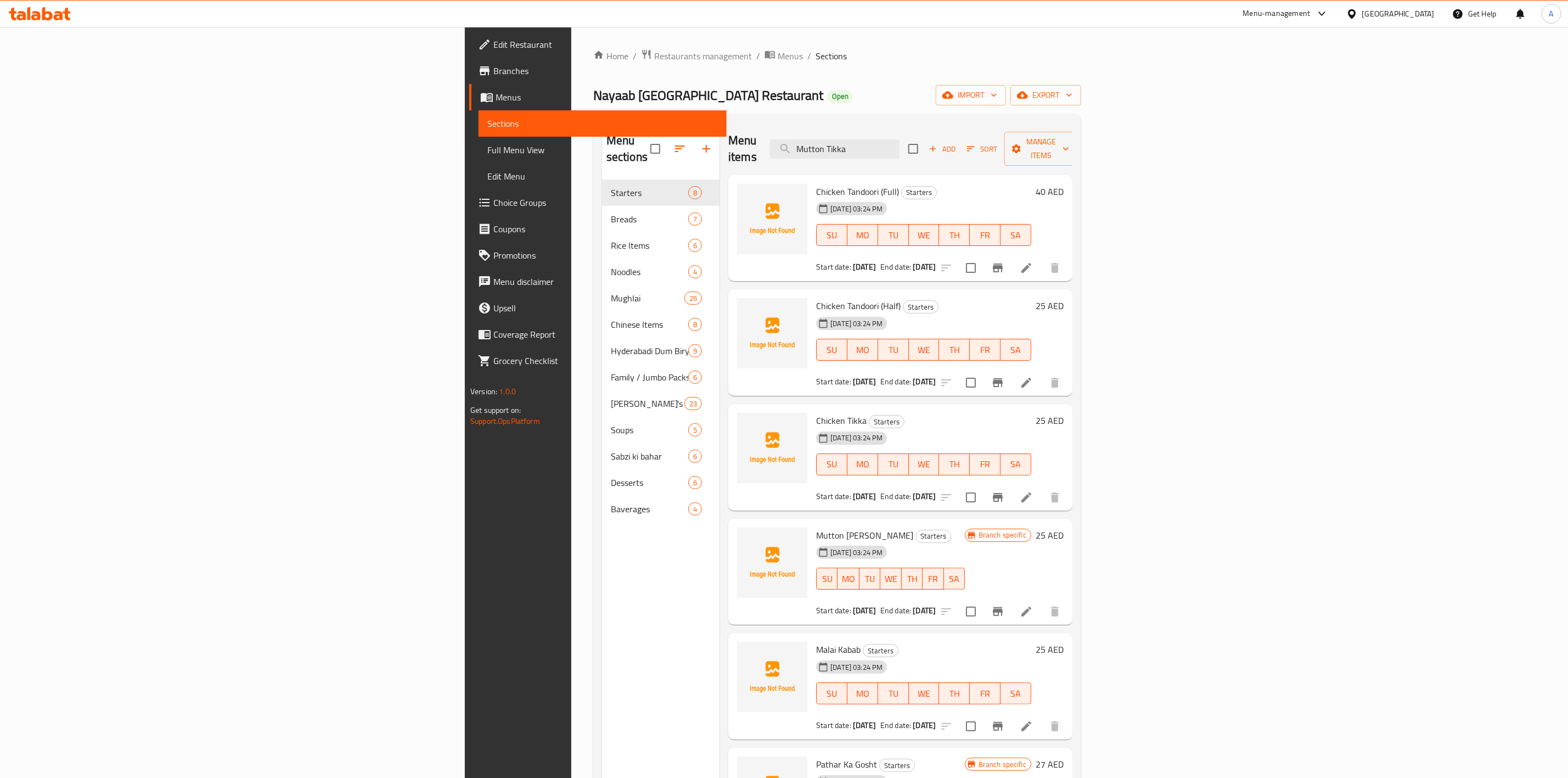
drag, startPoint x: 1025, startPoint y: 140, endPoint x: 563, endPoint y: 103, distance: 463.5
click at [593, 104] on div "Home / Restaurants management / Menus / Sections Nayaab Hyderabad Restaurant Op…" at bounding box center [837, 479] width 488 height 861
paste input "ahari"
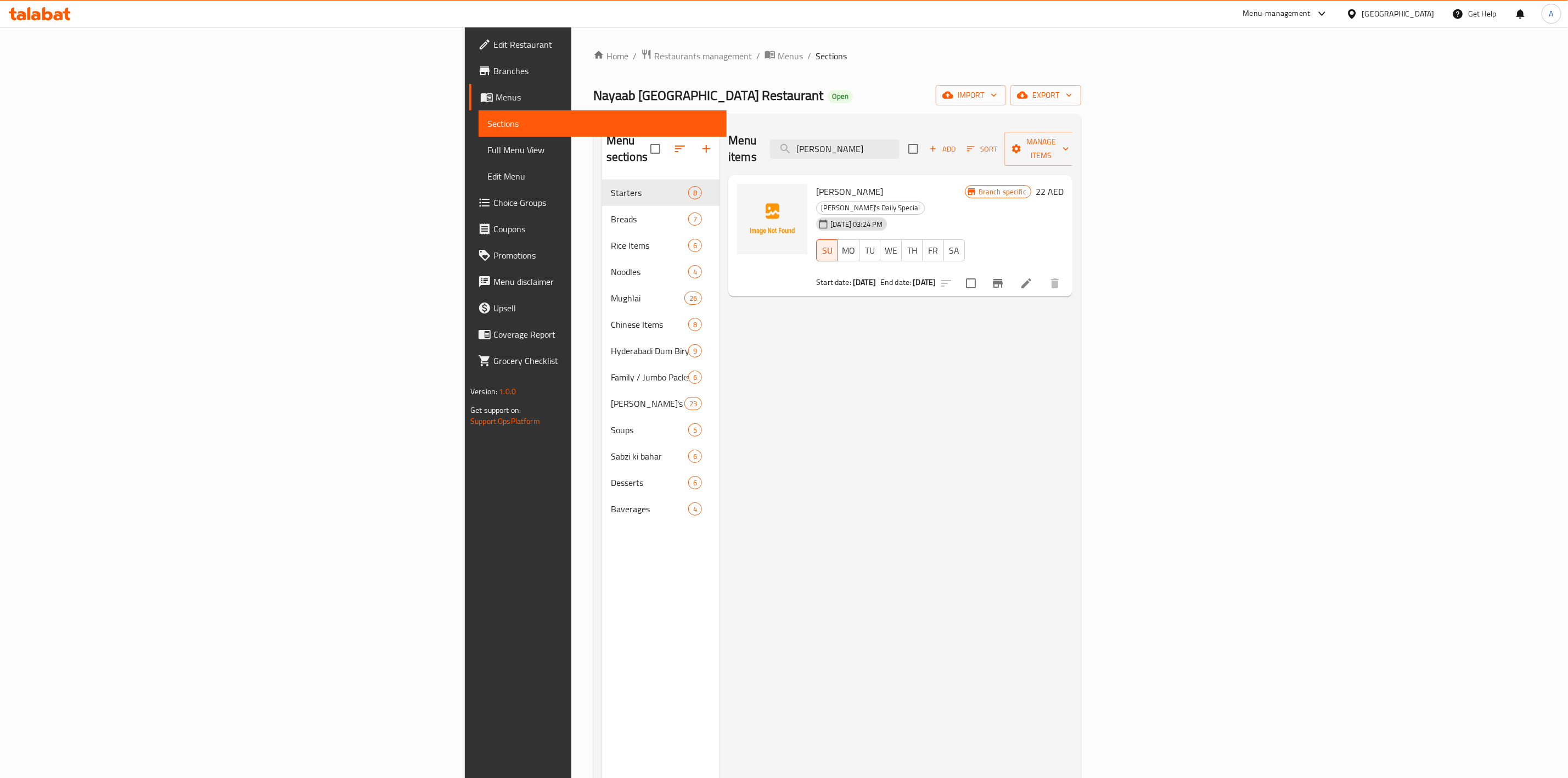
type input "[PERSON_NAME]"
drag, startPoint x: 1374, startPoint y: 459, endPoint x: 1374, endPoint y: 450, distance: 9.0
click at [1072, 457] on div "Menu items Mutton Tahari Add Sort Manage items Mutton Tahari Nayaab's Daily Spe…" at bounding box center [896, 512] width 353 height 778
click at [1072, 93] on span "export" at bounding box center [1046, 95] width 53 height 13
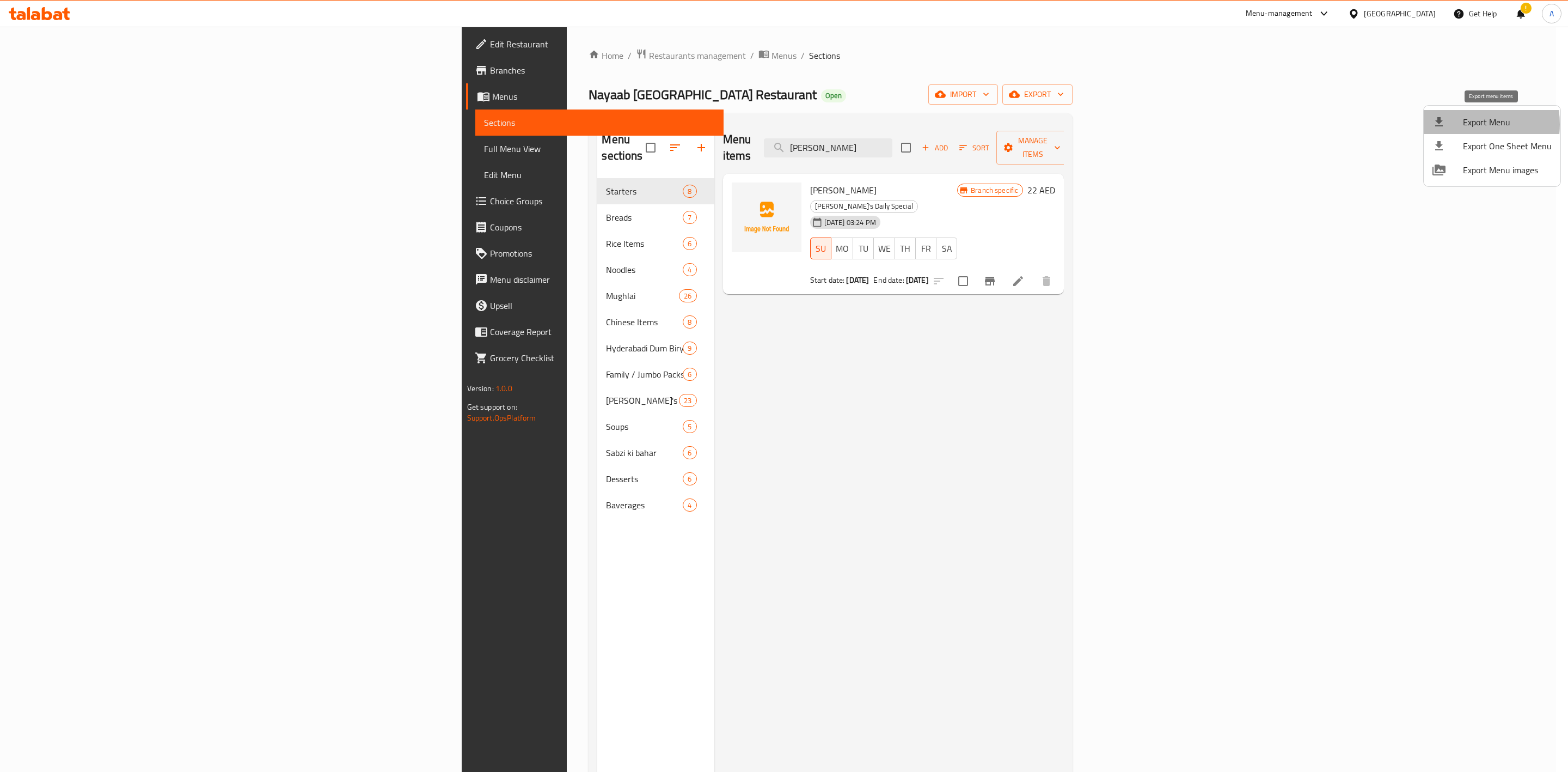
click at [1459, 124] on div at bounding box center [1447, 122] width 30 height 13
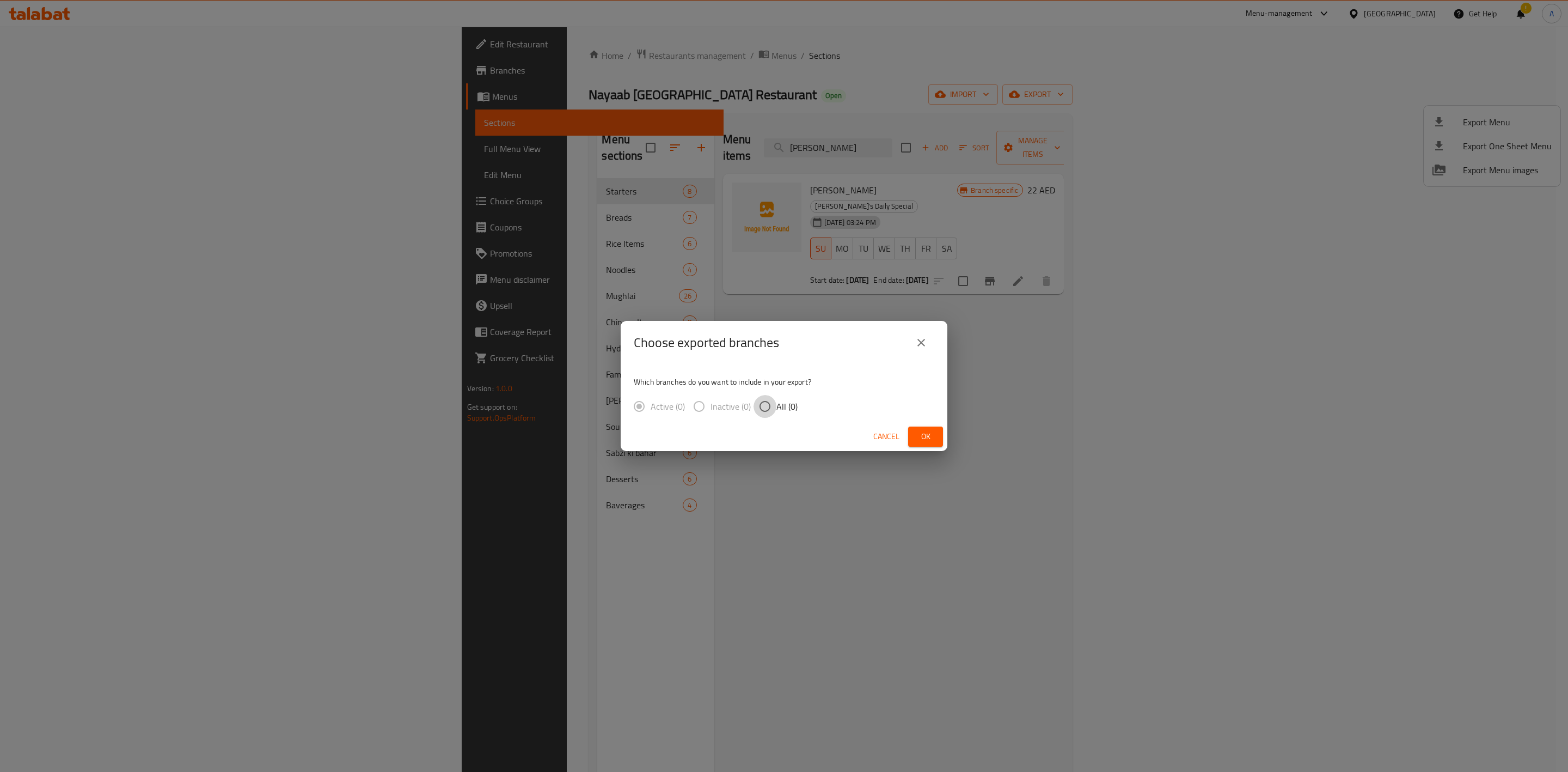
click at [768, 409] on input "All (0)" at bounding box center [765, 406] width 23 height 23
radio input "true"
click at [1005, 501] on div "Choose exported branches Which branches do you want to include in your export? …" at bounding box center [784, 386] width 1568 height 772
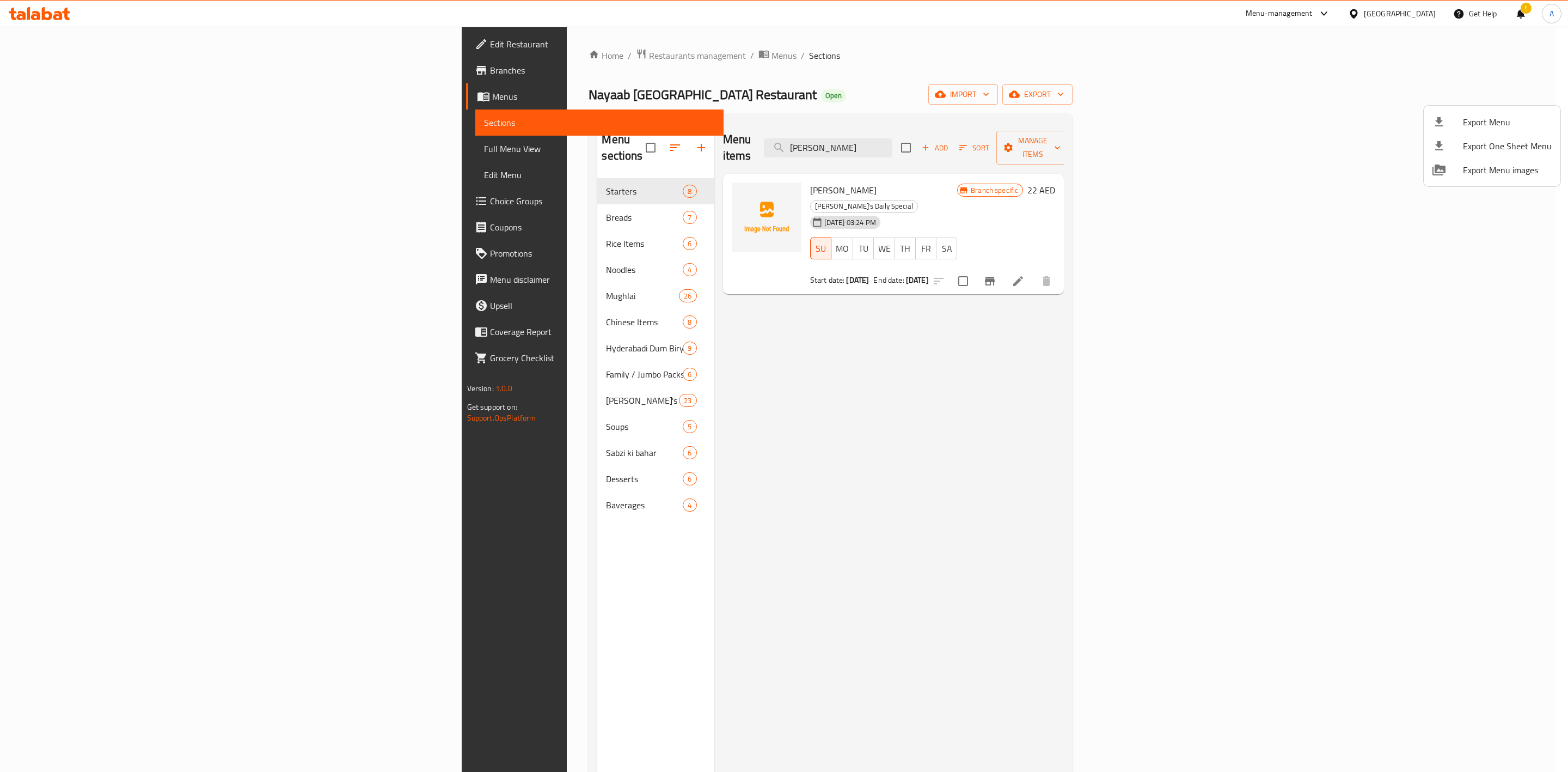
click at [1264, 58] on div at bounding box center [784, 386] width 1568 height 772
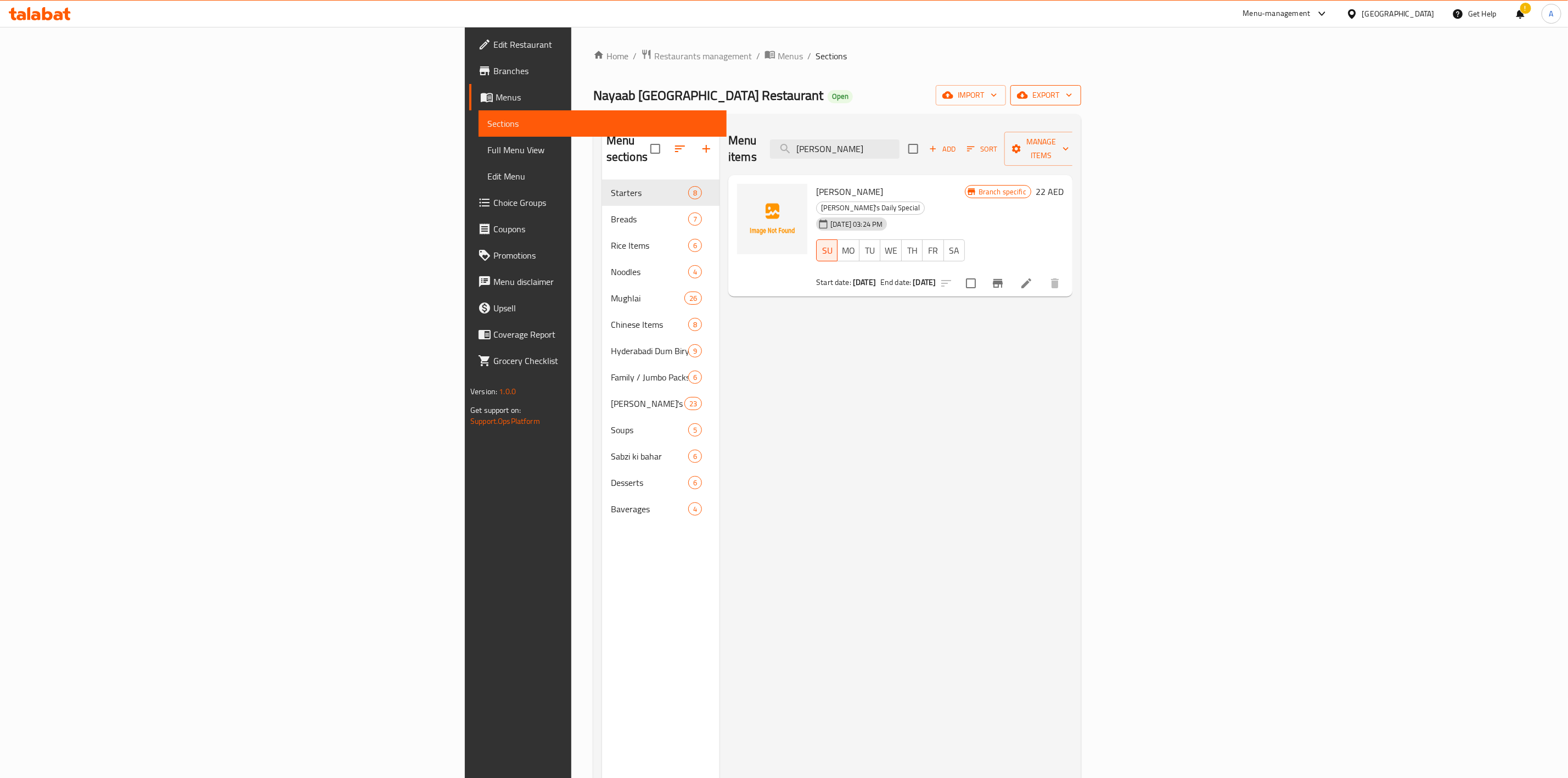
click at [1072, 89] on span "export" at bounding box center [1046, 95] width 53 height 13
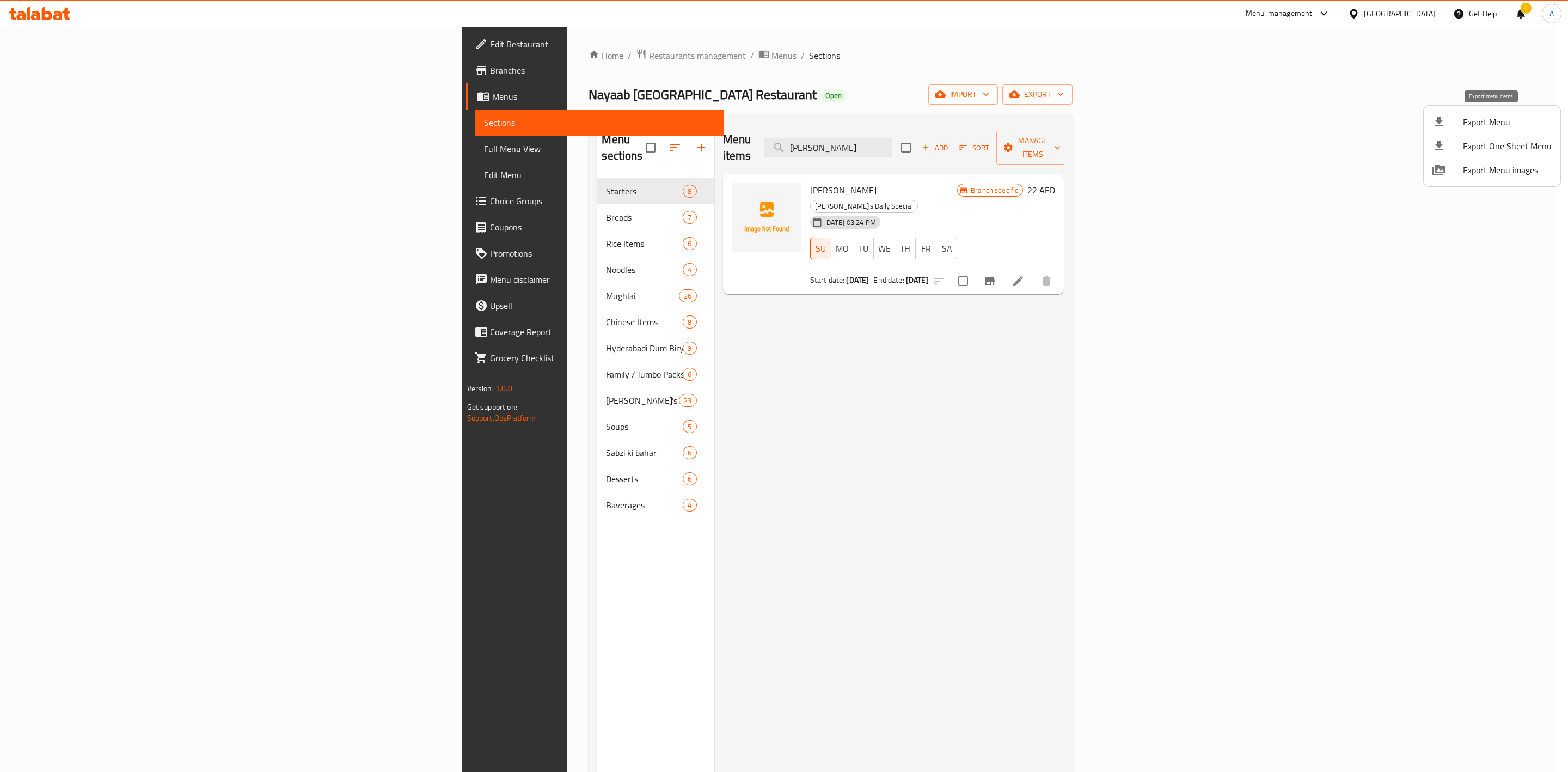
click at [1486, 120] on span "Export Menu" at bounding box center [1507, 122] width 89 height 13
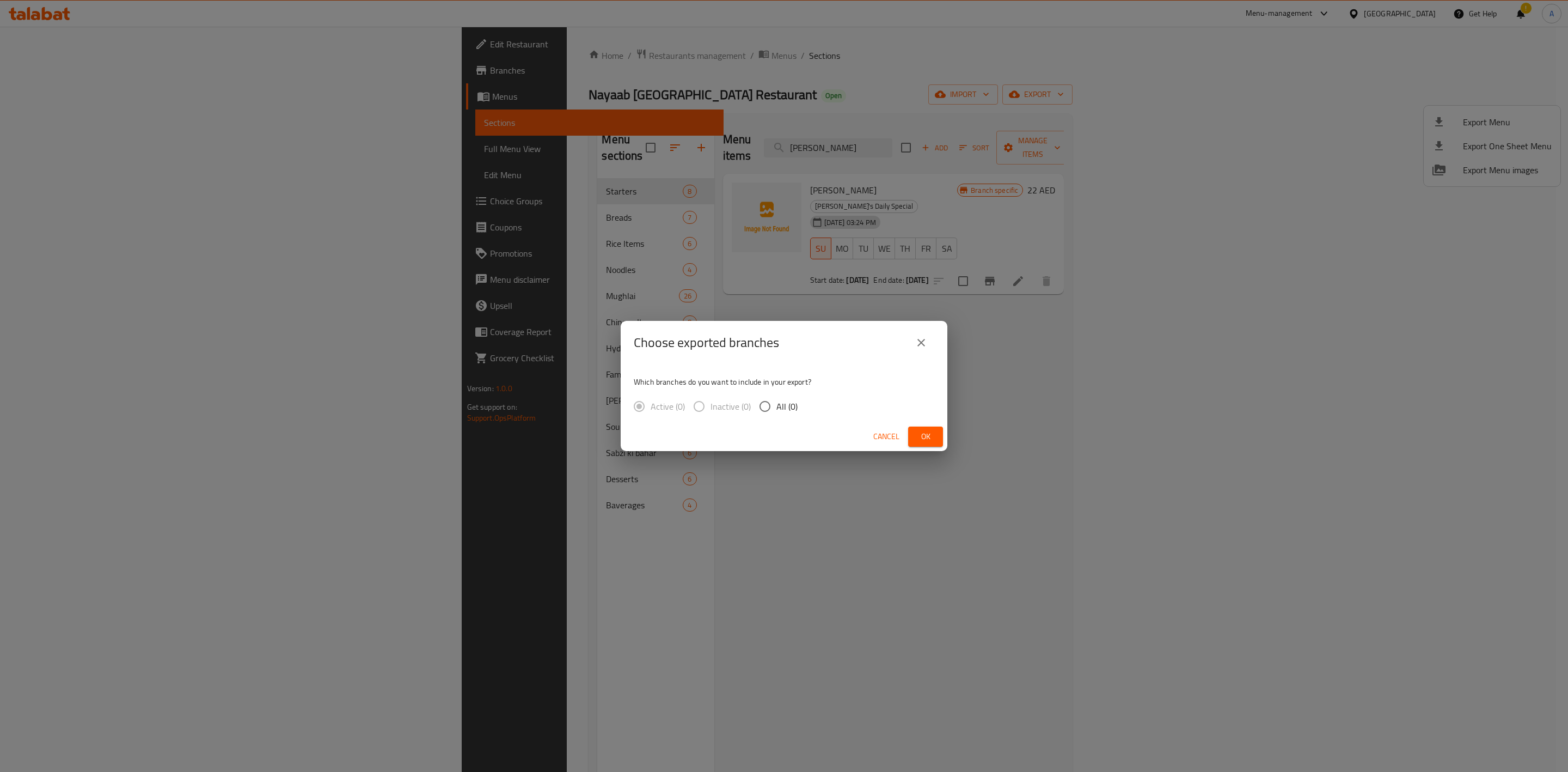
click at [809, 422] on div "Cancel Ok" at bounding box center [783, 436] width 326 height 29
click at [766, 405] on input "All (3)" at bounding box center [765, 406] width 23 height 23
radio input "true"
click at [926, 430] on span "Ok" at bounding box center [925, 436] width 17 height 13
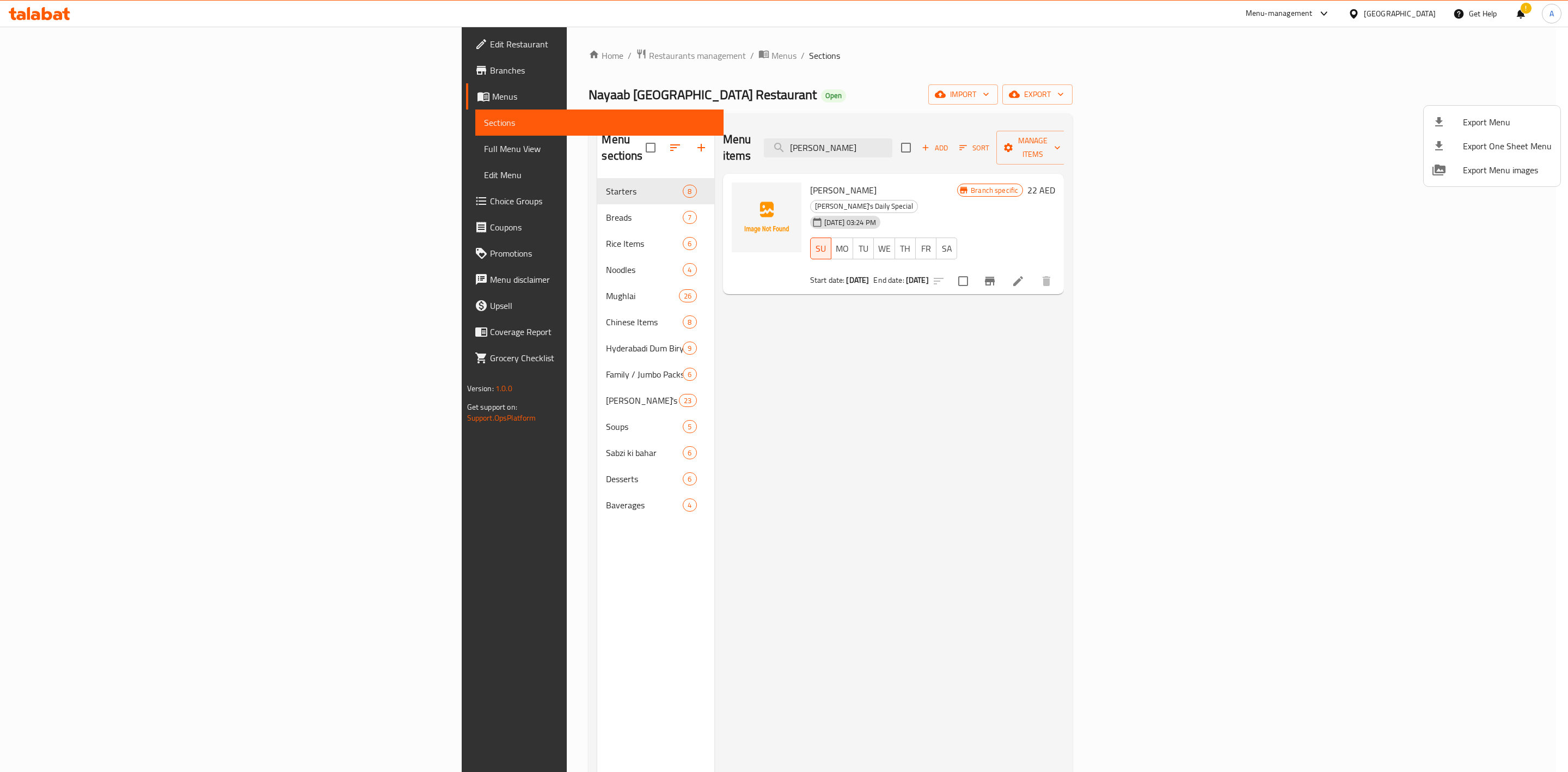
click at [1388, 10] on div at bounding box center [784, 386] width 1568 height 772
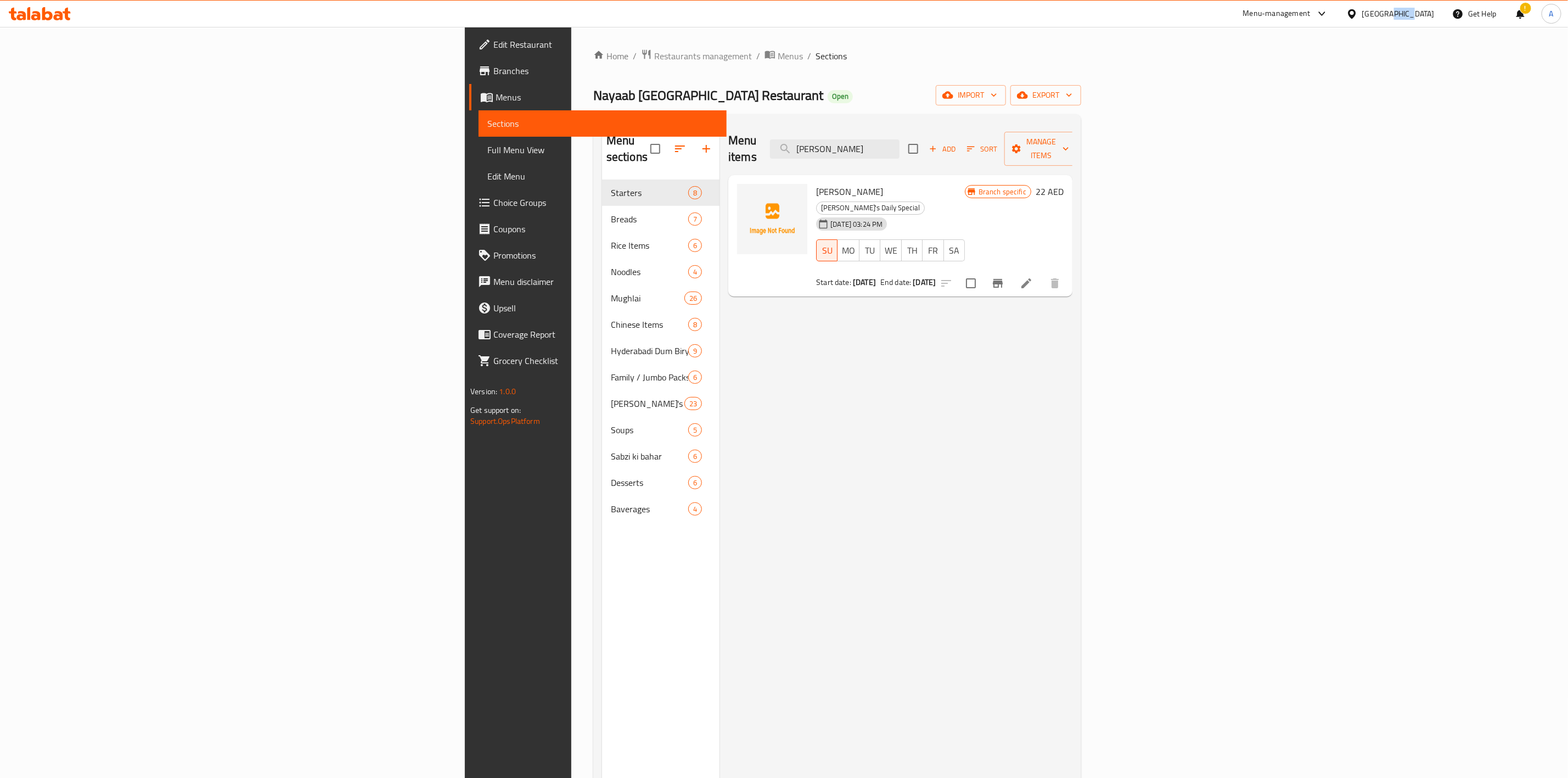
click at [1399, 10] on div "[GEOGRAPHIC_DATA]" at bounding box center [1398, 13] width 72 height 12
click at [1293, 117] on div "Egypt" at bounding box center [1315, 113] width 90 height 25
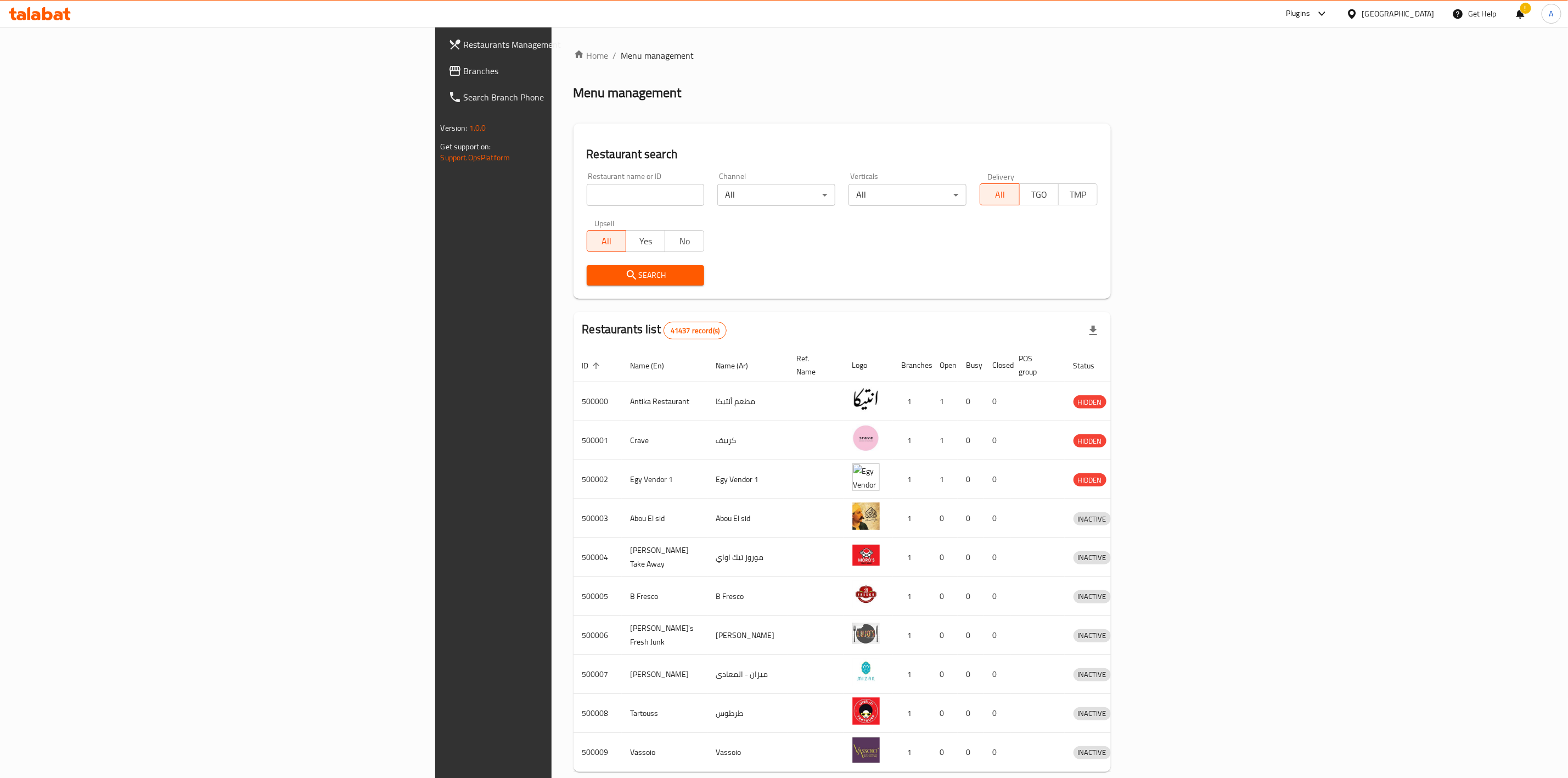
click at [463, 64] on span "Branches" at bounding box center [575, 71] width 224 height 13
